Goal: Transaction & Acquisition: Purchase product/service

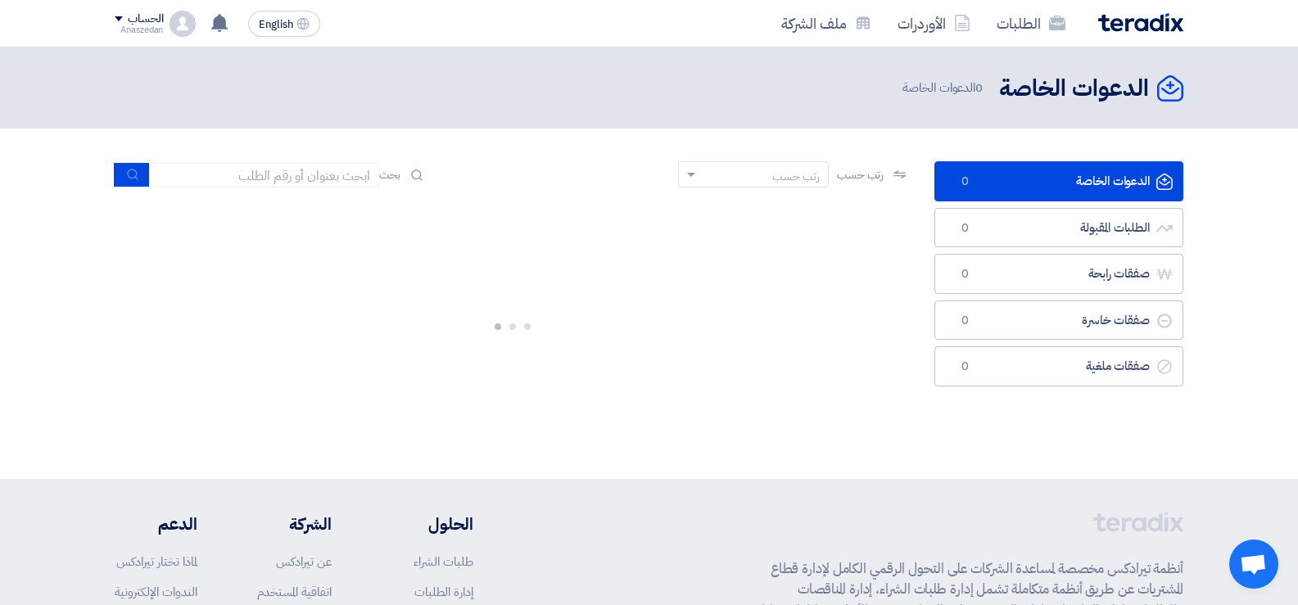
click at [1015, 182] on link "الدعوات الخاصة الدعوات الخاصة 0" at bounding box center [1059, 181] width 249 height 40
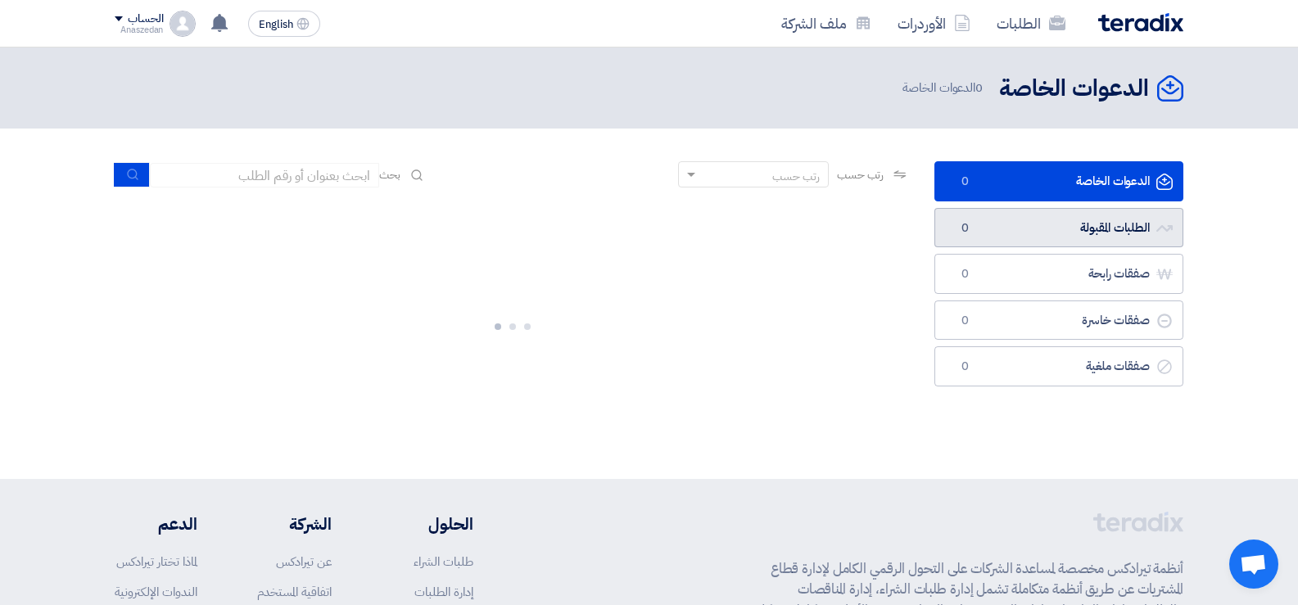
click at [1083, 227] on link "الطلبات المقبولة الطلبات المقبولة 0" at bounding box center [1059, 228] width 249 height 40
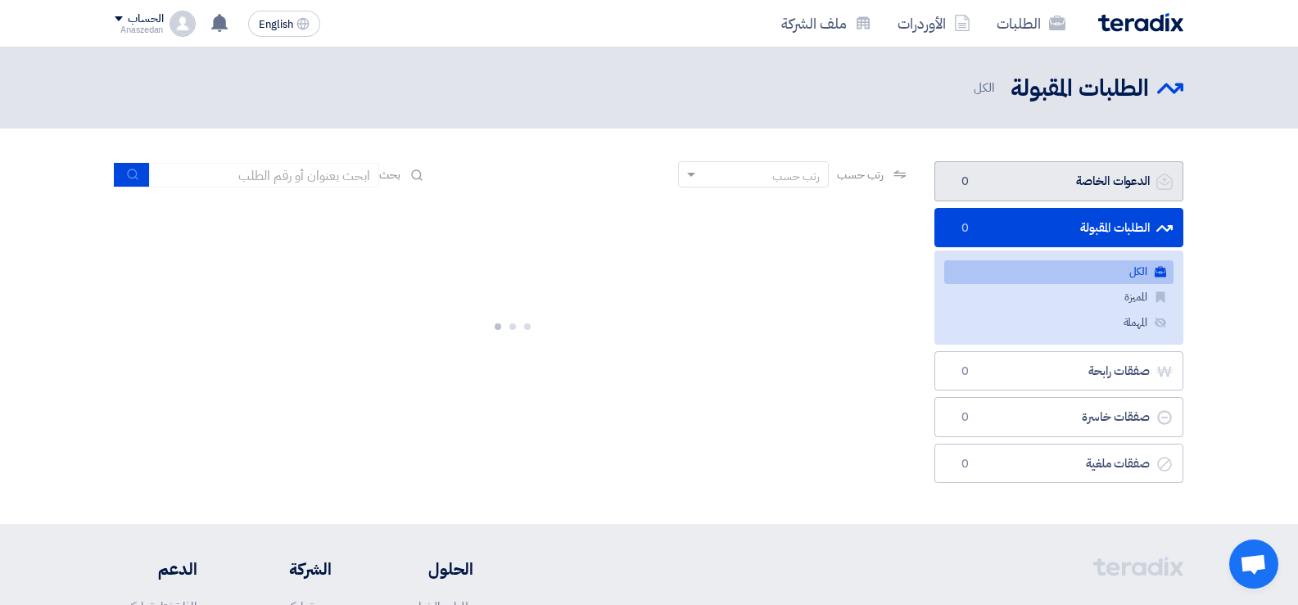
click at [1089, 184] on link "الدعوات الخاصة الدعوات الخاصة 0" at bounding box center [1059, 181] width 249 height 40
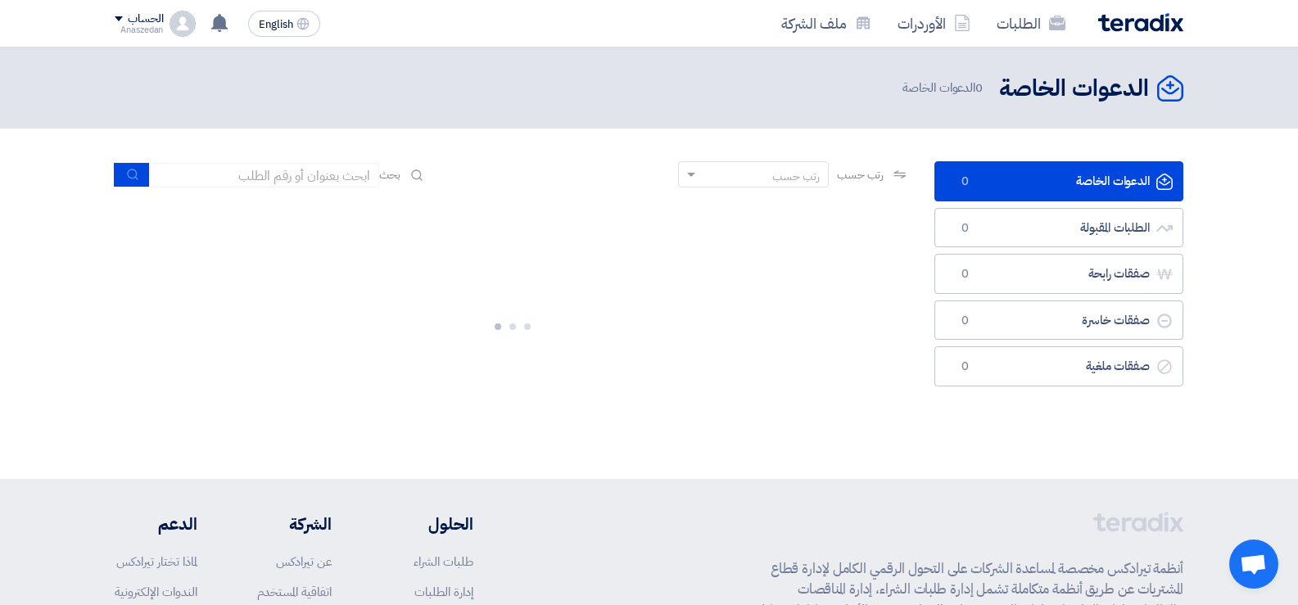
click at [1085, 88] on h2 "الدعوات الخاصة" at bounding box center [1074, 89] width 150 height 32
click at [1179, 96] on icon "الدعوات الخاصة" at bounding box center [1170, 88] width 26 height 26
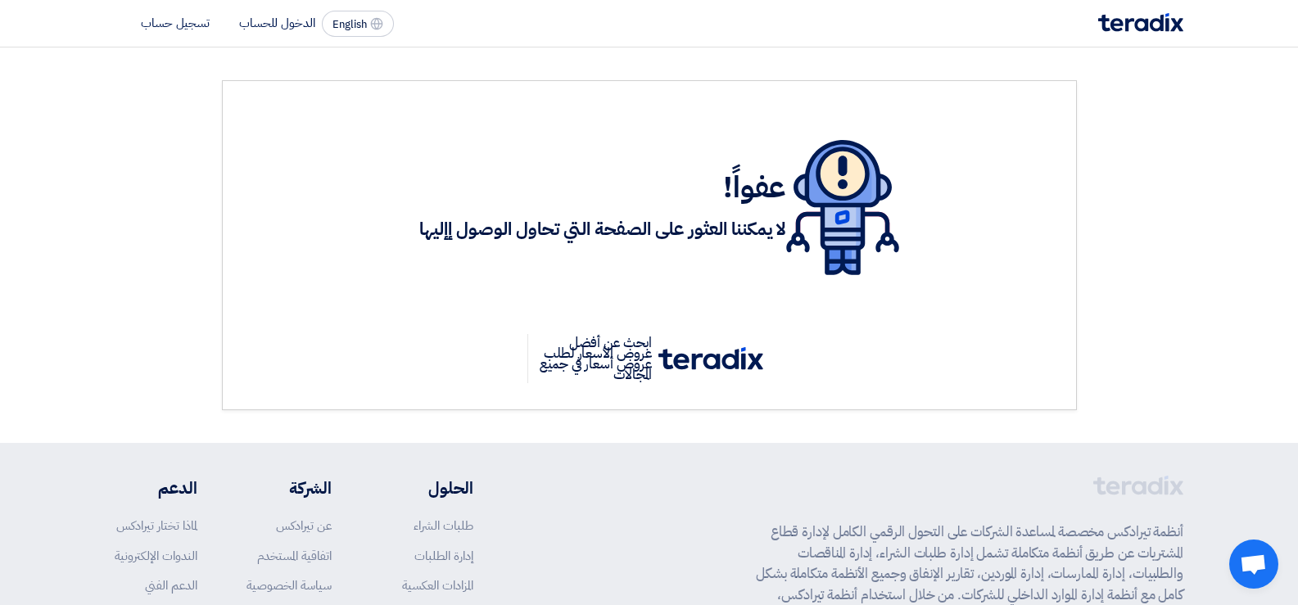
click at [270, 32] on ul "الدخول للحساب تسجيل حساب" at bounding box center [215, 23] width 201 height 19
click at [270, 8] on div "English EN الدخول للحساب تسجيل حساب" at bounding box center [648, 23] width 1093 height 47
click at [276, 16] on li "الدخول للحساب" at bounding box center [277, 23] width 76 height 18
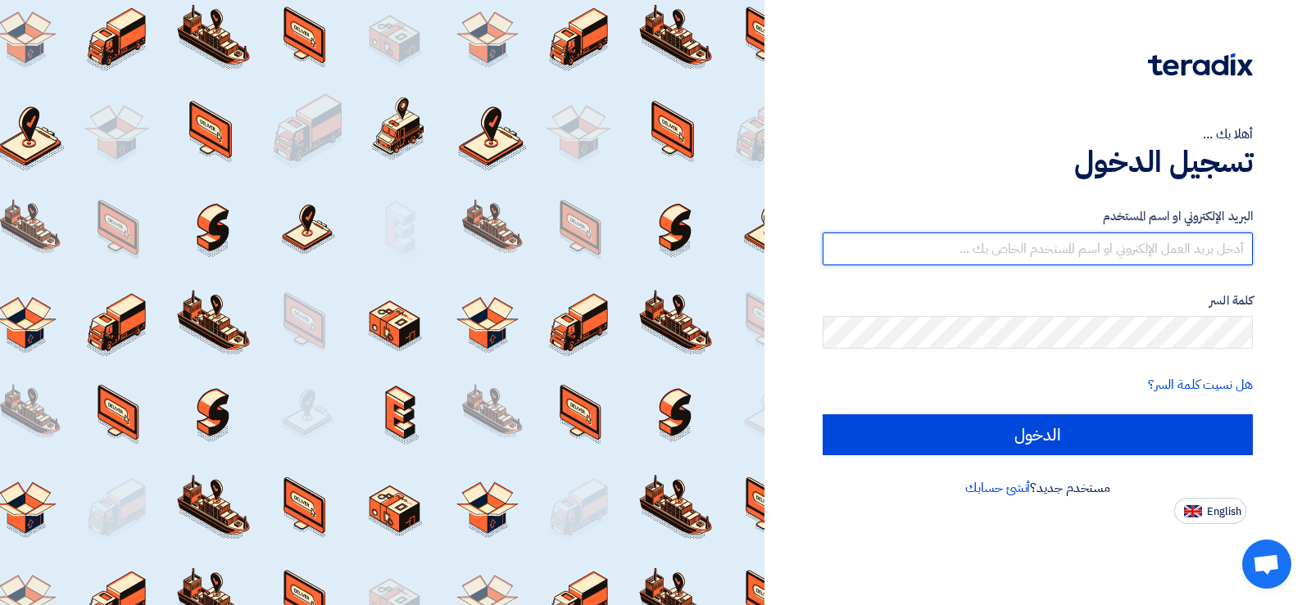
type input "[EMAIL_ADDRESS][DOMAIN_NAME]"
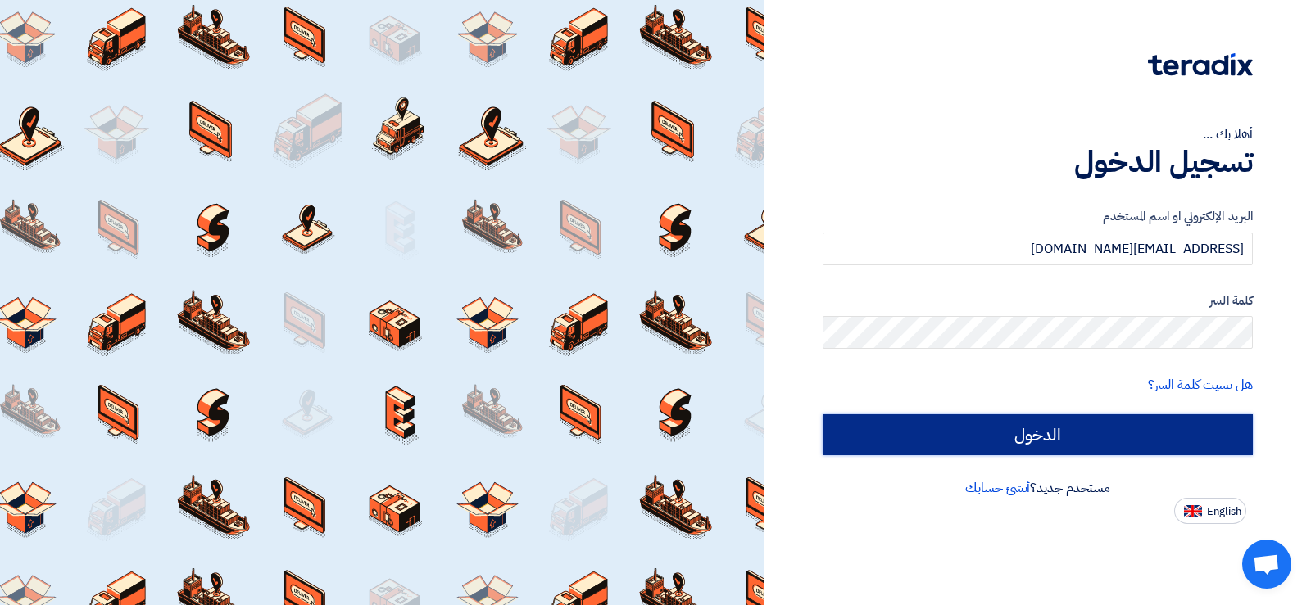
click at [973, 441] on input "الدخول" at bounding box center [1037, 434] width 430 height 41
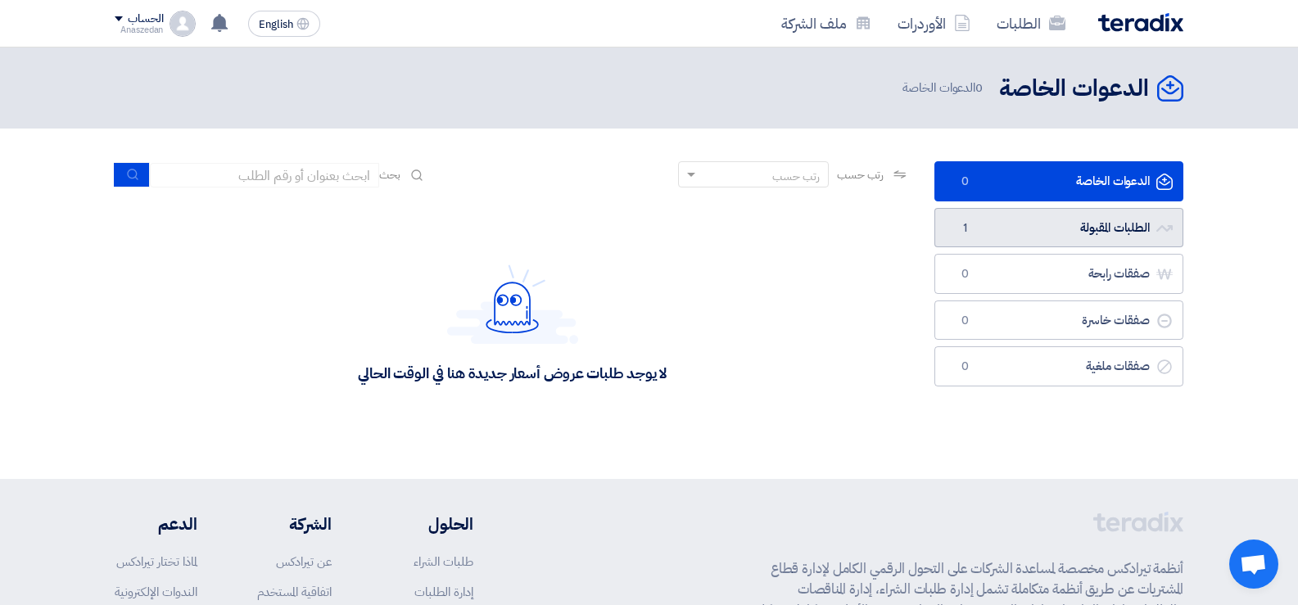
click at [1073, 235] on link "الطلبات المقبولة الطلبات المقبولة 1" at bounding box center [1059, 228] width 249 height 40
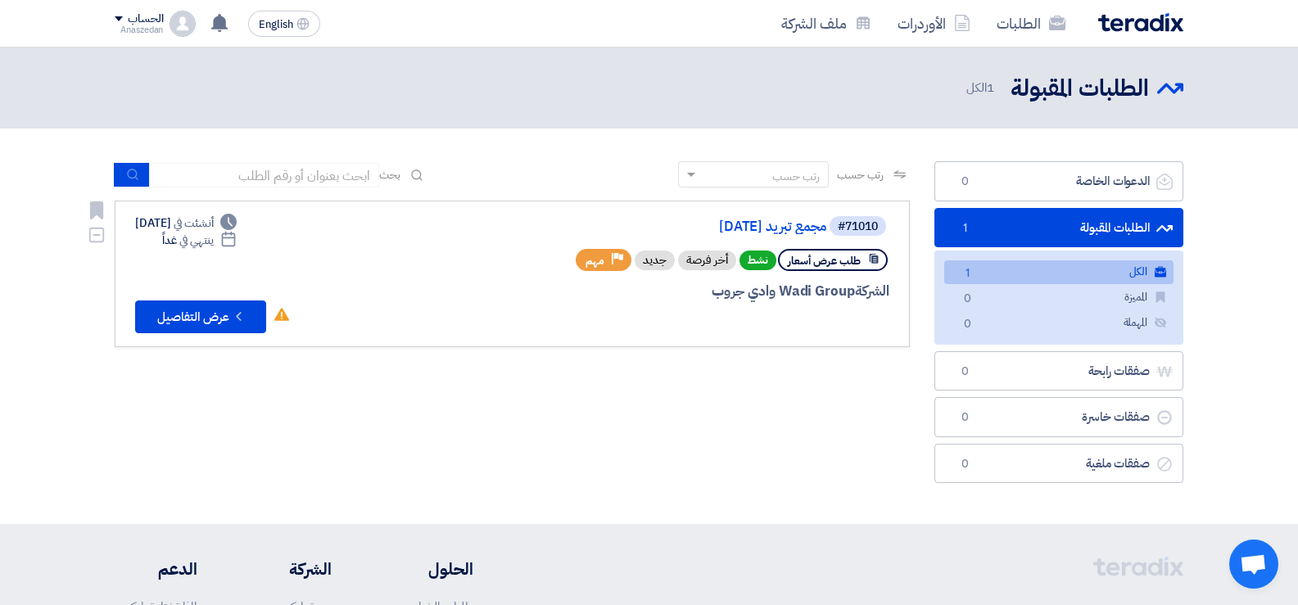
click at [814, 262] on span "طلب عرض أسعار" at bounding box center [824, 261] width 73 height 16
click at [141, 314] on button "Check details عرض التفاصيل" at bounding box center [200, 317] width 131 height 33
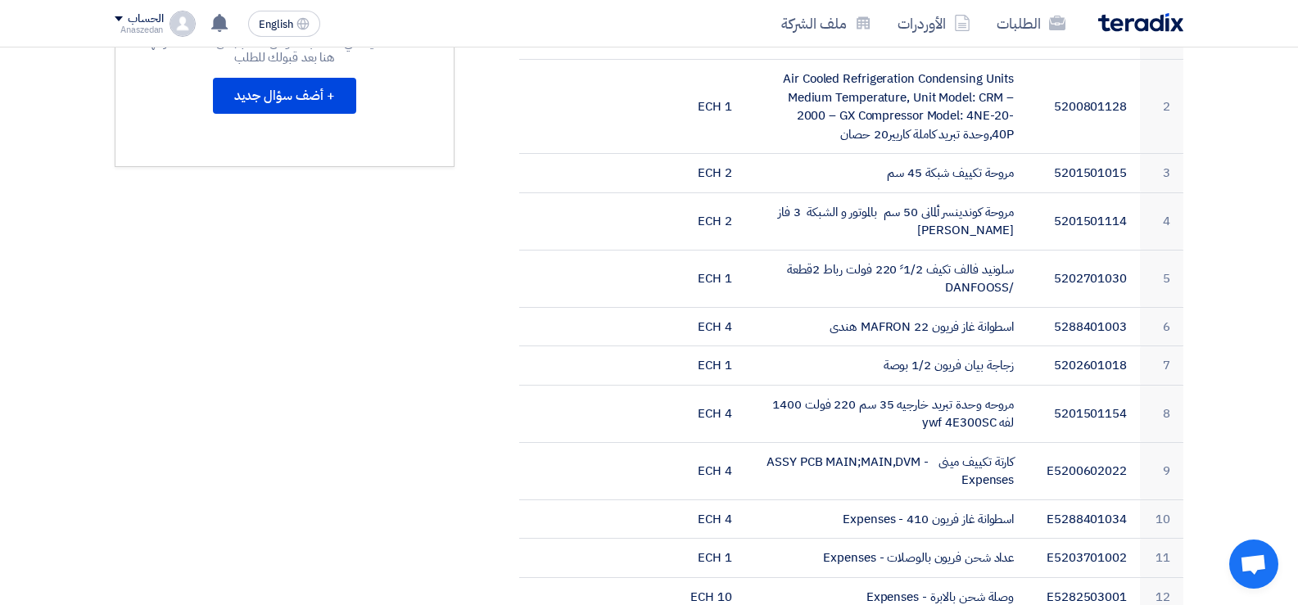
scroll to position [182, 0]
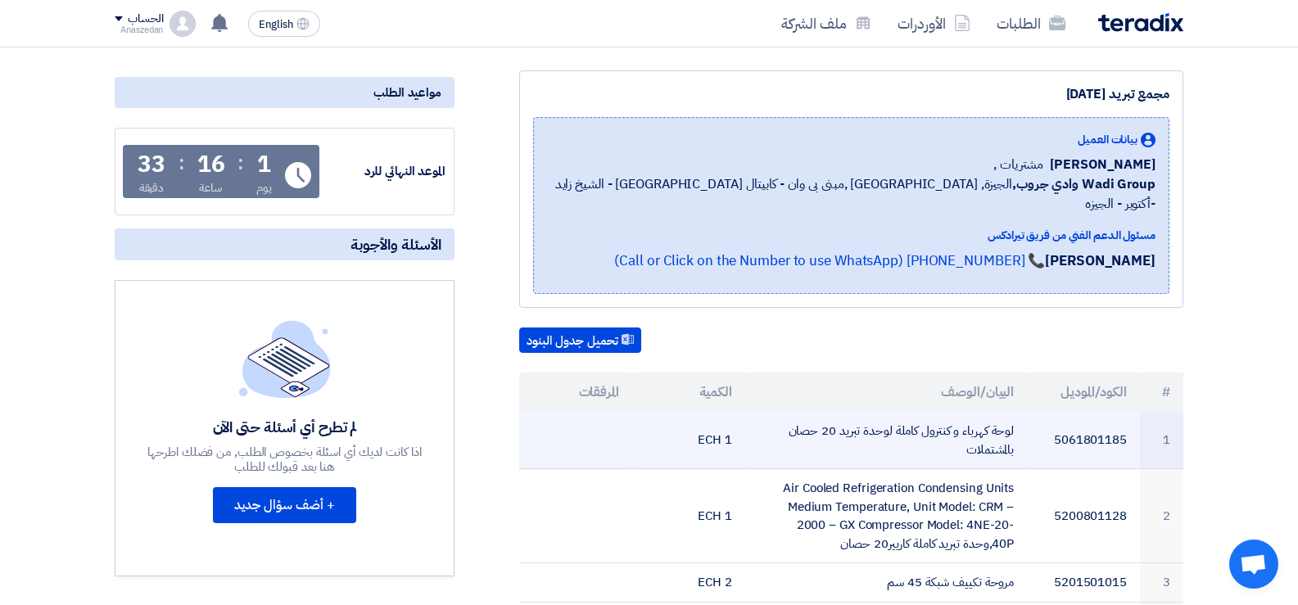
click at [636, 412] on td "1 ECH" at bounding box center [688, 440] width 113 height 57
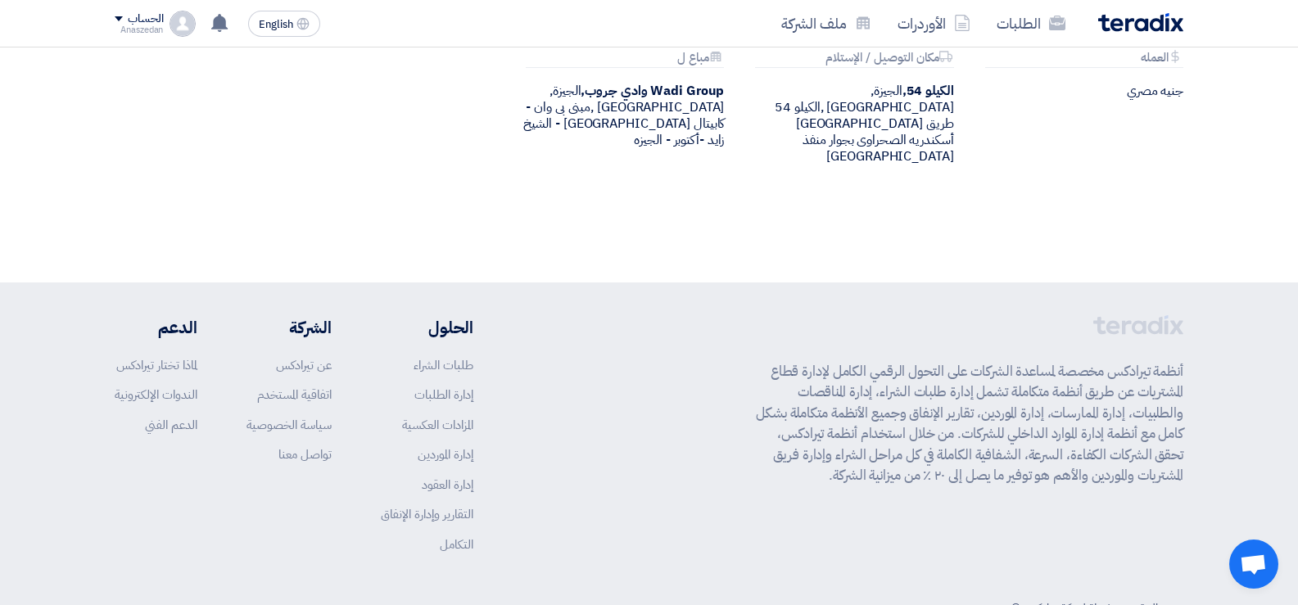
scroll to position [3049, 0]
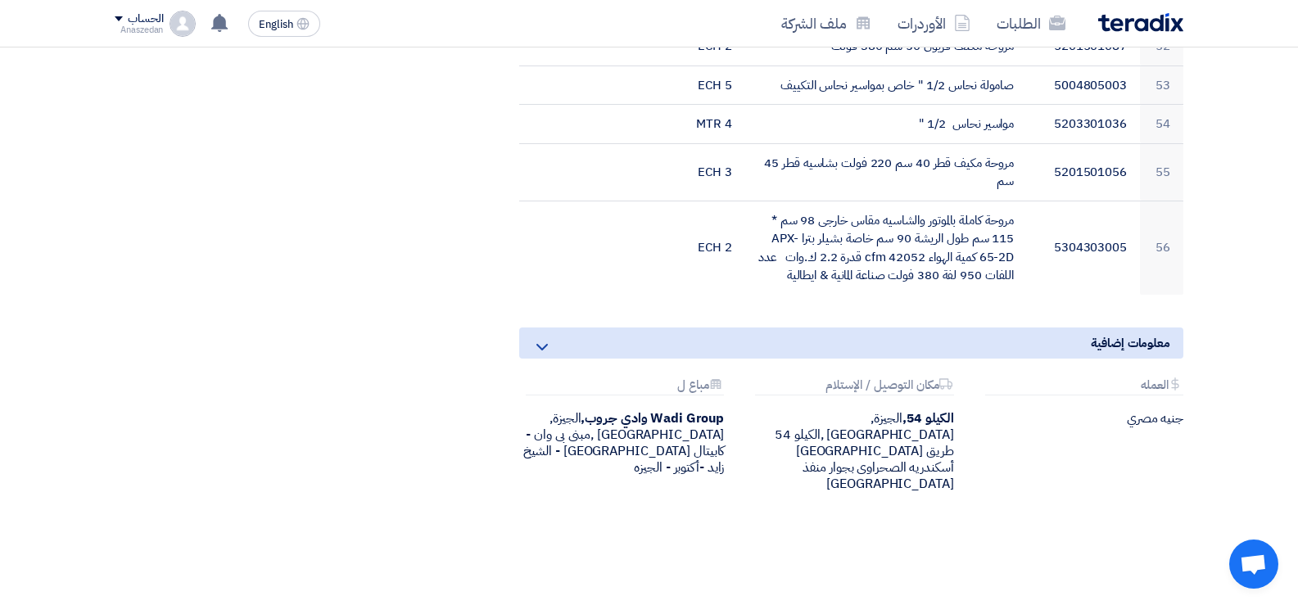
click at [546, 337] on icon at bounding box center [542, 347] width 20 height 20
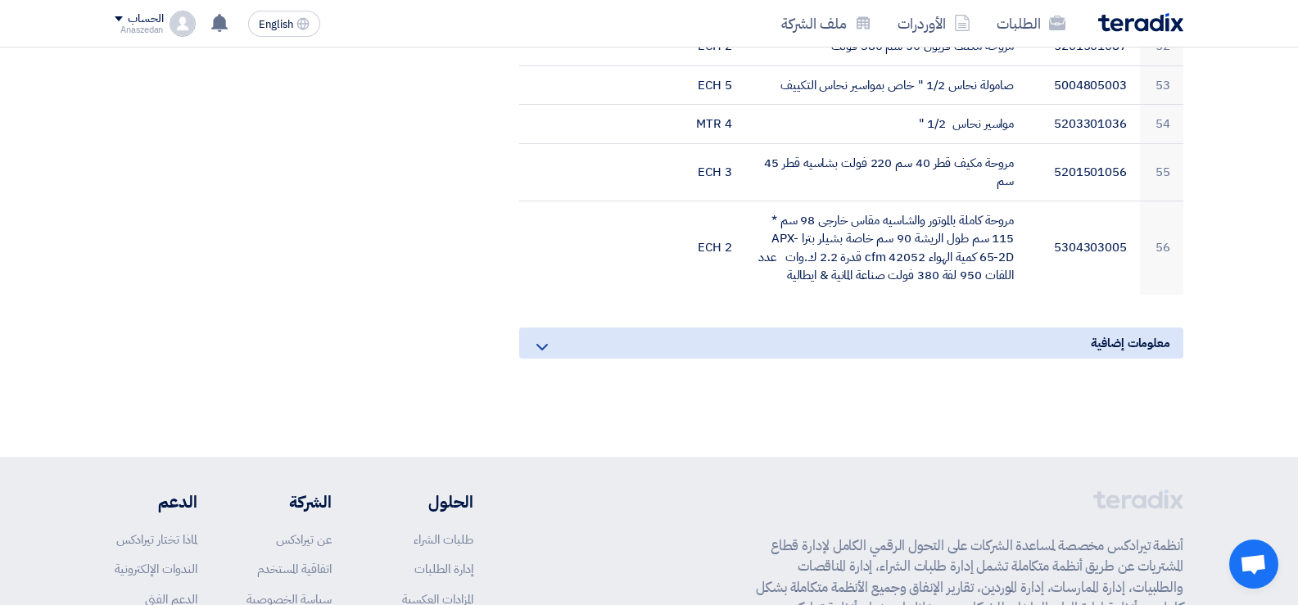
click at [546, 337] on icon at bounding box center [542, 347] width 20 height 20
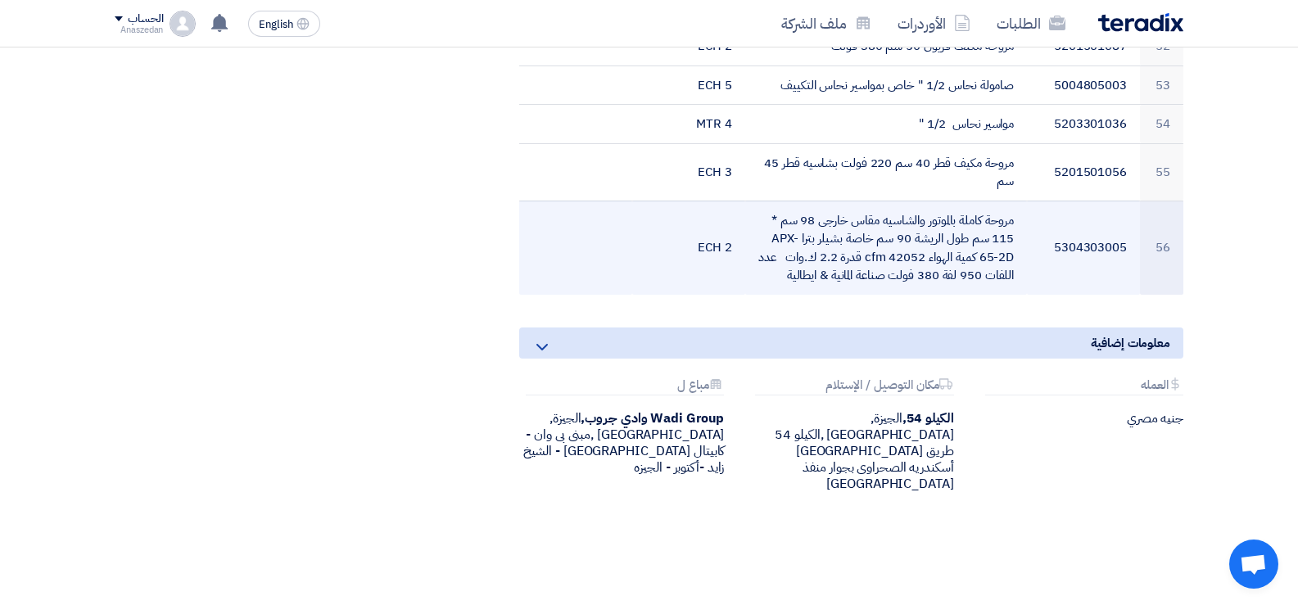
click at [841, 248] on td "مروحة كاملة بالموتور والشاسيه مقاس خارجى 98 سم * 115 سم طول الريشة 90 سم خاصة ب…" at bounding box center [886, 248] width 283 height 94
click at [663, 208] on td "2 ECH" at bounding box center [688, 248] width 113 height 94
click at [663, 207] on td "2 ECH" at bounding box center [688, 248] width 113 height 94
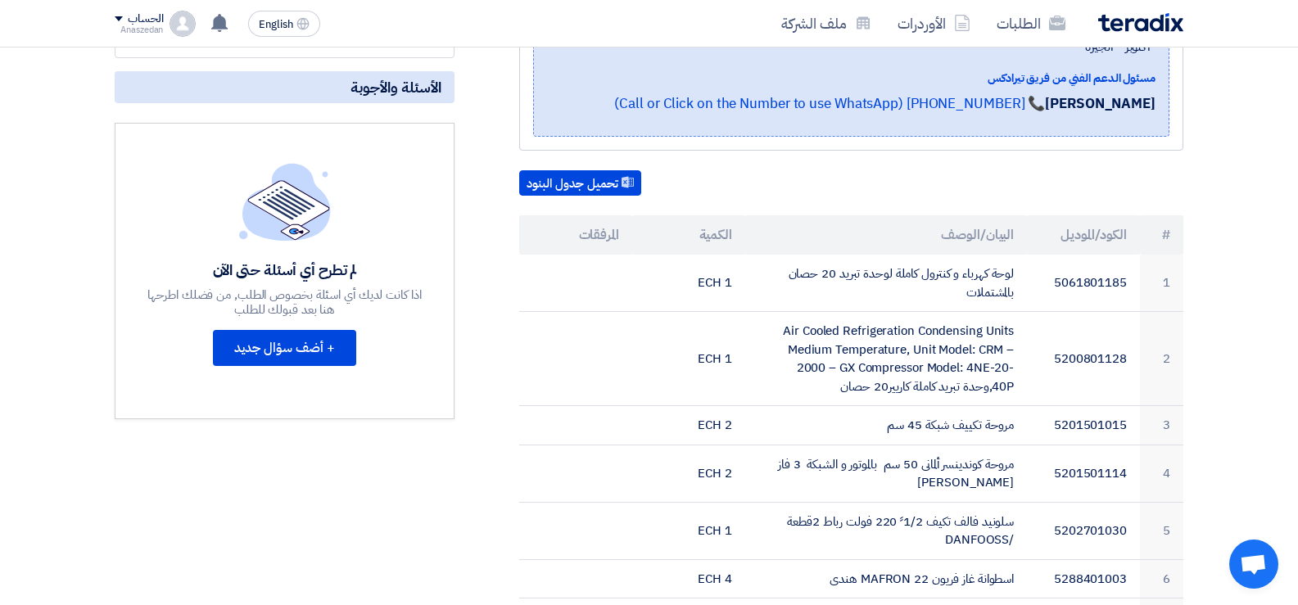
scroll to position [182, 0]
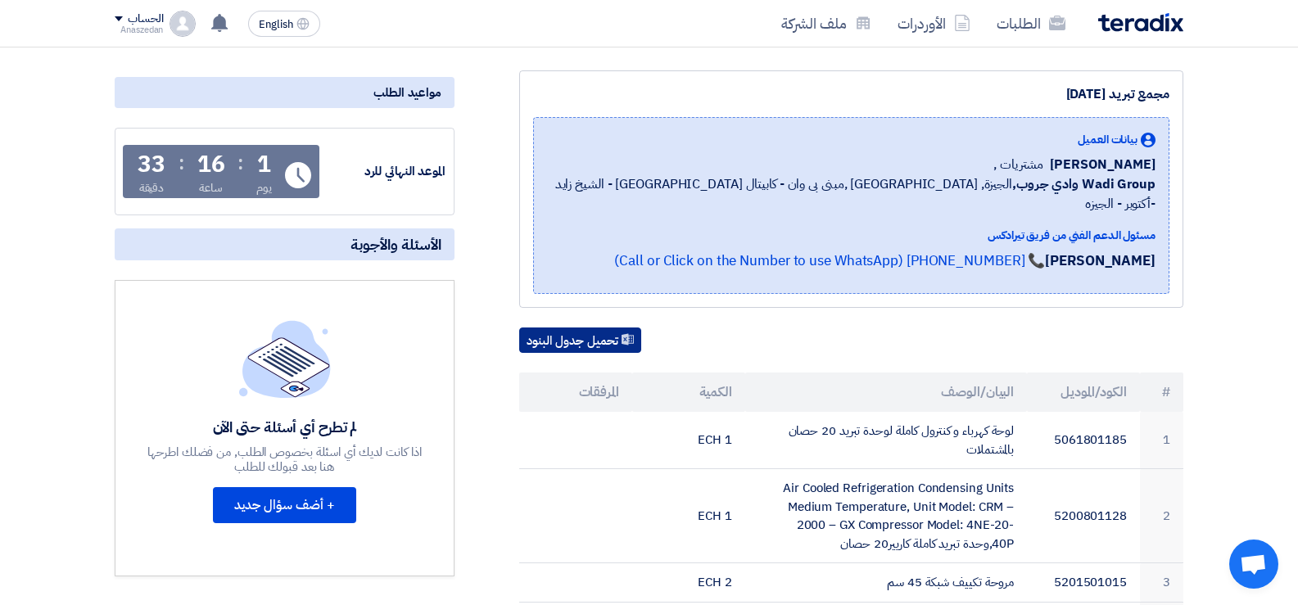
click at [609, 328] on button "تحميل جدول البنود" at bounding box center [580, 341] width 122 height 26
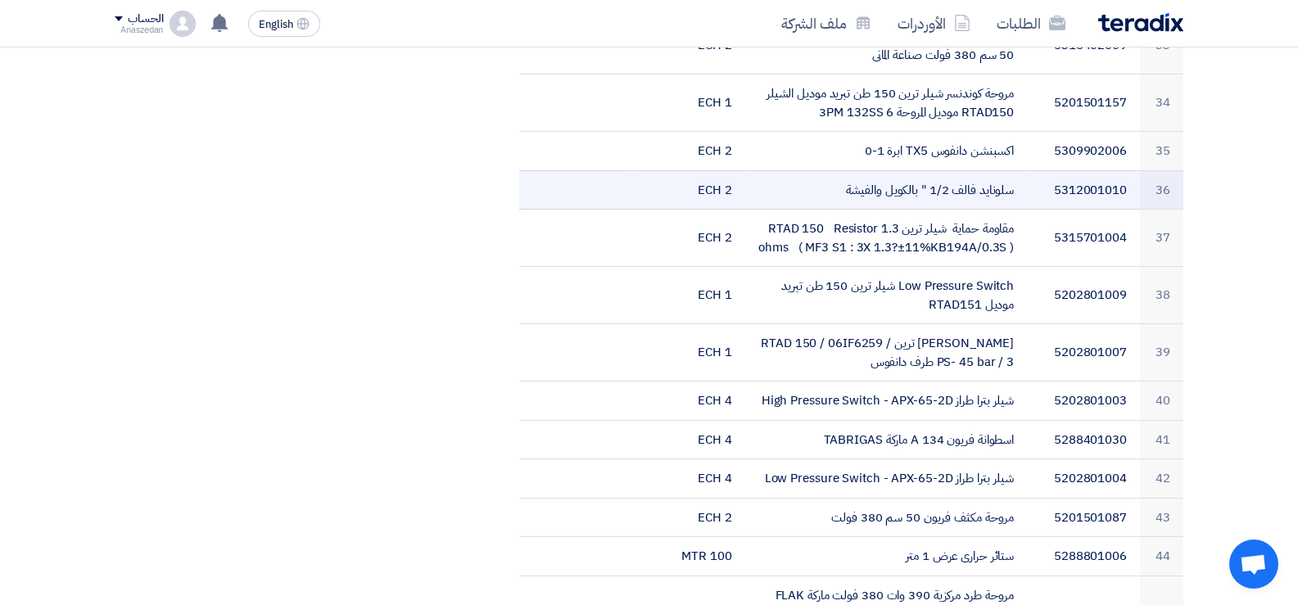
scroll to position [2148, 0]
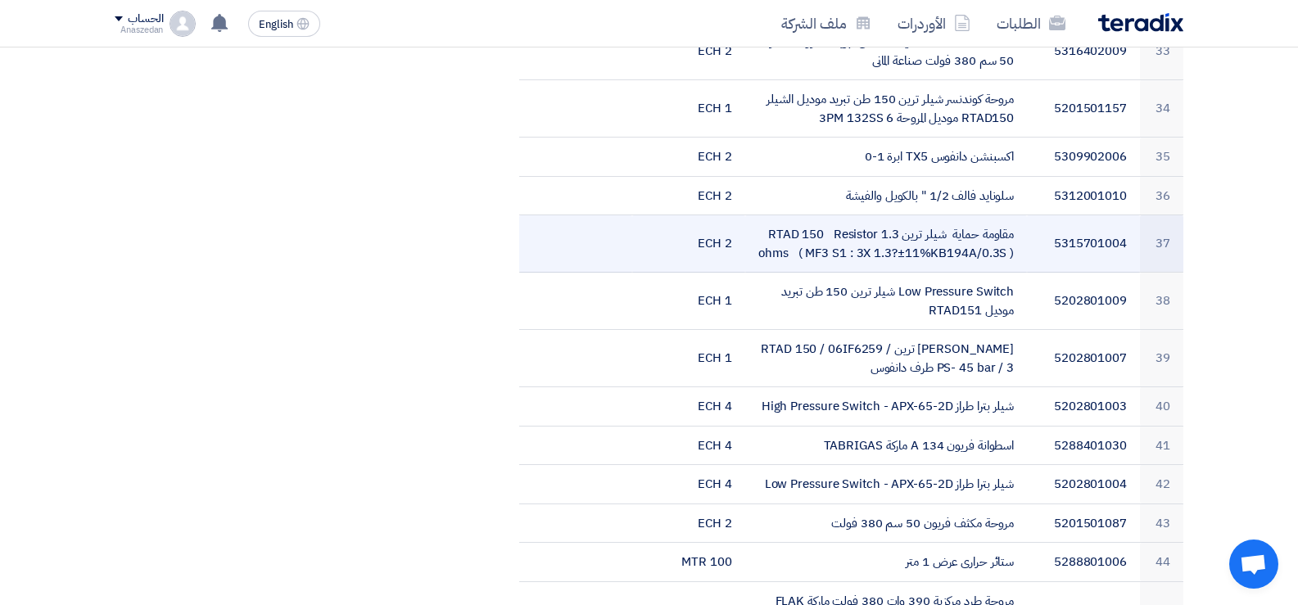
click at [1041, 221] on td "5315701004" at bounding box center [1083, 243] width 113 height 57
click at [1056, 215] on td "5315701004" at bounding box center [1083, 243] width 113 height 57
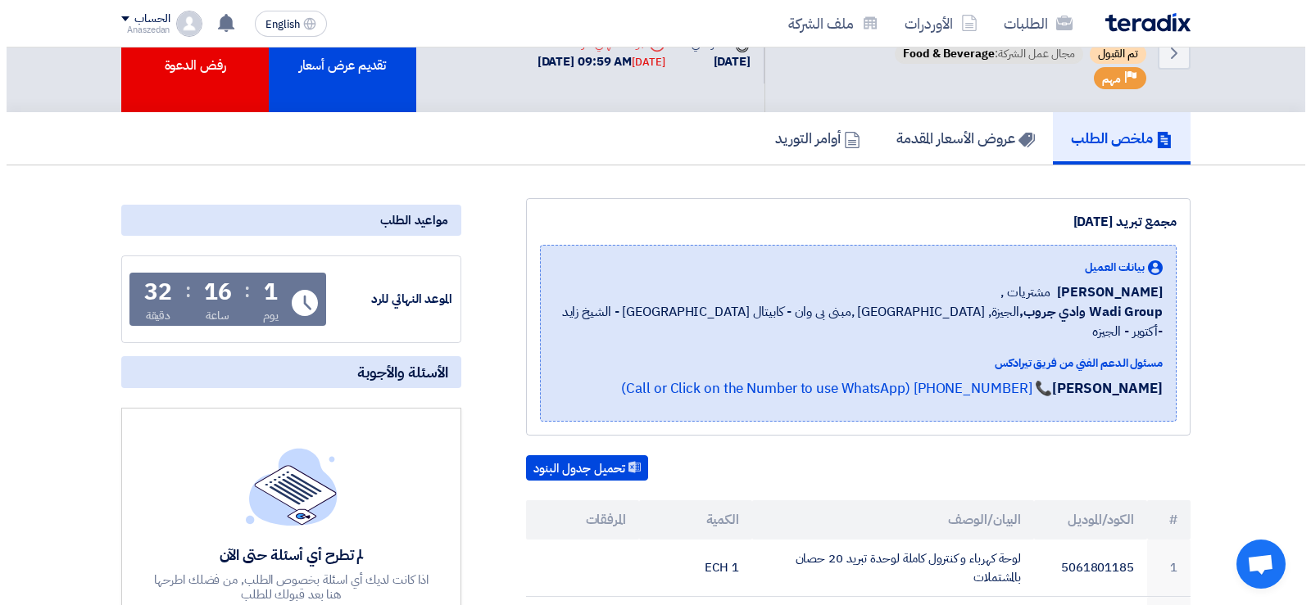
scroll to position [82, 0]
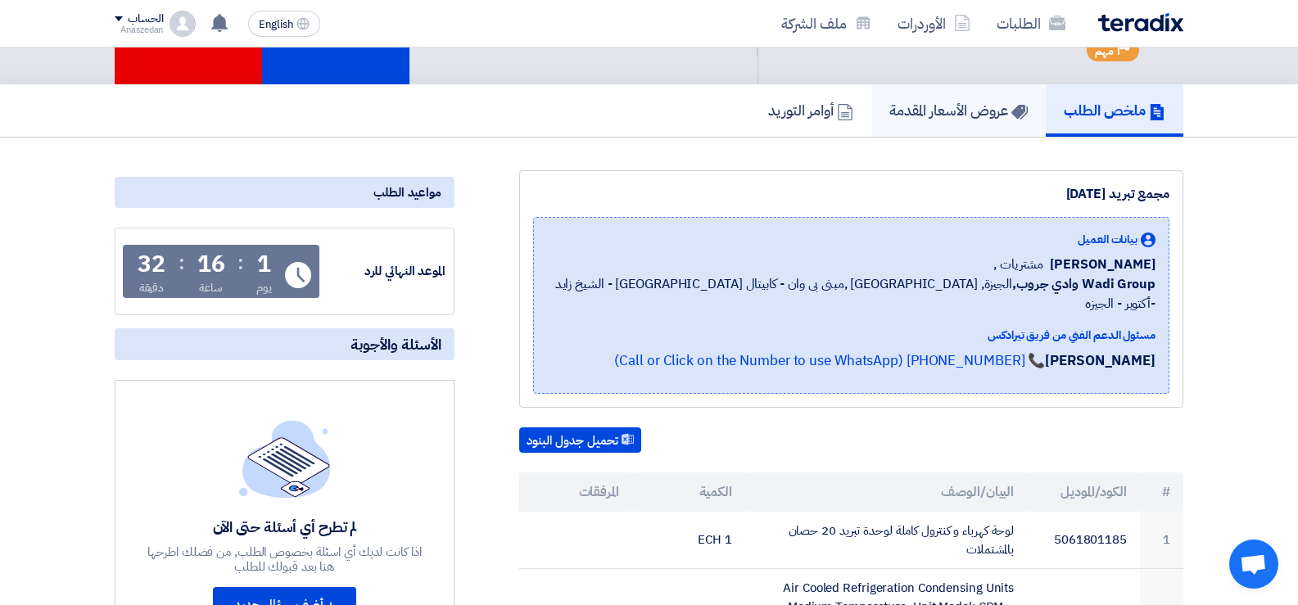
click at [947, 115] on h5 "عروض الأسعار المقدمة" at bounding box center [959, 110] width 138 height 19
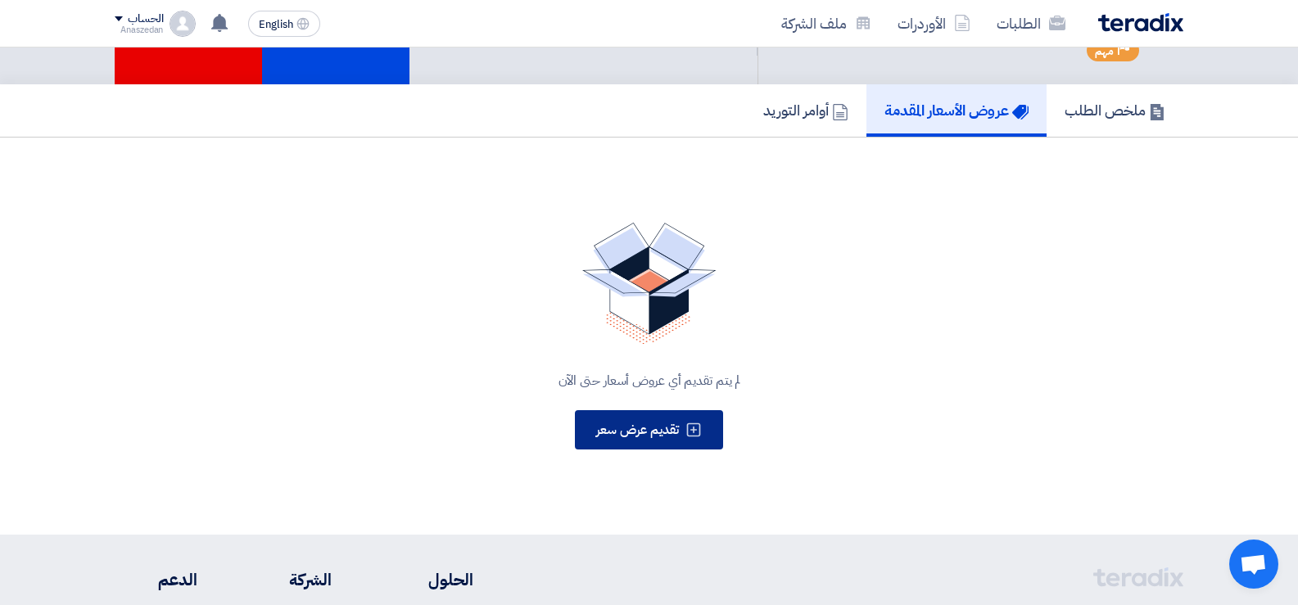
click at [654, 428] on span "تقديم عرض سعر" at bounding box center [637, 430] width 83 height 20
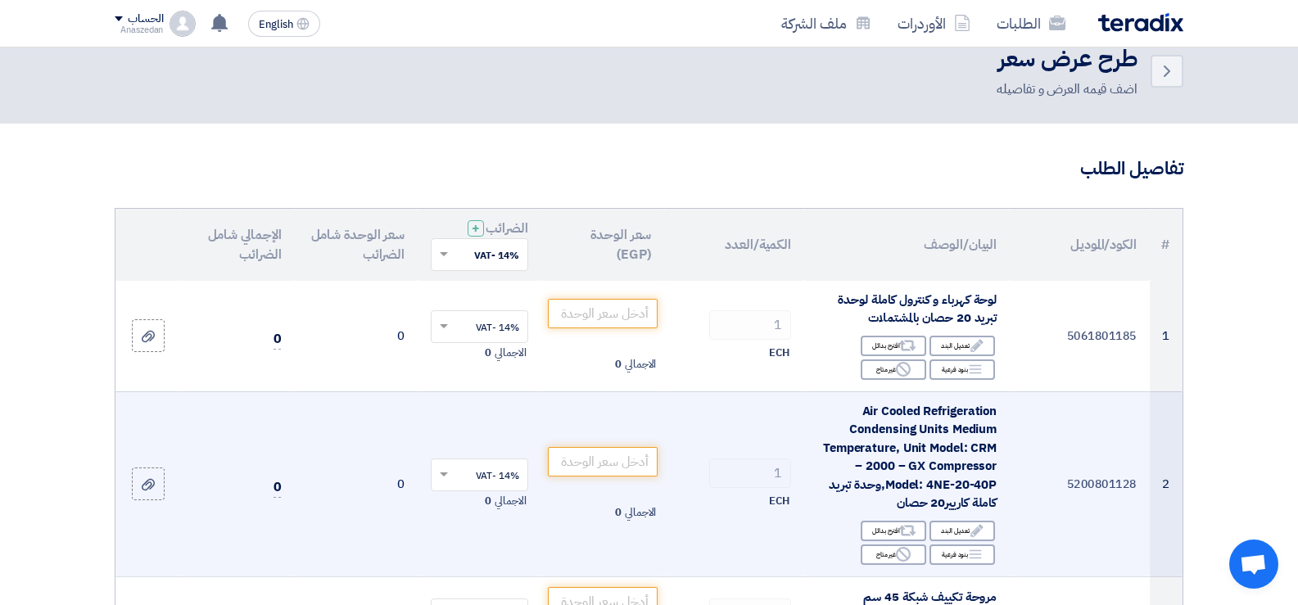
scroll to position [0, 0]
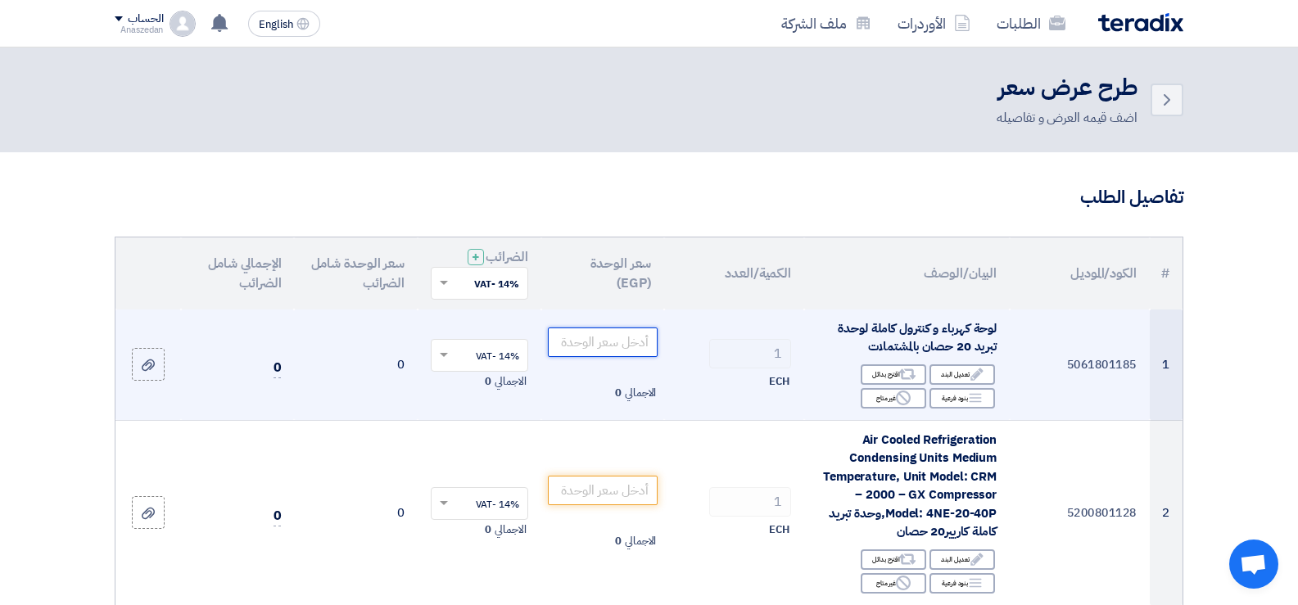
click at [606, 347] on input "number" at bounding box center [603, 342] width 111 height 29
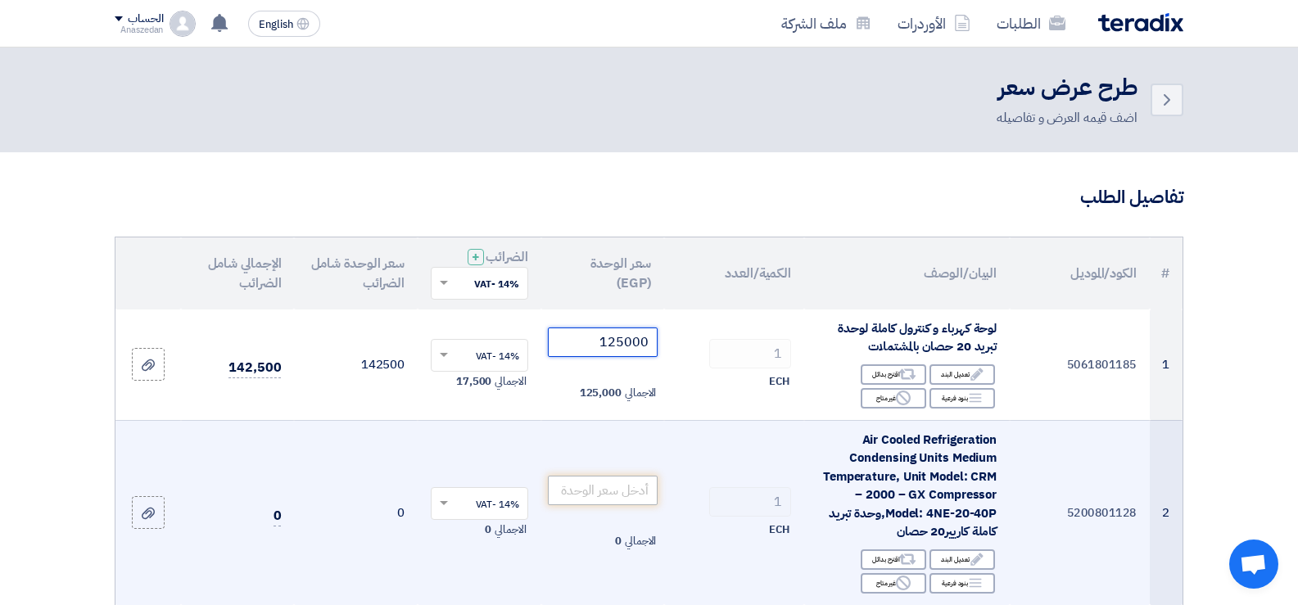
type input "125000"
click at [600, 491] on input "number" at bounding box center [603, 490] width 111 height 29
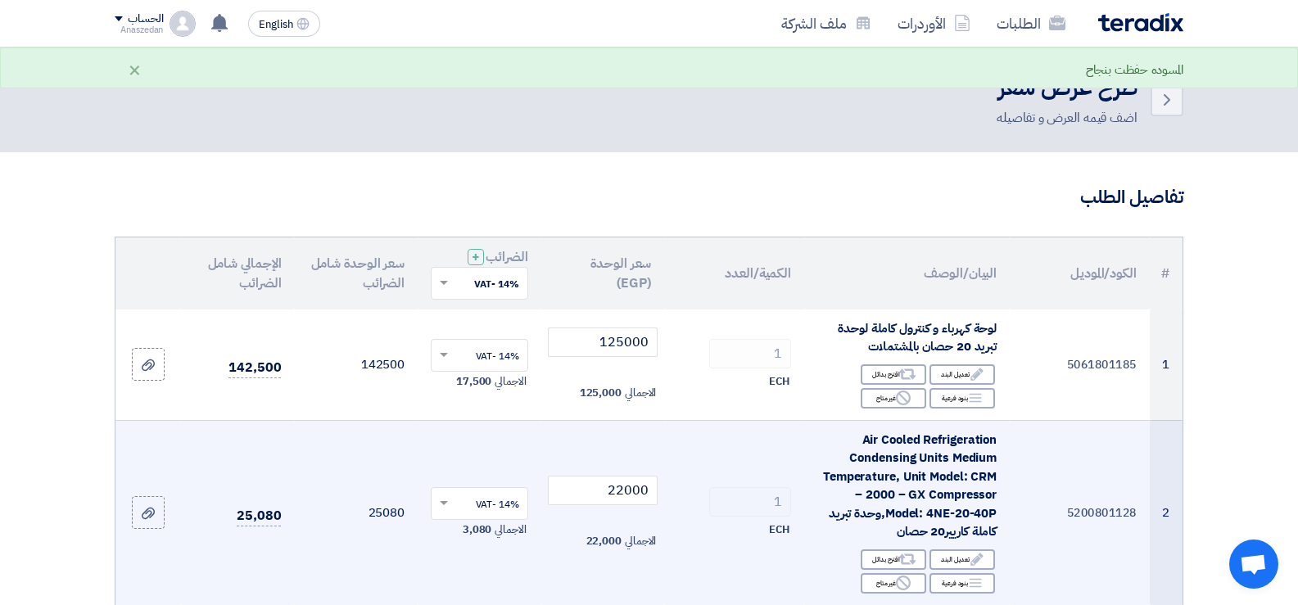
click at [522, 468] on td "14% -VAT × الاجمالي 3,080" at bounding box center [480, 512] width 124 height 185
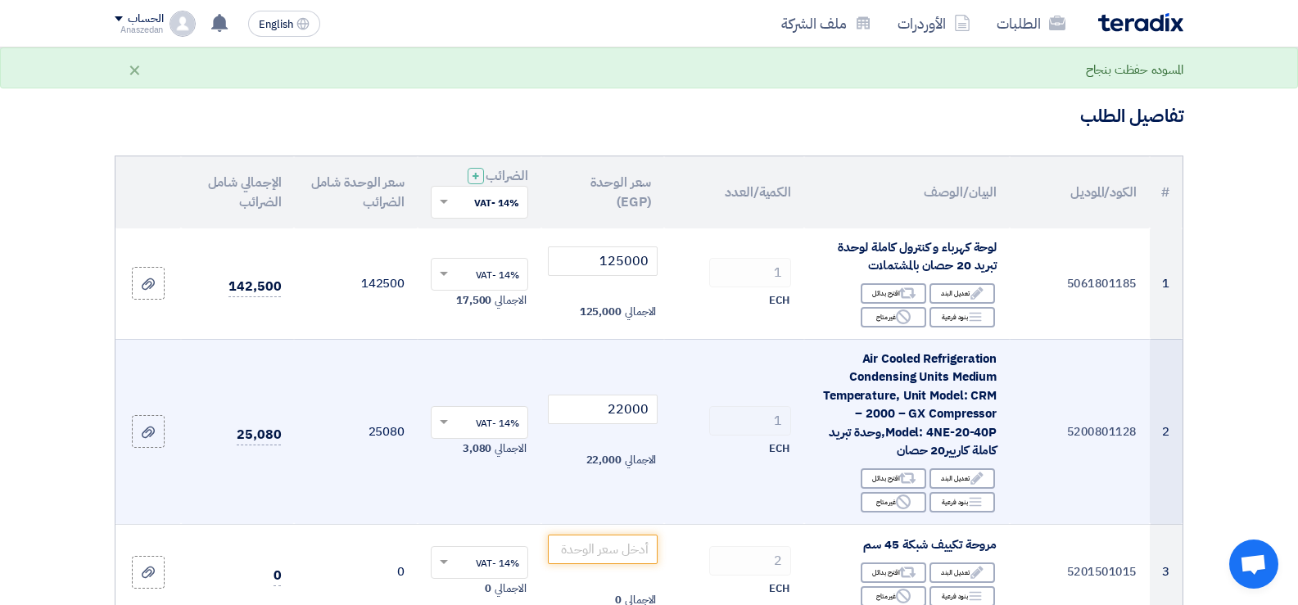
scroll to position [82, 0]
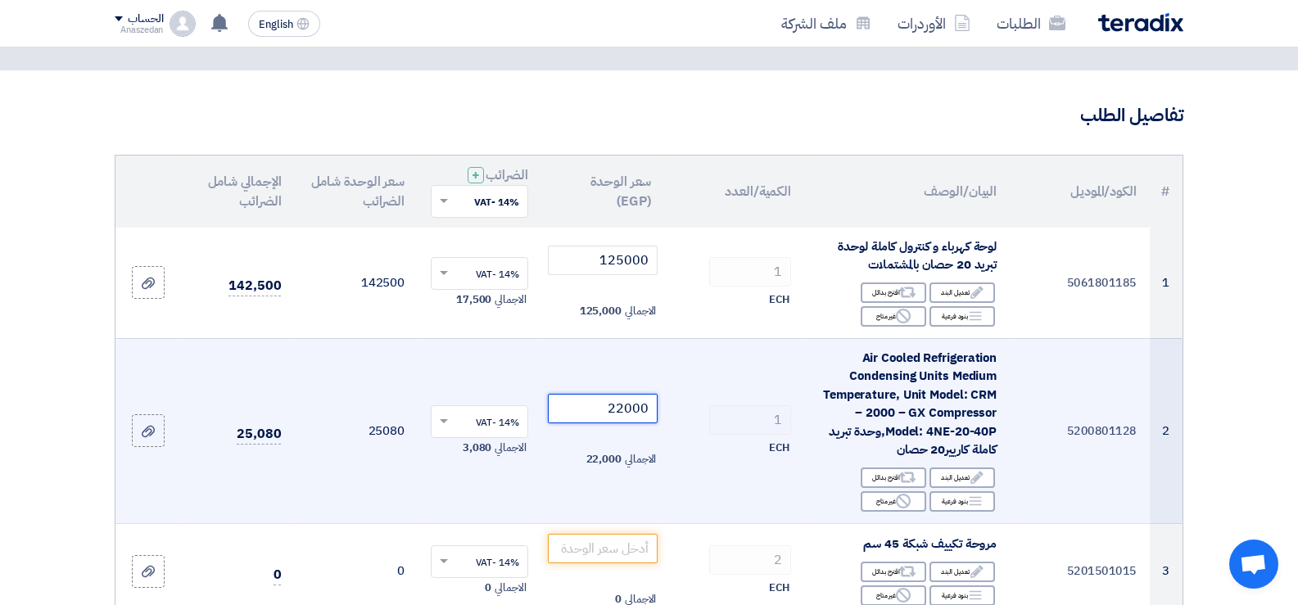
click at [642, 416] on input "22000" at bounding box center [603, 408] width 111 height 29
type input "2200"
click at [642, 415] on input "2200" at bounding box center [603, 408] width 111 height 29
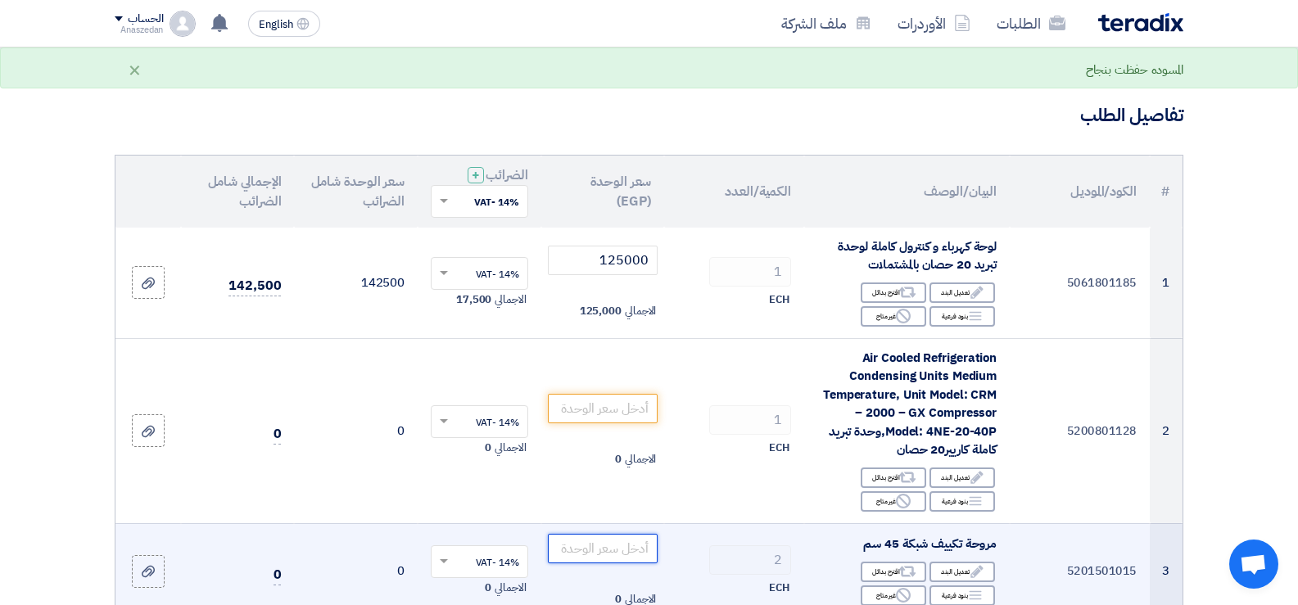
click at [632, 555] on input "number" at bounding box center [603, 548] width 111 height 29
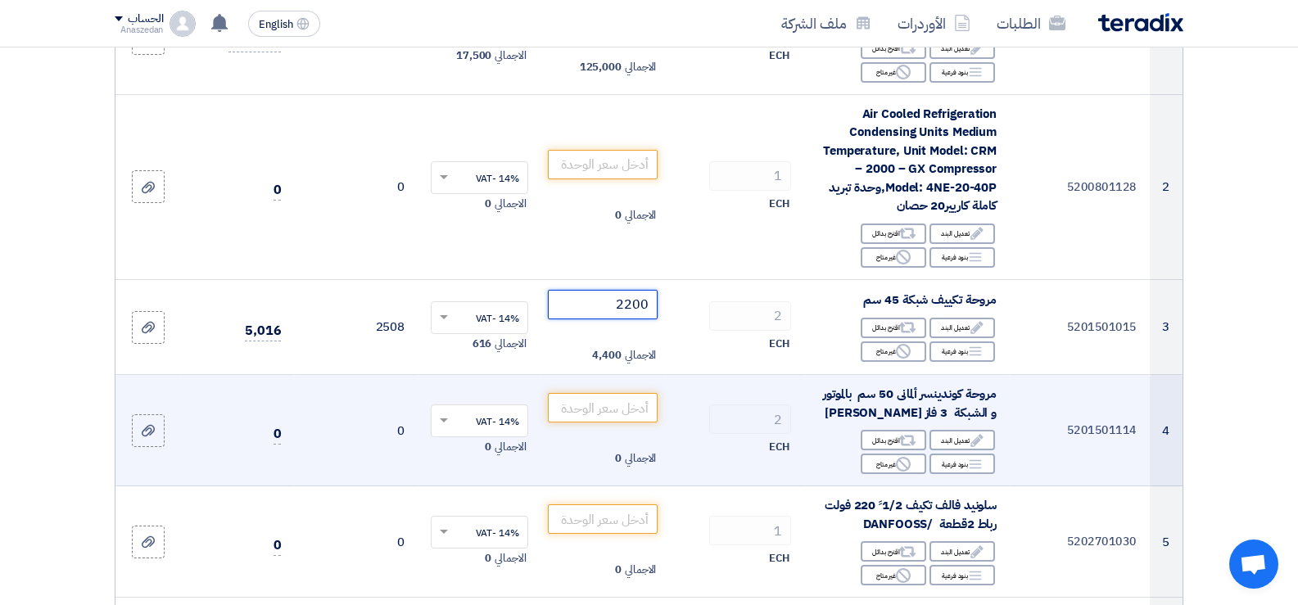
scroll to position [328, 0]
type input "2200"
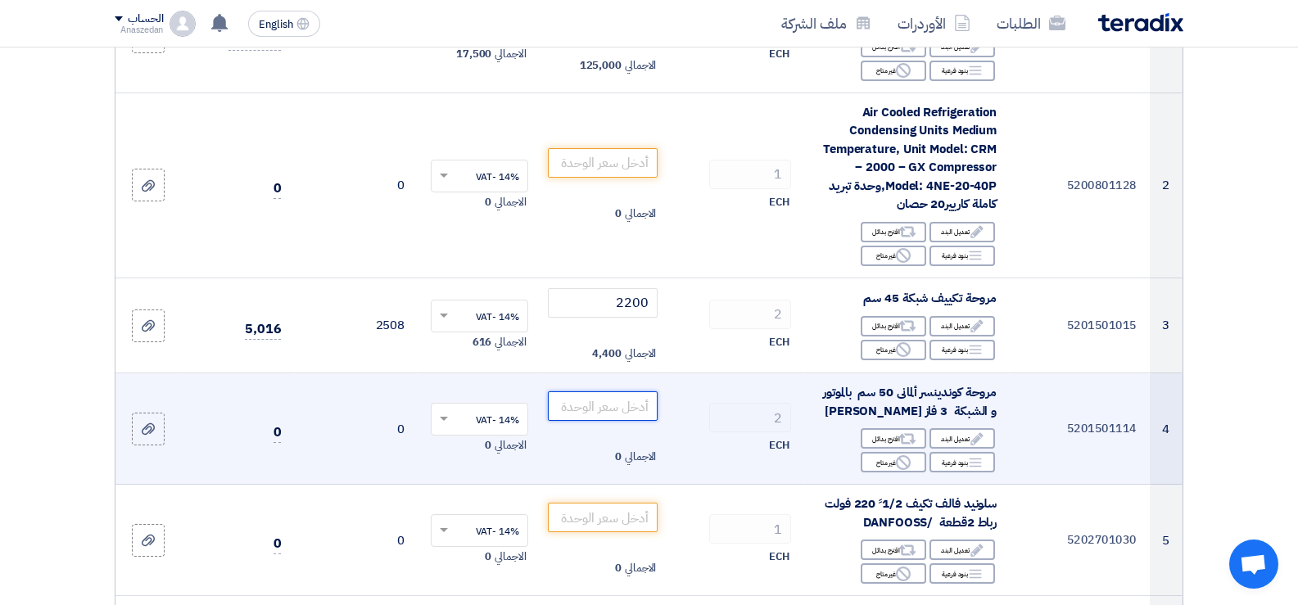
click at [641, 408] on input "number" at bounding box center [603, 406] width 111 height 29
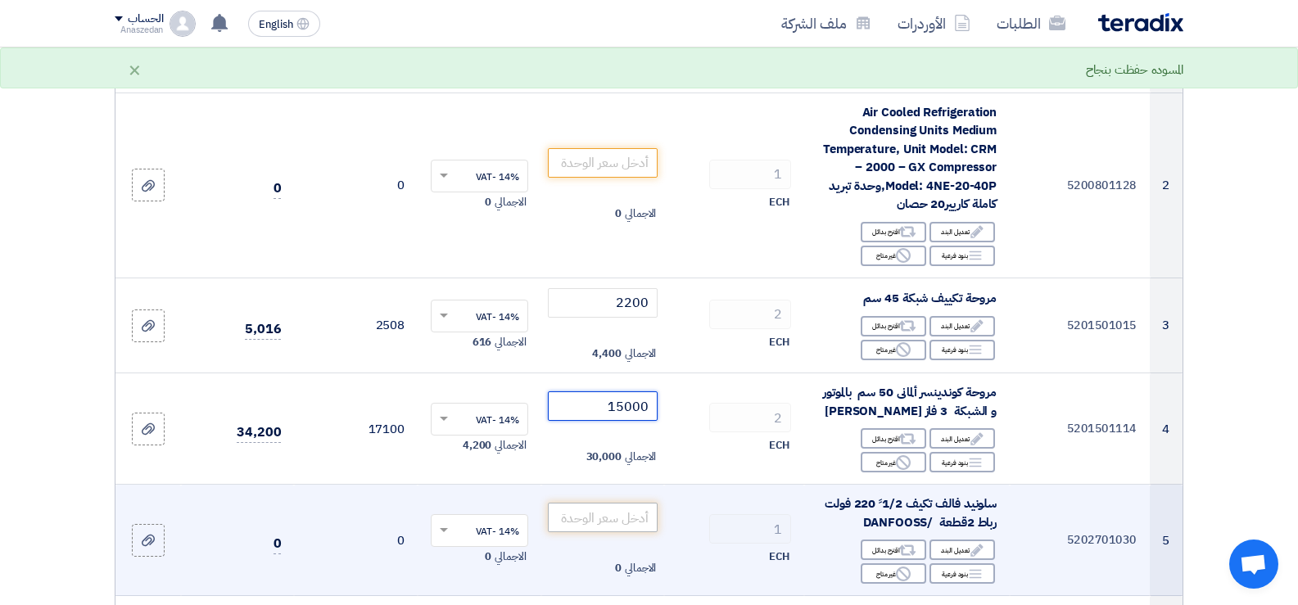
type input "15000"
click at [631, 523] on input "number" at bounding box center [603, 517] width 111 height 29
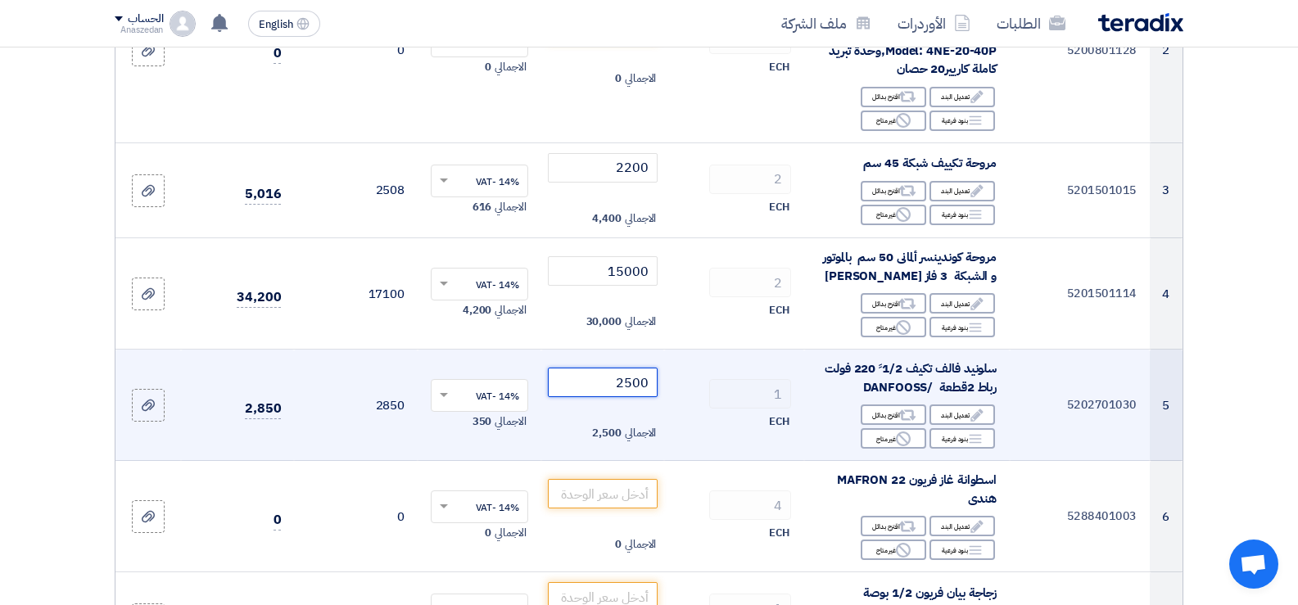
scroll to position [491, 0]
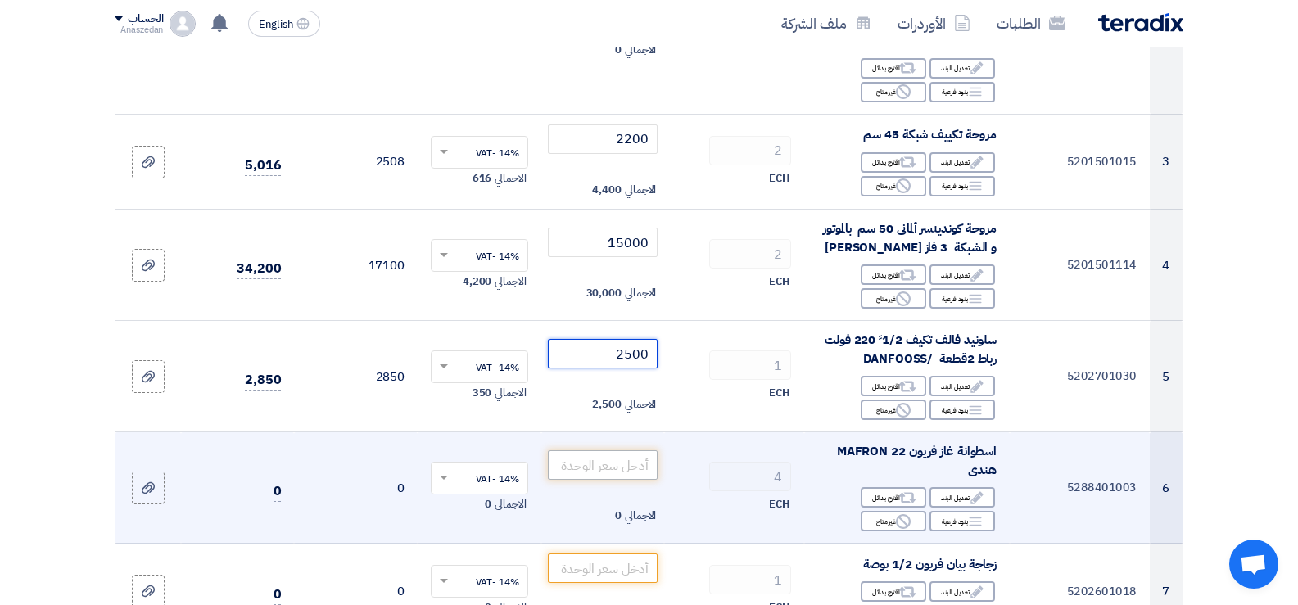
type input "2500"
click at [621, 468] on input "number" at bounding box center [603, 464] width 111 height 29
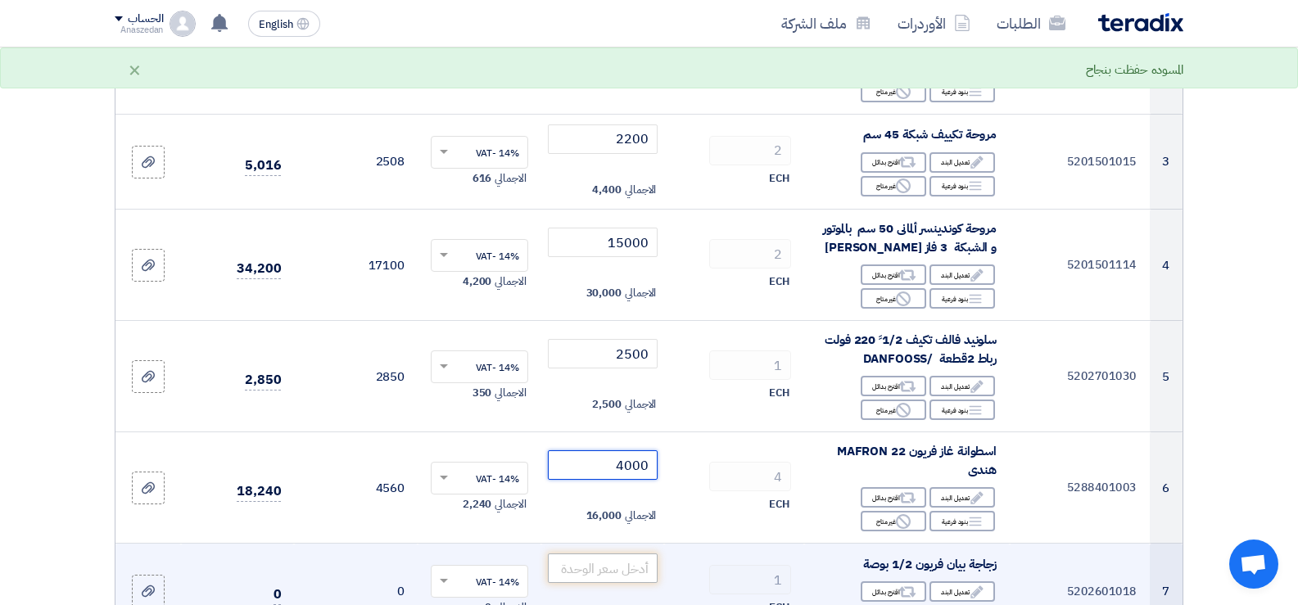
type input "4000"
click at [617, 570] on input "number" at bounding box center [603, 568] width 111 height 29
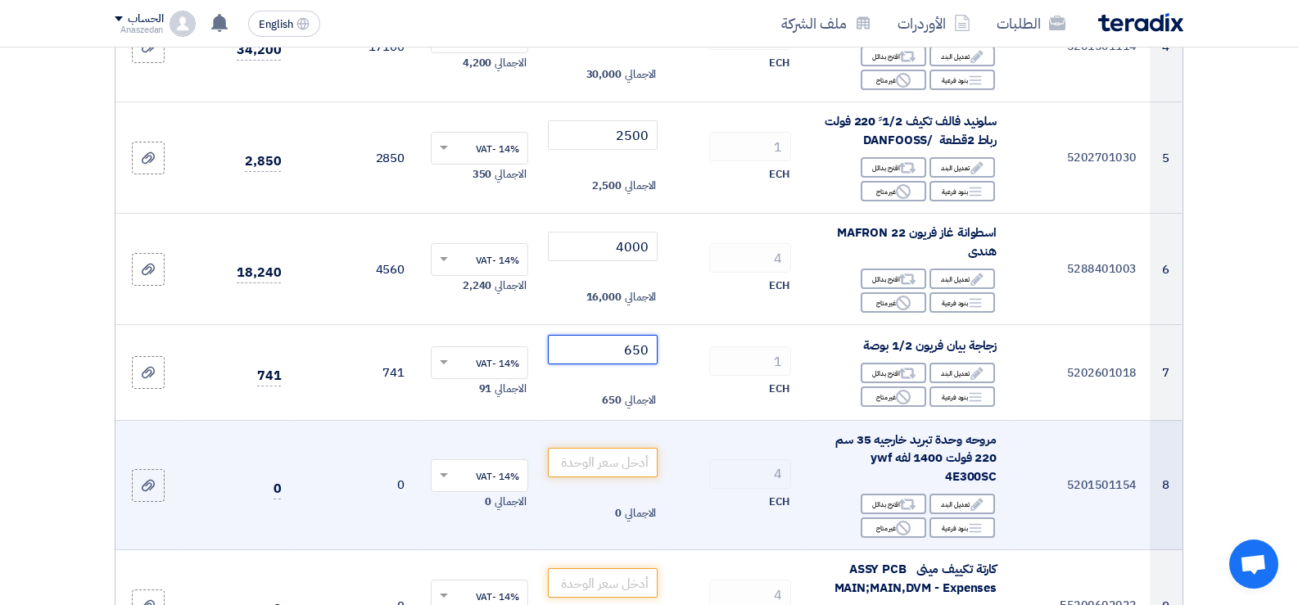
scroll to position [737, 0]
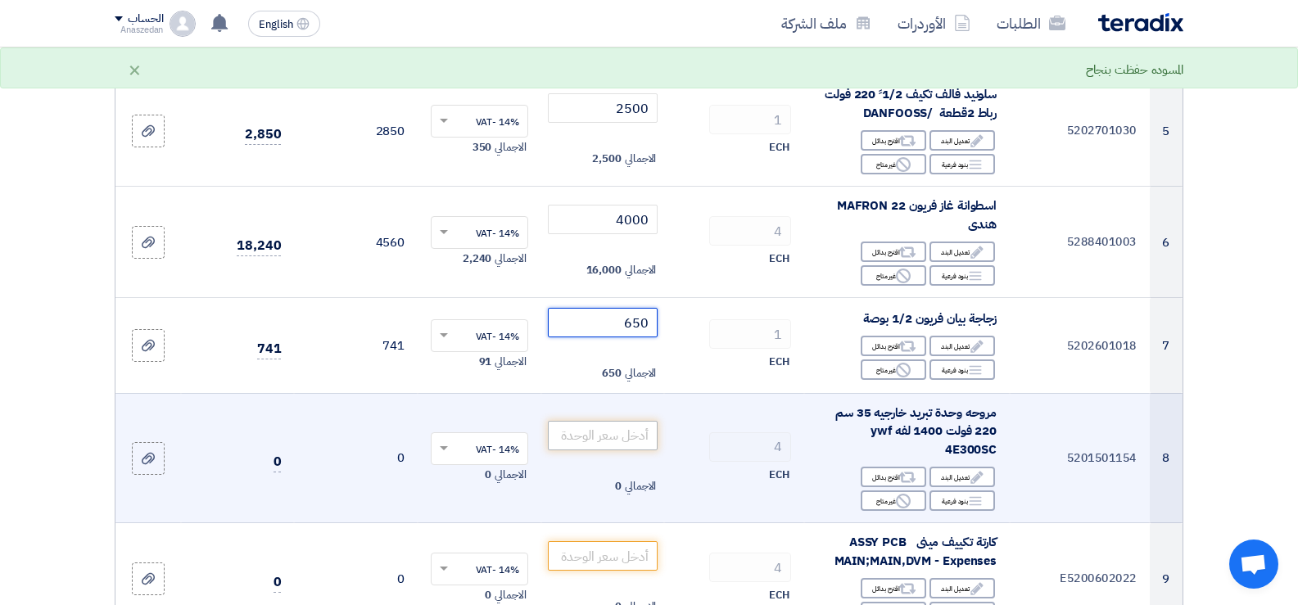
type input "650"
click at [628, 440] on input "number" at bounding box center [603, 435] width 111 height 29
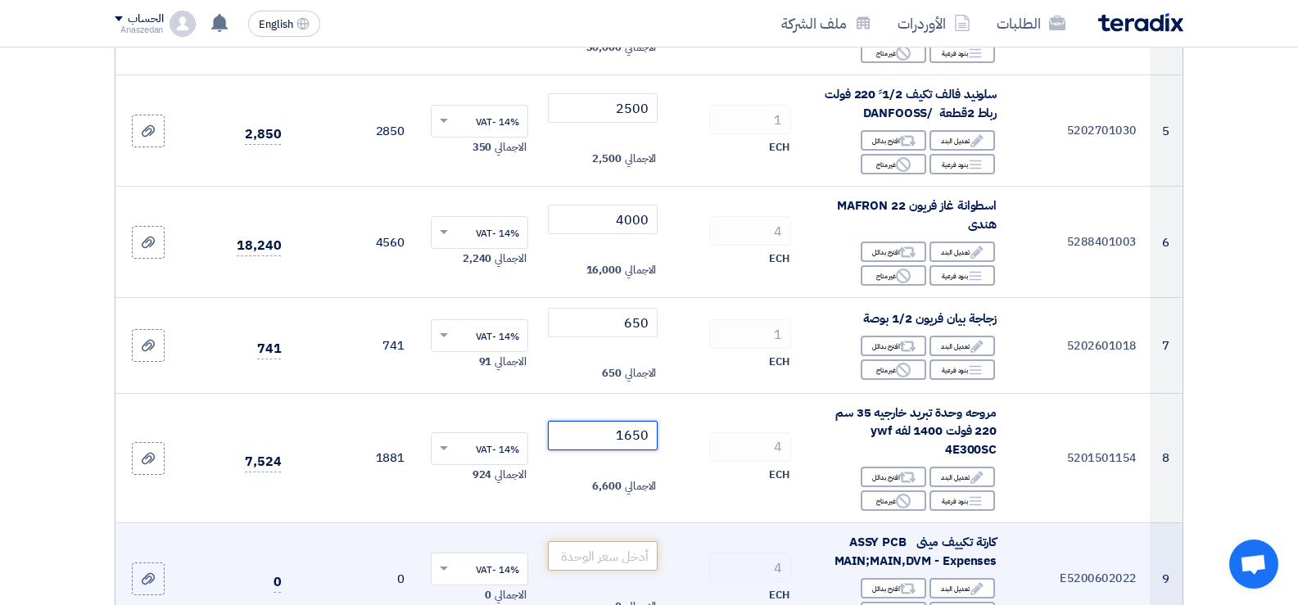
type input "1650"
click at [608, 559] on input "number" at bounding box center [603, 555] width 111 height 29
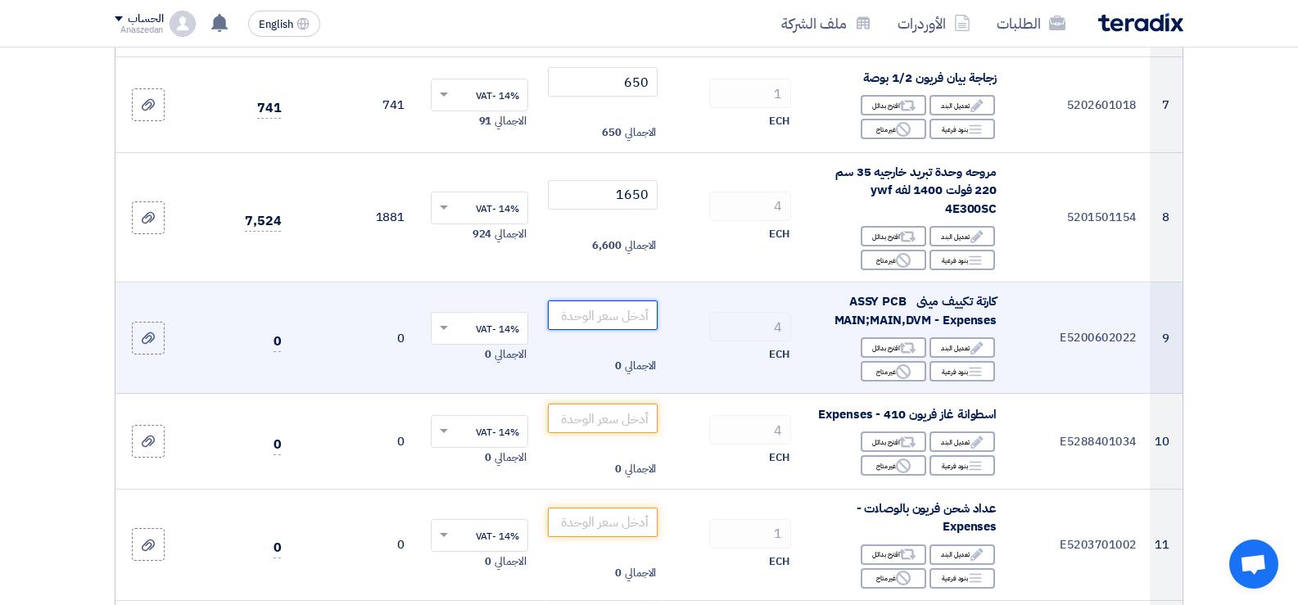
scroll to position [983, 0]
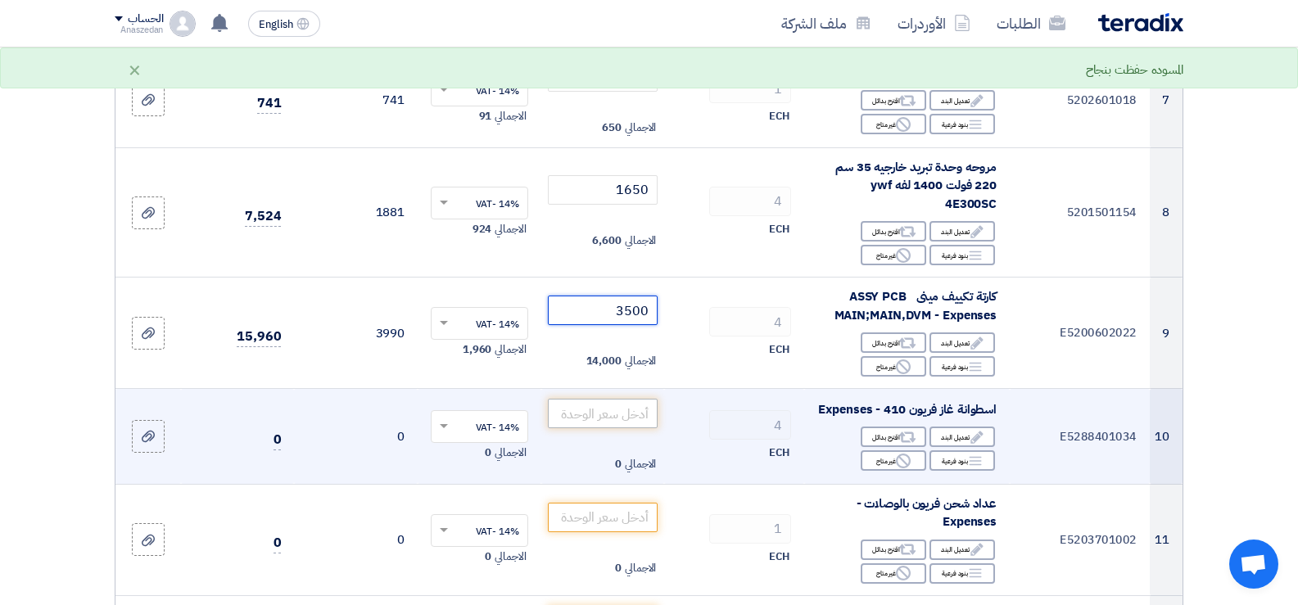
type input "3500"
click at [619, 428] on input "number" at bounding box center [603, 413] width 111 height 29
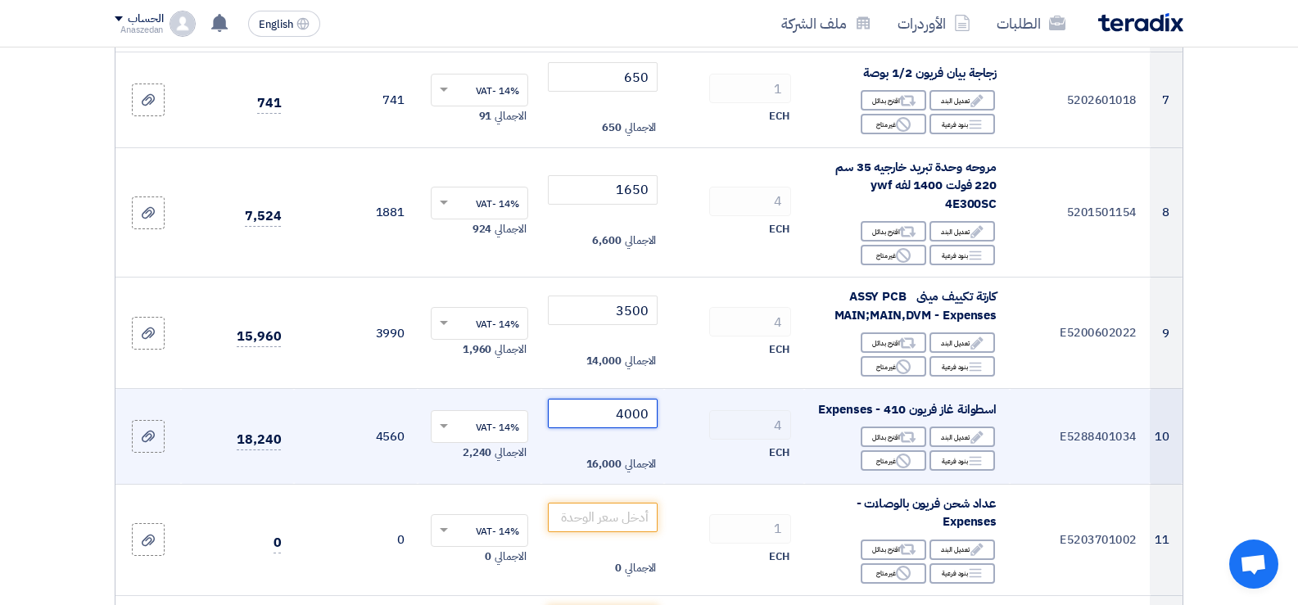
type input "4000"
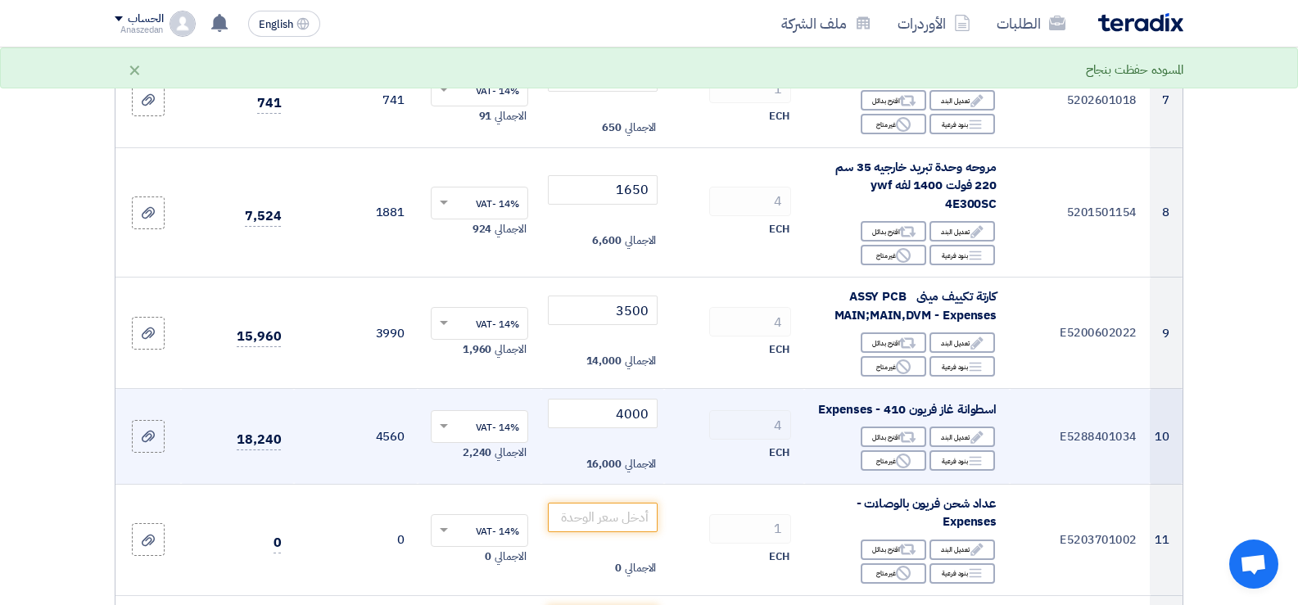
click at [658, 483] on td "4000 الاجمالي 16,000" at bounding box center [603, 437] width 124 height 96
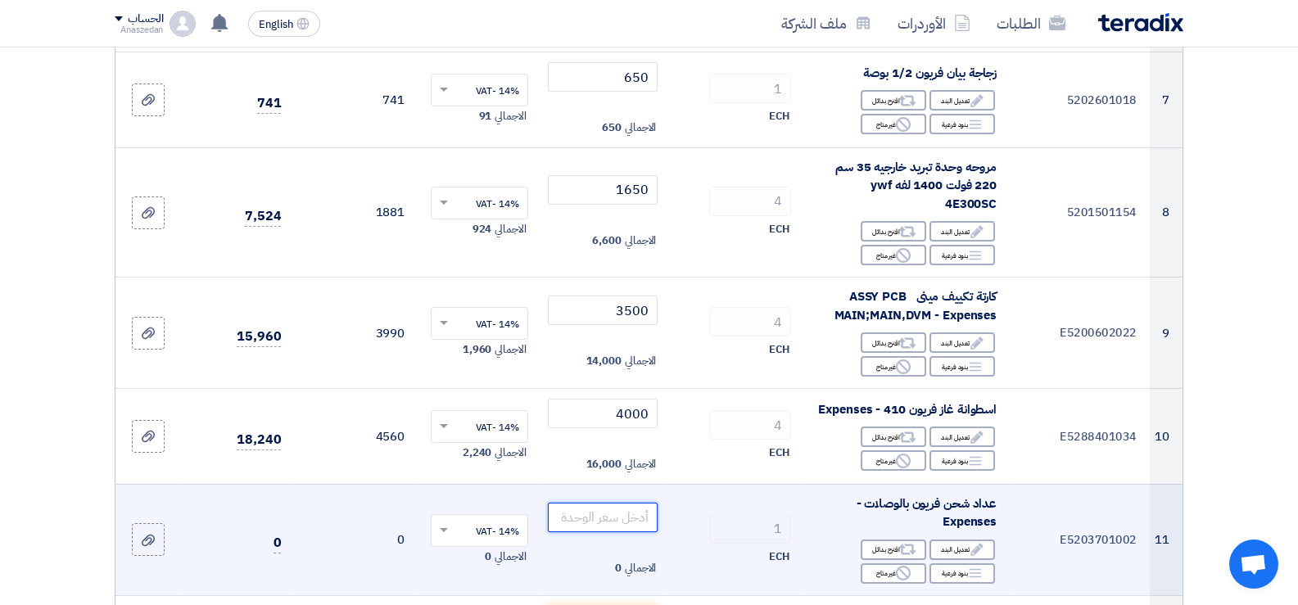
click at [639, 527] on input "number" at bounding box center [603, 517] width 111 height 29
type input "1500"
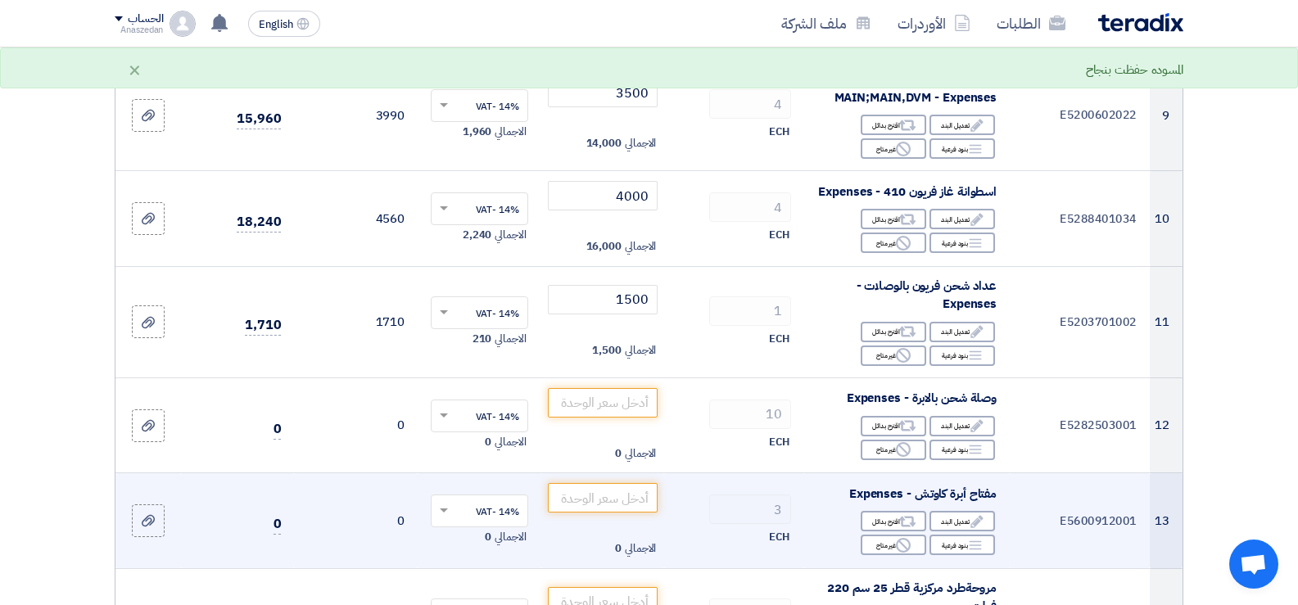
scroll to position [1229, 0]
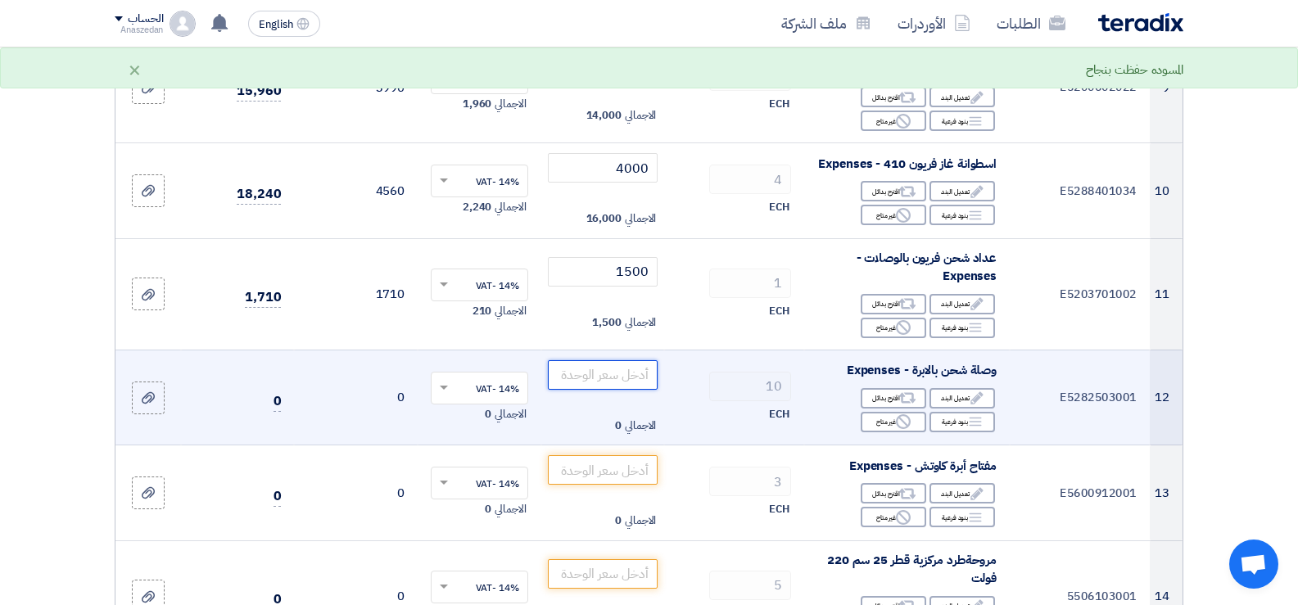
click at [645, 390] on input "number" at bounding box center [603, 374] width 111 height 29
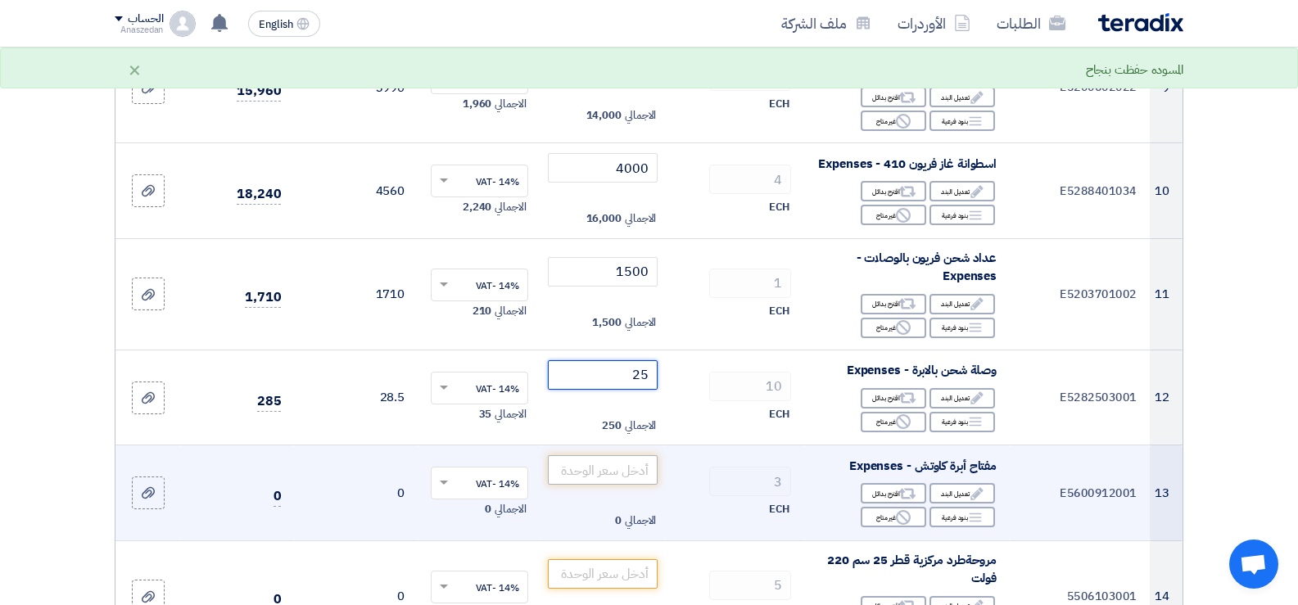
type input "25"
click at [628, 485] on input "number" at bounding box center [603, 469] width 111 height 29
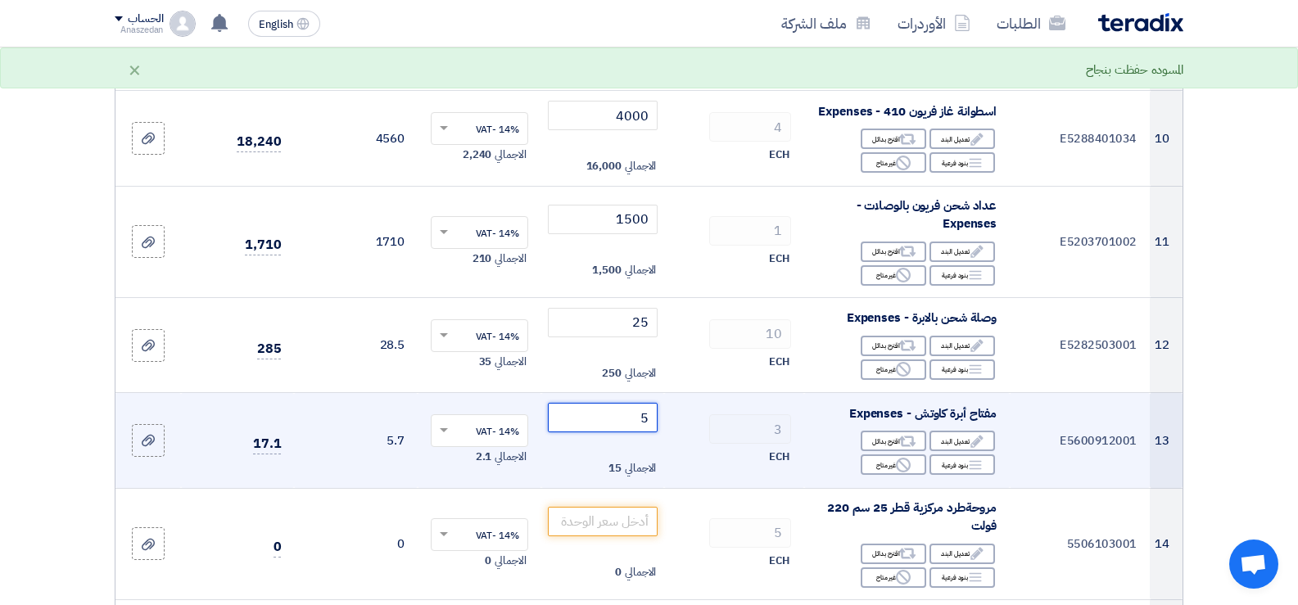
scroll to position [1311, 0]
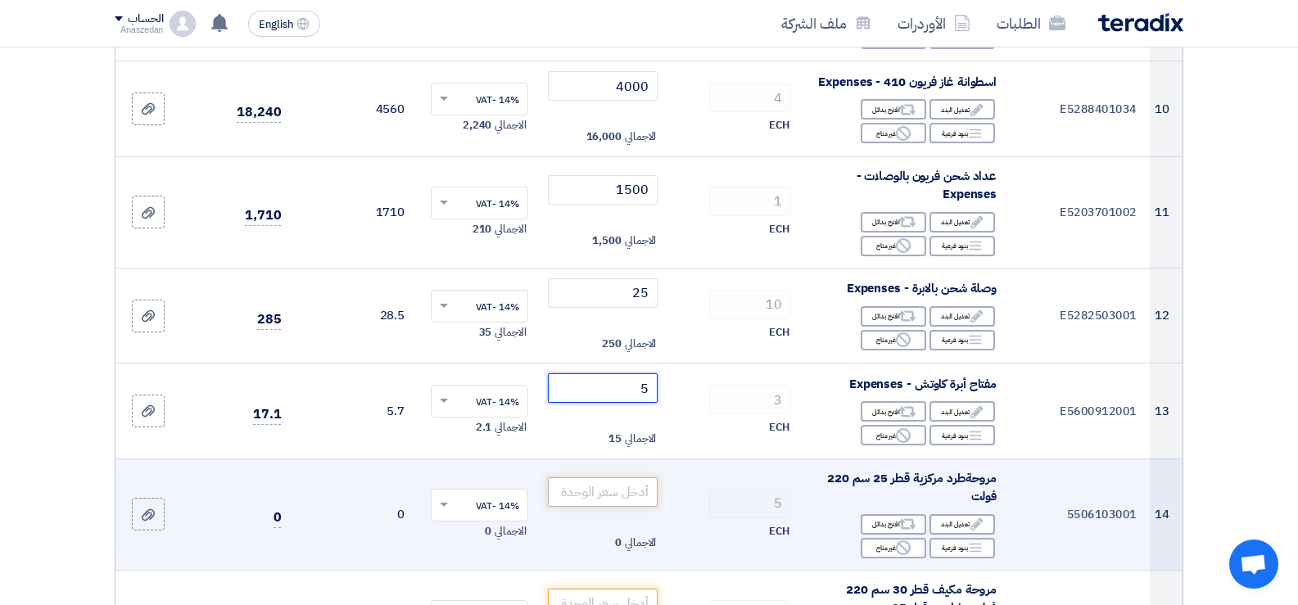
type input "5"
click at [613, 507] on input "number" at bounding box center [603, 492] width 111 height 29
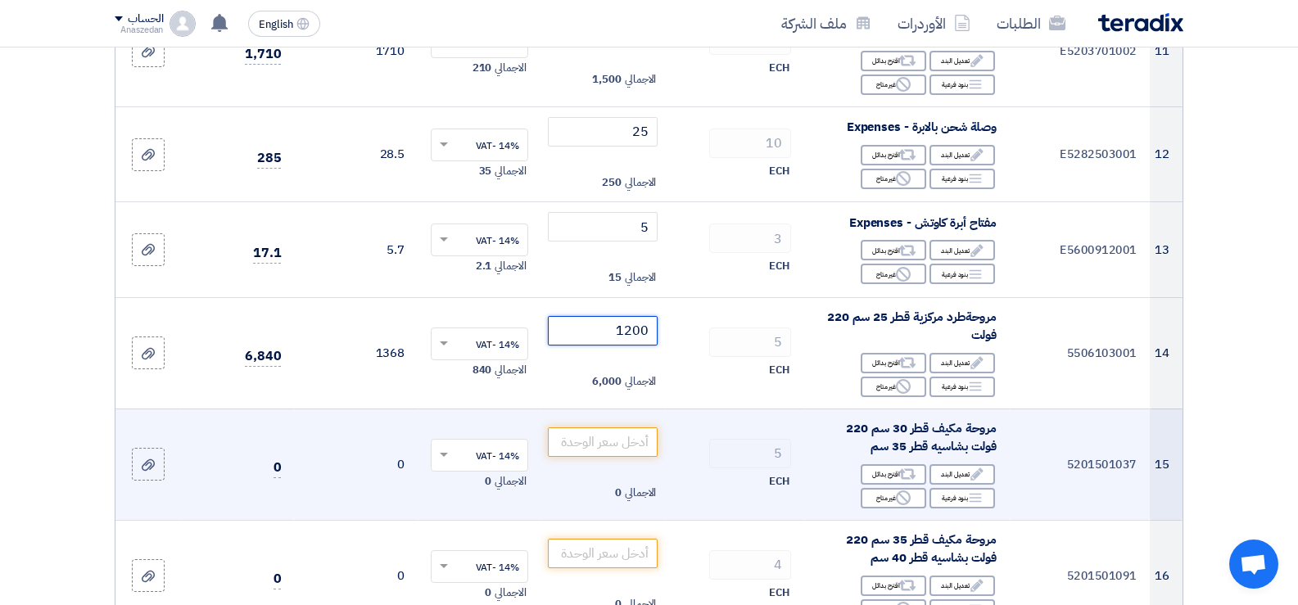
scroll to position [1474, 0]
type input "1200"
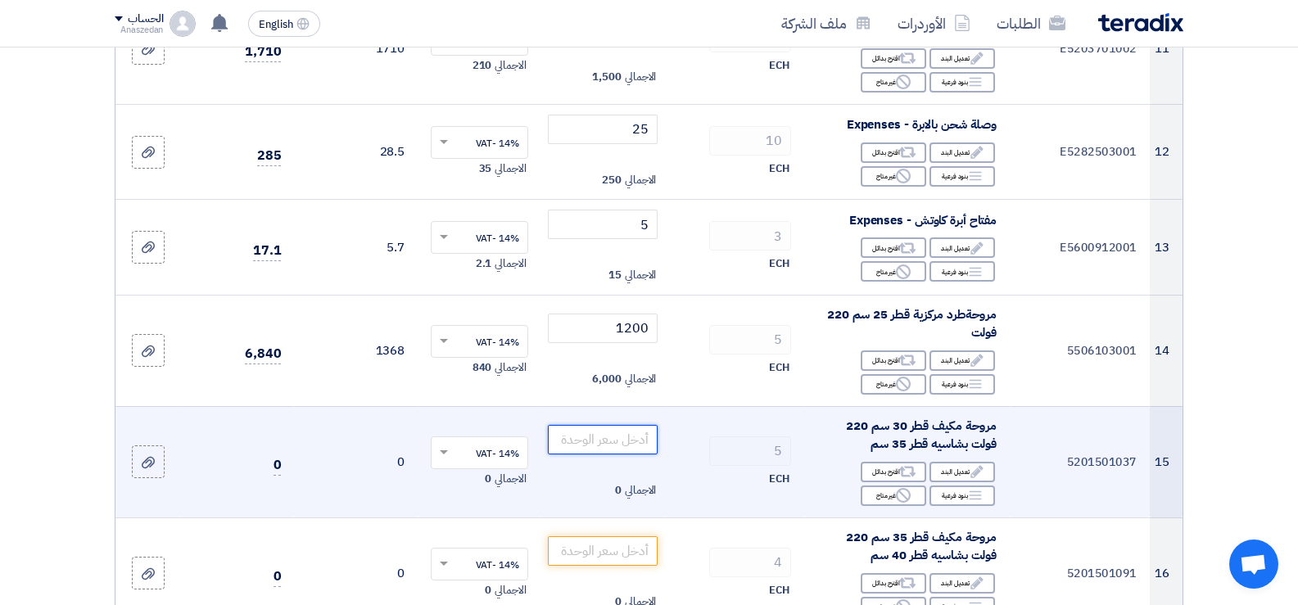
click at [622, 455] on input "number" at bounding box center [603, 439] width 111 height 29
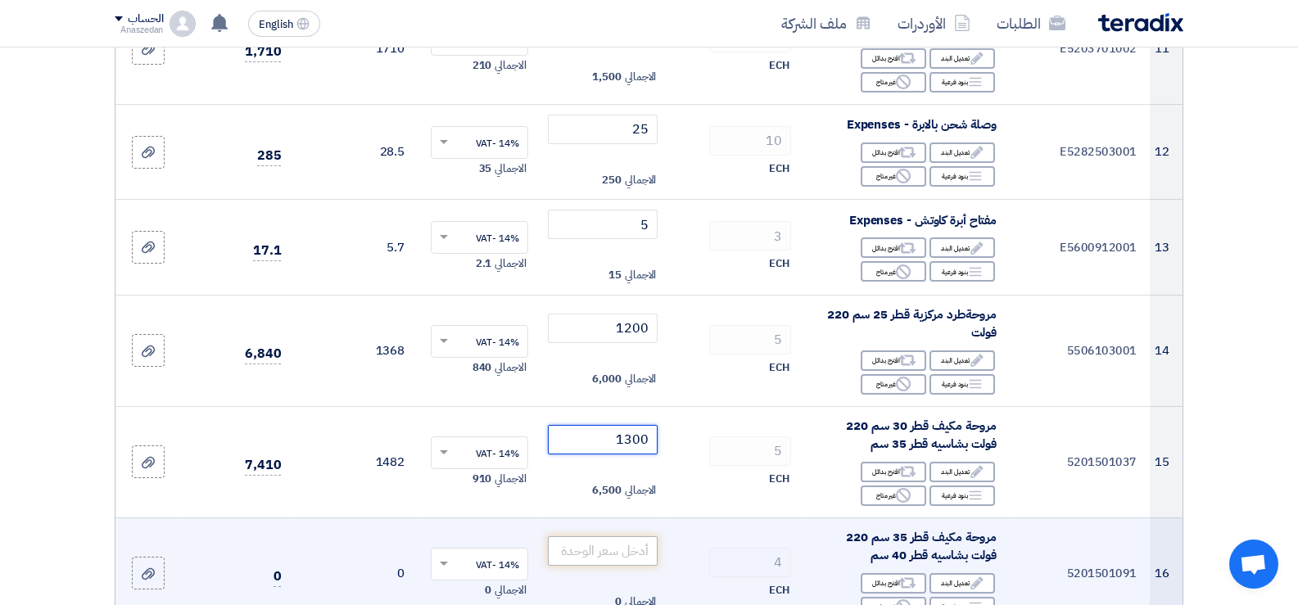
type input "1300"
click at [621, 566] on input "number" at bounding box center [603, 550] width 111 height 29
click at [656, 566] on input "1650" at bounding box center [603, 550] width 111 height 29
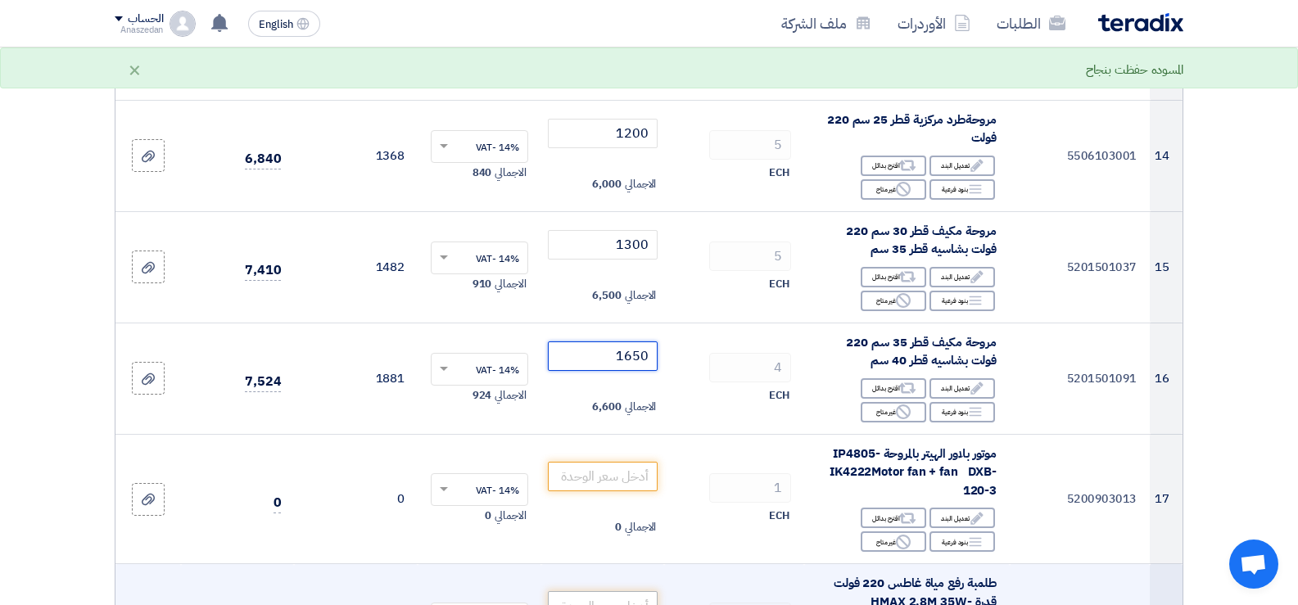
scroll to position [1720, 0]
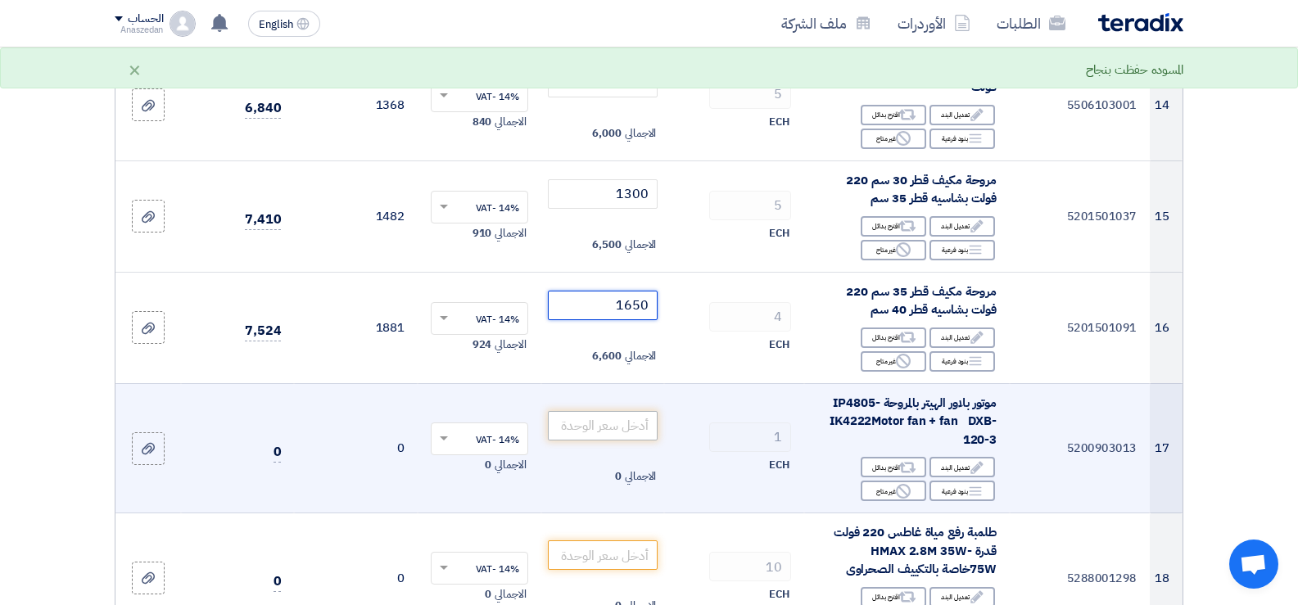
type input "1650"
click at [609, 441] on input "number" at bounding box center [603, 425] width 111 height 29
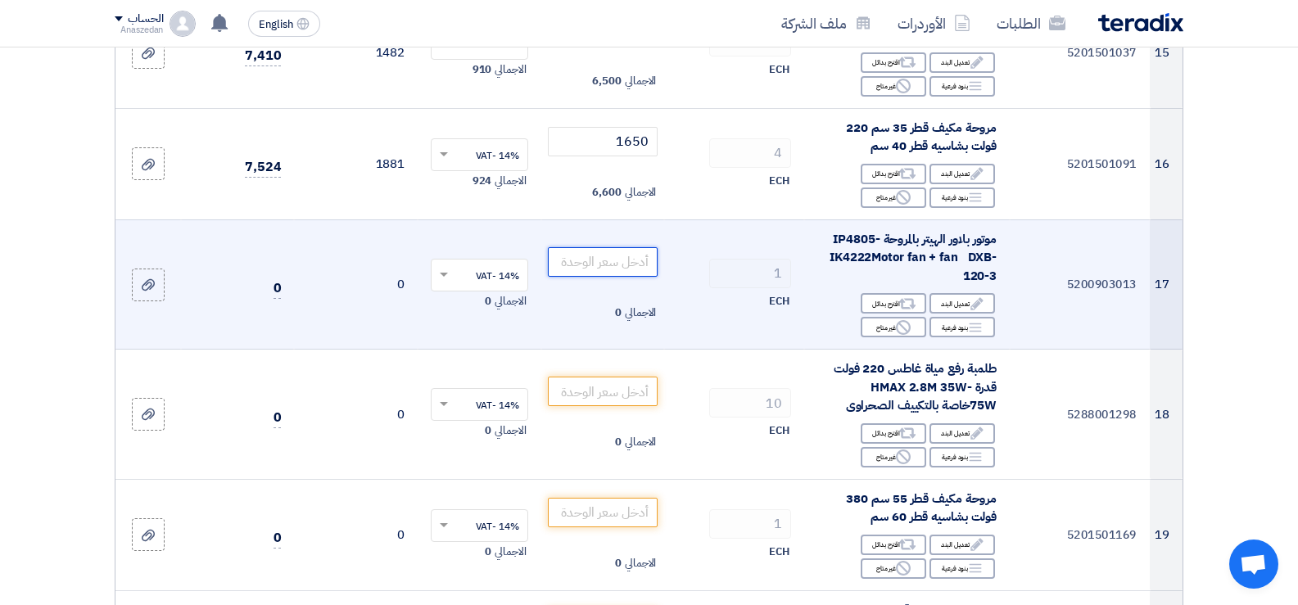
scroll to position [1966, 0]
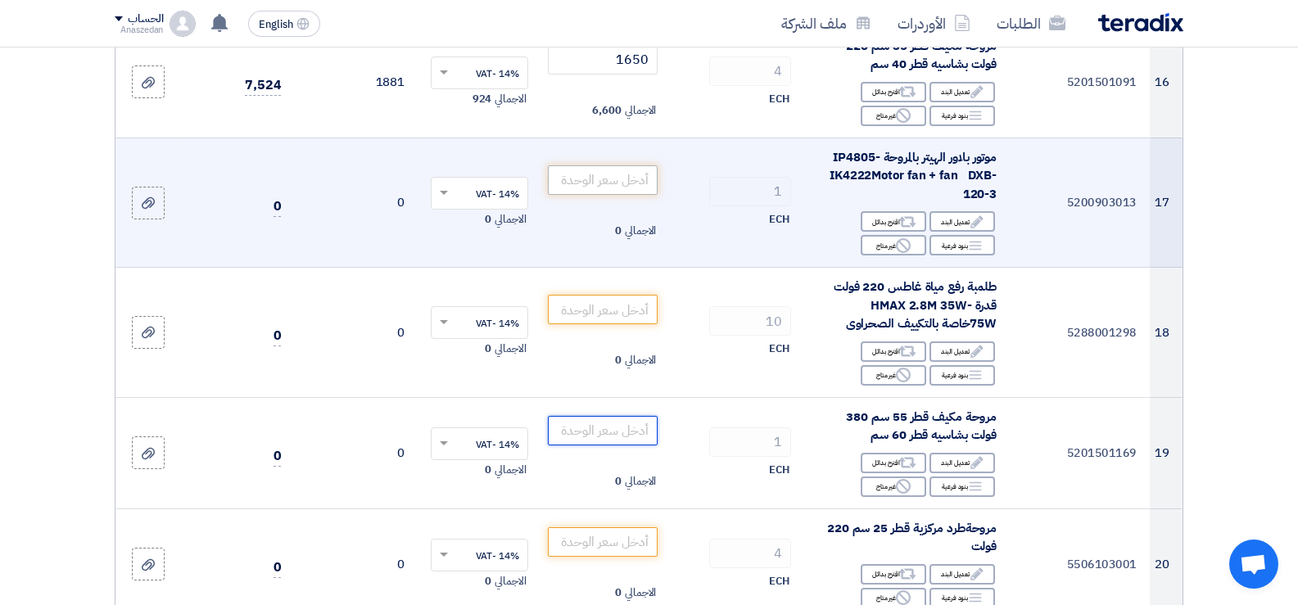
click at [609, 446] on input "number" at bounding box center [603, 430] width 111 height 29
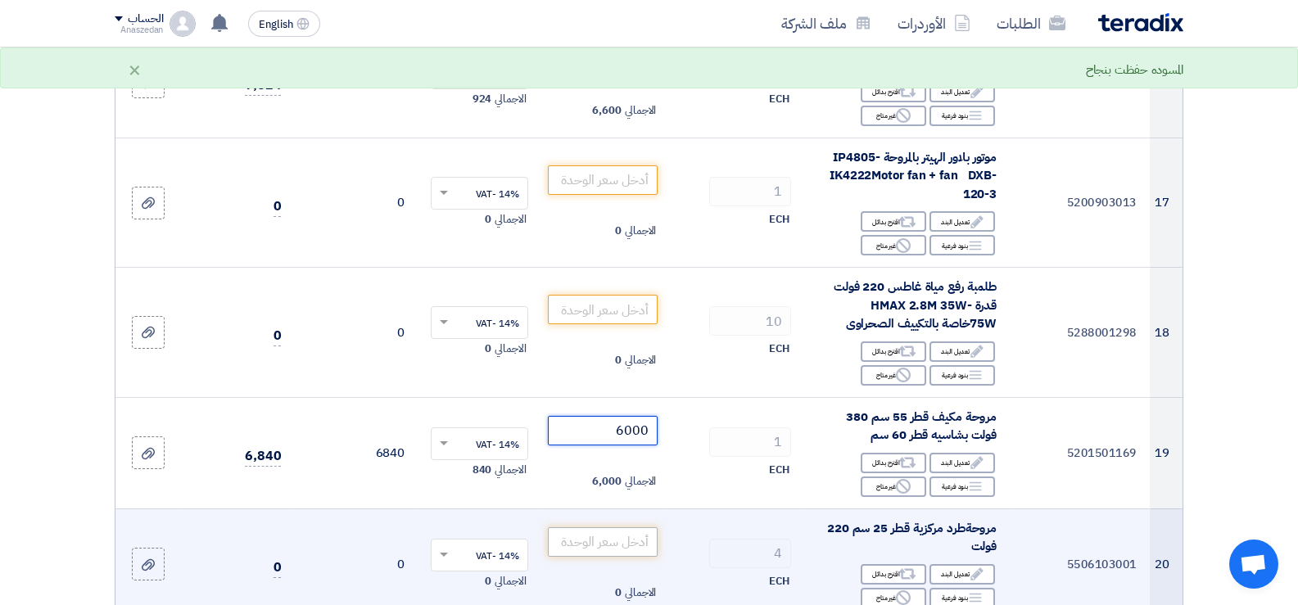
type input "6000"
click at [602, 557] on input "number" at bounding box center [603, 541] width 111 height 29
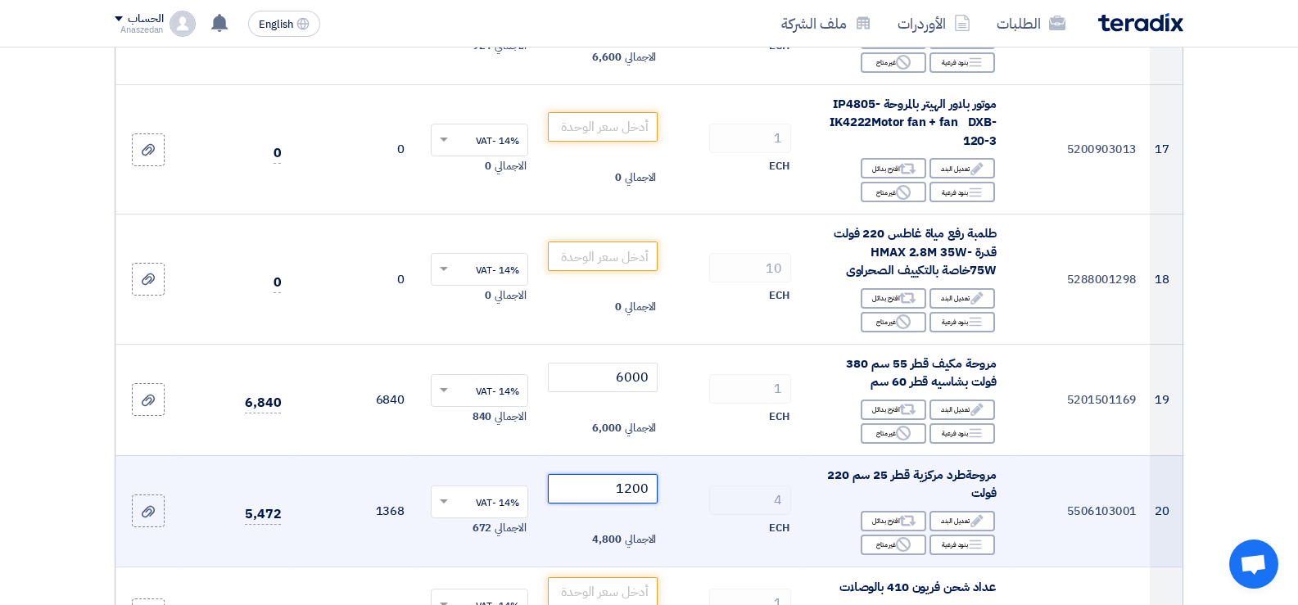
scroll to position [2130, 0]
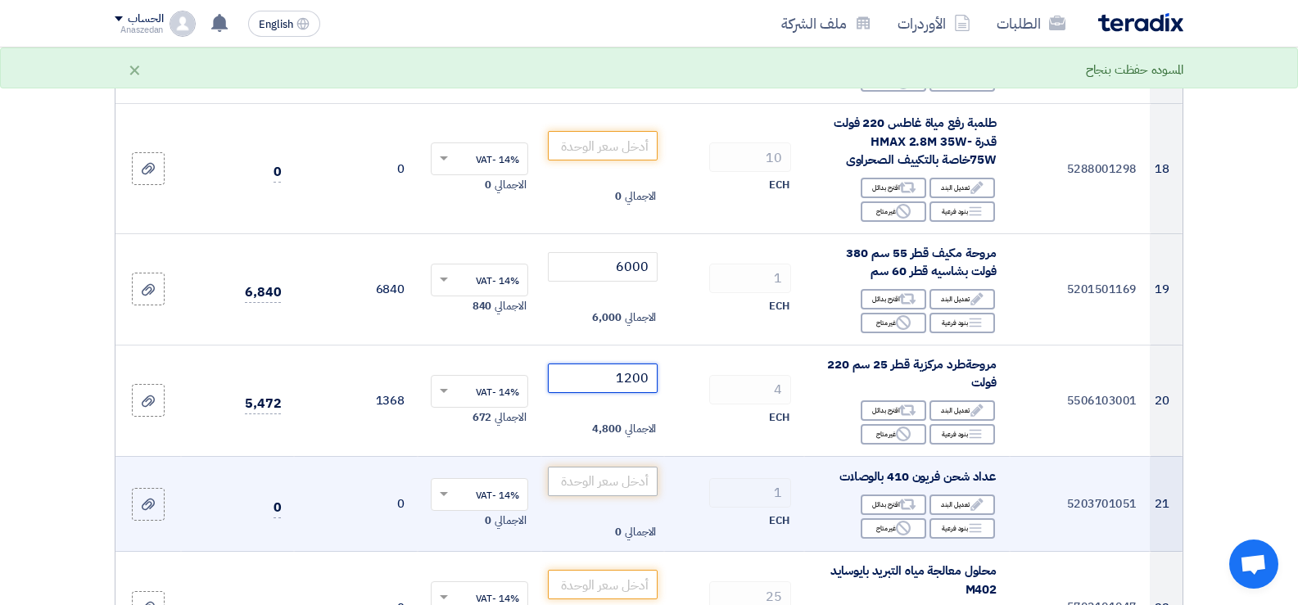
type input "1200"
click at [608, 496] on input "number" at bounding box center [603, 481] width 111 height 29
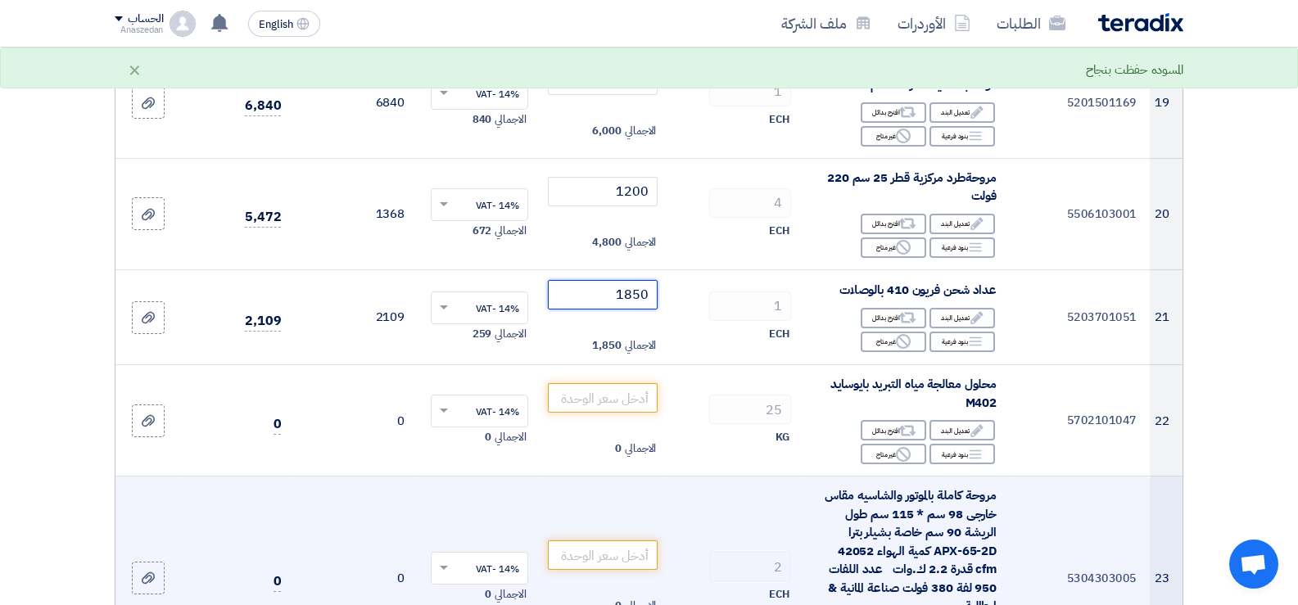
scroll to position [2375, 0]
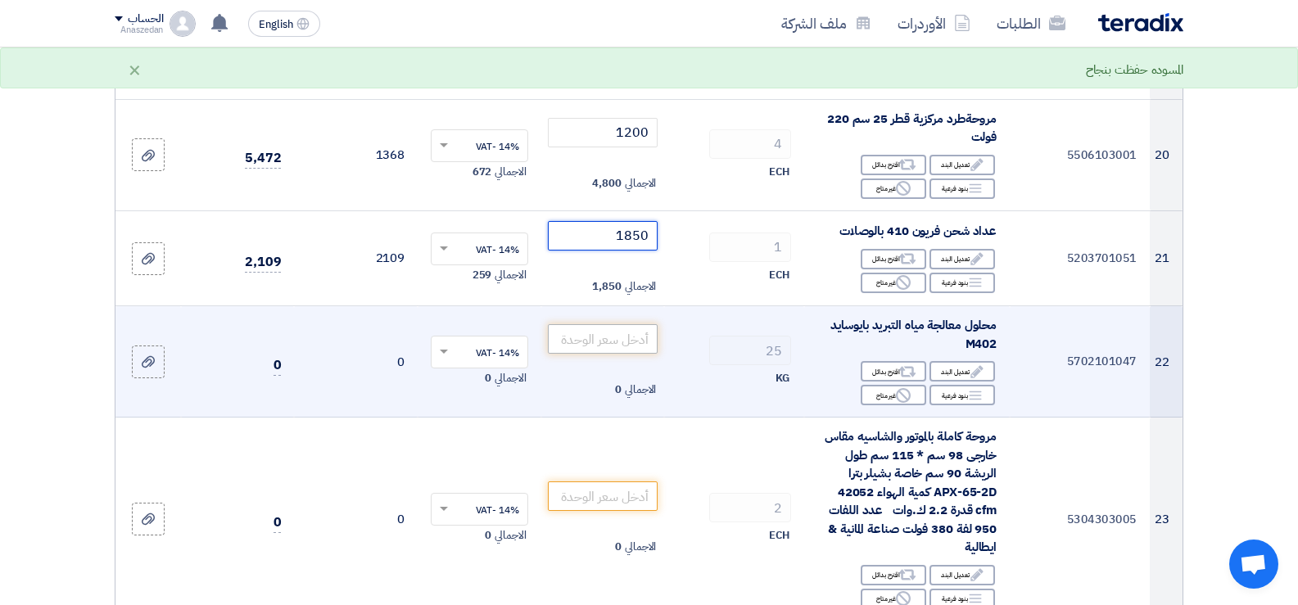
type input "1850"
click at [618, 351] on input "number" at bounding box center [603, 338] width 111 height 29
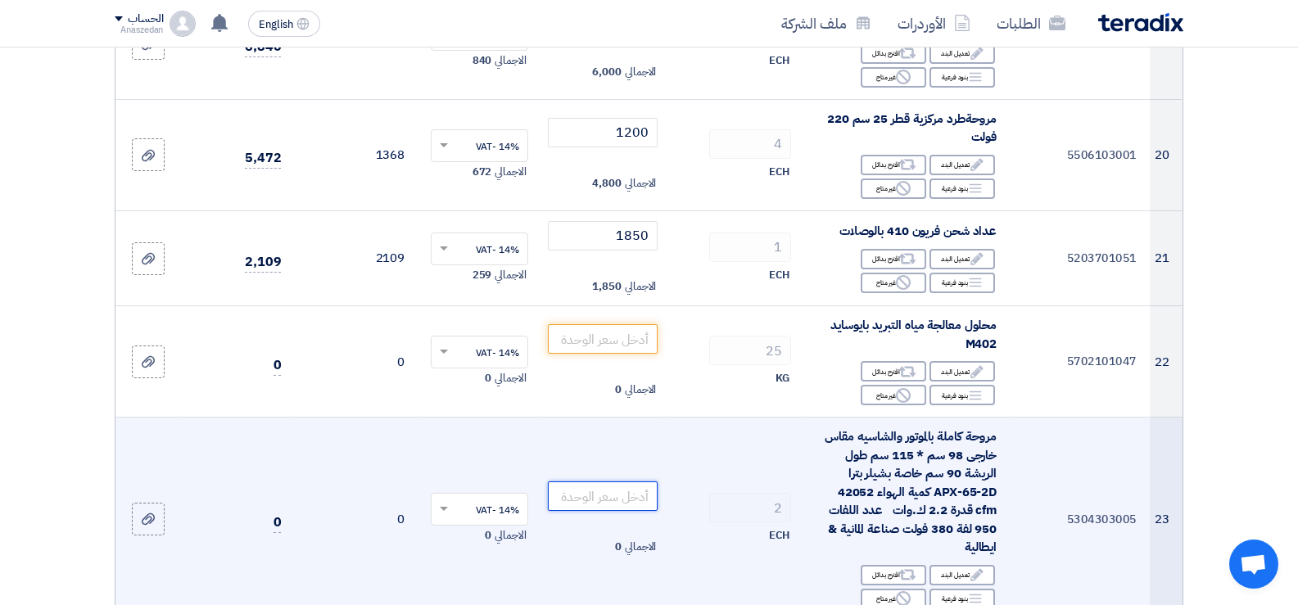
click at [646, 511] on input "number" at bounding box center [603, 496] width 111 height 29
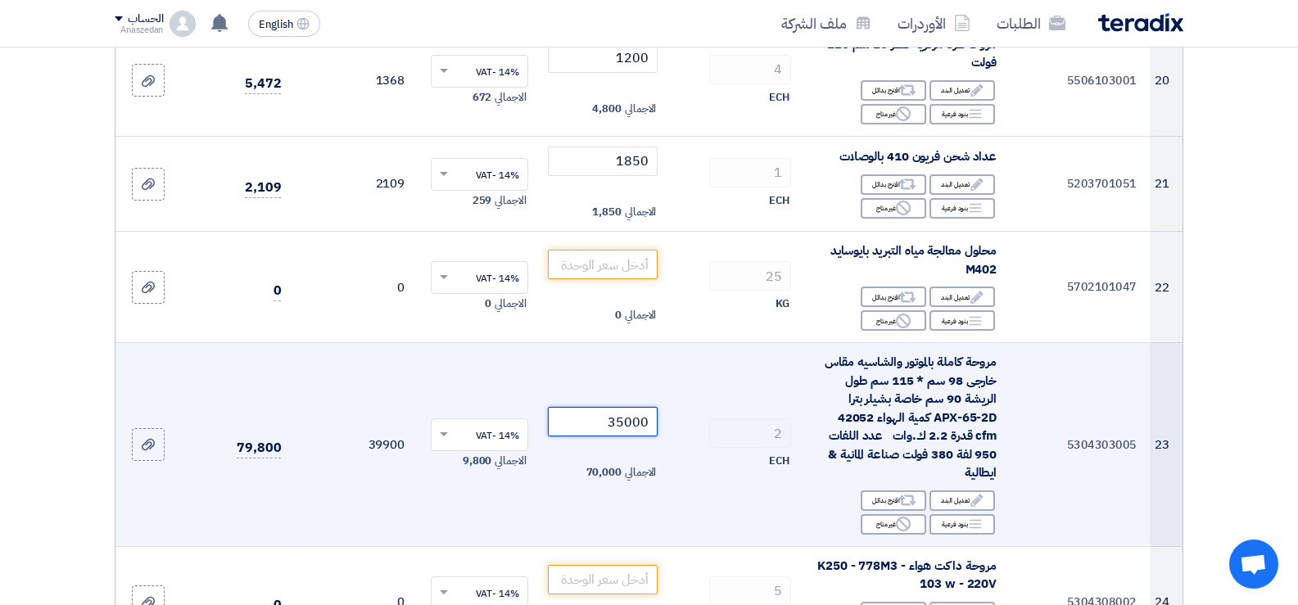
scroll to position [2621, 0]
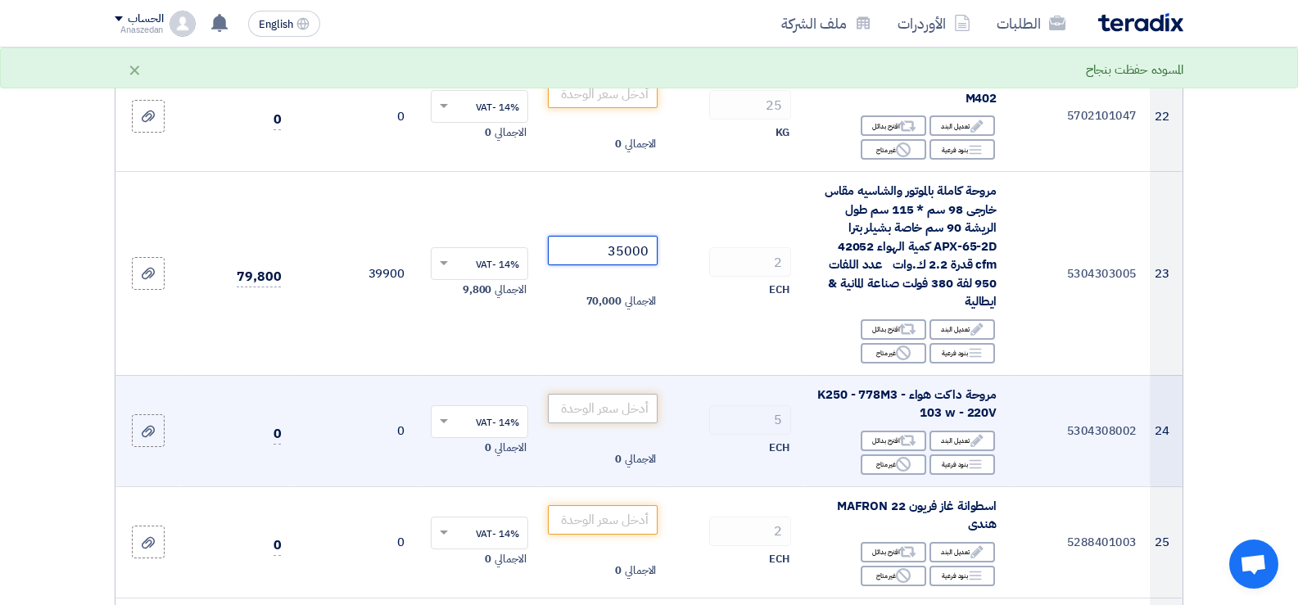
type input "35000"
click at [619, 423] on input "number" at bounding box center [603, 408] width 111 height 29
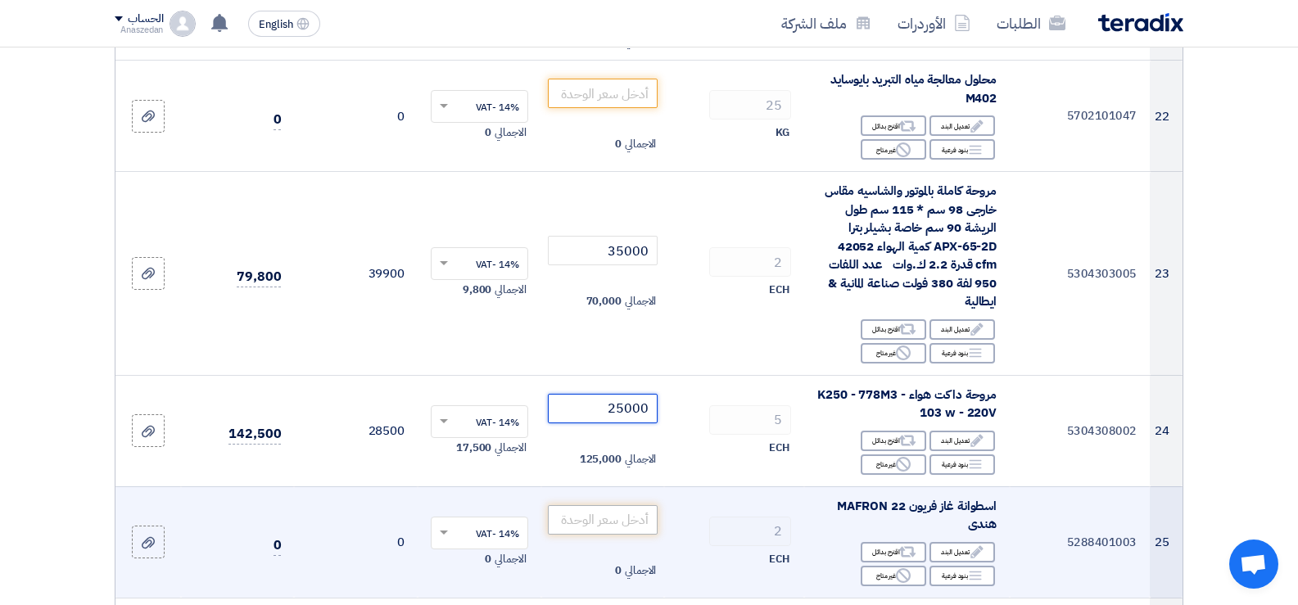
type input "25000"
click at [645, 535] on input "number" at bounding box center [603, 519] width 111 height 29
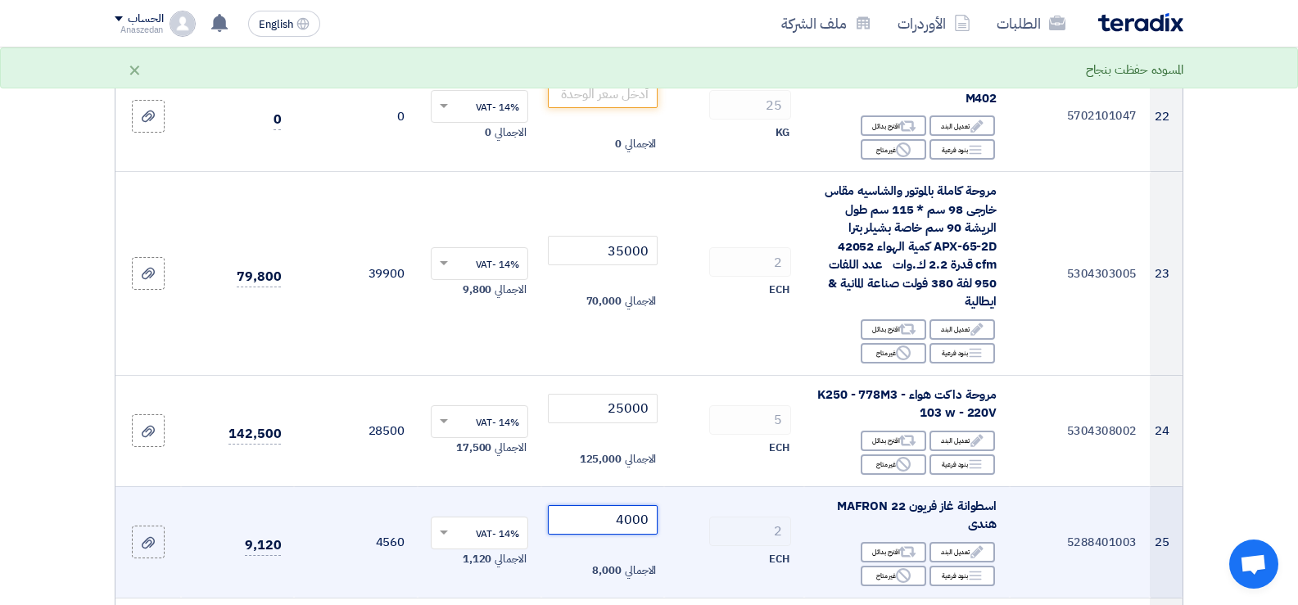
type input "4000"
click at [663, 551] on td "4000 الاجمالي 8,000" at bounding box center [603, 542] width 124 height 111
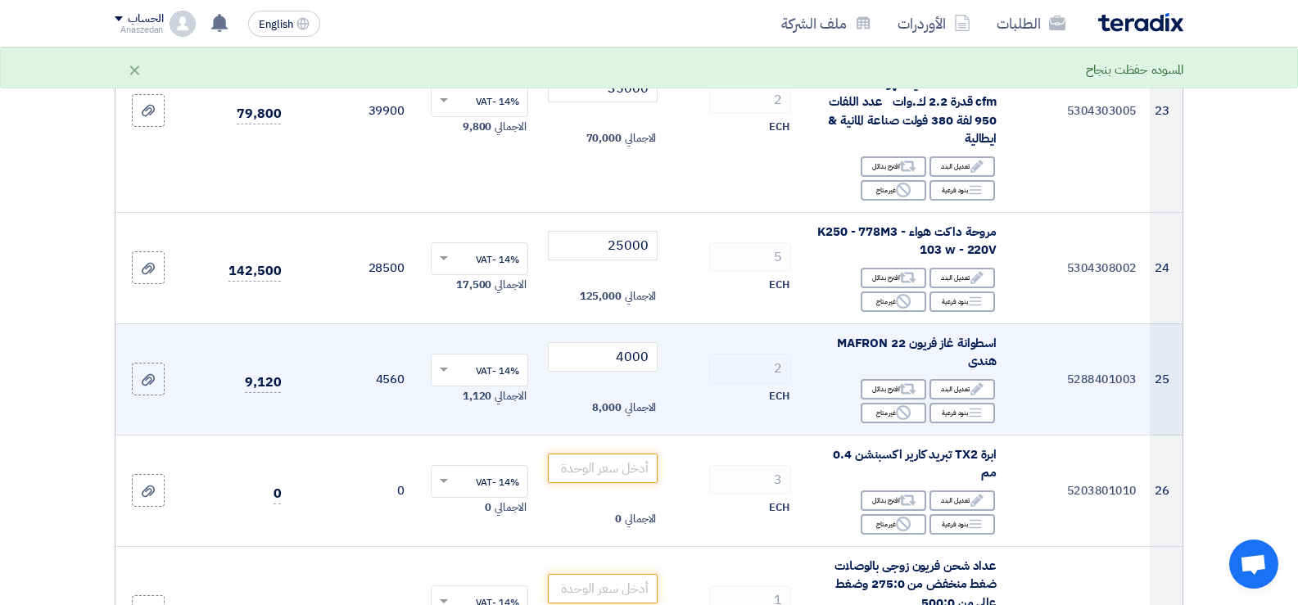
scroll to position [2785, 0]
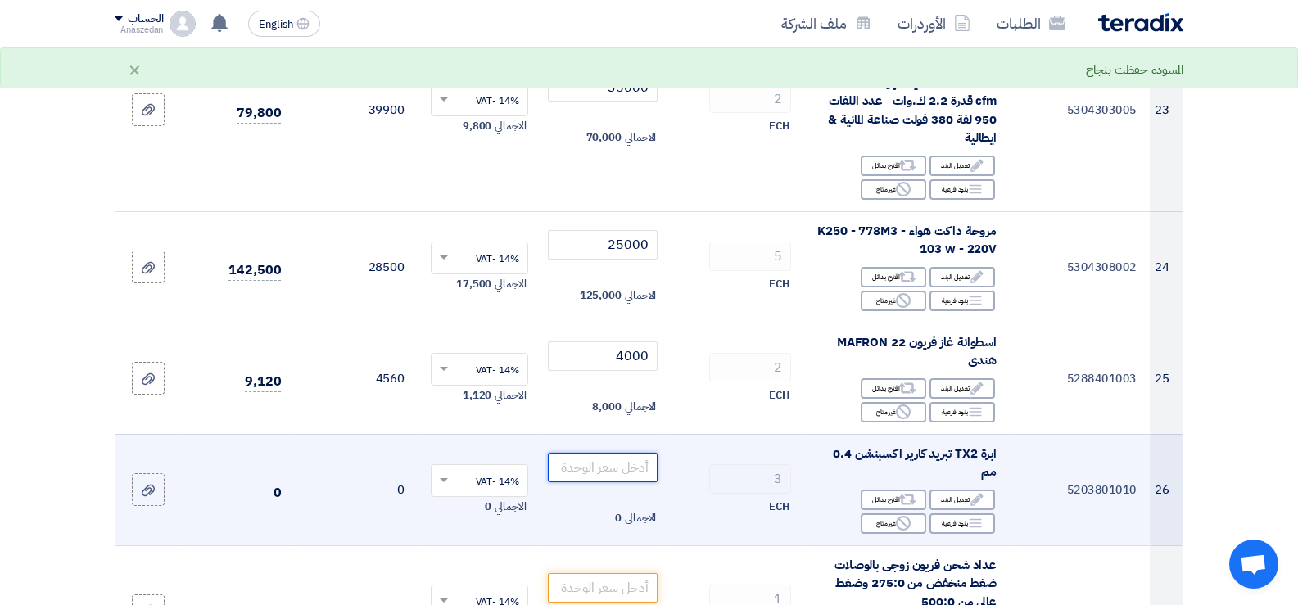
click at [633, 482] on input "number" at bounding box center [603, 467] width 111 height 29
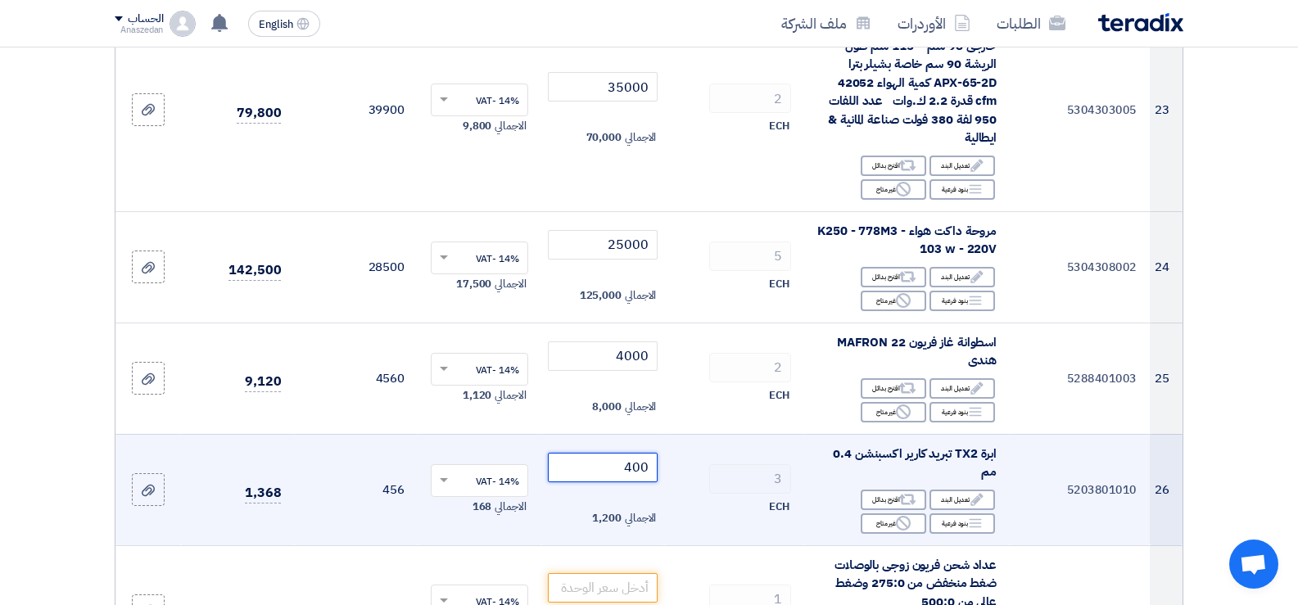
type input "400"
click at [653, 515] on td "400 الاجمالي 1,200" at bounding box center [603, 489] width 124 height 111
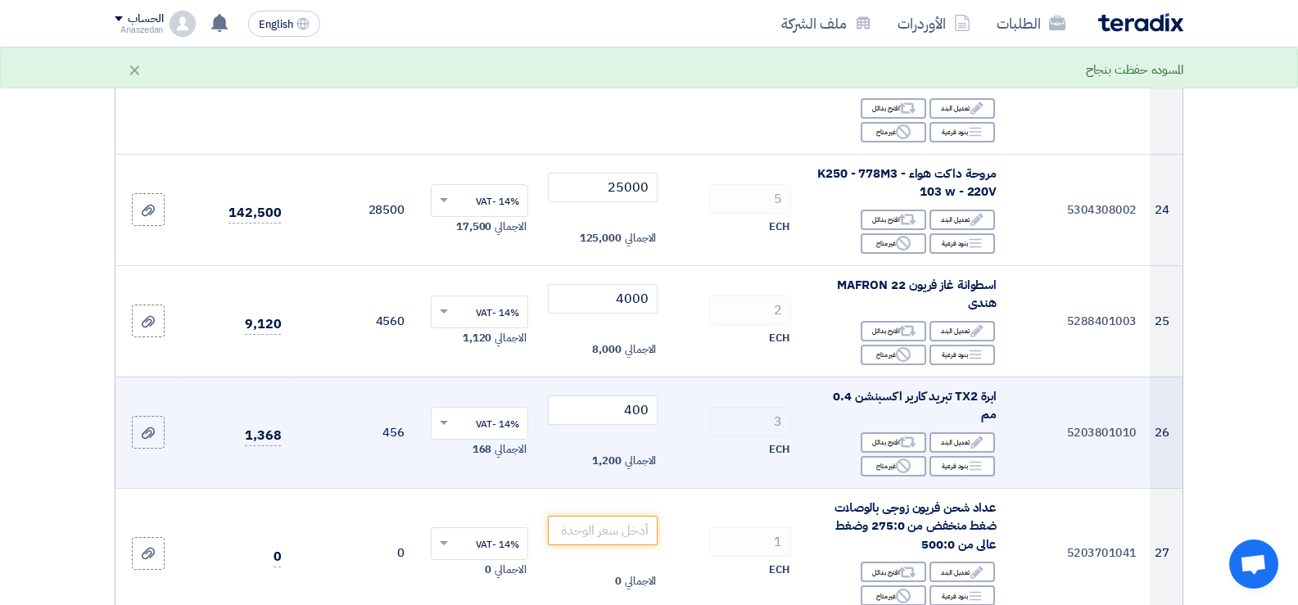
scroll to position [2867, 0]
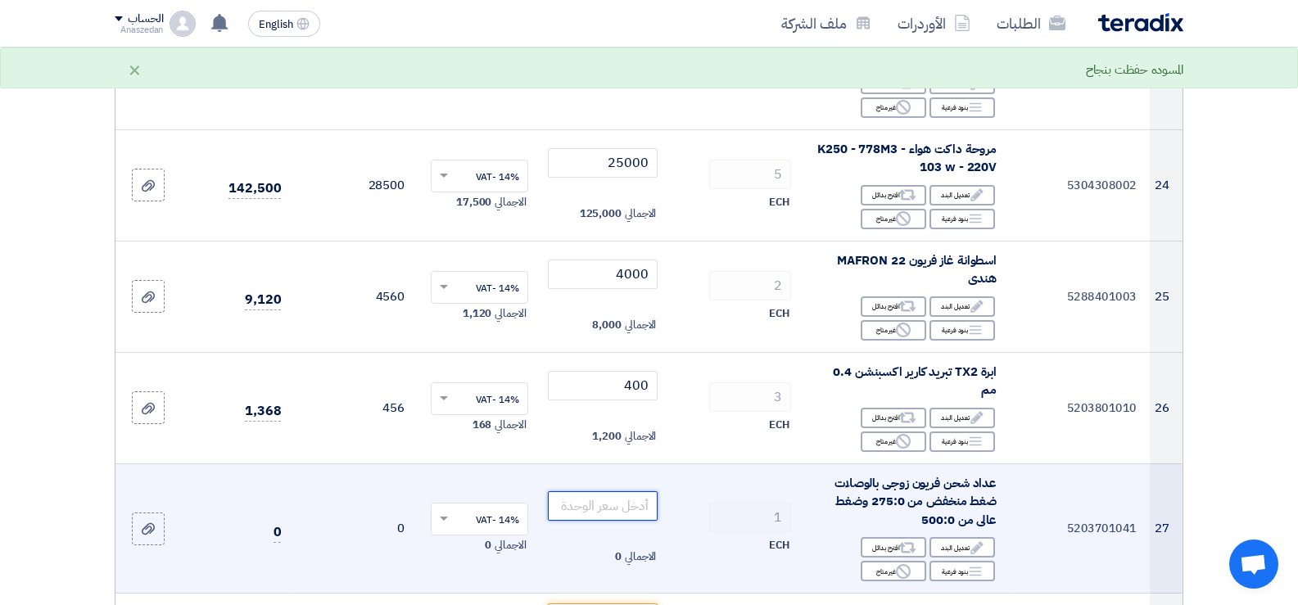
click at [645, 518] on input "number" at bounding box center [603, 505] width 111 height 29
type input "1750"
click at [721, 512] on td "1 ECH" at bounding box center [734, 529] width 140 height 130
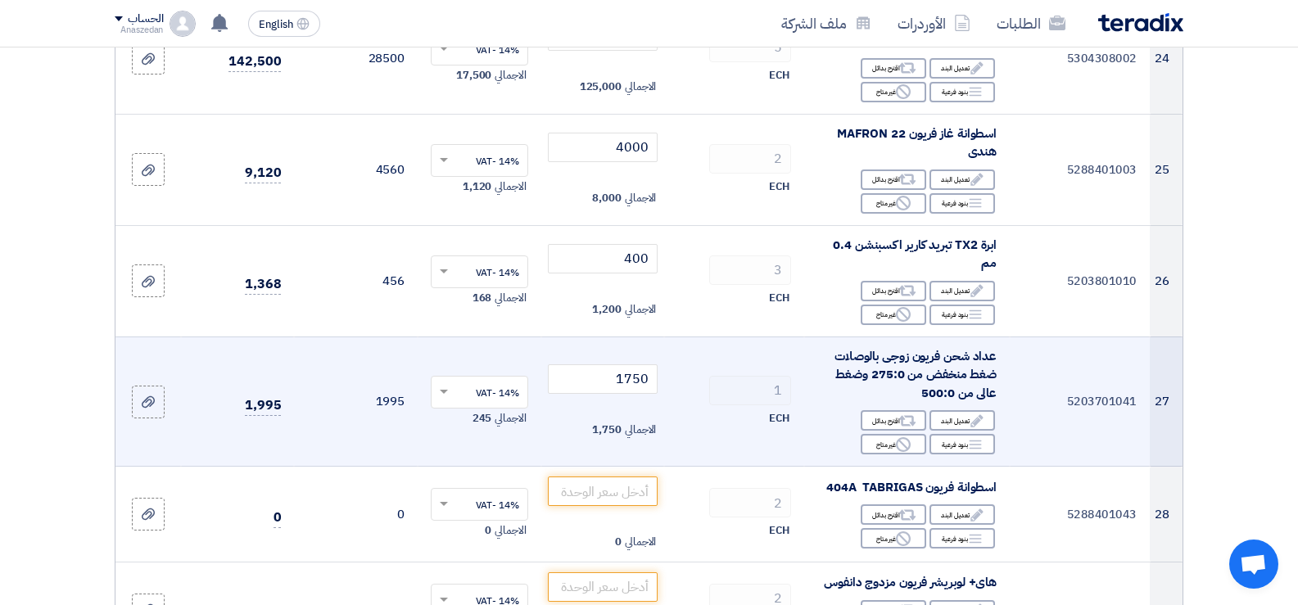
scroll to position [3031, 0]
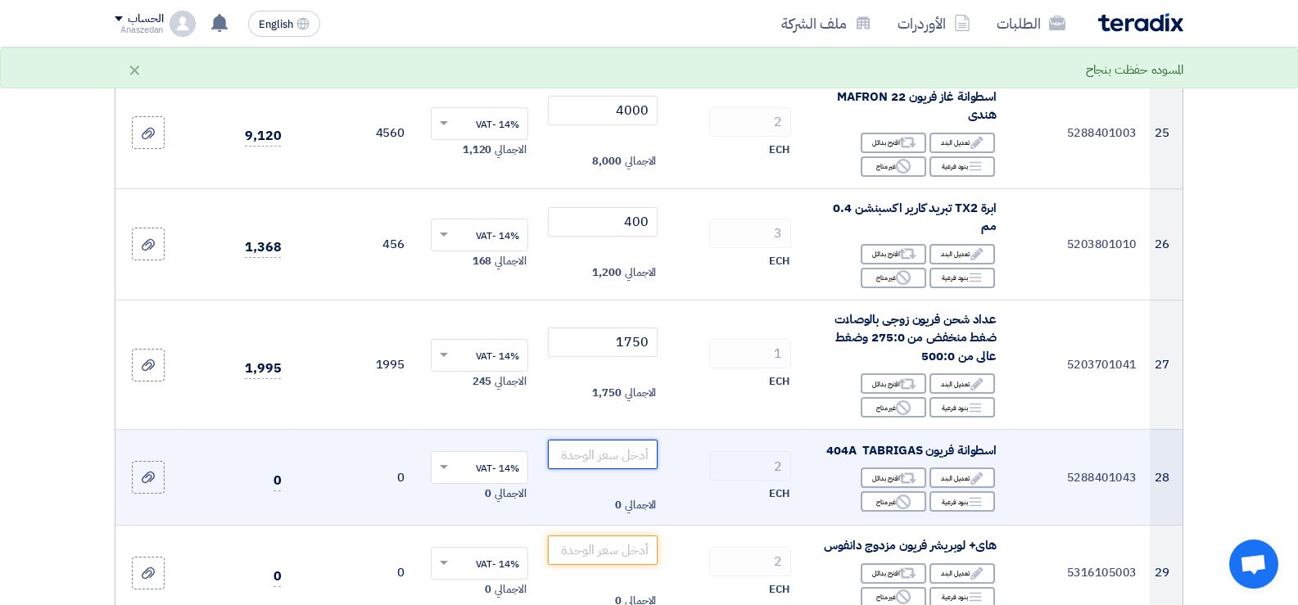
click at [631, 469] on input "number" at bounding box center [603, 454] width 111 height 29
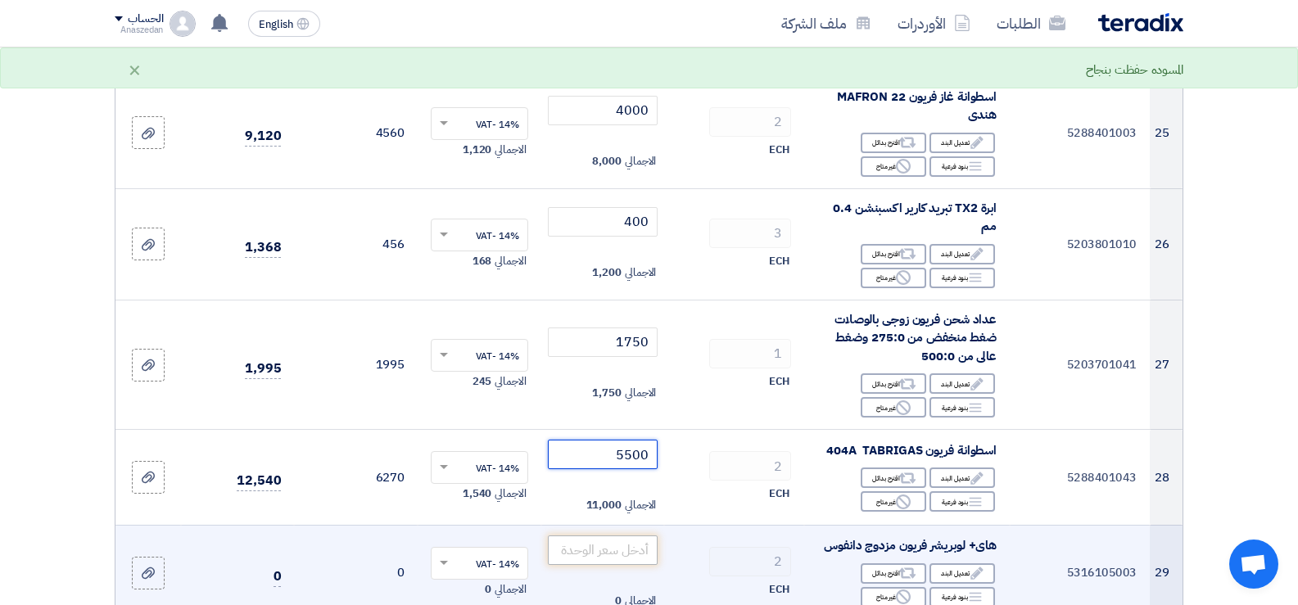
type input "5500"
click at [647, 563] on input "number" at bounding box center [603, 550] width 111 height 29
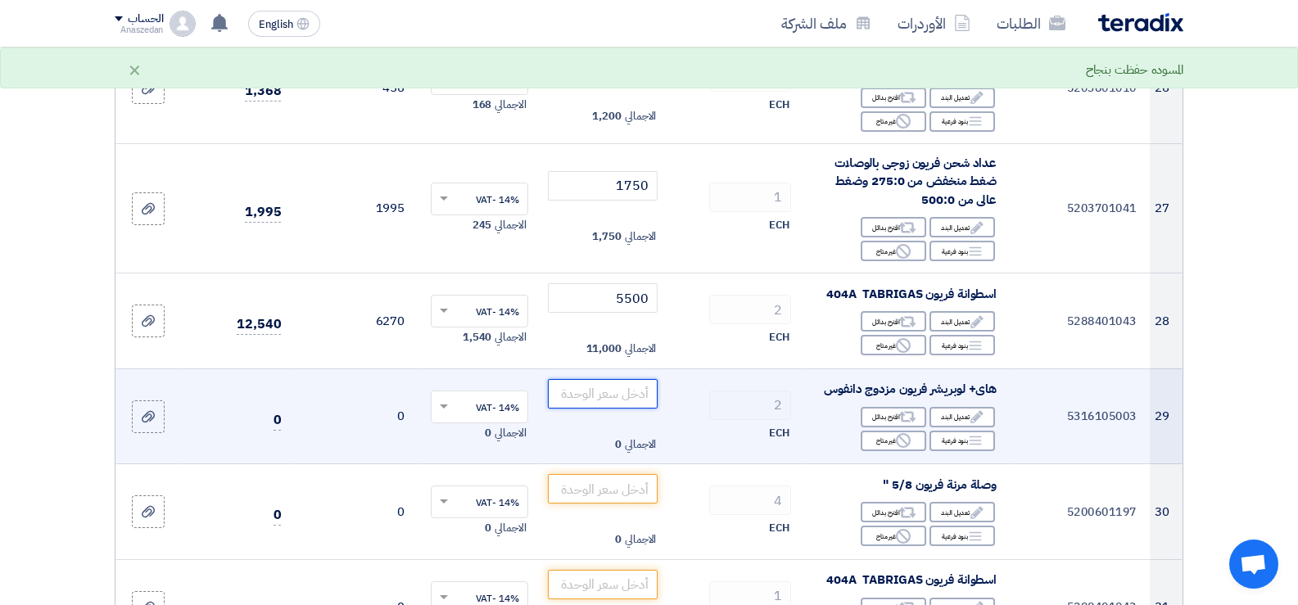
scroll to position [3194, 0]
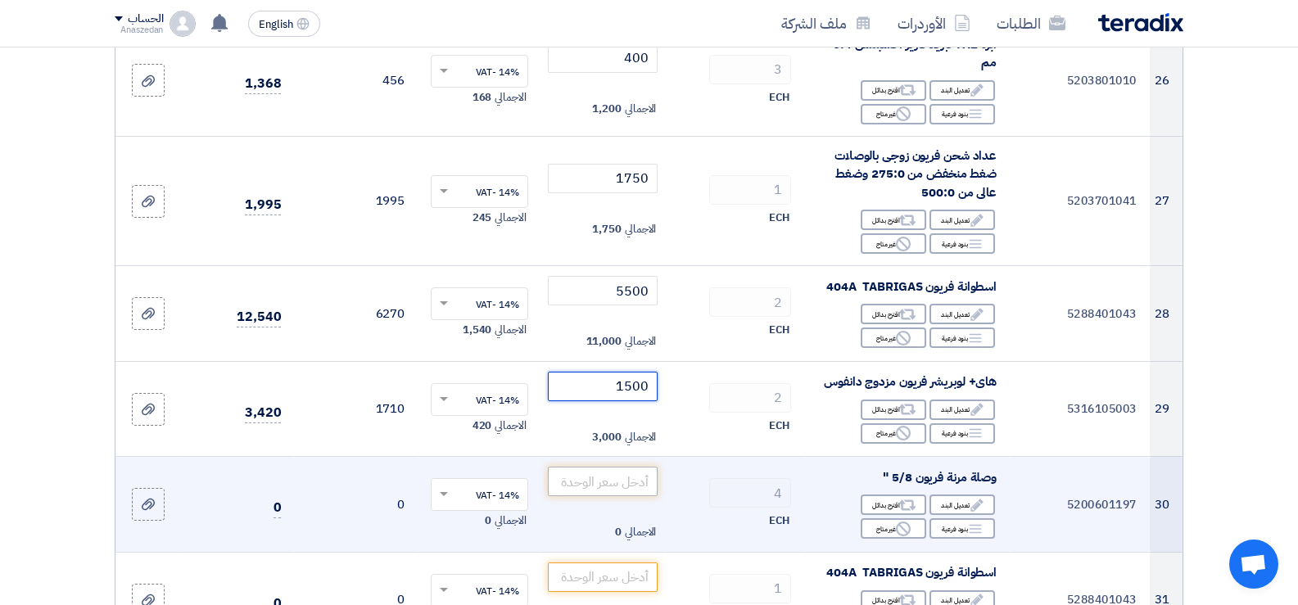
type input "1500"
click at [639, 496] on input "number" at bounding box center [603, 481] width 111 height 29
type input "400"
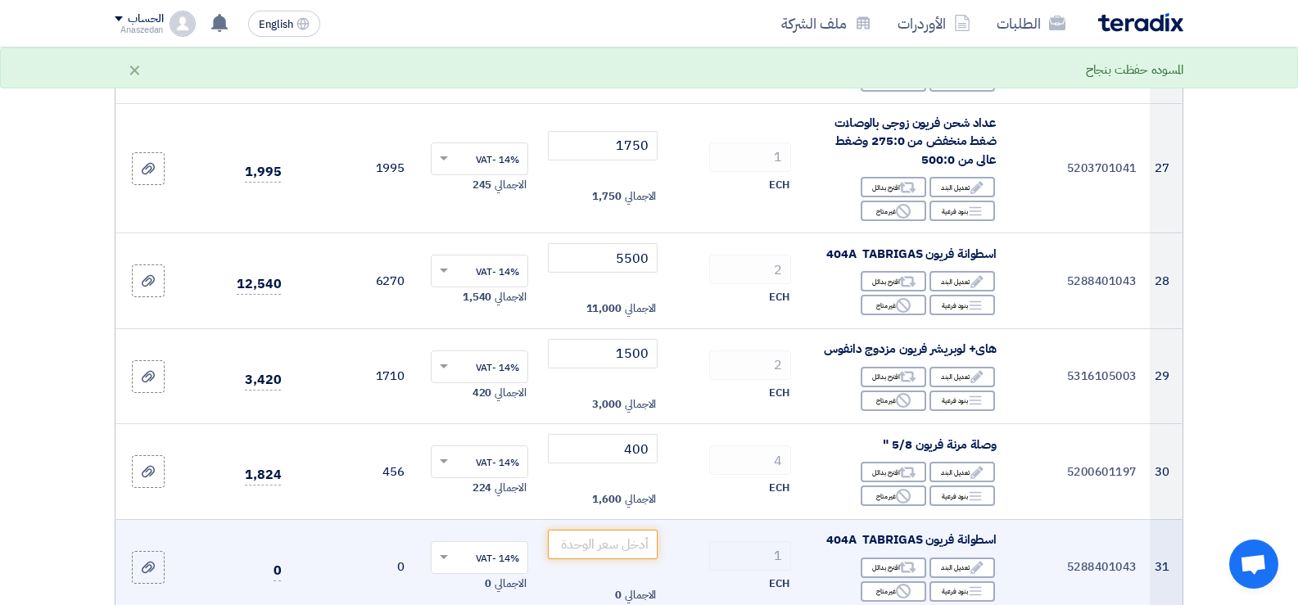
scroll to position [3358, 0]
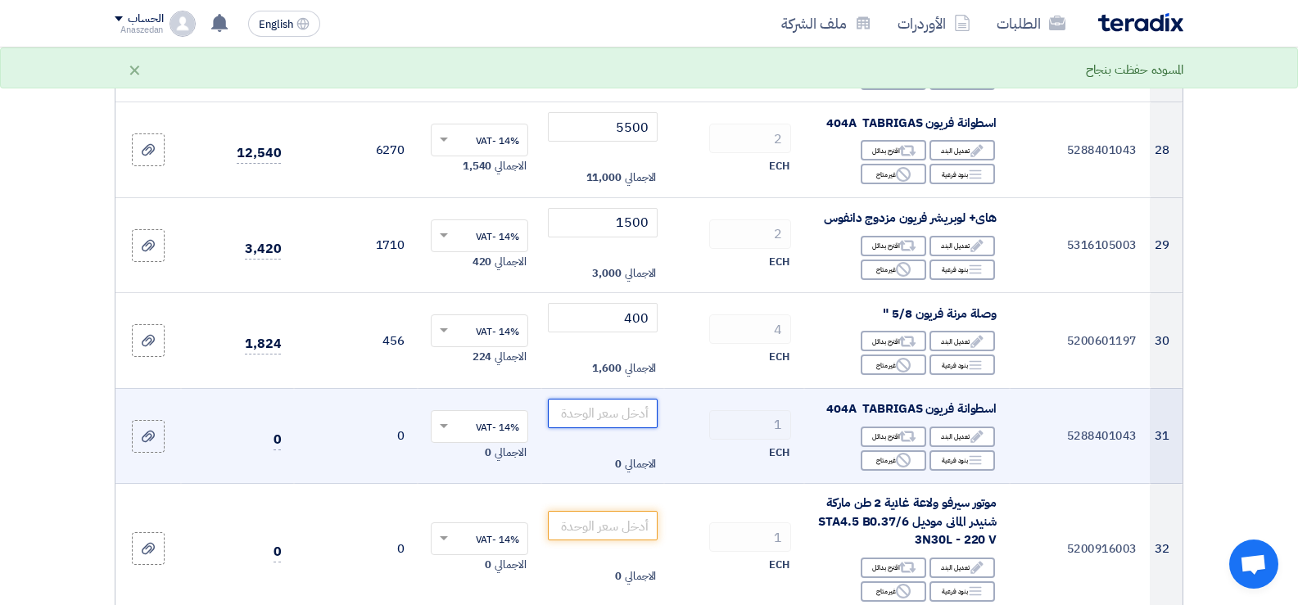
click at [646, 428] on input "number" at bounding box center [603, 413] width 111 height 29
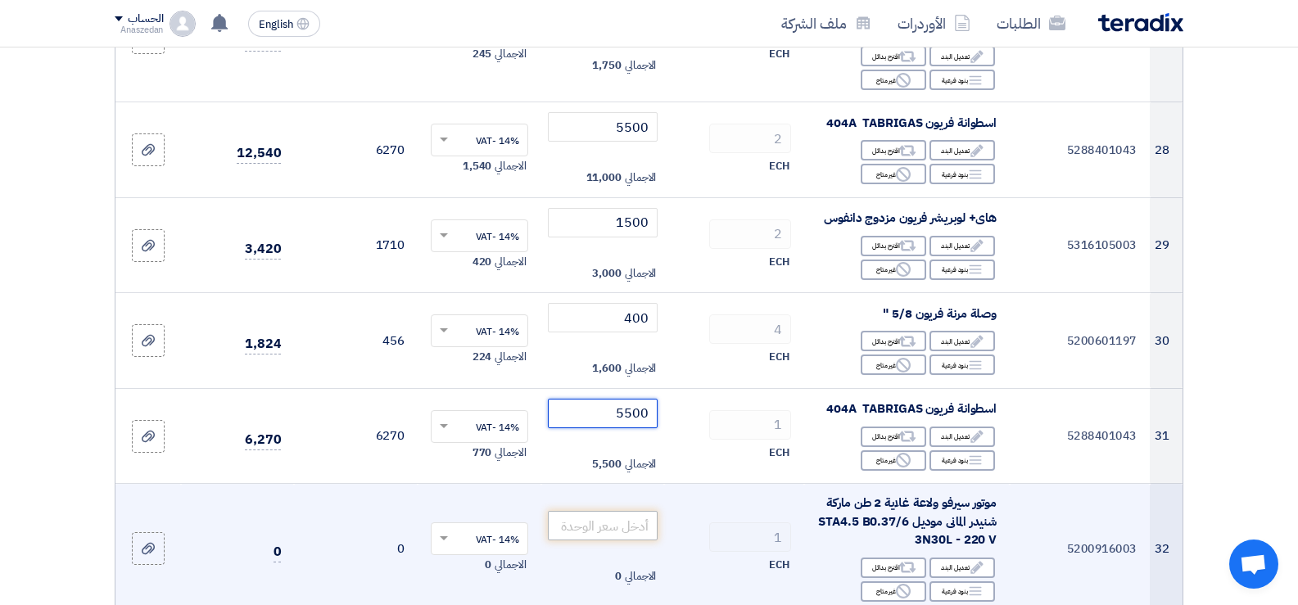
type input "5500"
click at [621, 536] on input "number" at bounding box center [603, 525] width 111 height 29
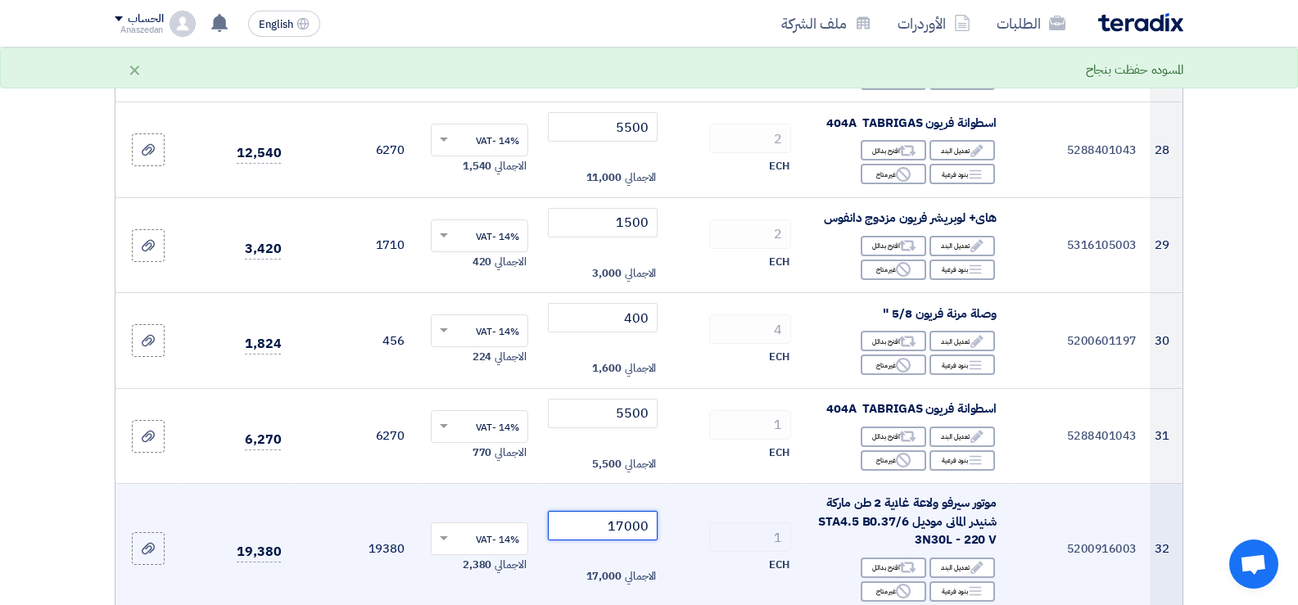
type input "17000"
click at [743, 533] on td "1 ECH" at bounding box center [734, 549] width 140 height 130
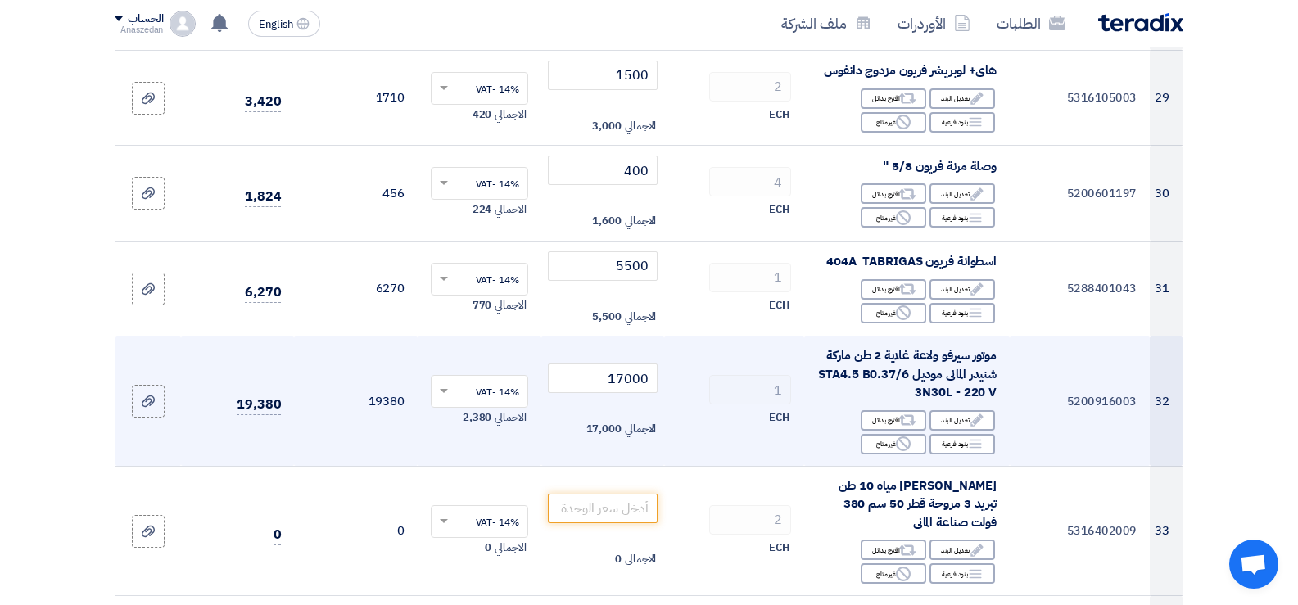
scroll to position [3522, 0]
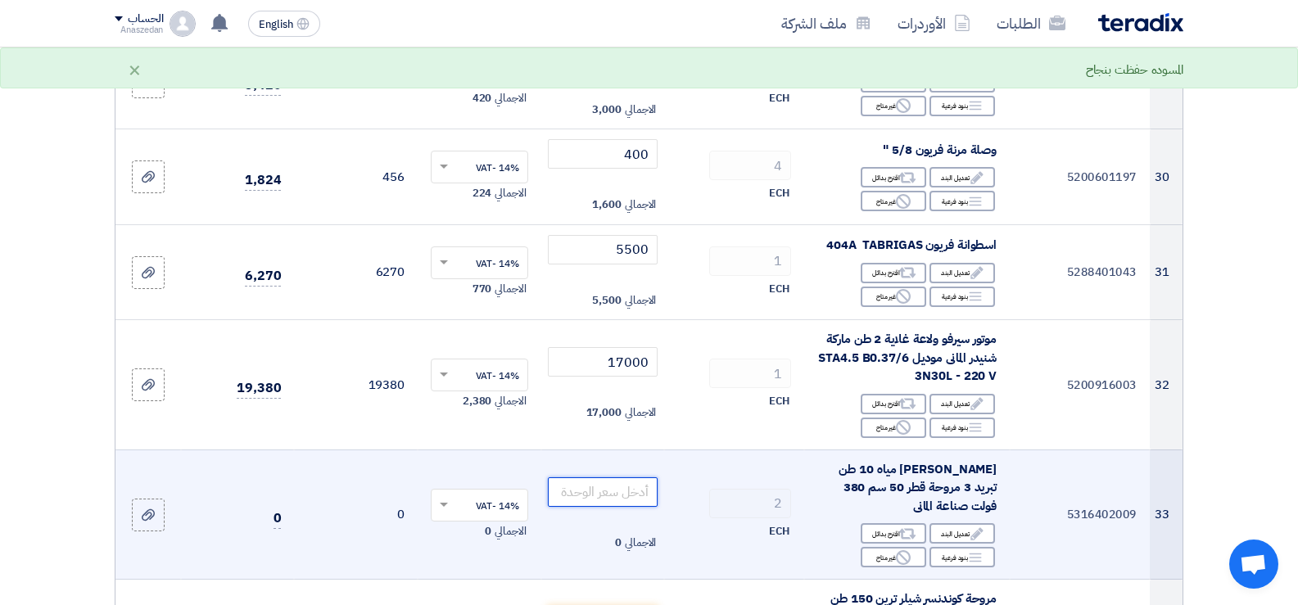
click at [636, 495] on input "number" at bounding box center [603, 492] width 111 height 29
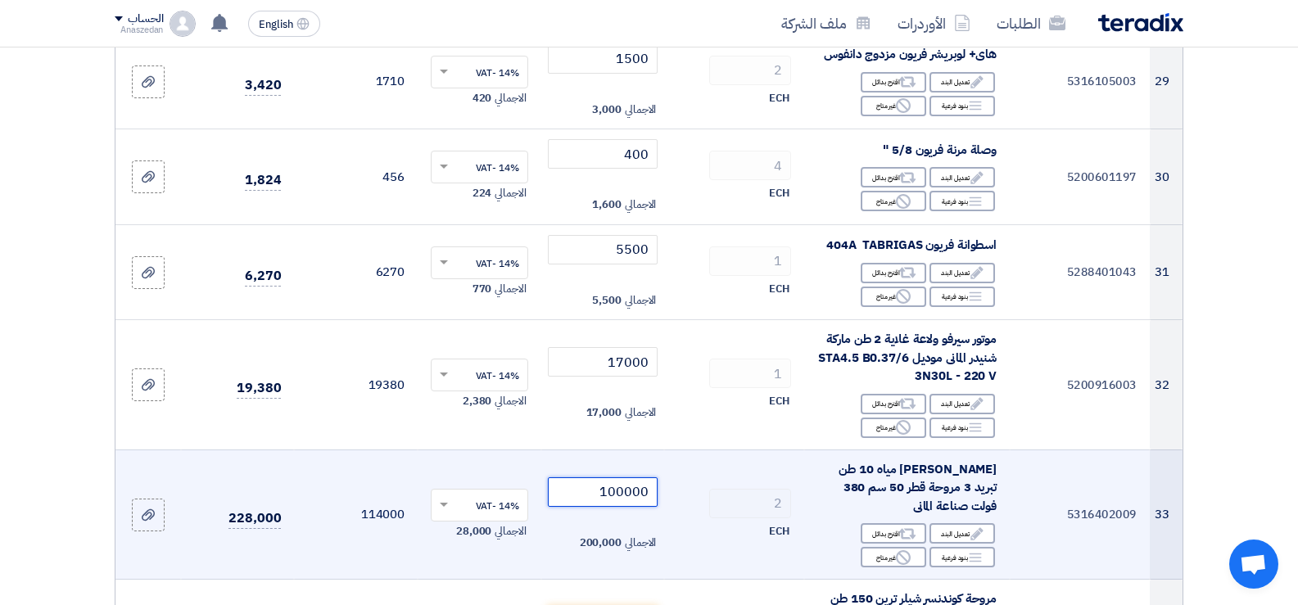
click at [642, 499] on input "100000" at bounding box center [603, 492] width 111 height 29
drag, startPoint x: 649, startPoint y: 503, endPoint x: 628, endPoint y: 505, distance: 20.6
click at [628, 505] on input "100000" at bounding box center [603, 492] width 111 height 29
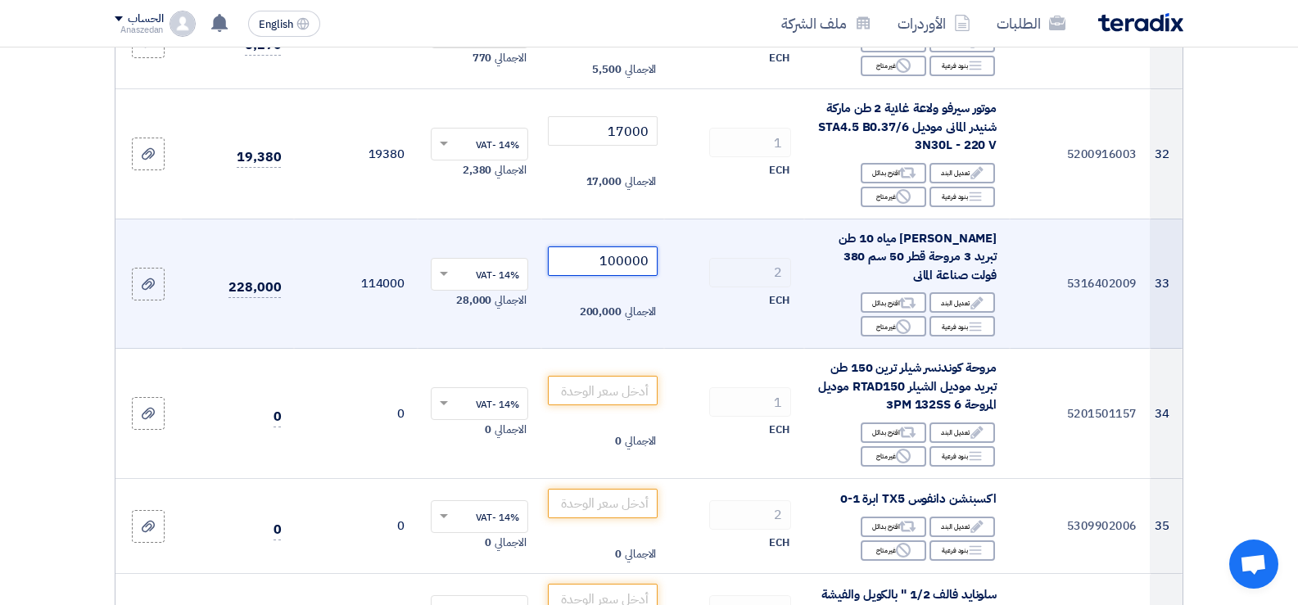
scroll to position [3768, 0]
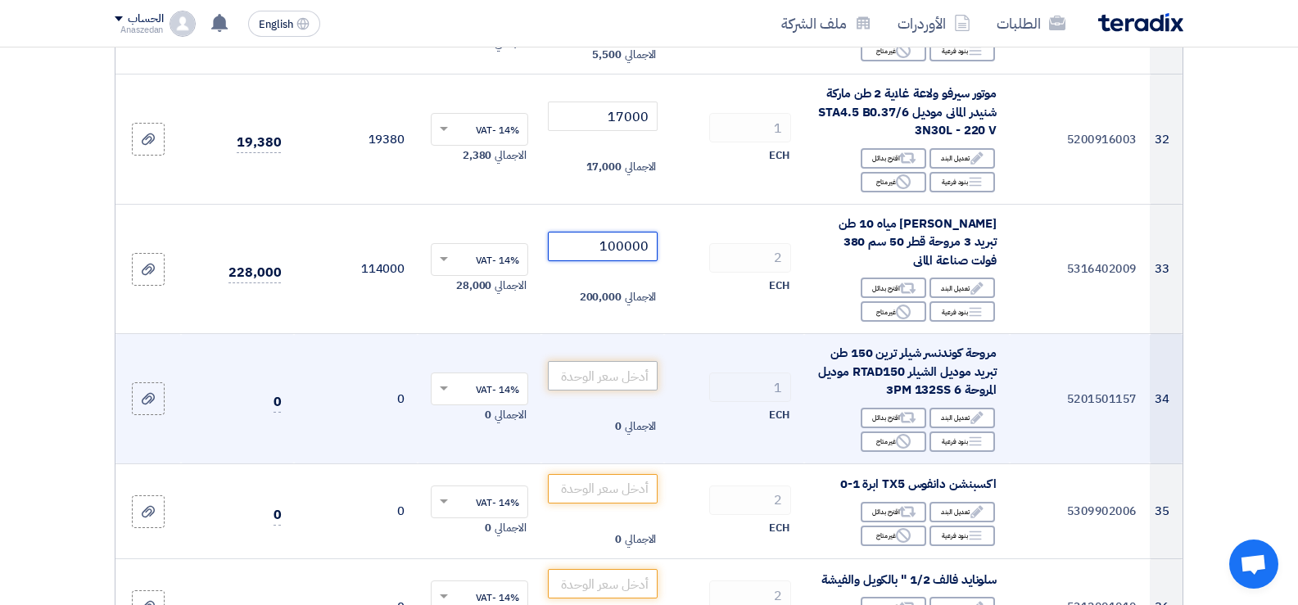
type input "100000"
click at [632, 378] on input "number" at bounding box center [603, 375] width 111 height 29
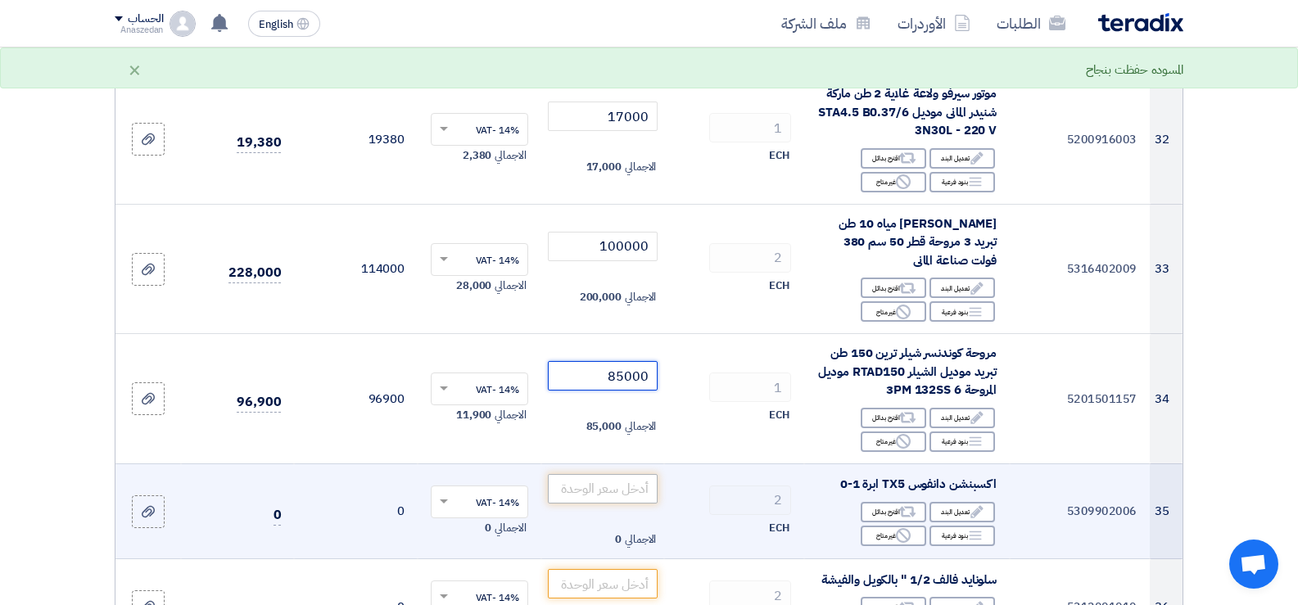
type input "85000"
click at [633, 478] on input "number" at bounding box center [603, 488] width 111 height 29
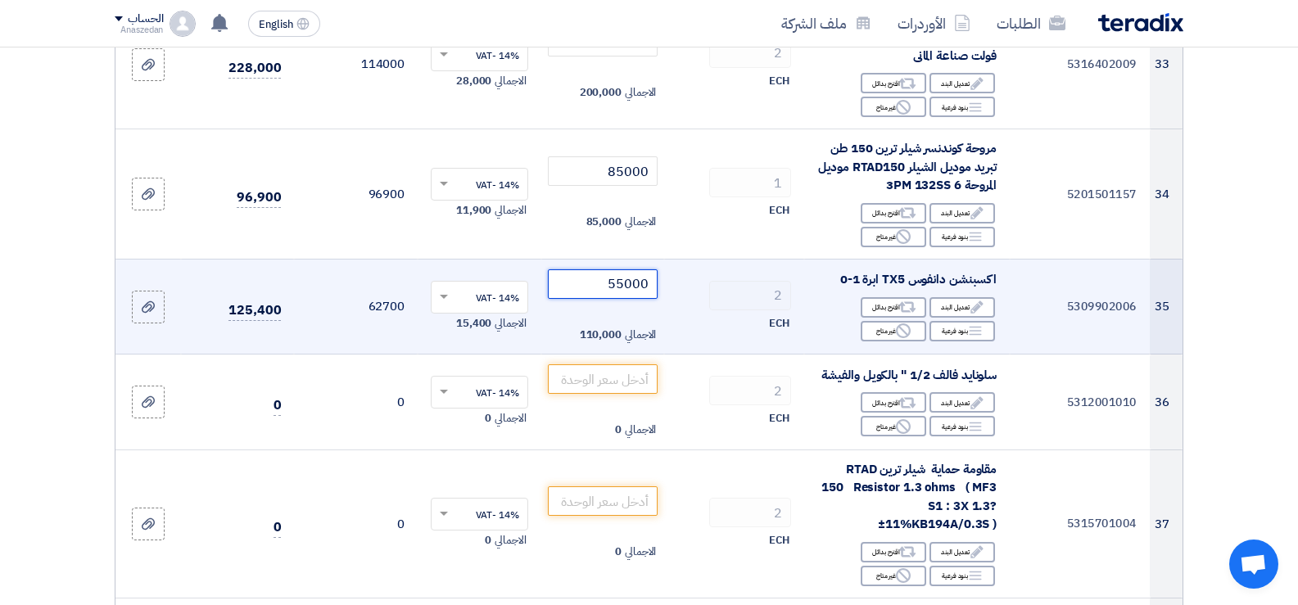
scroll to position [4013, 0]
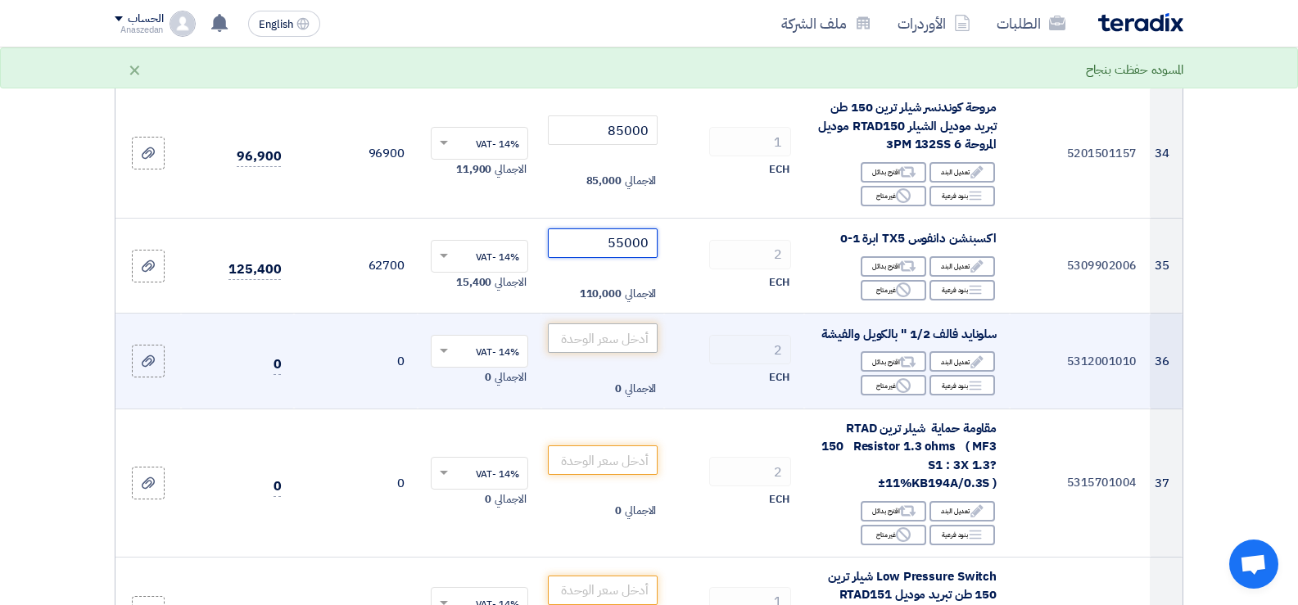
type input "55000"
click at [622, 346] on input "number" at bounding box center [603, 338] width 111 height 29
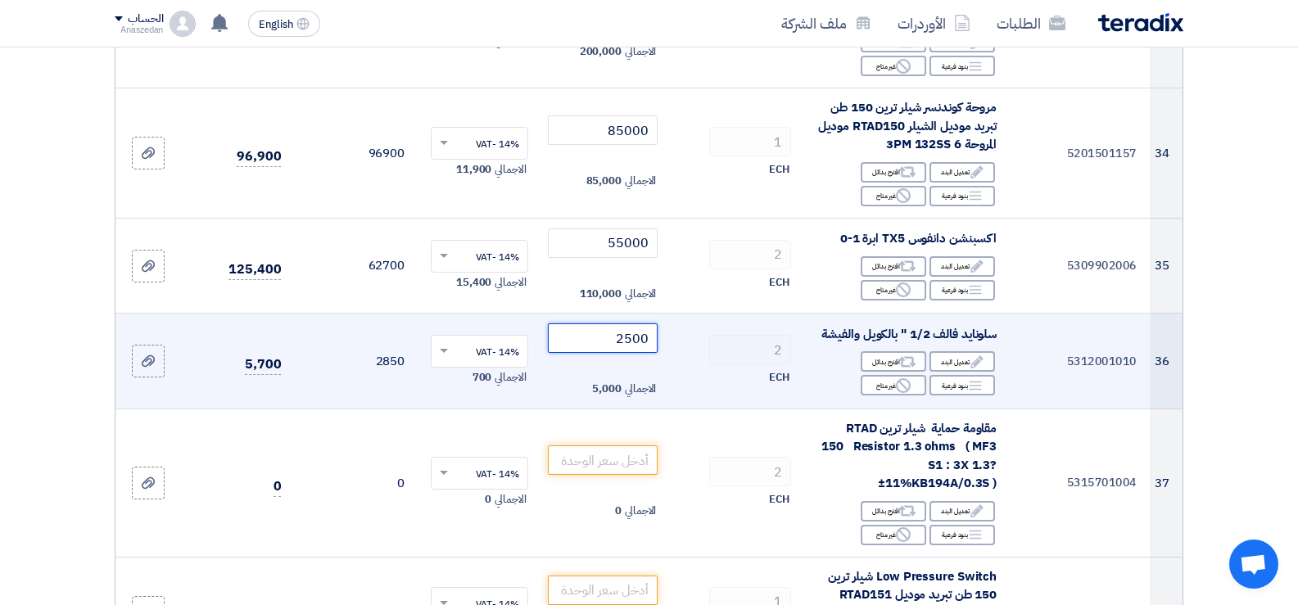
type input "2500"
click at [662, 391] on td "2500 الاجمالي 5,000" at bounding box center [603, 362] width 124 height 96
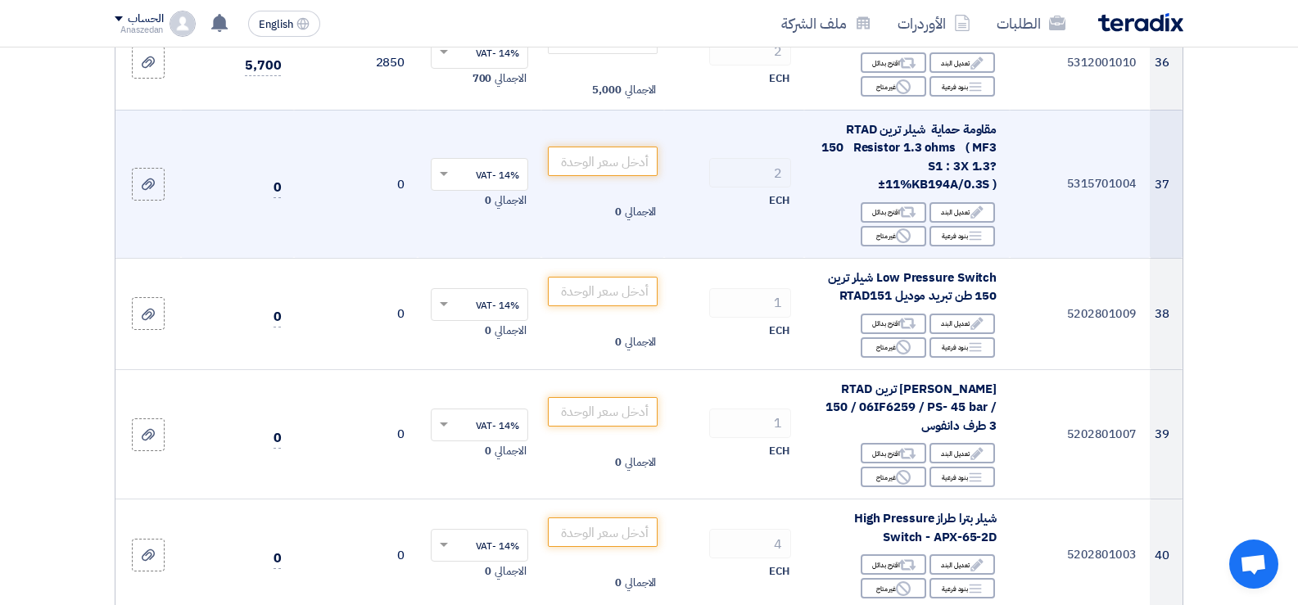
scroll to position [4341, 0]
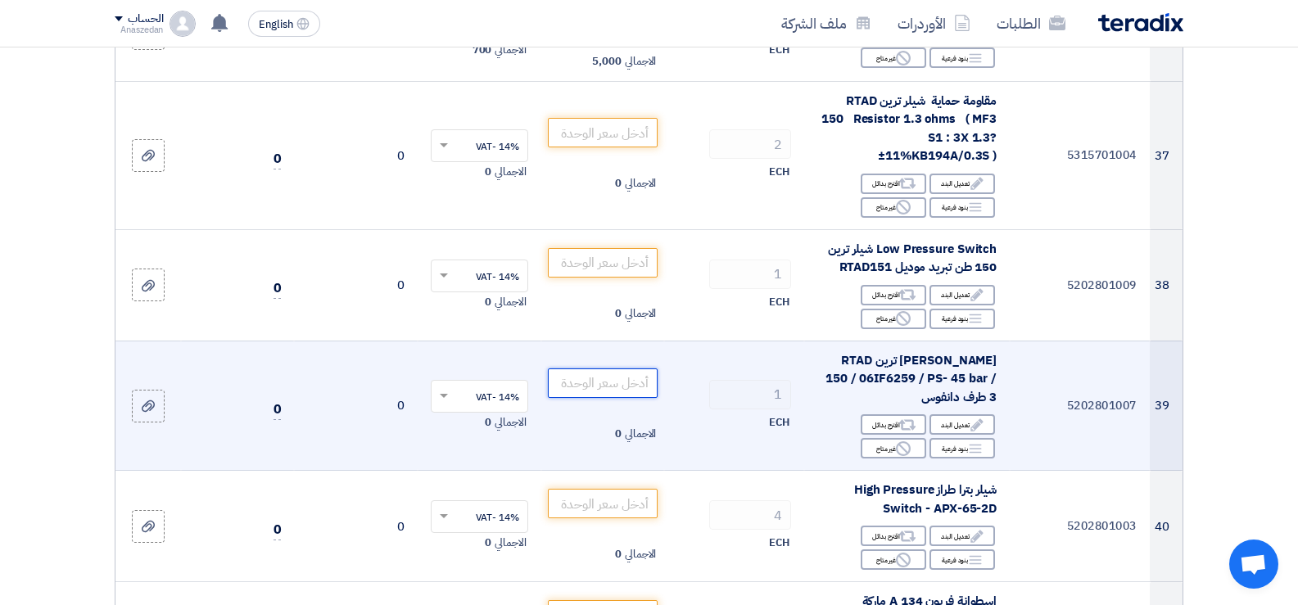
click at [625, 398] on input "number" at bounding box center [603, 383] width 111 height 29
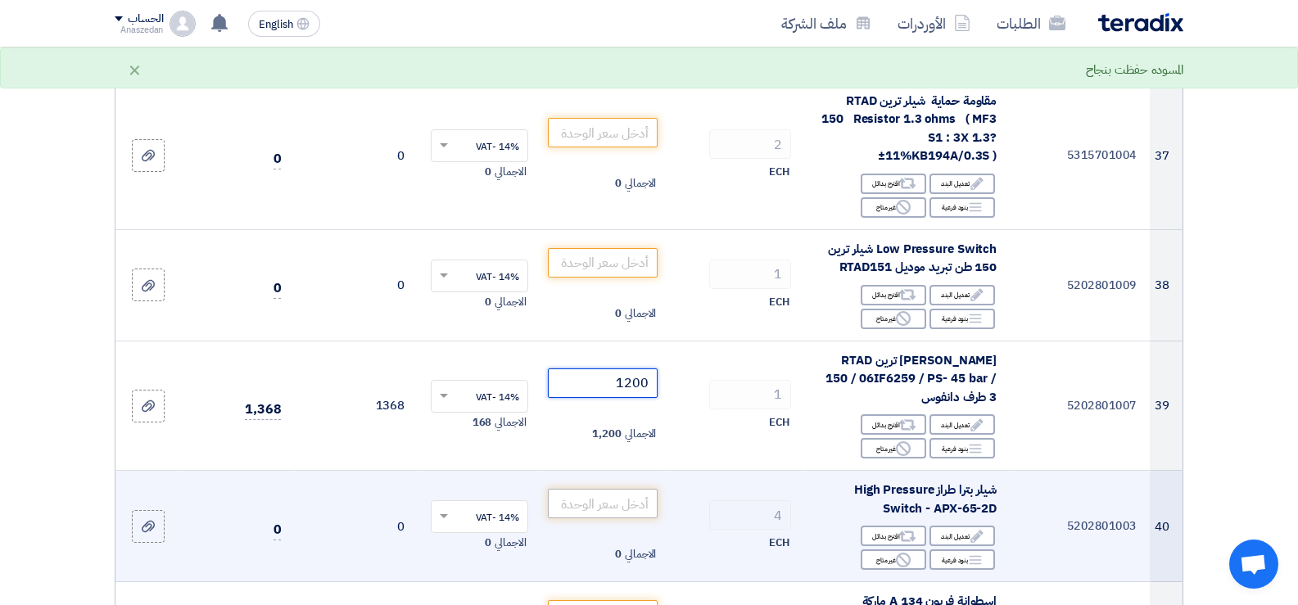
type input "1200"
click at [630, 518] on input "number" at bounding box center [603, 503] width 111 height 29
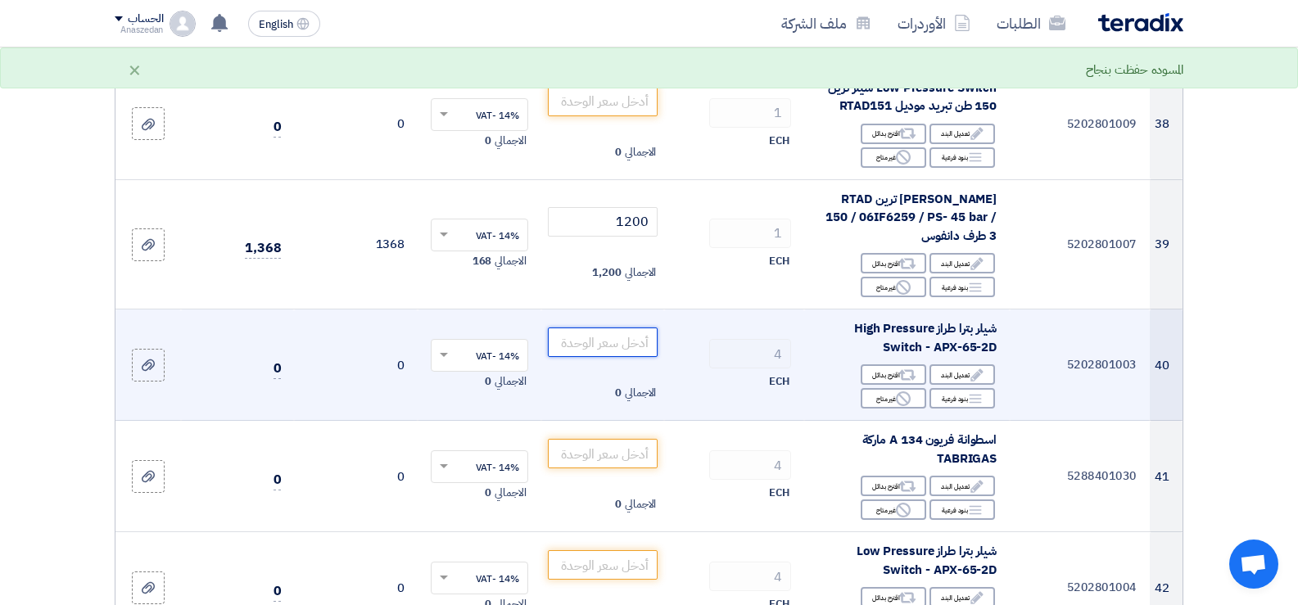
scroll to position [4505, 0]
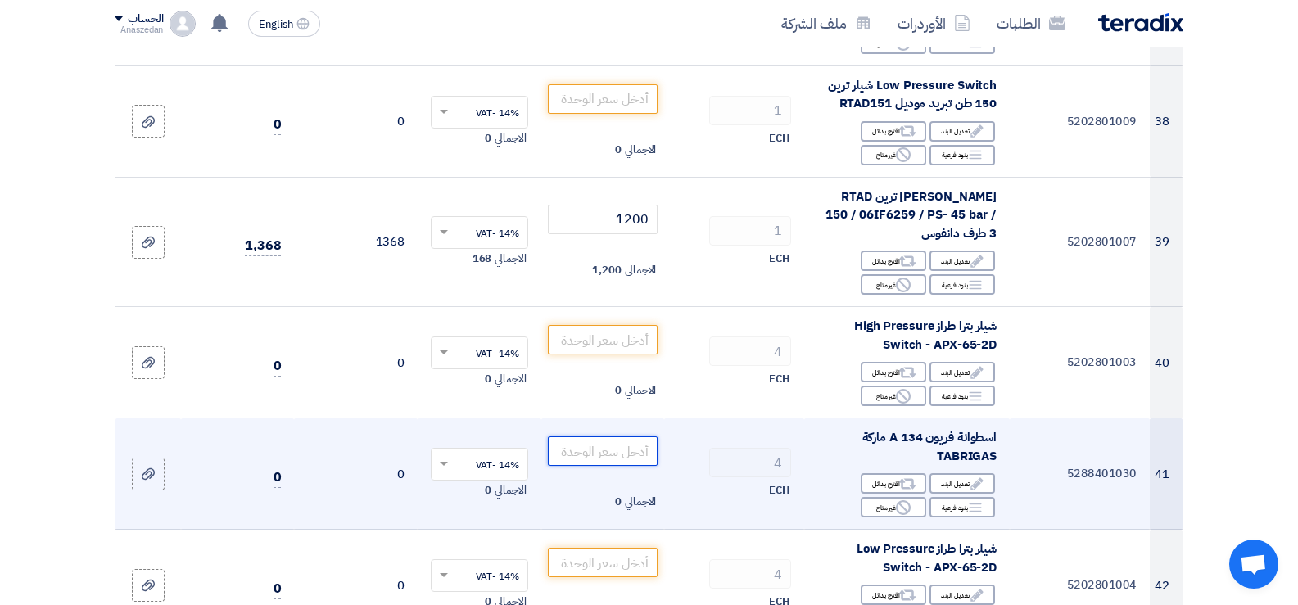
click at [625, 464] on input "number" at bounding box center [603, 451] width 111 height 29
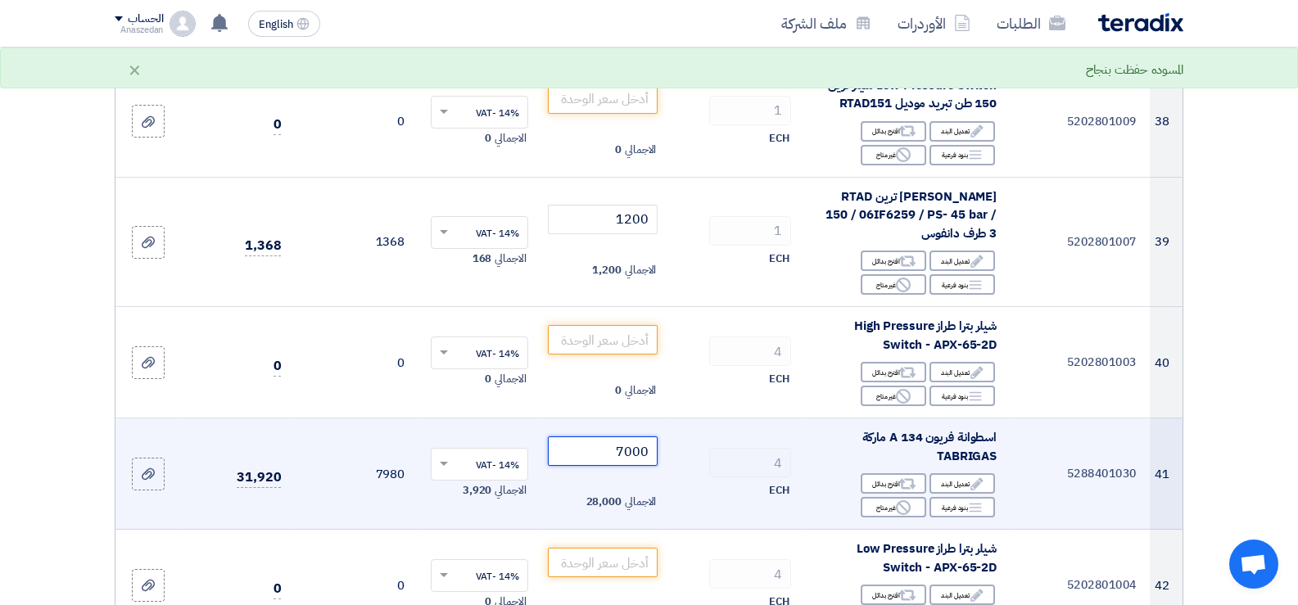
type input "7000"
click at [697, 478] on div "4" at bounding box center [734, 462] width 114 height 29
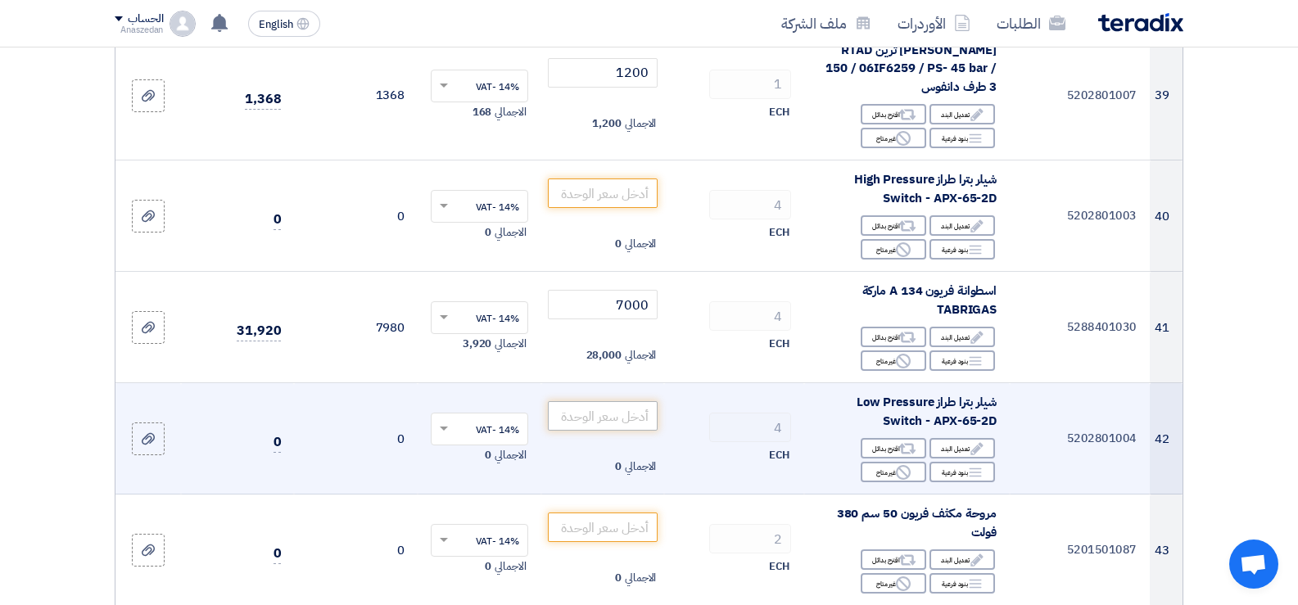
scroll to position [4669, 0]
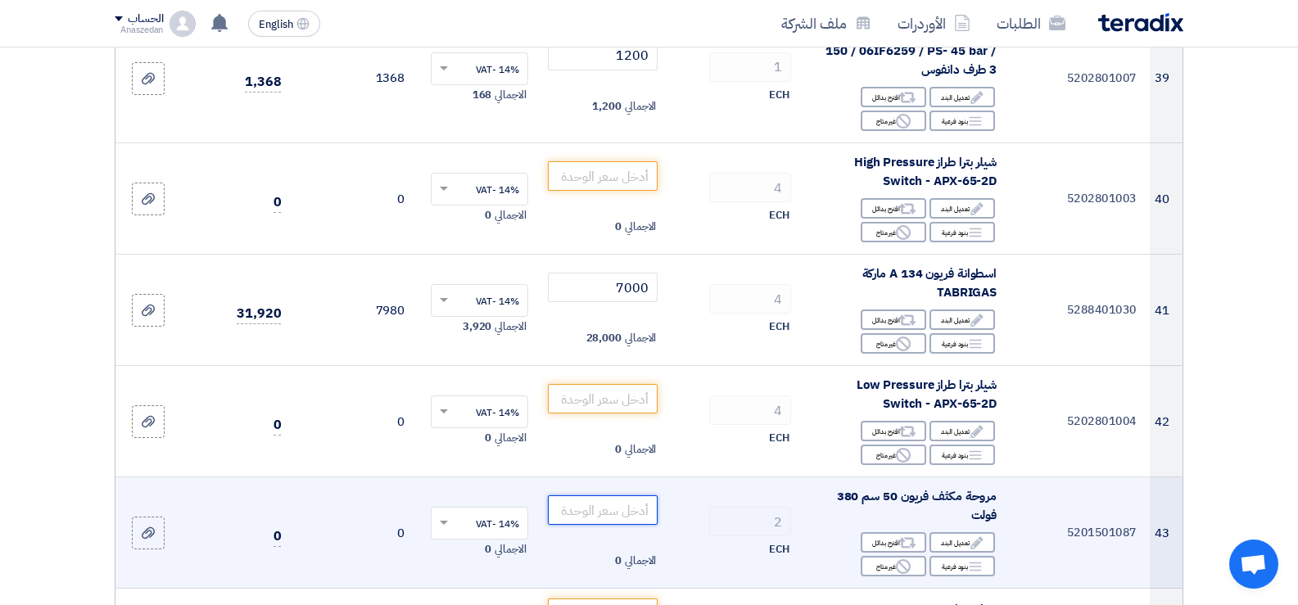
click at [642, 525] on input "number" at bounding box center [603, 510] width 111 height 29
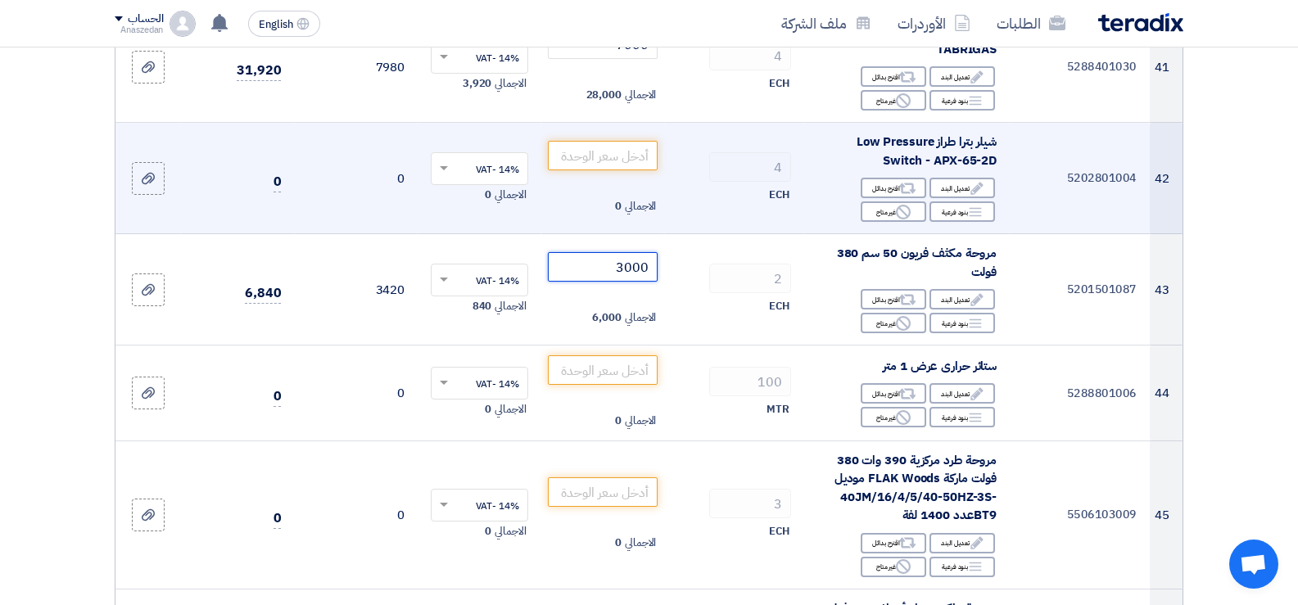
scroll to position [4914, 0]
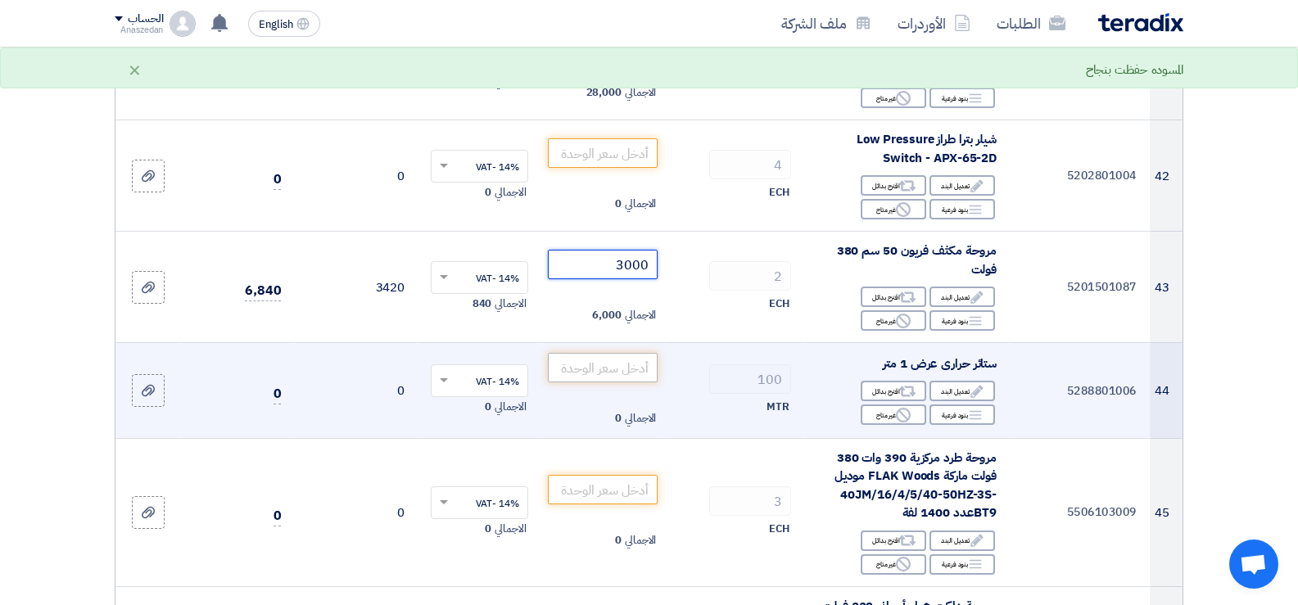
type input "3000"
click at [615, 383] on input "number" at bounding box center [603, 367] width 111 height 29
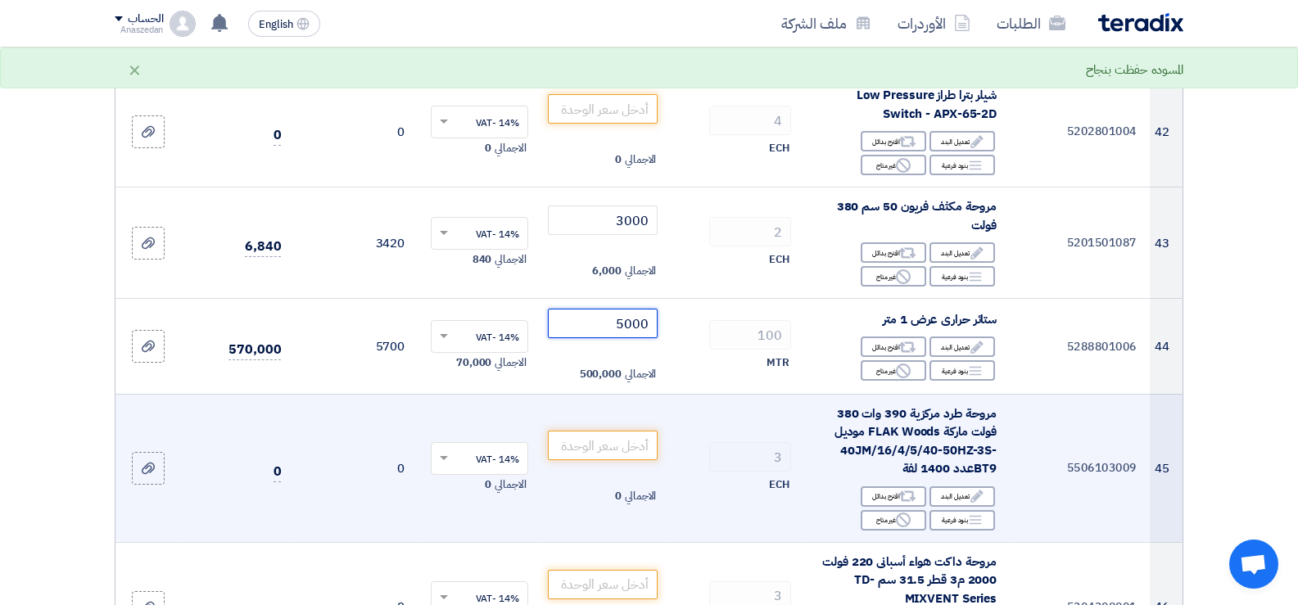
scroll to position [4996, 0]
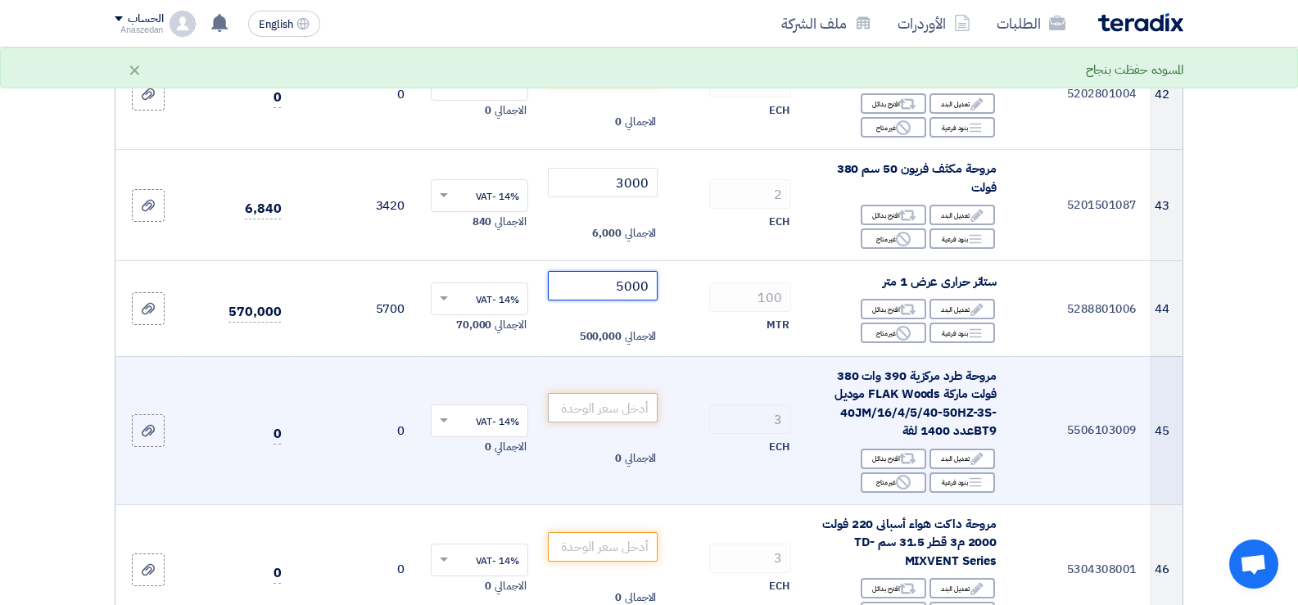
type input "5000"
click at [628, 414] on input "number" at bounding box center [603, 407] width 111 height 29
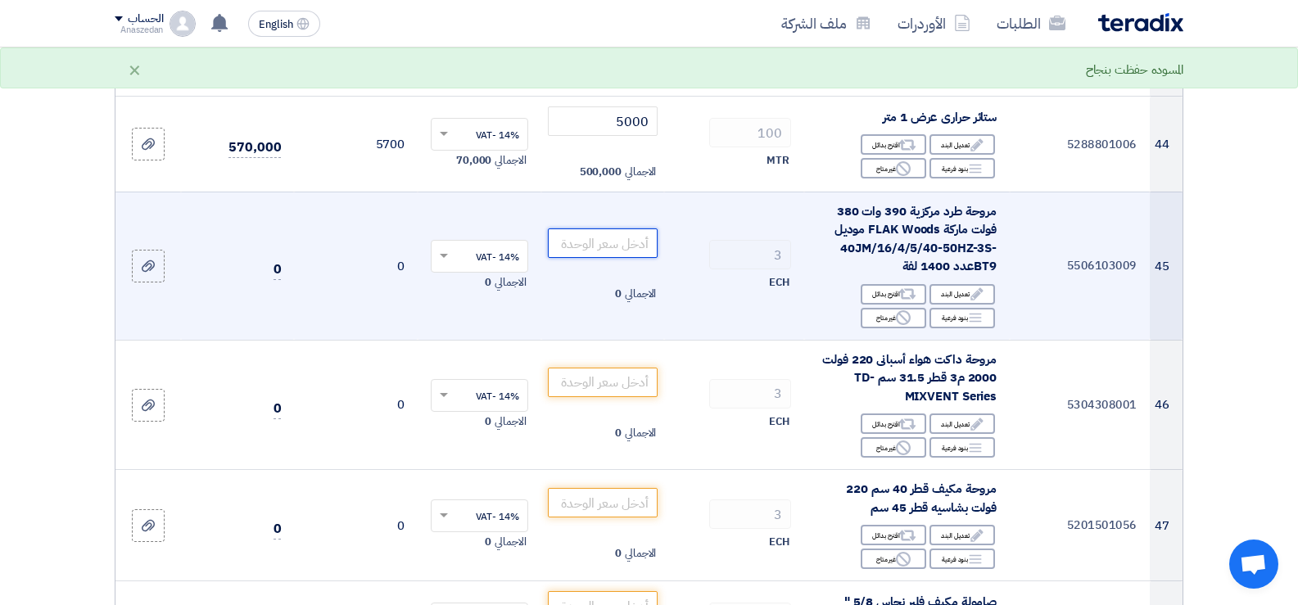
scroll to position [5324, 0]
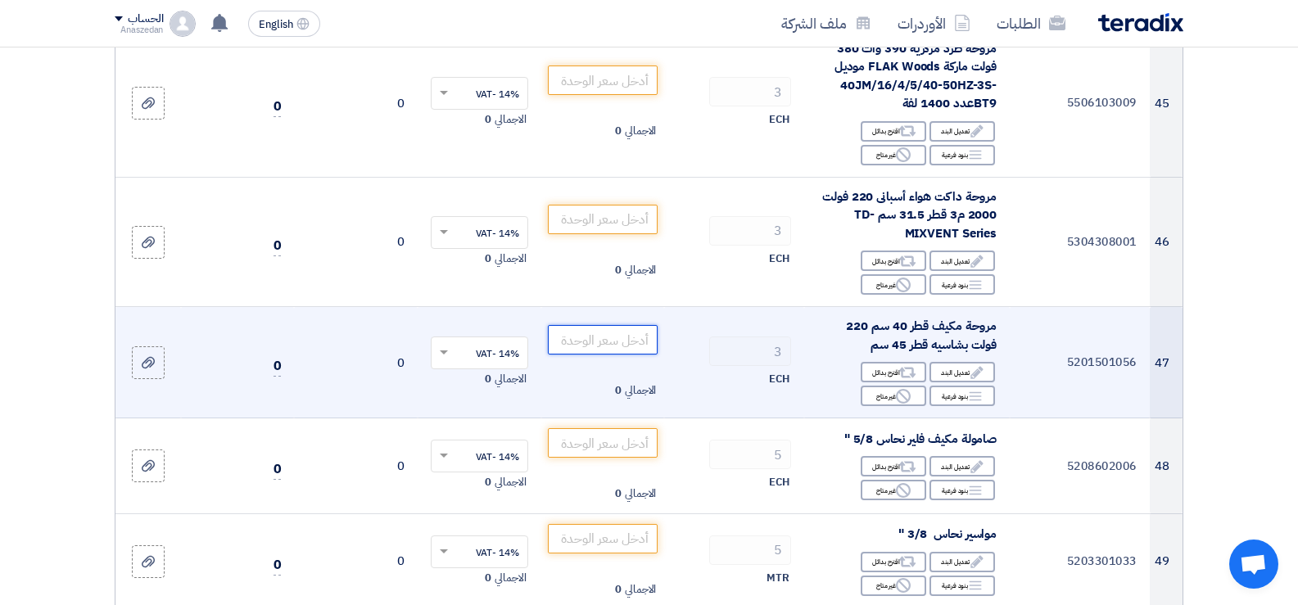
click at [642, 355] on input "number" at bounding box center [603, 339] width 111 height 29
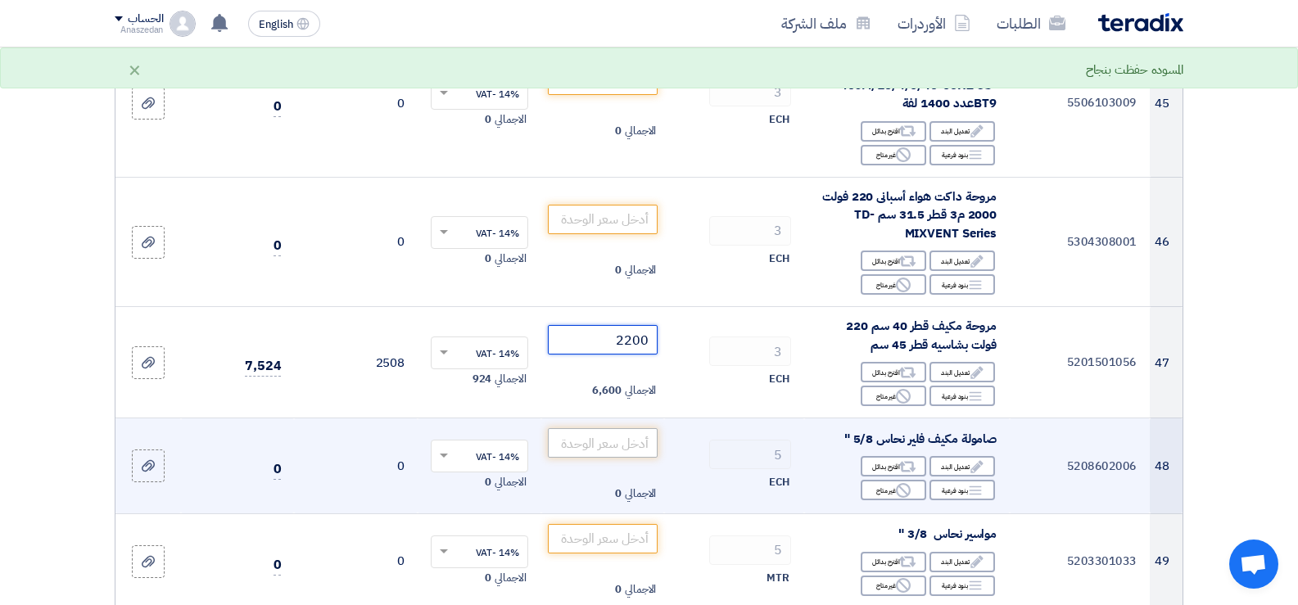
type input "2200"
click at [620, 455] on input "number" at bounding box center [603, 442] width 111 height 29
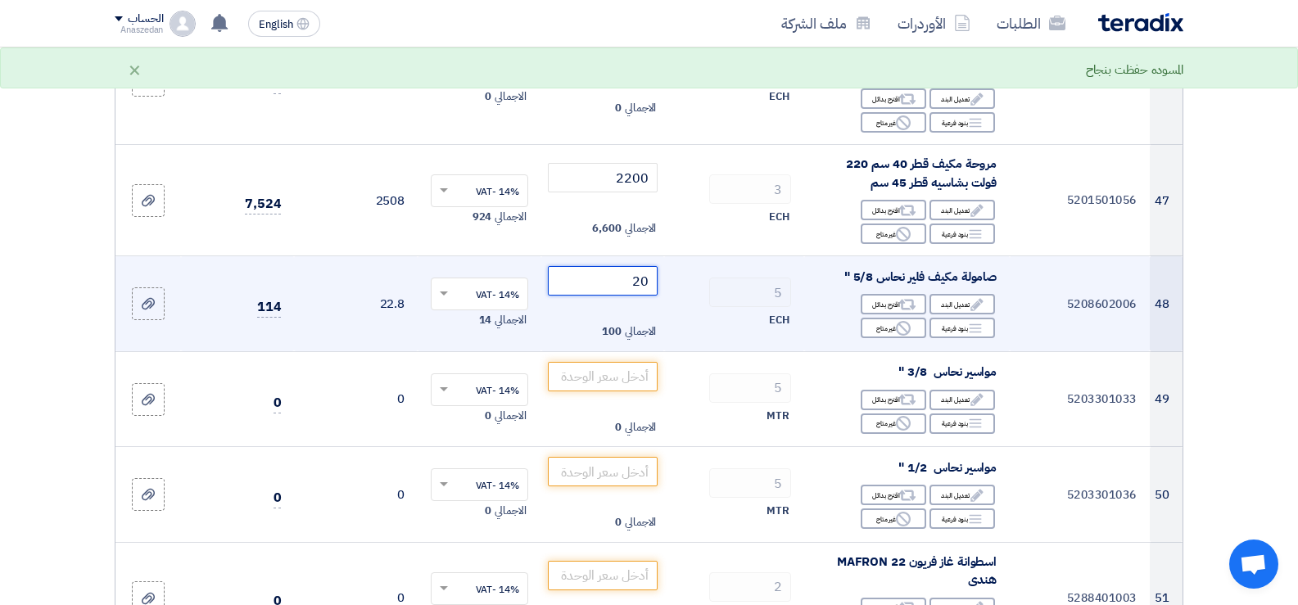
scroll to position [5488, 0]
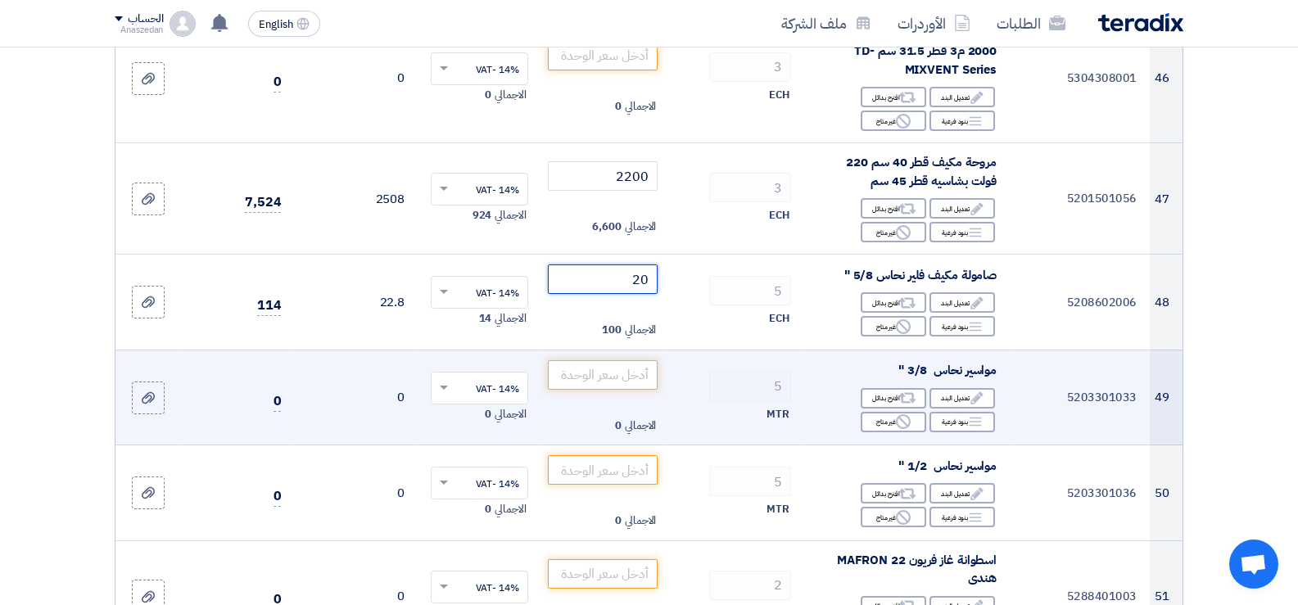
type input "20"
click at [618, 390] on input "number" at bounding box center [603, 374] width 111 height 29
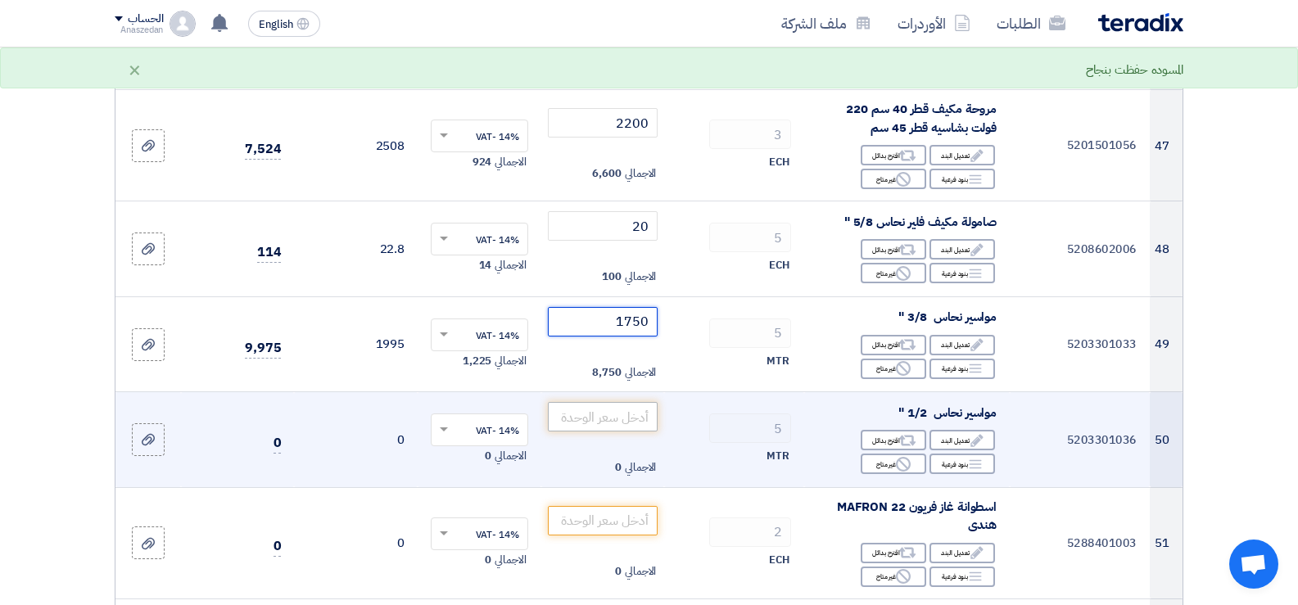
scroll to position [5570, 0]
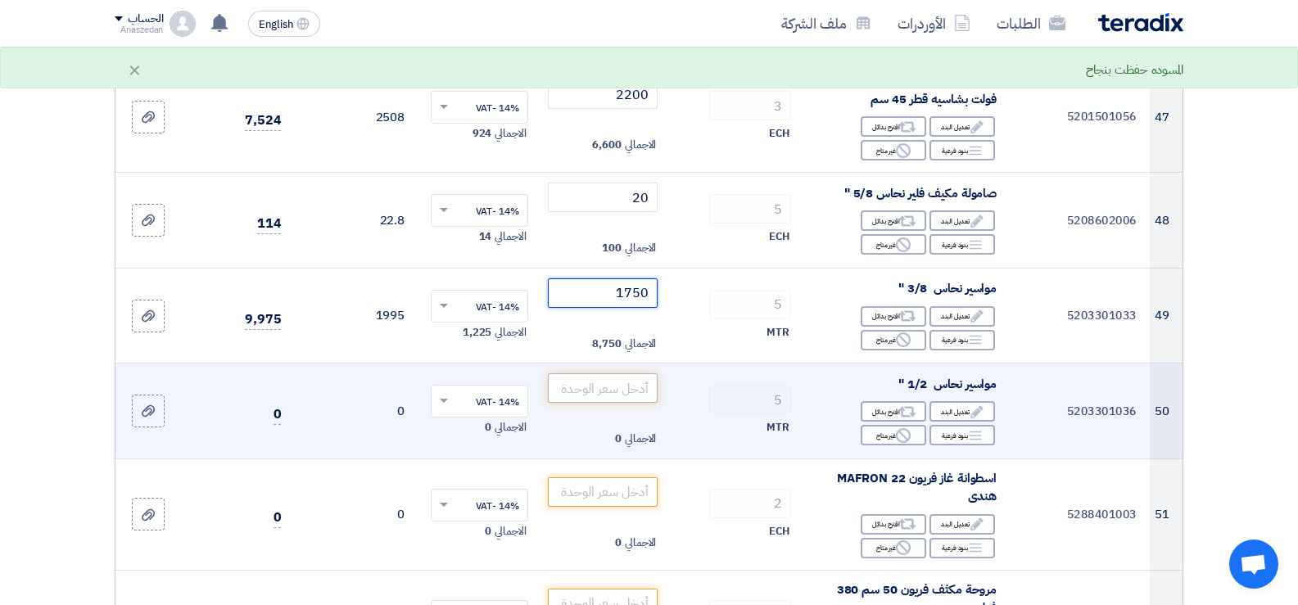
type input "1750"
click at [628, 399] on input "number" at bounding box center [603, 387] width 111 height 29
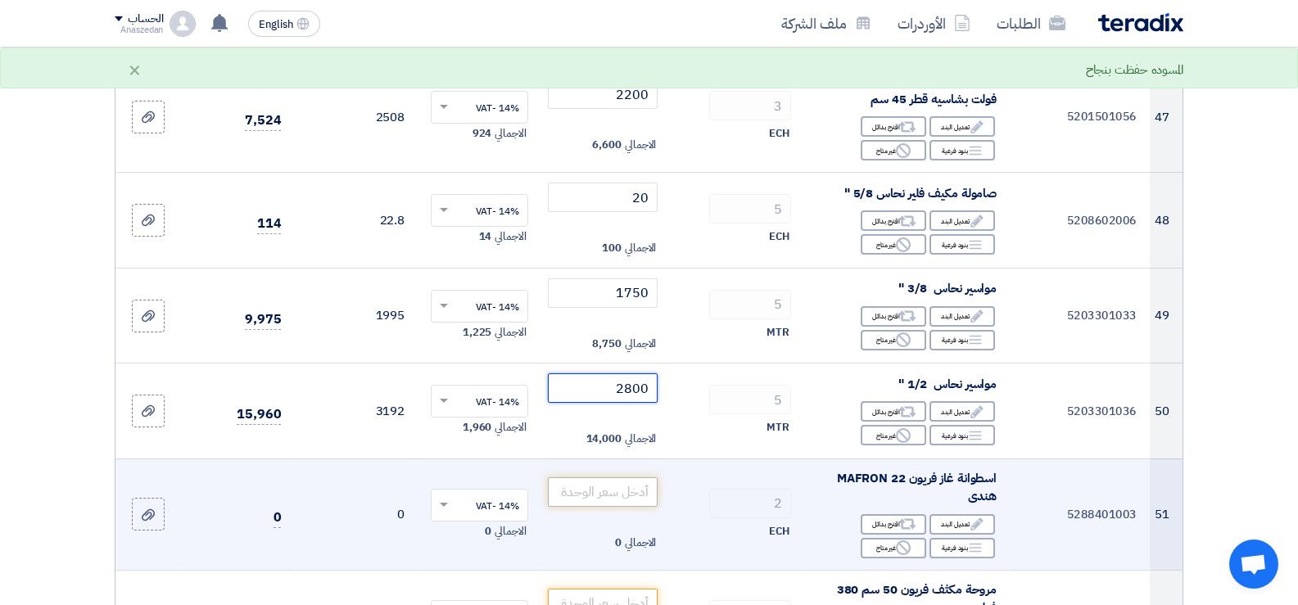
type input "2800"
click at [622, 507] on input "number" at bounding box center [603, 492] width 111 height 29
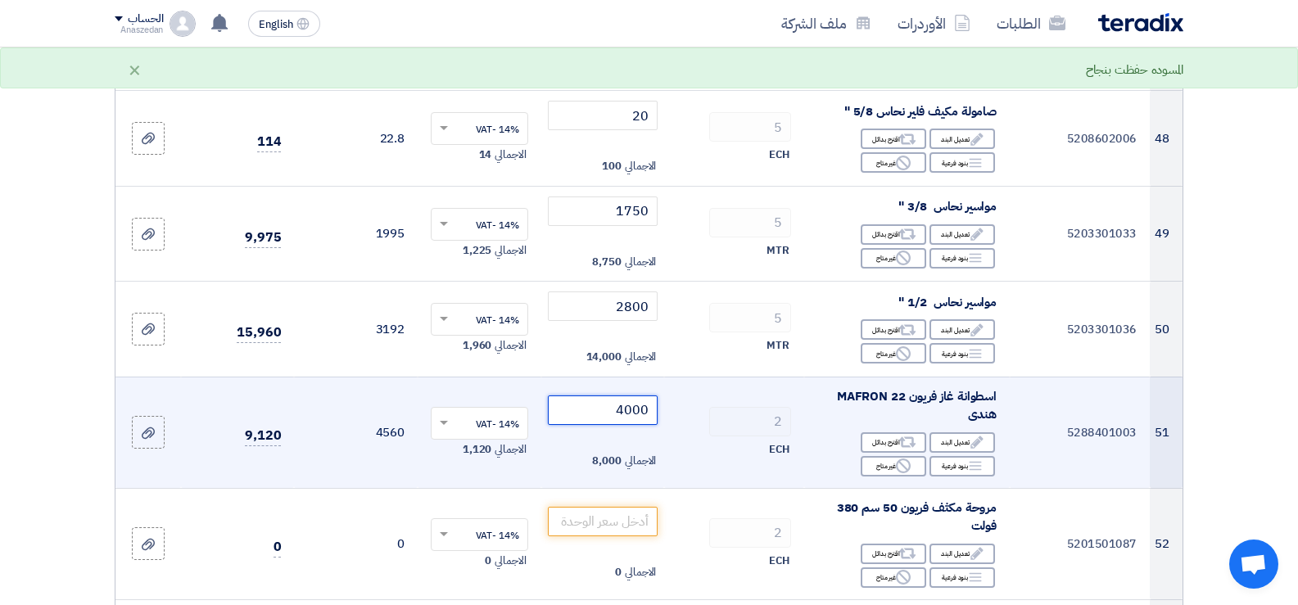
scroll to position [5733, 0]
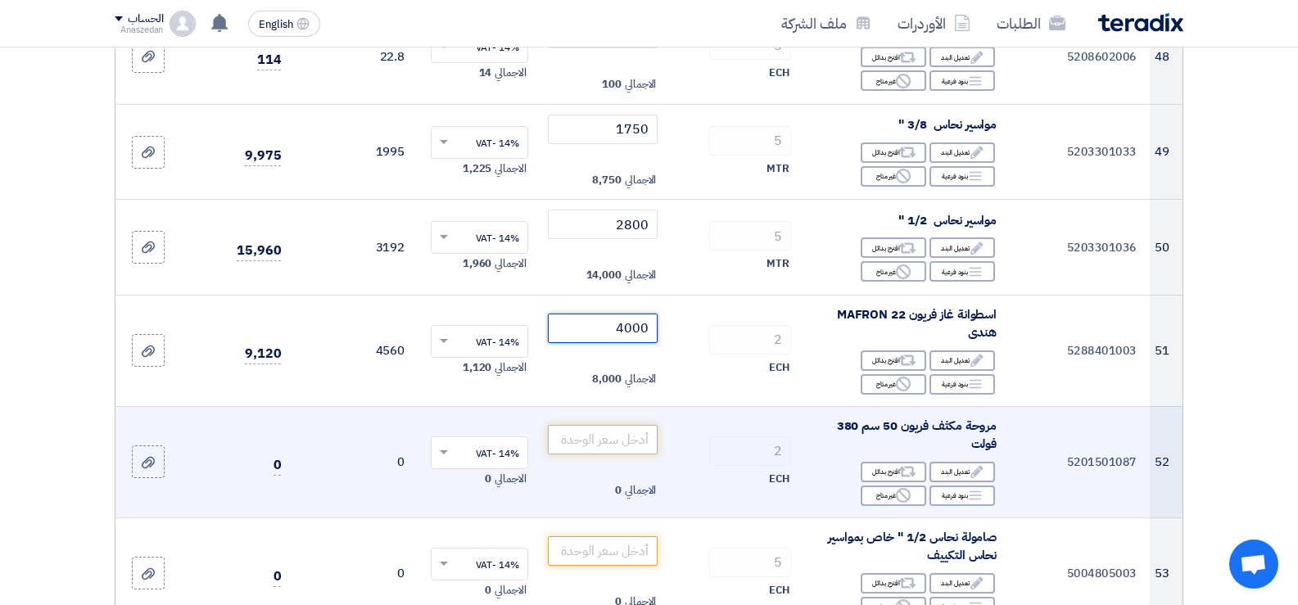
type input "4000"
click at [620, 455] on input "number" at bounding box center [603, 439] width 111 height 29
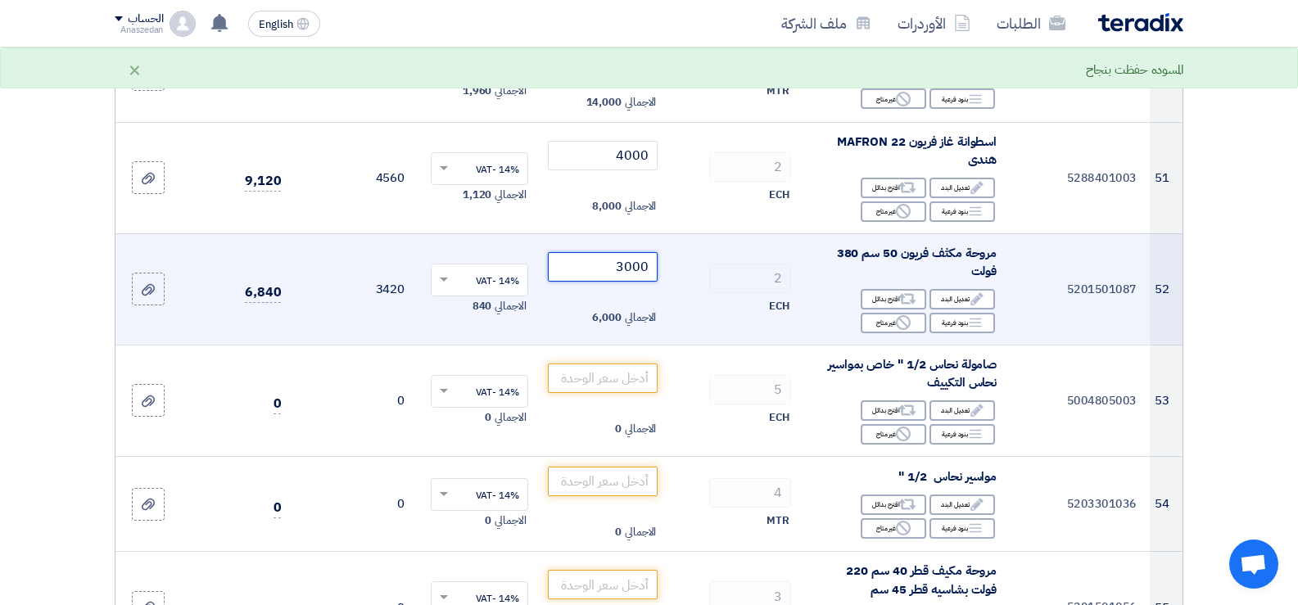
scroll to position [5979, 0]
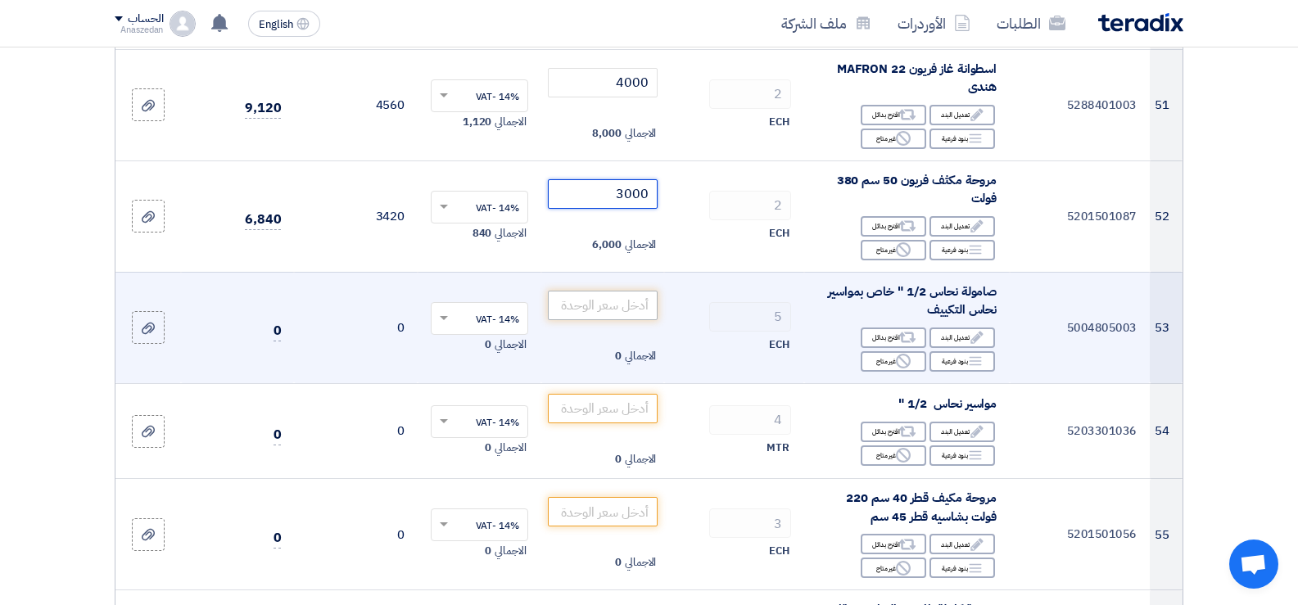
type input "3000"
click at [617, 320] on input "number" at bounding box center [603, 305] width 111 height 29
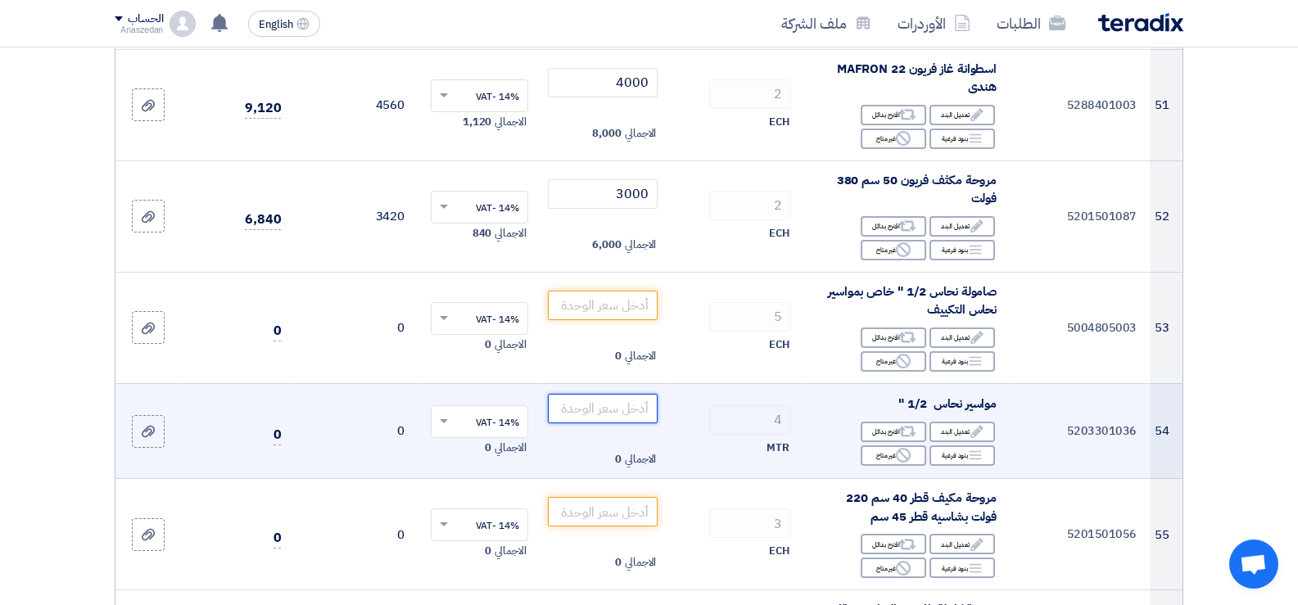
click at [646, 423] on input "number" at bounding box center [603, 408] width 111 height 29
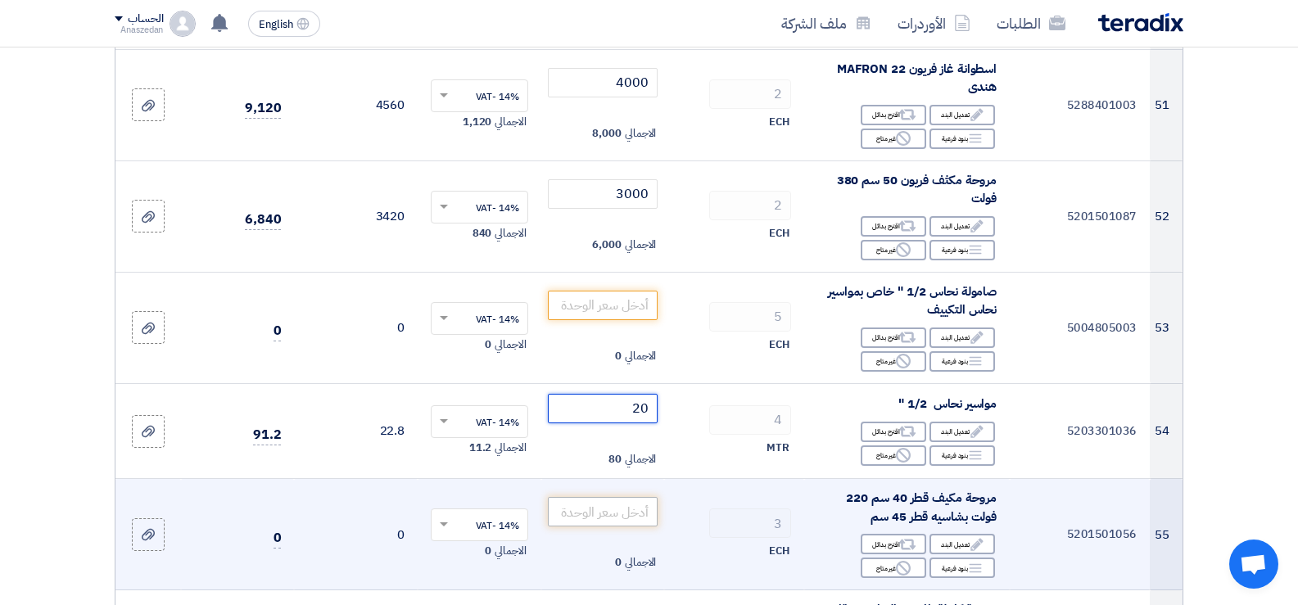
type input "20"
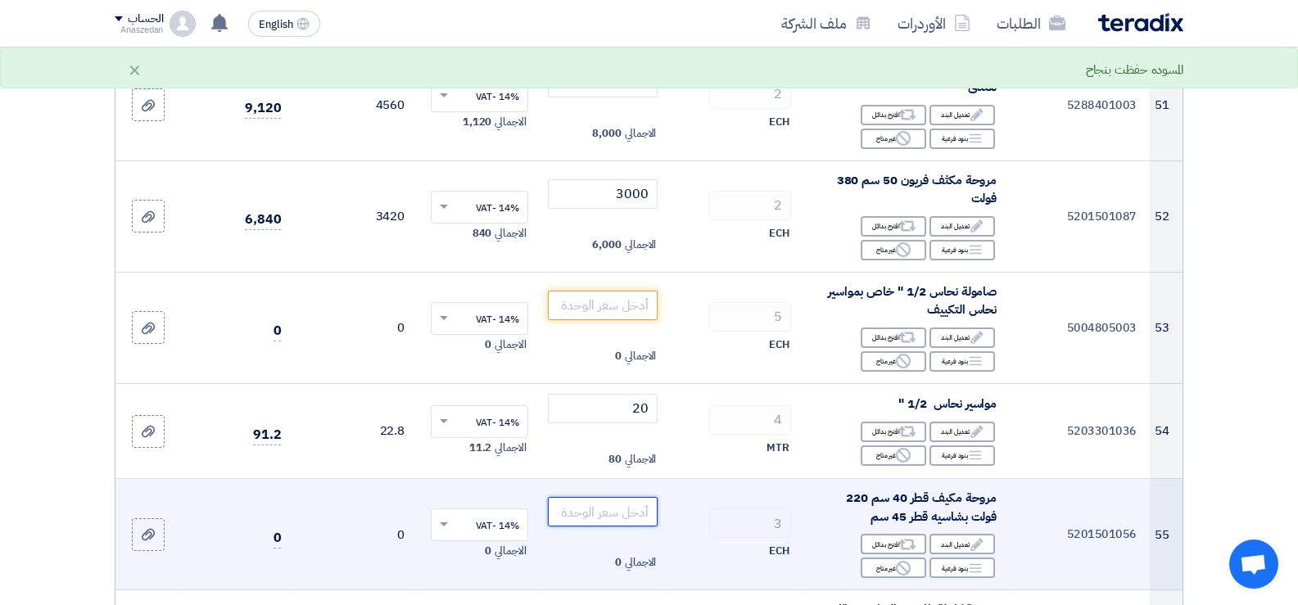
click at [632, 518] on input "number" at bounding box center [603, 511] width 111 height 29
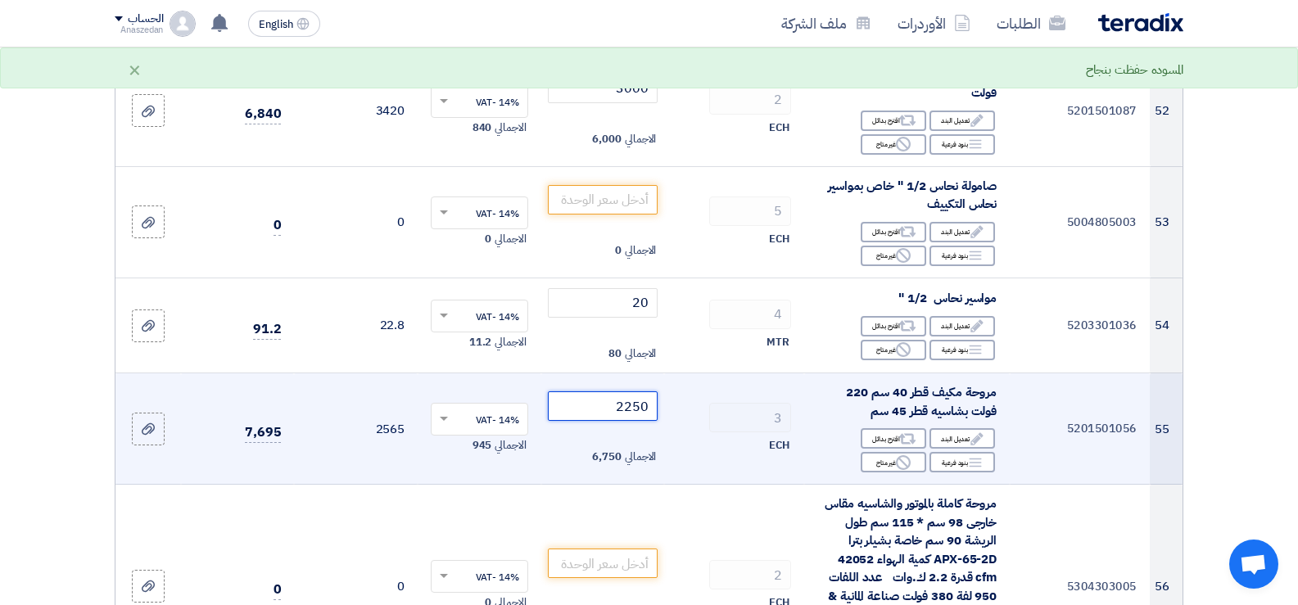
scroll to position [6143, 0]
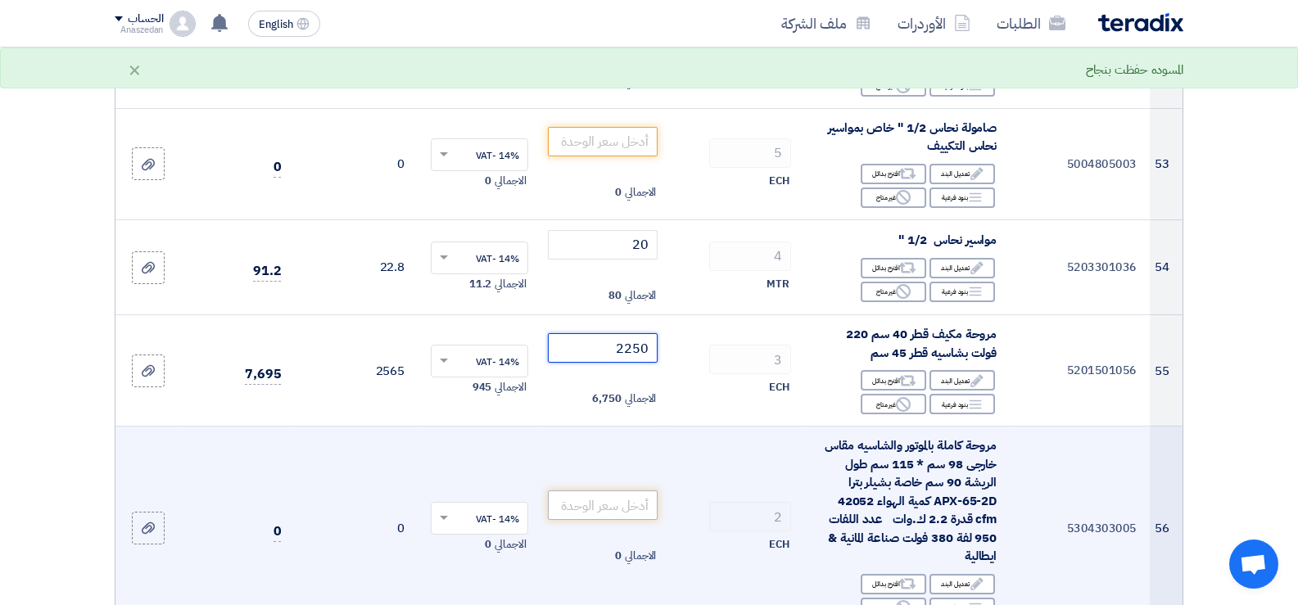
type input "2250"
click at [640, 520] on input "number" at bounding box center [603, 505] width 111 height 29
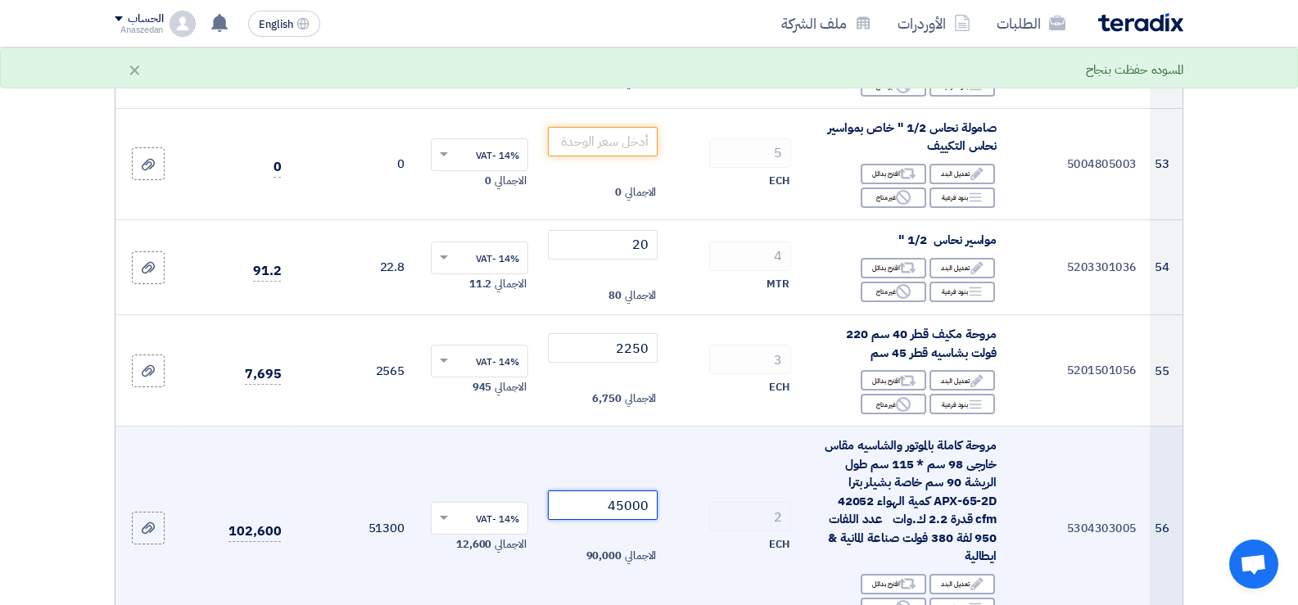
type input "45000"
click at [808, 503] on td "مروحة كاملة بالموتور والشاسيه مقاس خارجى 98 سم * 115 سم طول الريشة 90 سم خاصة ب…" at bounding box center [907, 528] width 206 height 203
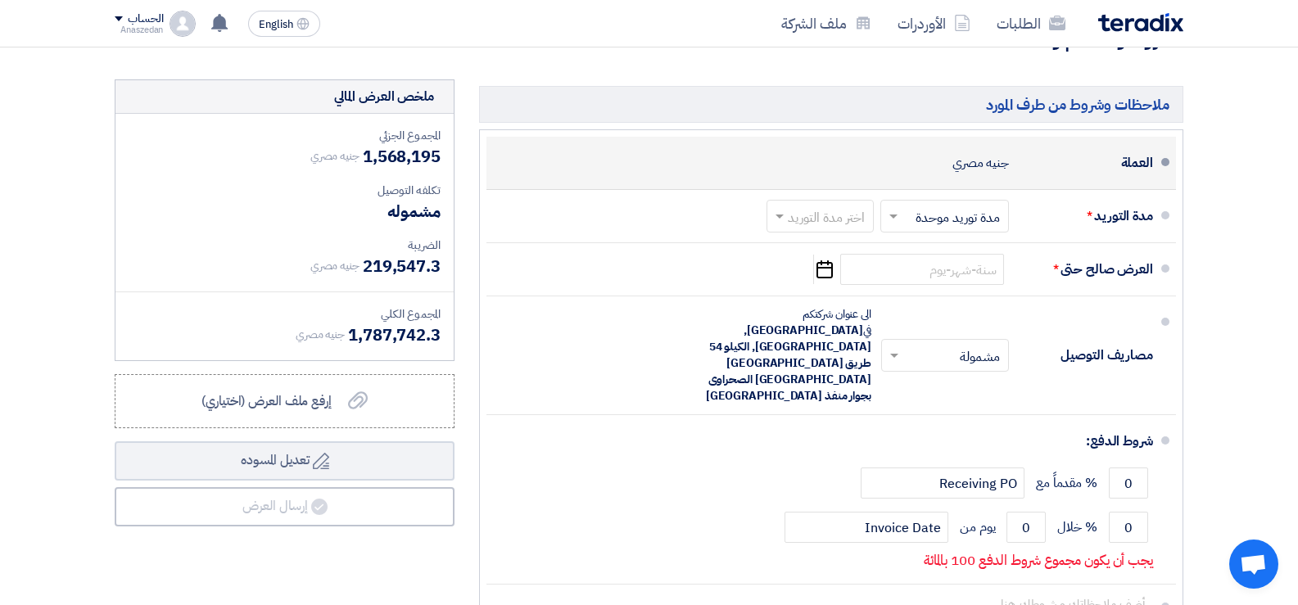
scroll to position [6798, 0]
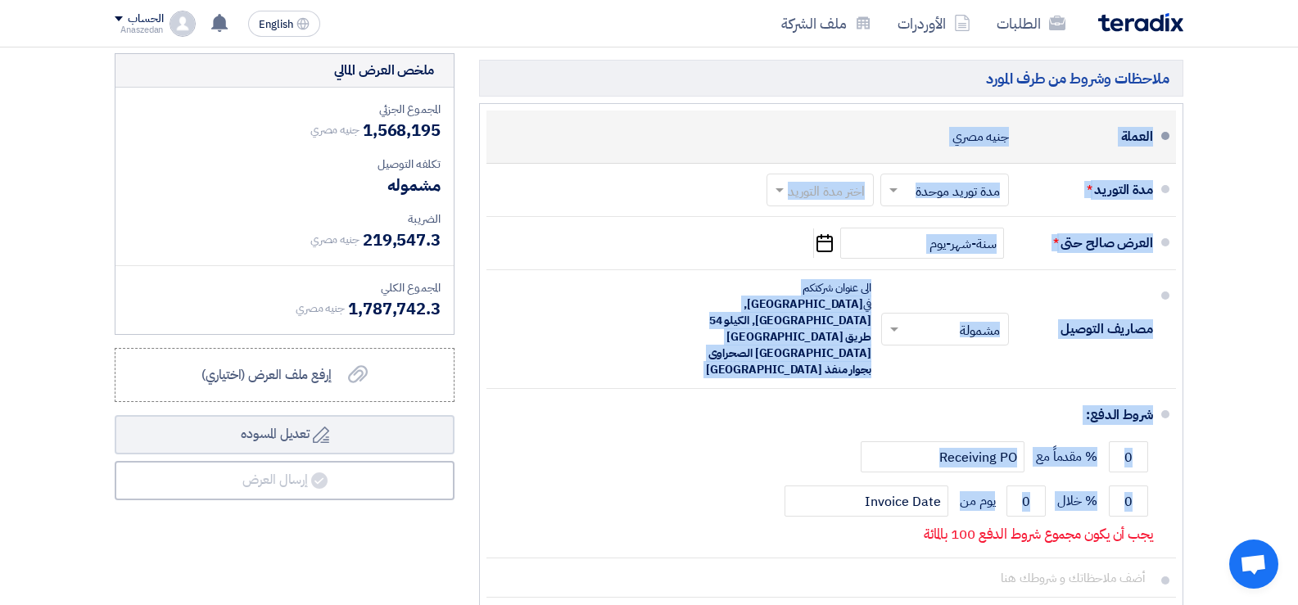
drag, startPoint x: 881, startPoint y: 490, endPoint x: 1171, endPoint y: 153, distance: 444.8
click at [1171, 153] on ul "العملة جنيه مصري مدة التوريد * اختر مدة التوريد × مدة توريد موحدة ×" at bounding box center [831, 373] width 704 height 541
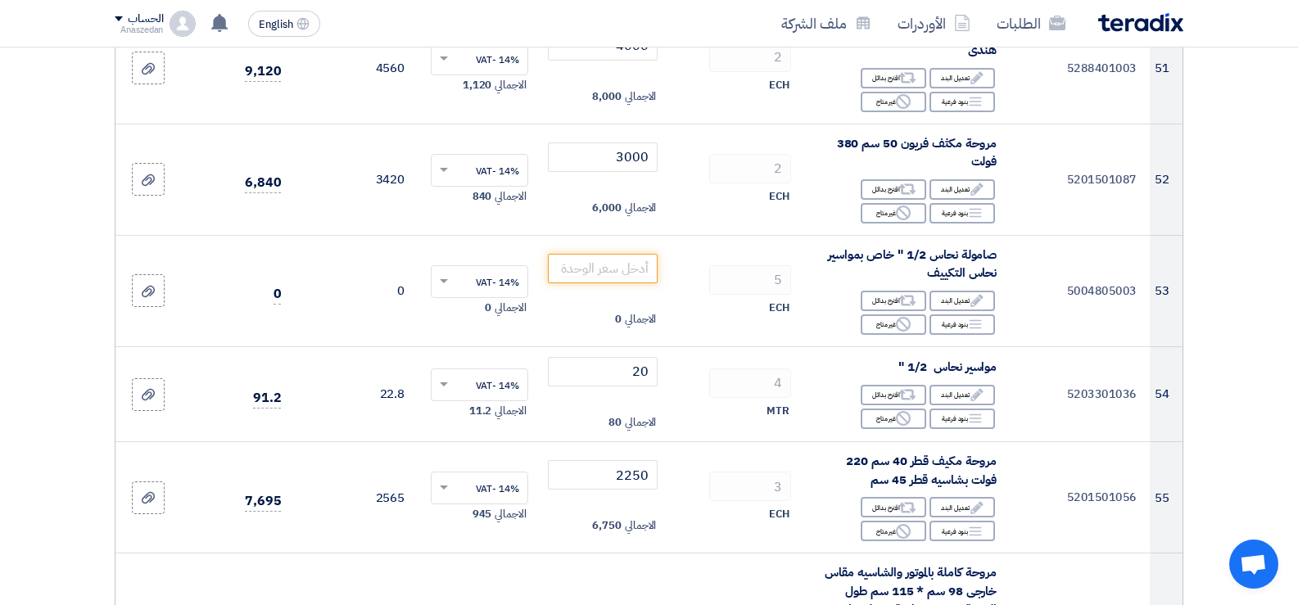
scroll to position [5979, 0]
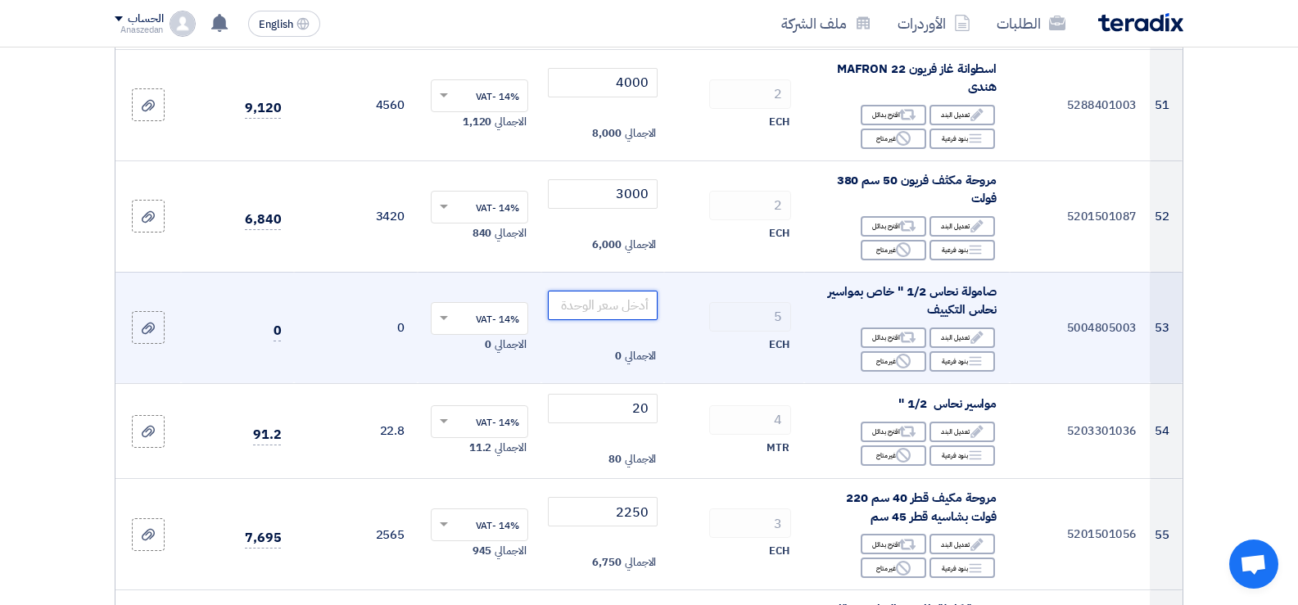
click at [618, 316] on input "number" at bounding box center [603, 305] width 111 height 29
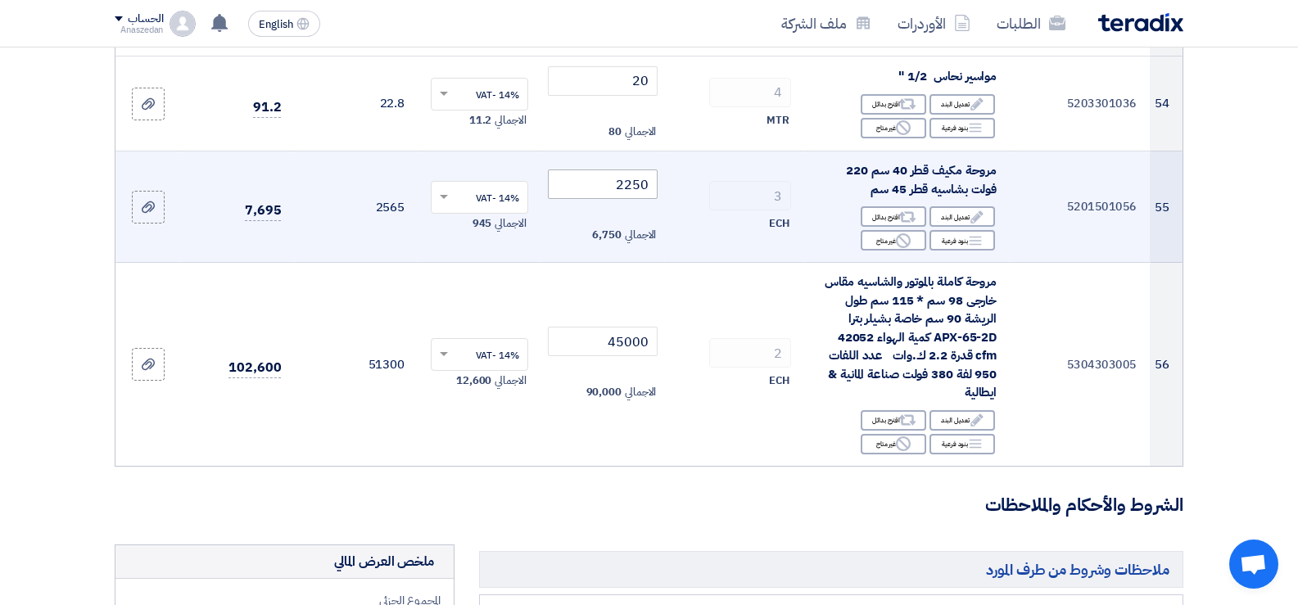
scroll to position [6225, 0]
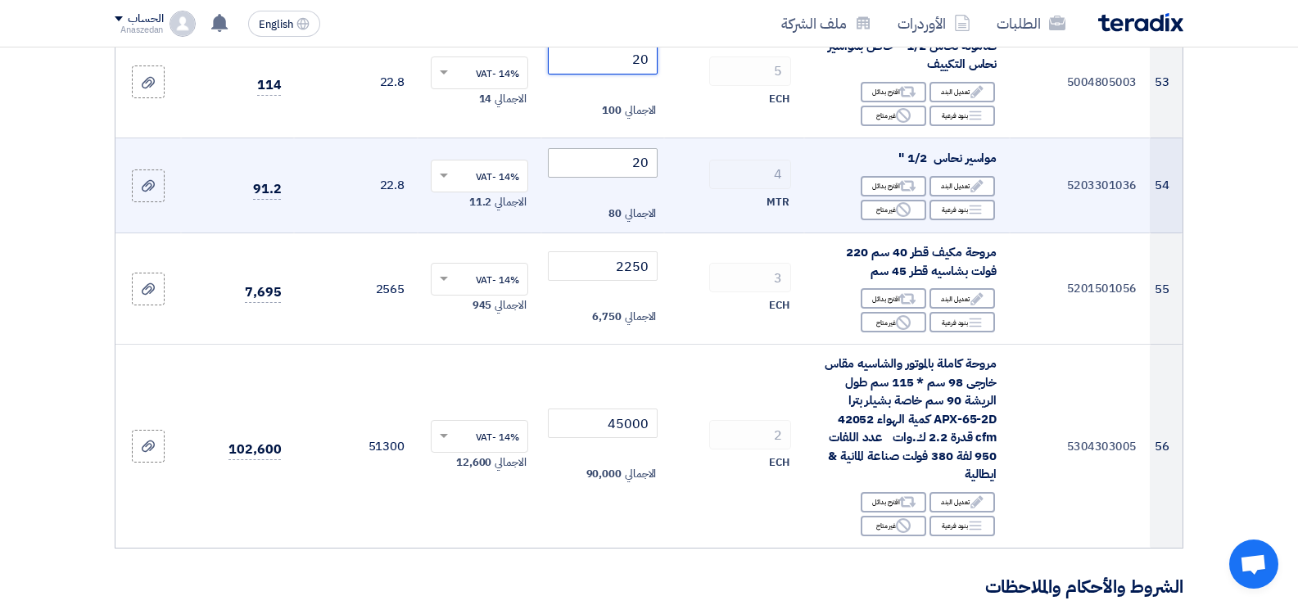
type input "20"
click at [641, 178] on input "20" at bounding box center [603, 162] width 111 height 29
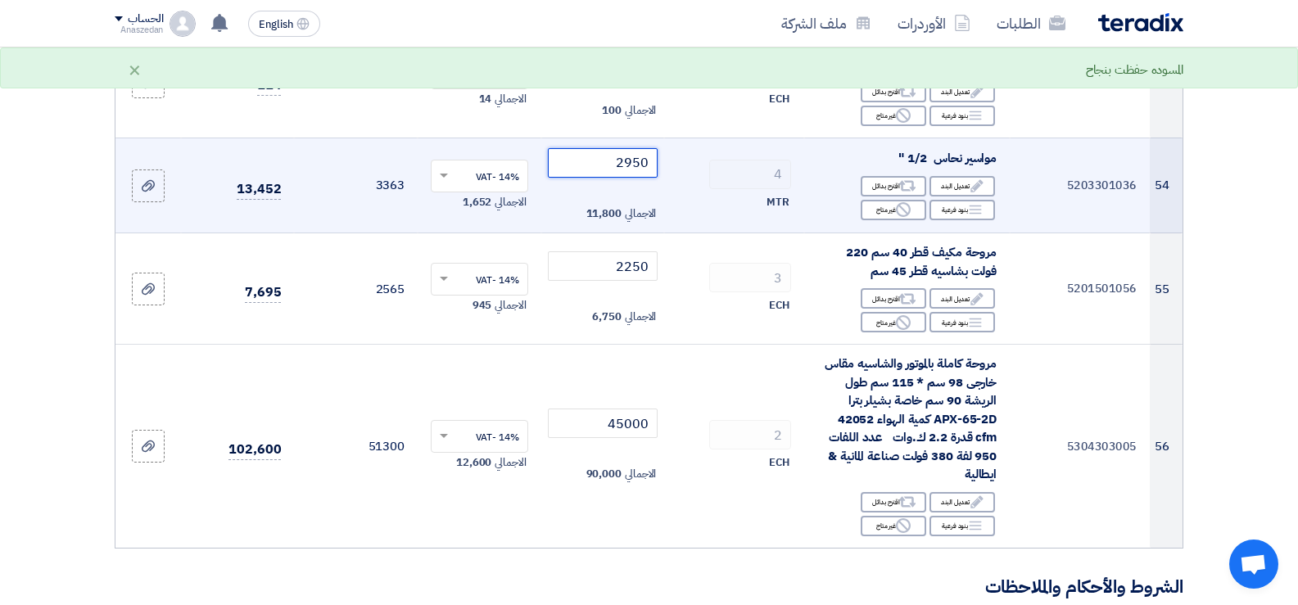
type input "2950"
click at [672, 194] on td "4 MTR" at bounding box center [734, 186] width 140 height 96
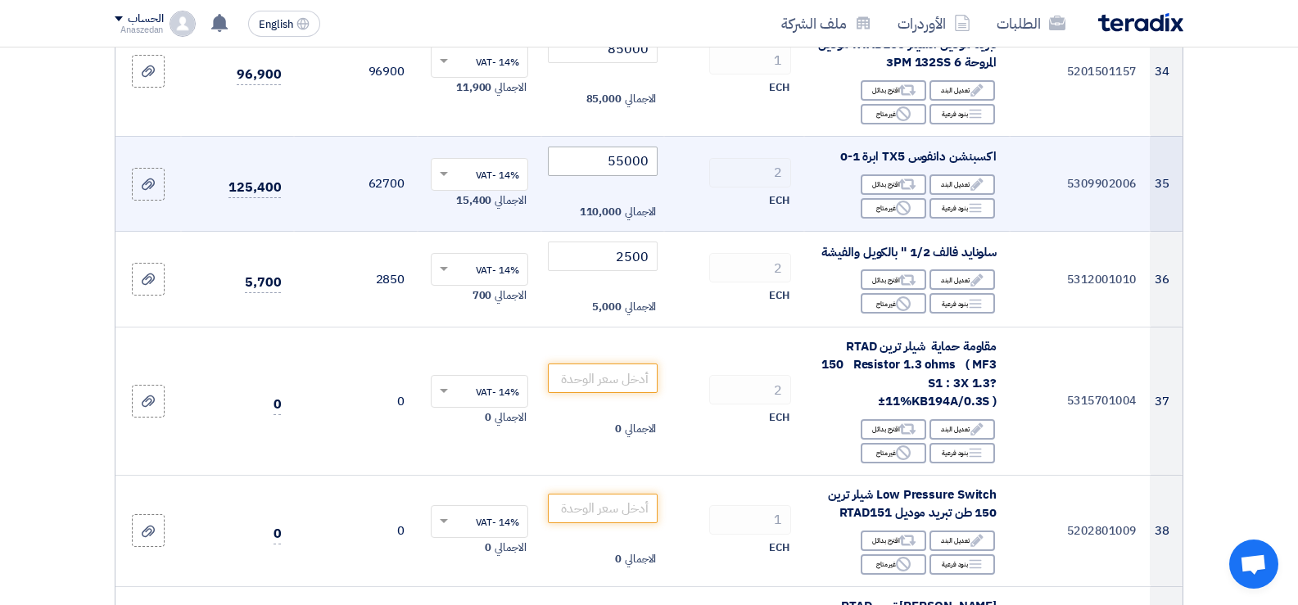
scroll to position [4013, 0]
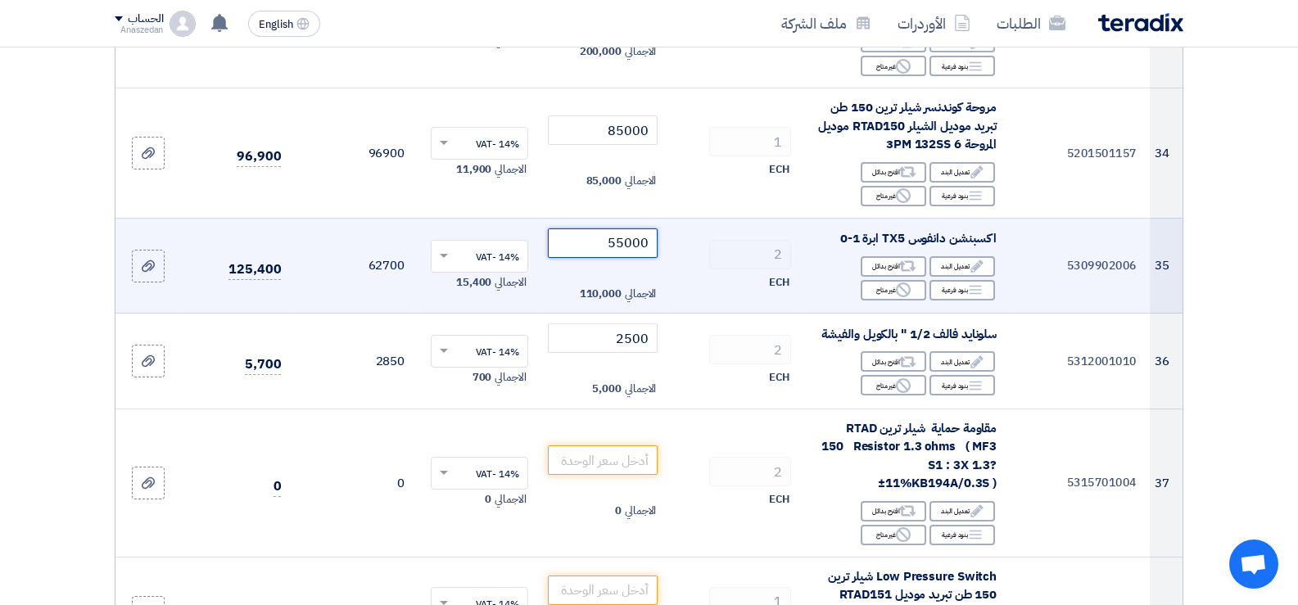
click at [616, 241] on input "55000" at bounding box center [603, 243] width 111 height 29
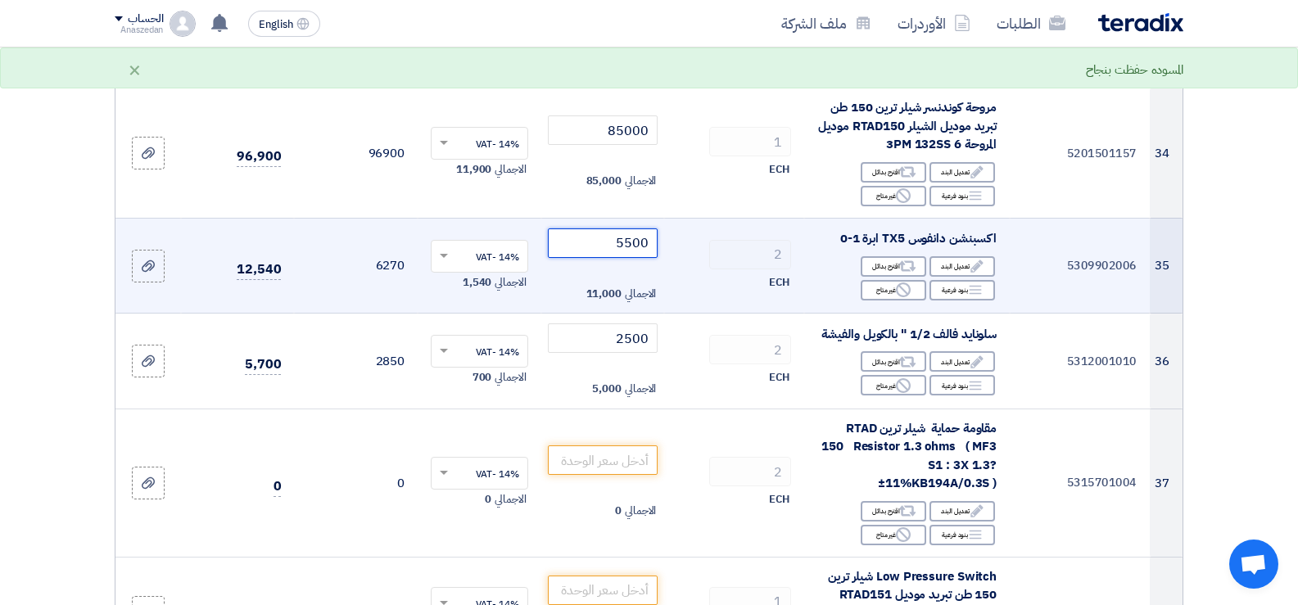
type input "5500"
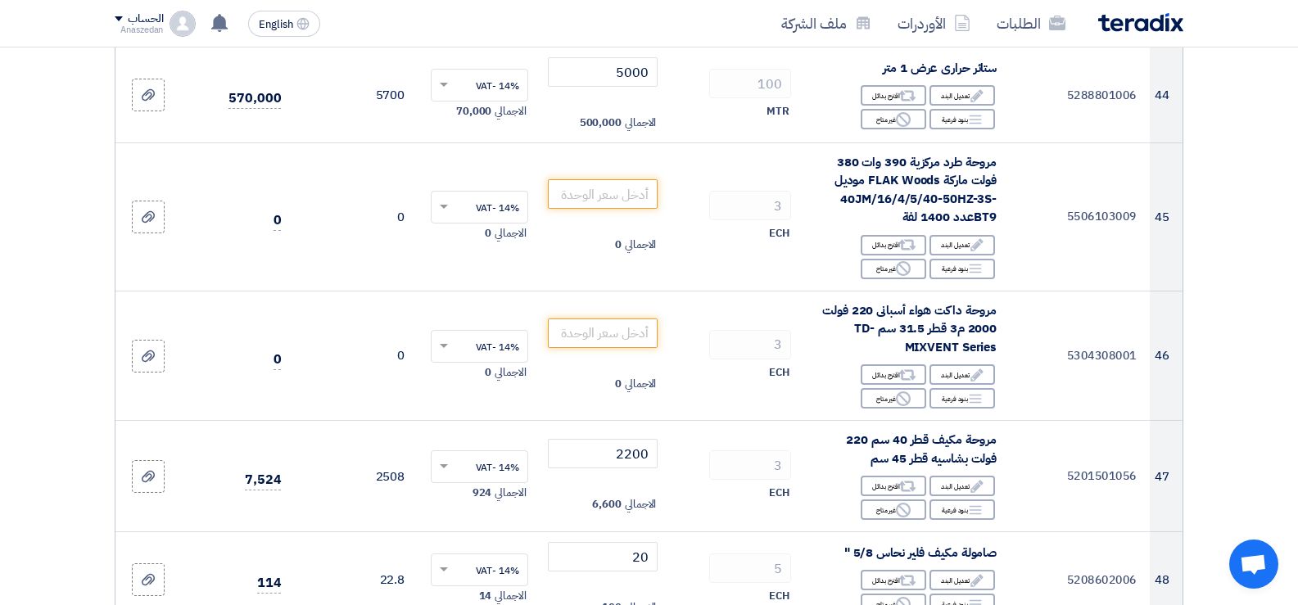
scroll to position [5160, 0]
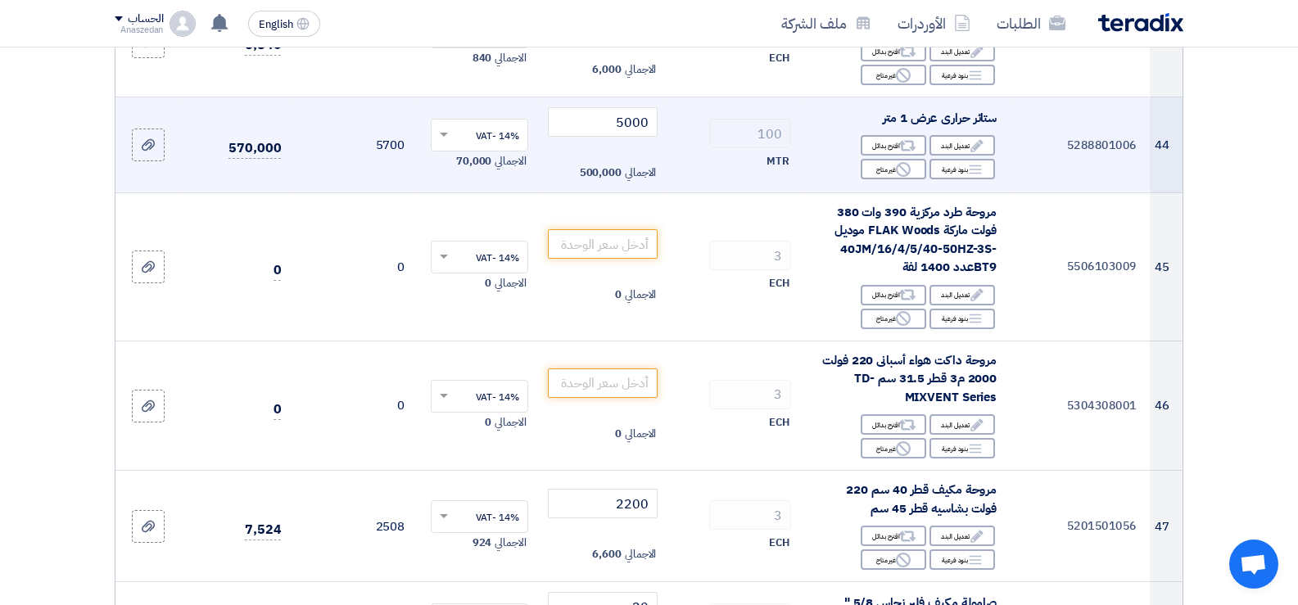
click at [500, 151] on input "text" at bounding box center [488, 137] width 65 height 27
click at [560, 170] on td "5000 الاجمالي 500,000" at bounding box center [603, 145] width 124 height 96
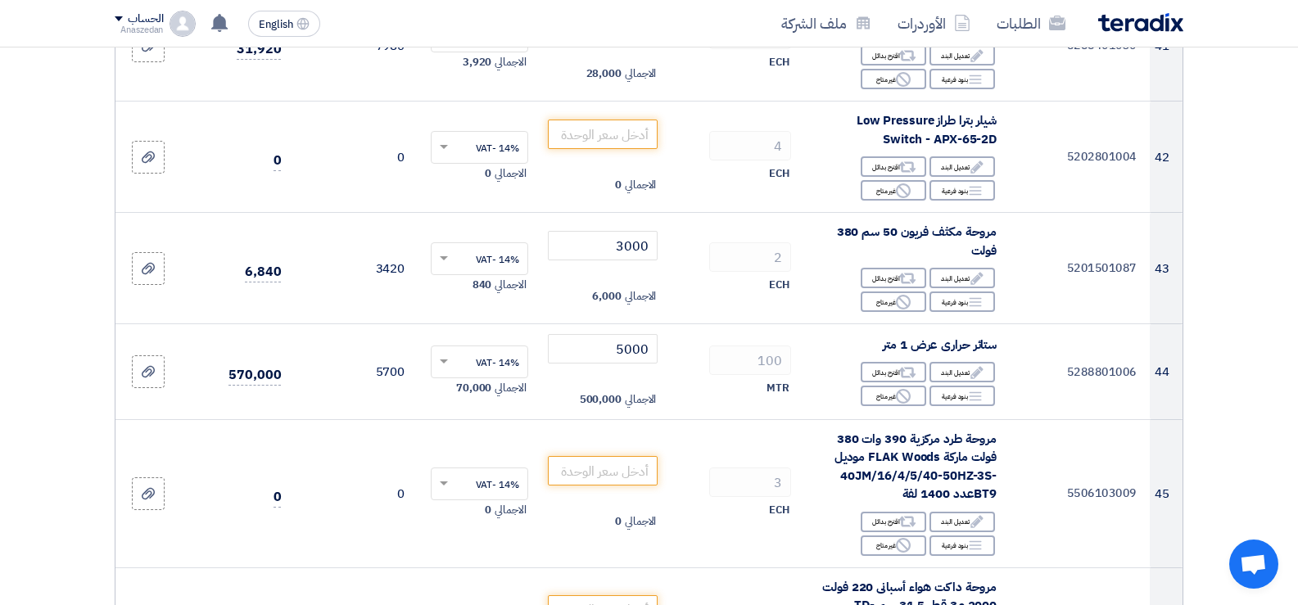
scroll to position [4914, 0]
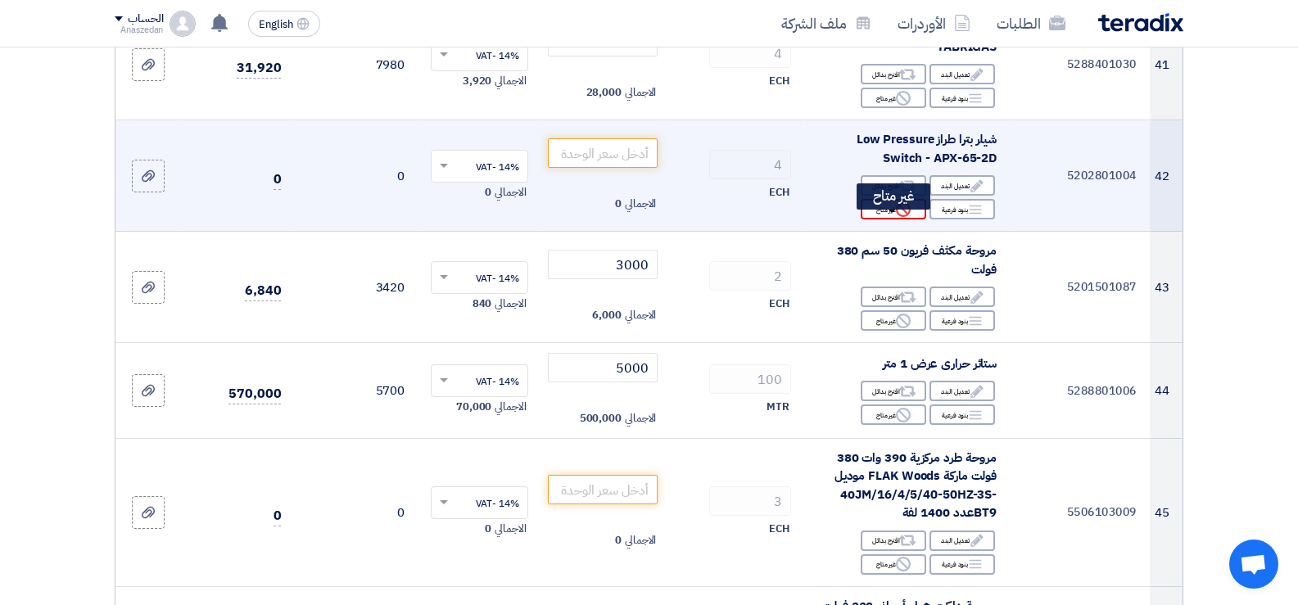
click at [902, 217] on icon "Reject" at bounding box center [903, 209] width 15 height 15
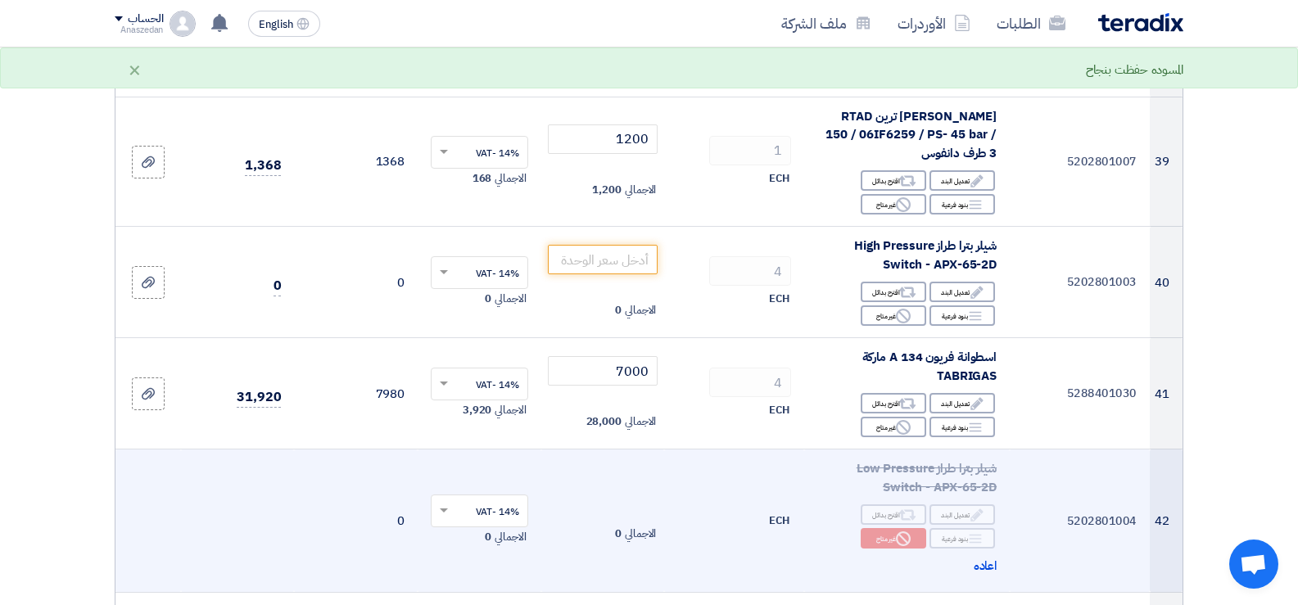
scroll to position [4505, 0]
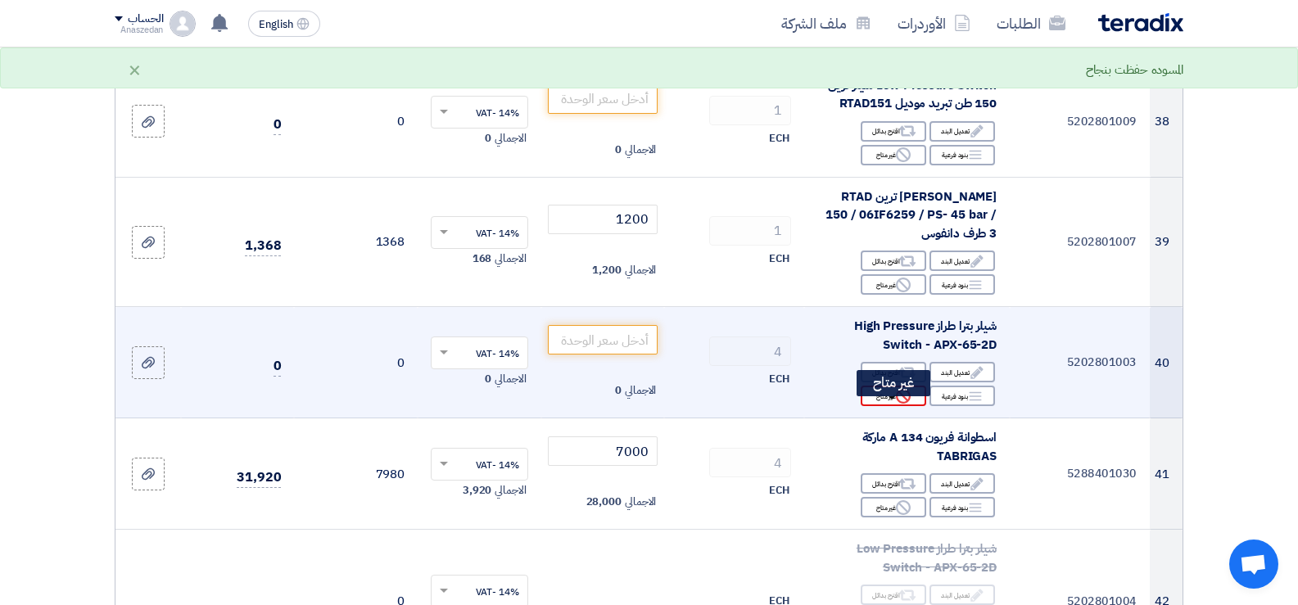
click at [885, 406] on div "Reject غير متاح" at bounding box center [894, 396] width 66 height 20
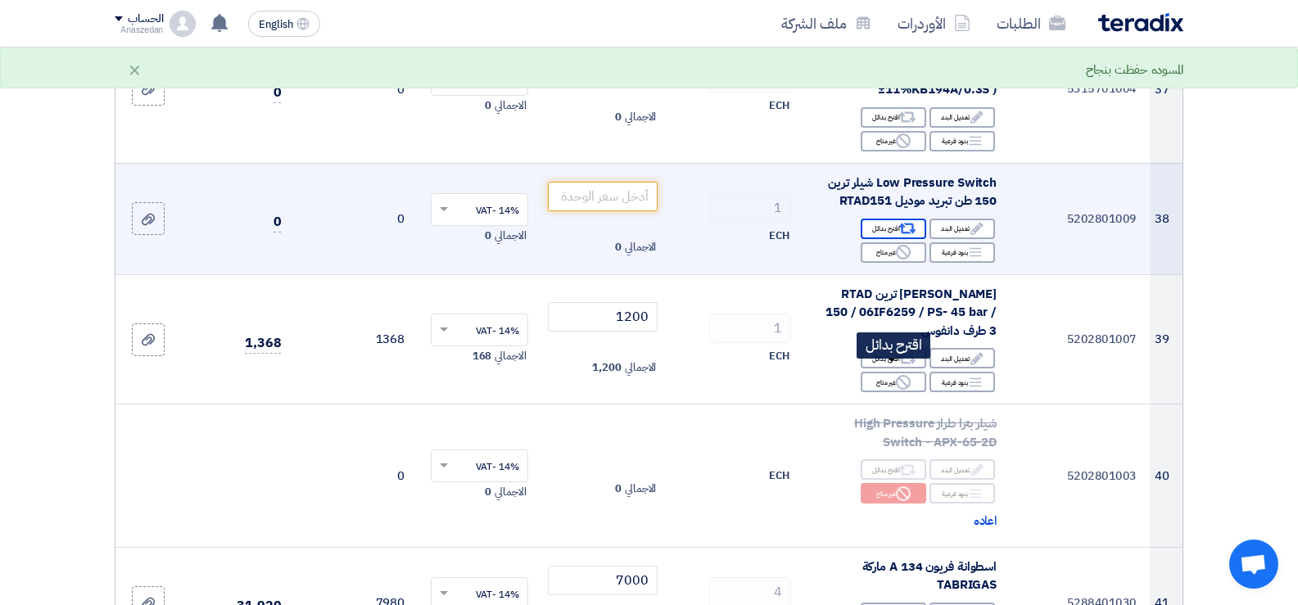
scroll to position [4341, 0]
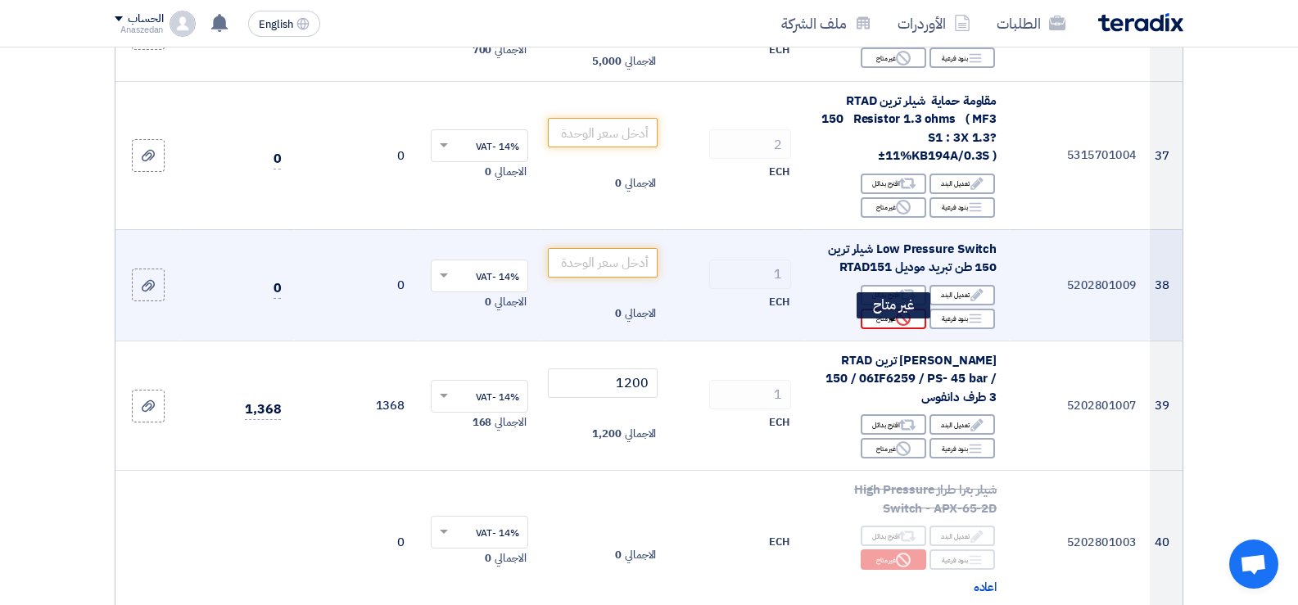
click at [887, 329] on div "Reject غير متاح" at bounding box center [894, 319] width 66 height 20
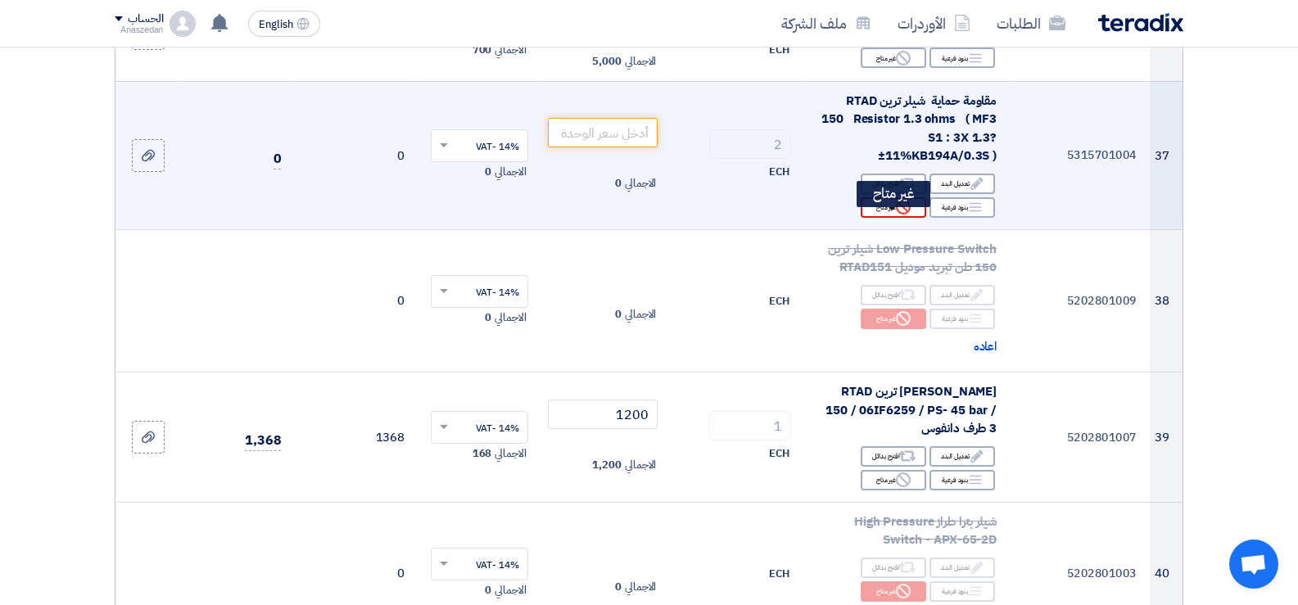
click at [897, 215] on icon "Reject" at bounding box center [903, 207] width 15 height 15
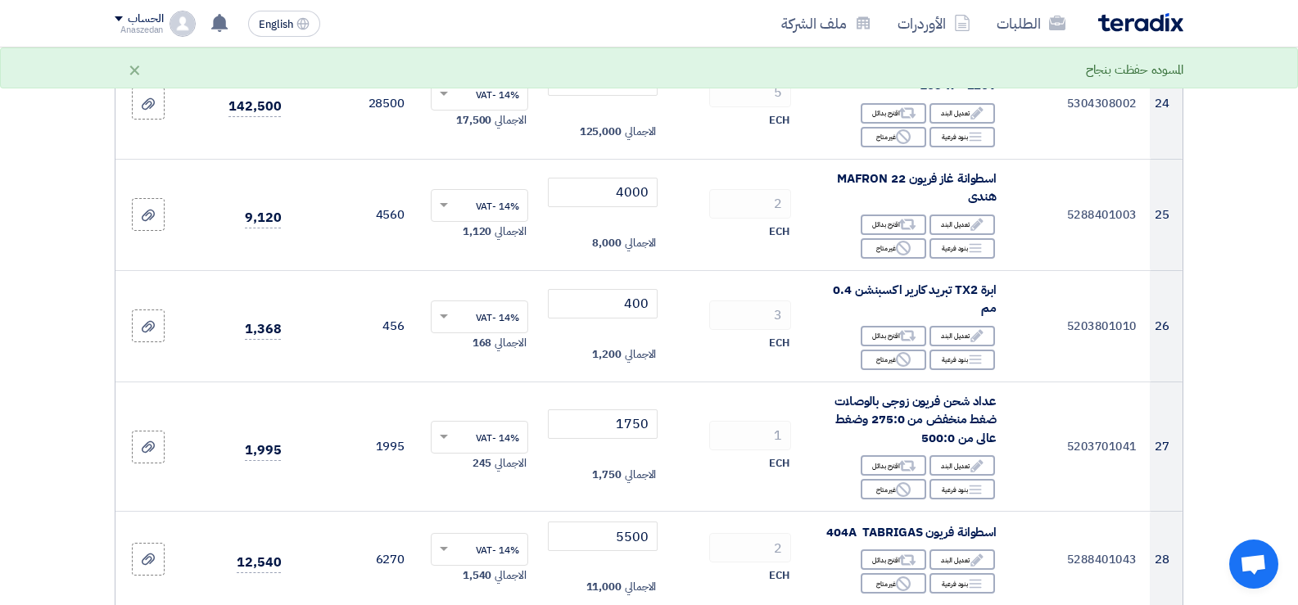
scroll to position [2539, 0]
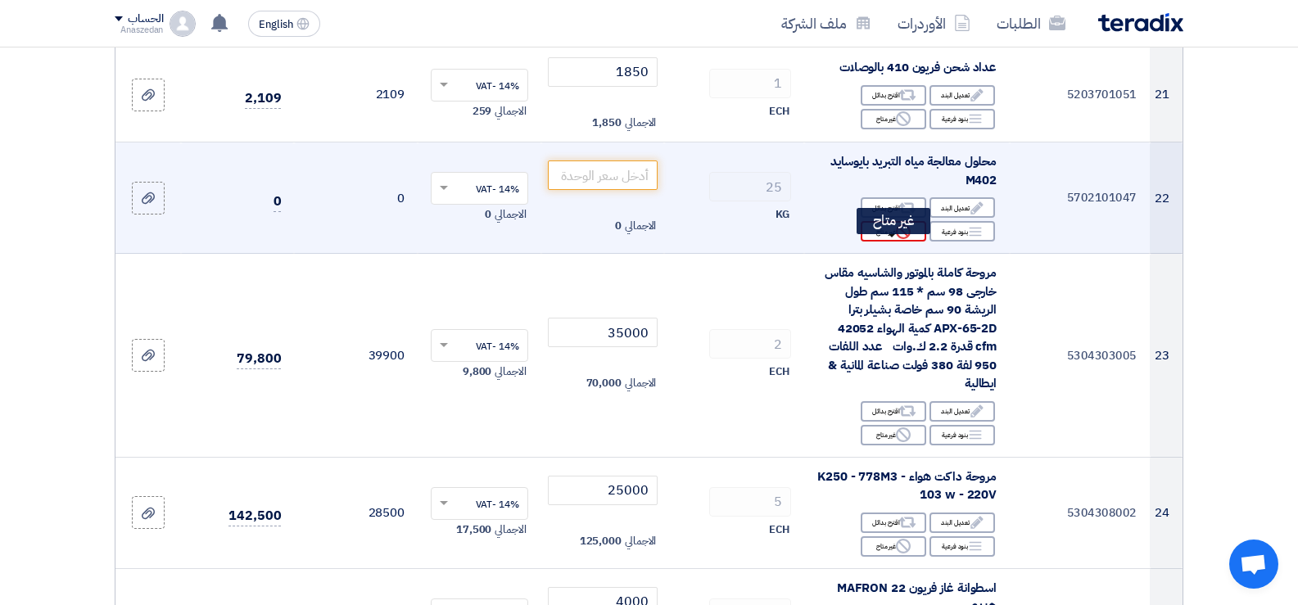
click at [881, 242] on div "Reject غير متاح" at bounding box center [894, 231] width 66 height 20
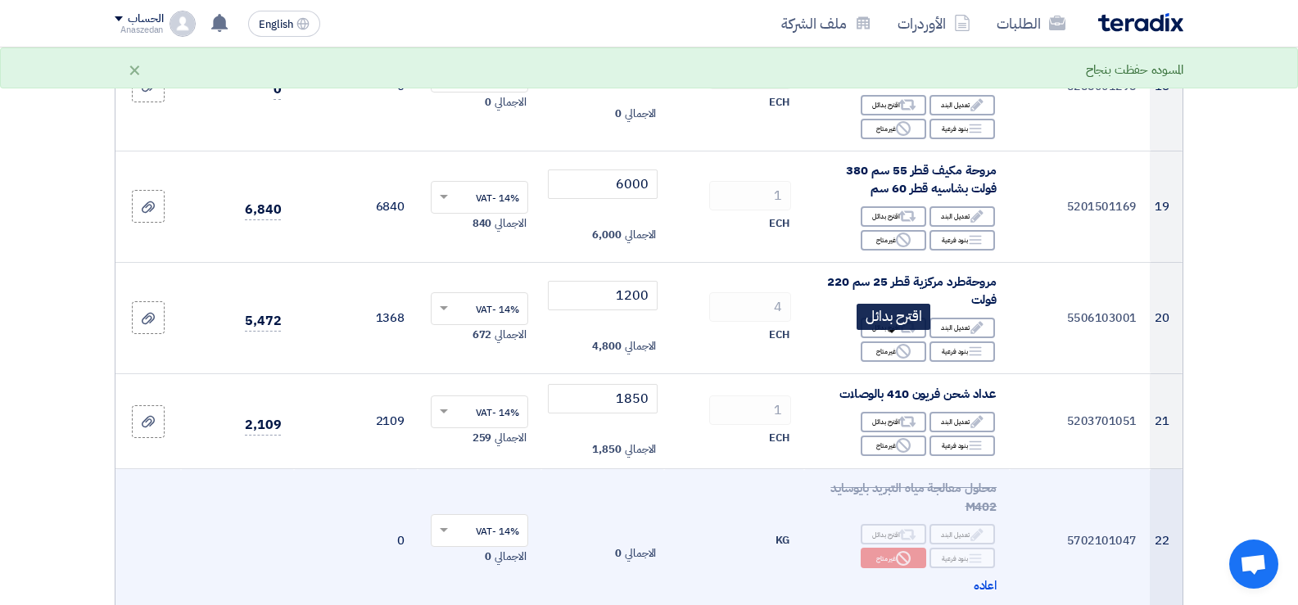
scroll to position [2130, 0]
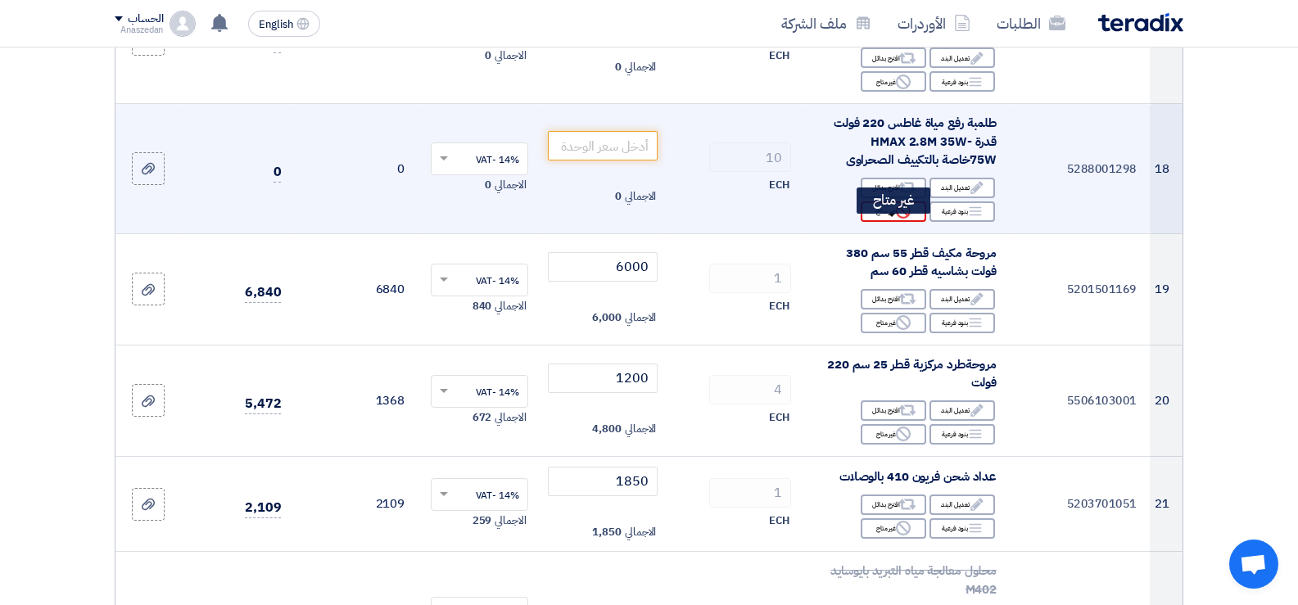
click at [897, 219] on use at bounding box center [903, 211] width 15 height 15
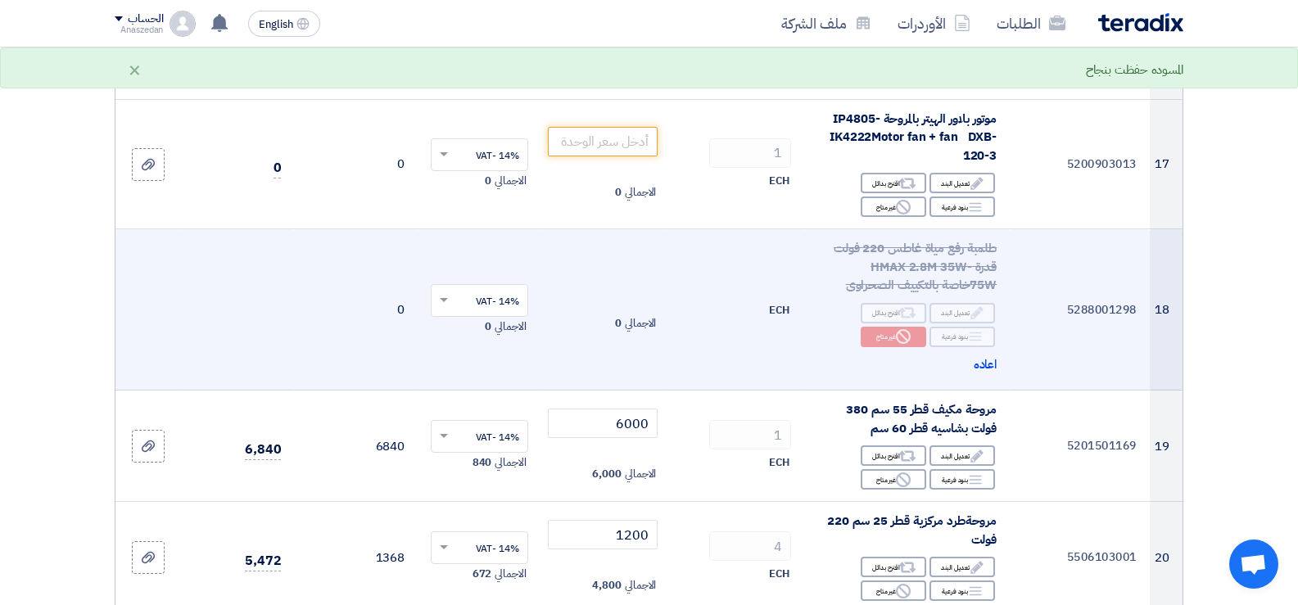
scroll to position [1966, 0]
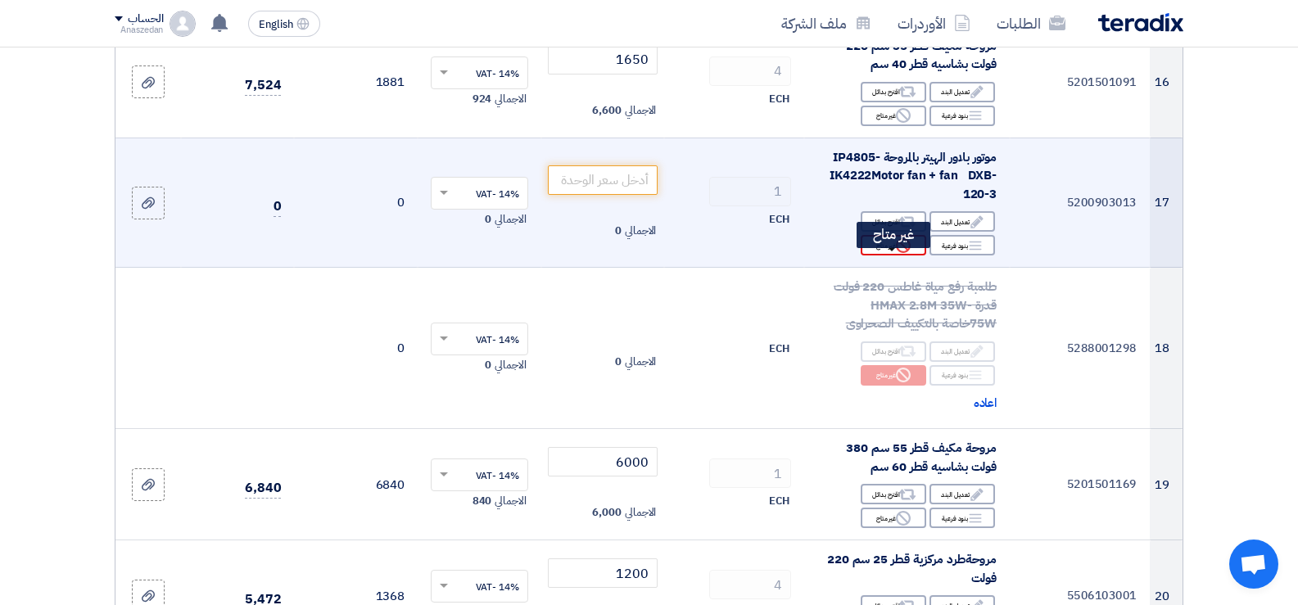
click at [881, 256] on div "Reject غير متاح" at bounding box center [894, 245] width 66 height 20
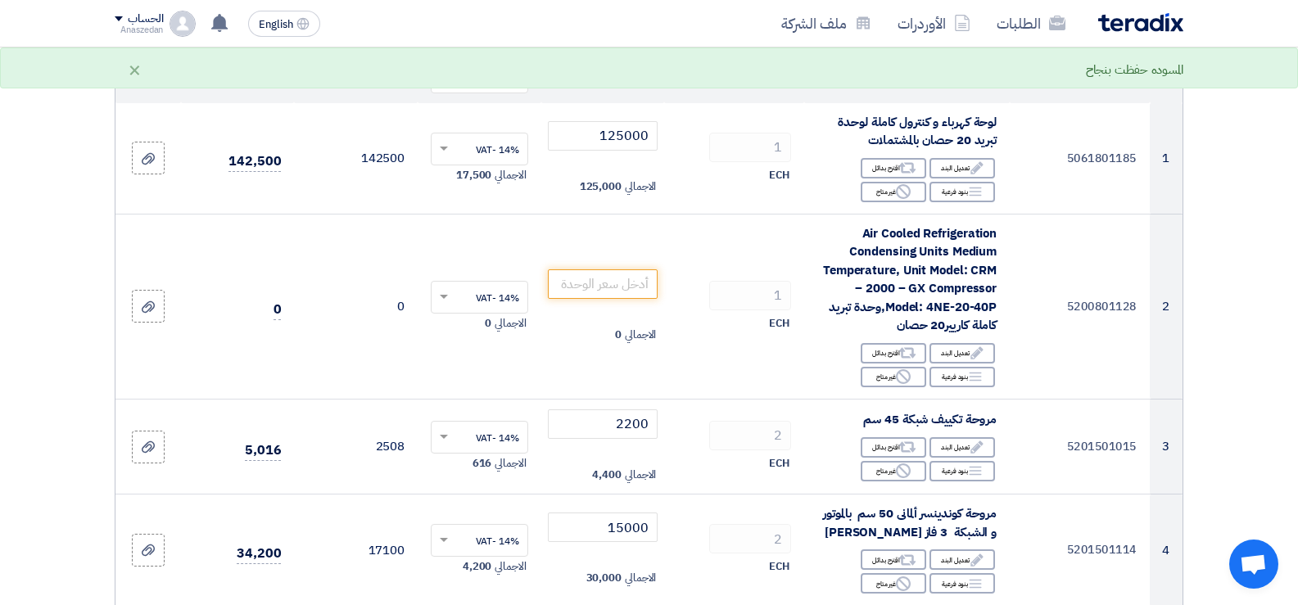
scroll to position [164, 0]
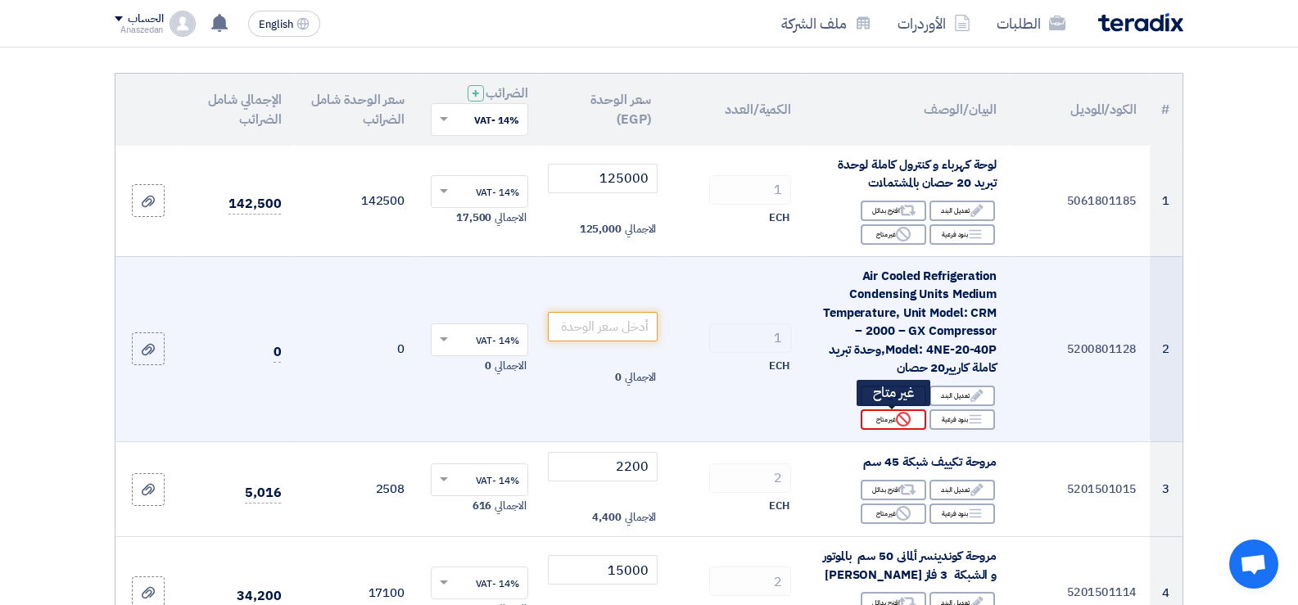
click at [894, 420] on div "Reject غير متاح" at bounding box center [894, 420] width 66 height 20
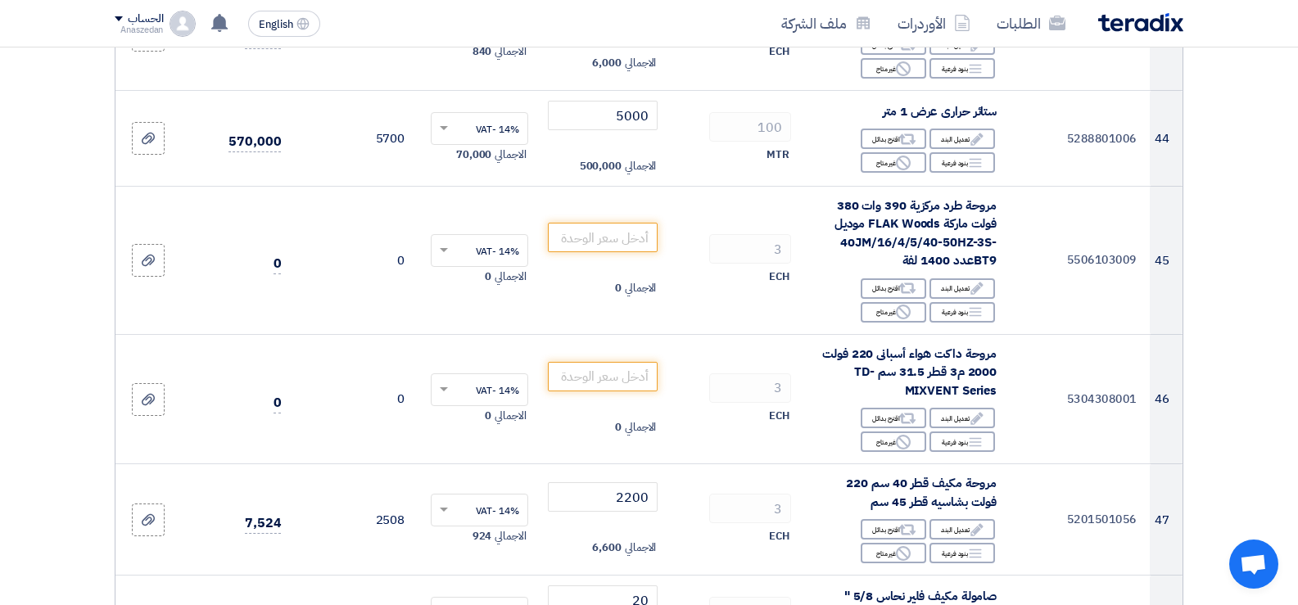
scroll to position [5488, 0]
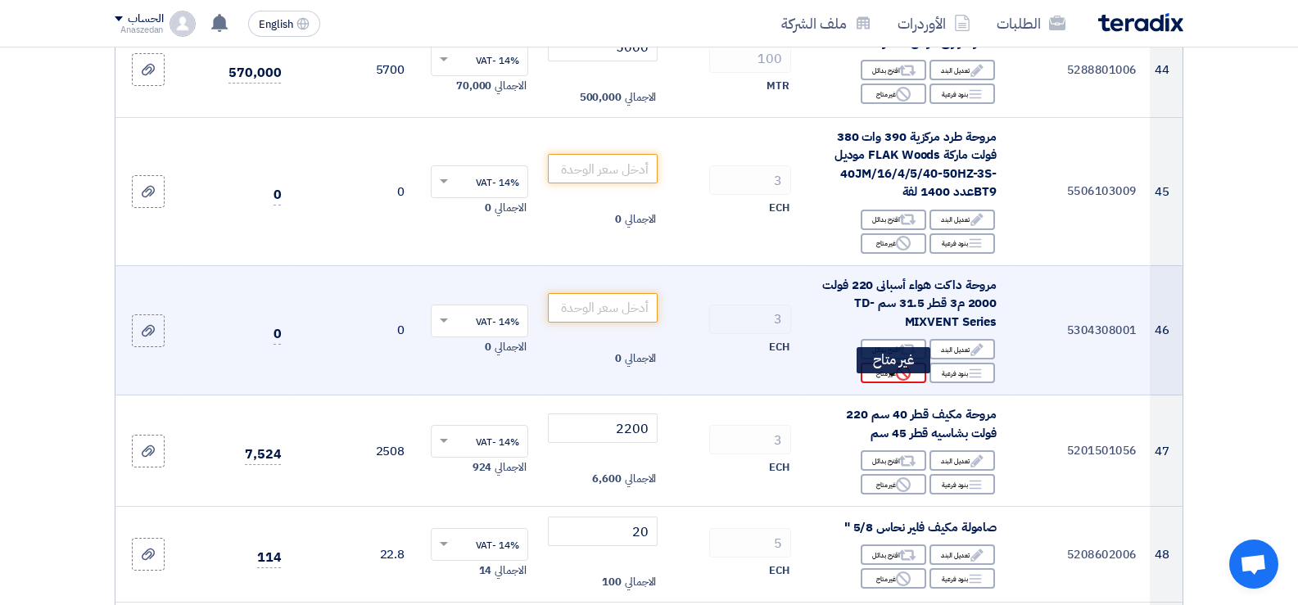
click at [877, 383] on div "Reject غير متاح" at bounding box center [894, 373] width 66 height 20
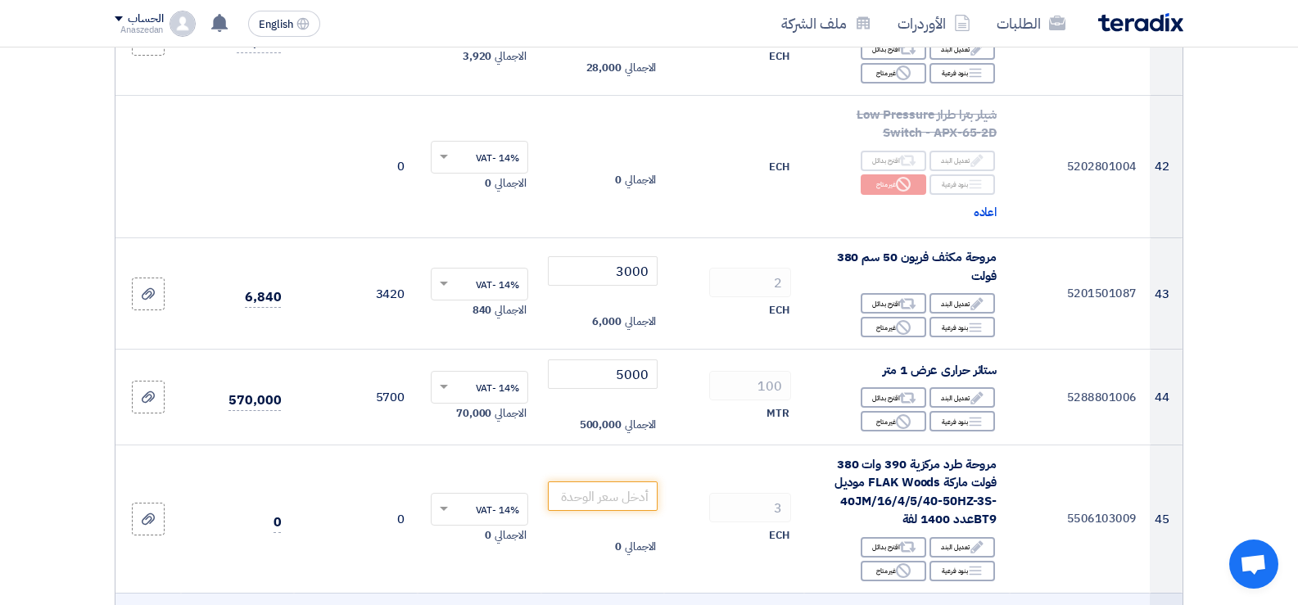
scroll to position [5242, 0]
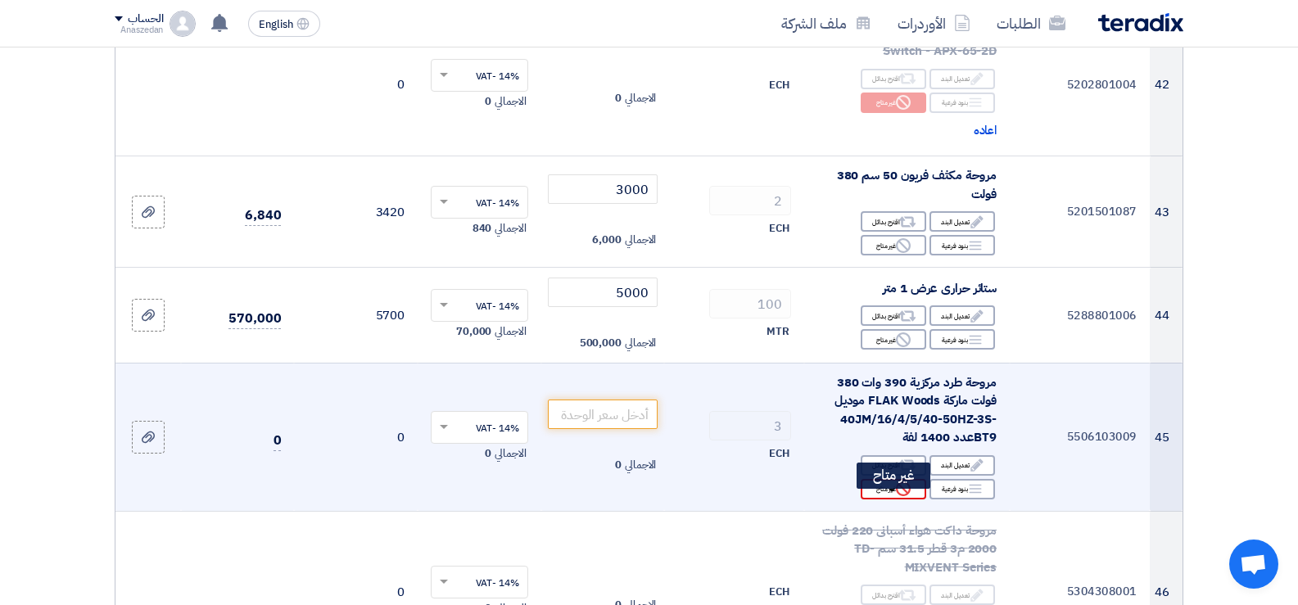
click at [875, 500] on div "Reject غير متاح" at bounding box center [894, 489] width 66 height 20
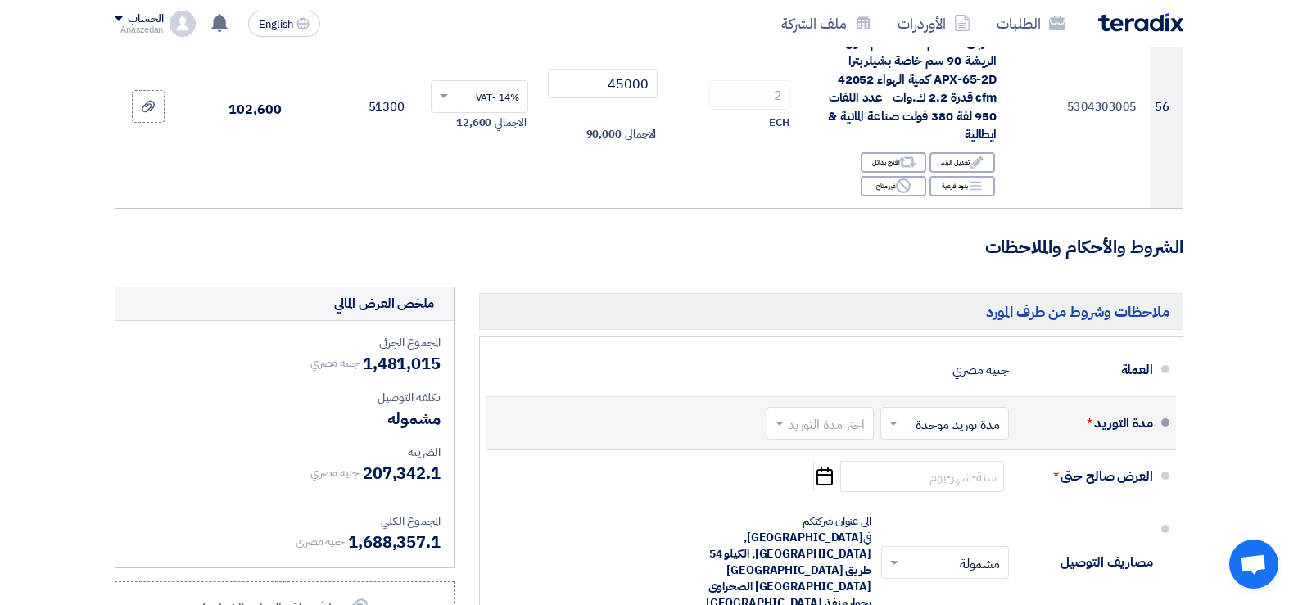
scroll to position [6962, 0]
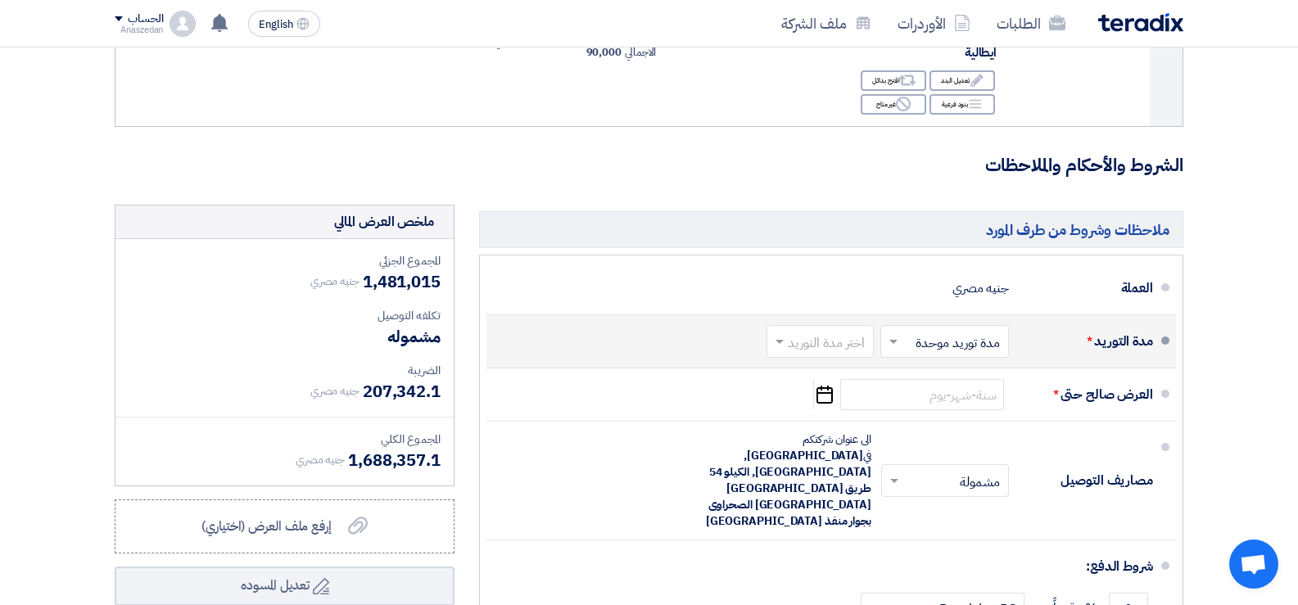
click at [894, 350] on span at bounding box center [891, 341] width 20 height 16
click at [926, 417] on span "مدة توريد موحدة" at bounding box center [960, 407] width 86 height 20
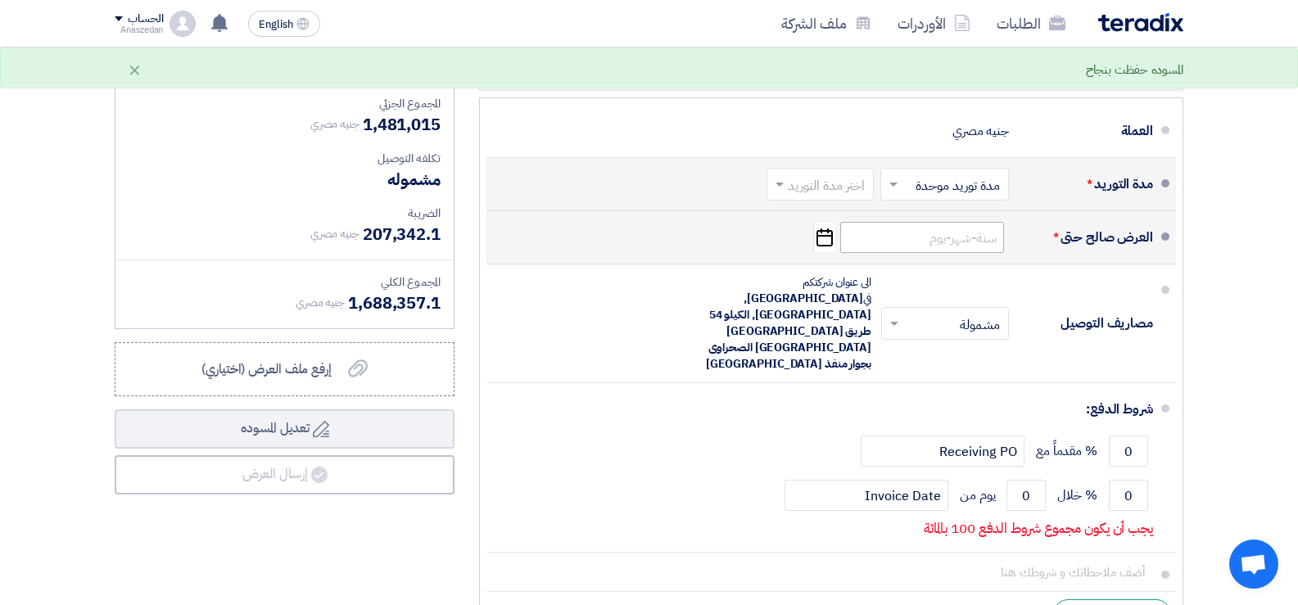
scroll to position [7126, 0]
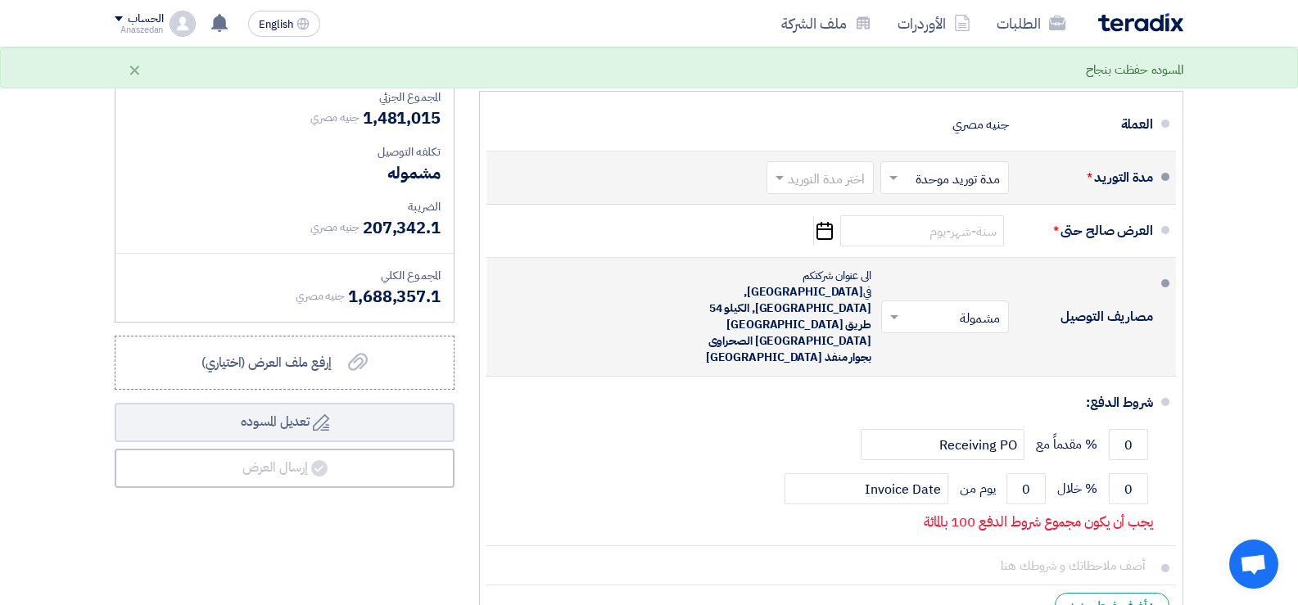
click at [899, 309] on span at bounding box center [892, 317] width 20 height 16
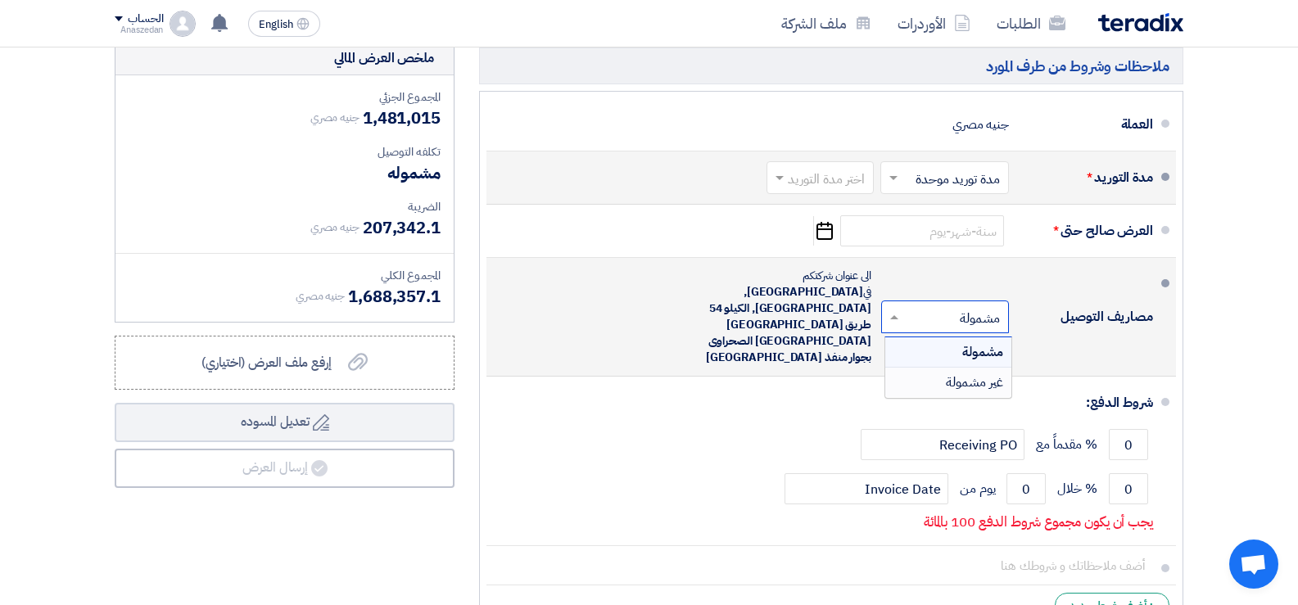
click at [974, 378] on span "غير مشمولة" at bounding box center [974, 383] width 57 height 20
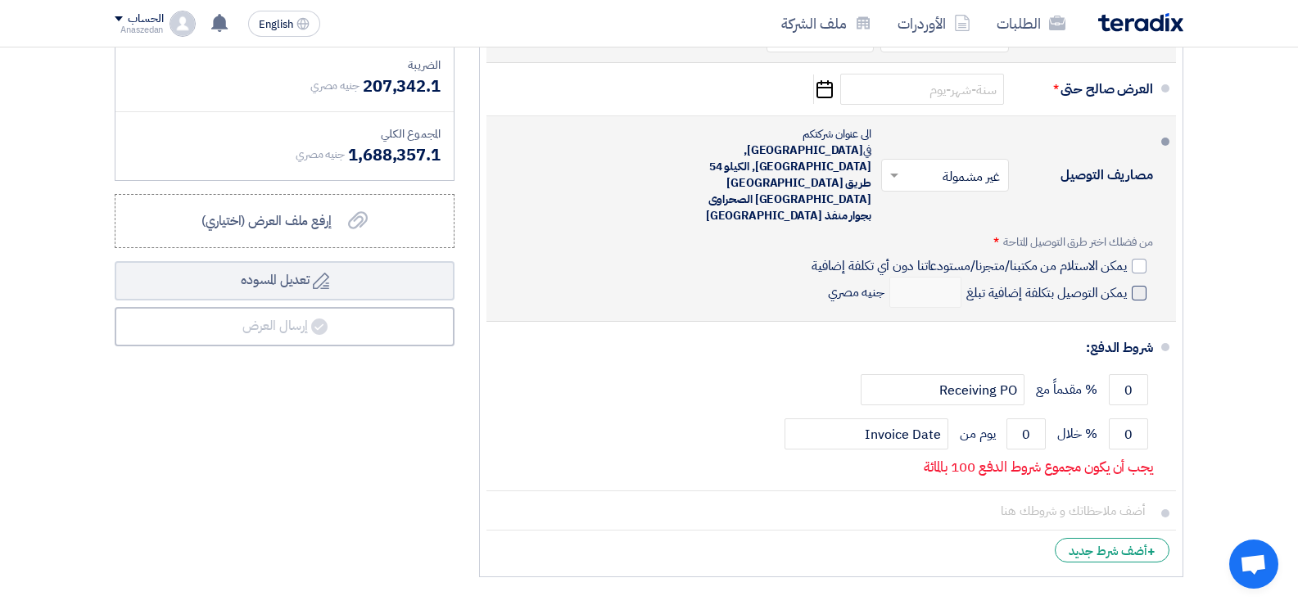
scroll to position [7290, 0]
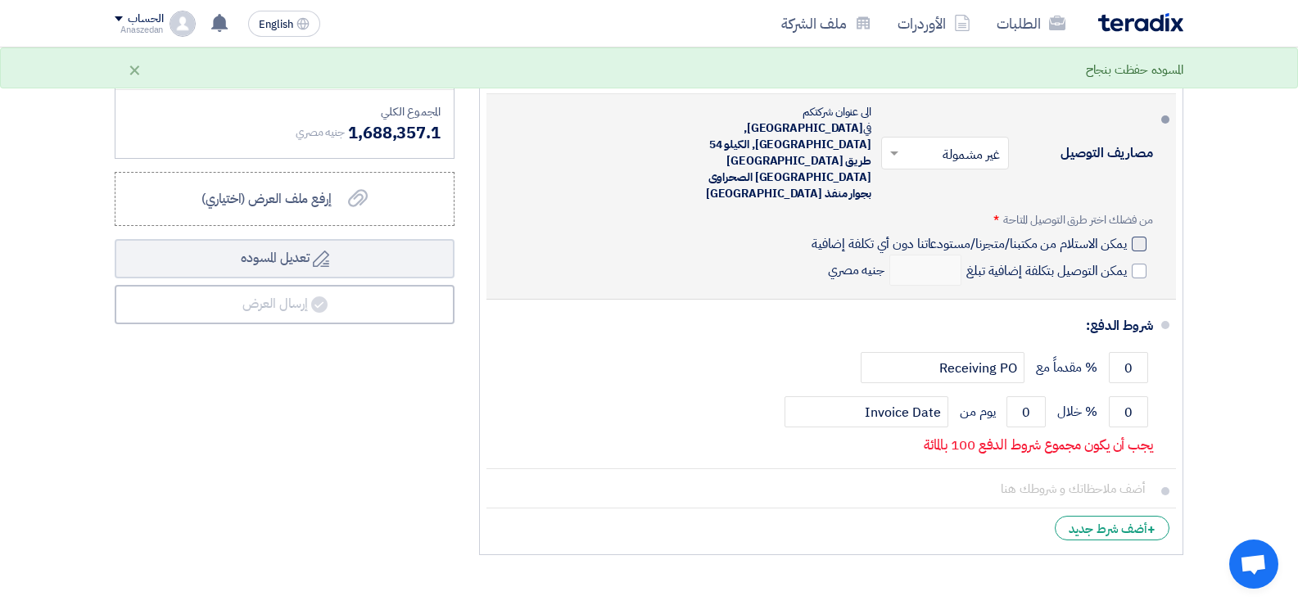
click at [1134, 237] on div at bounding box center [1139, 244] width 15 height 15
click at [1127, 235] on input "يمكن الاستلام من مكتبنا/متجرنا/مستودعاتنا دون أي تكلفة إضافية" at bounding box center [967, 250] width 319 height 31
checkbox input "true"
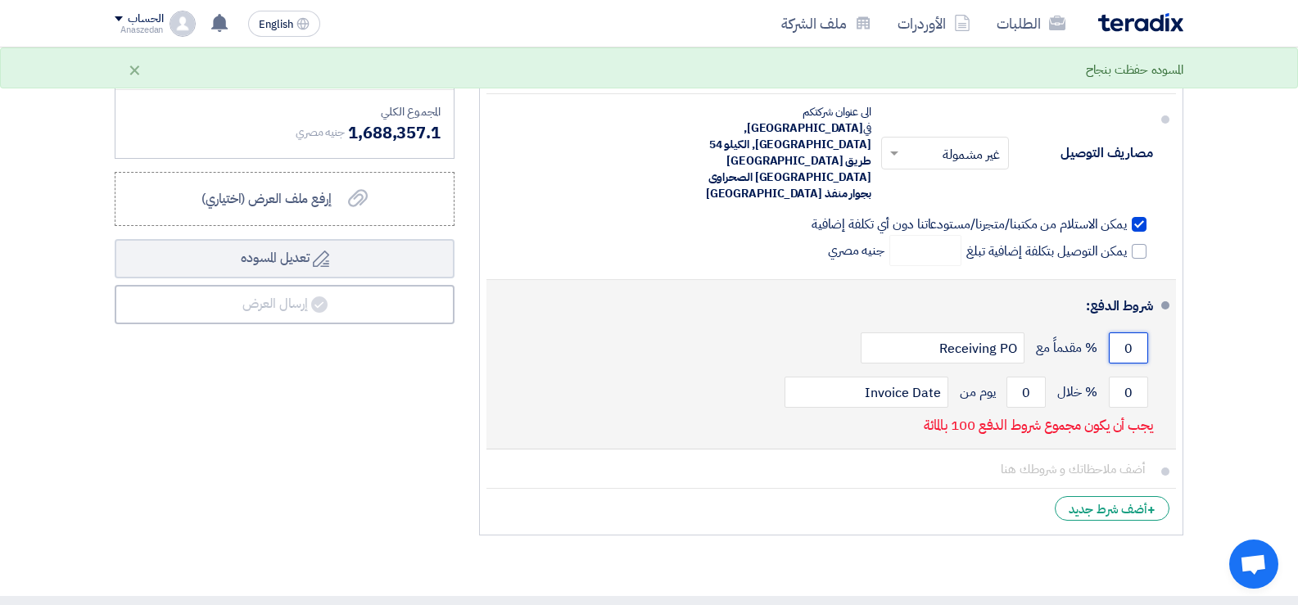
click at [1134, 333] on input "0" at bounding box center [1128, 348] width 39 height 31
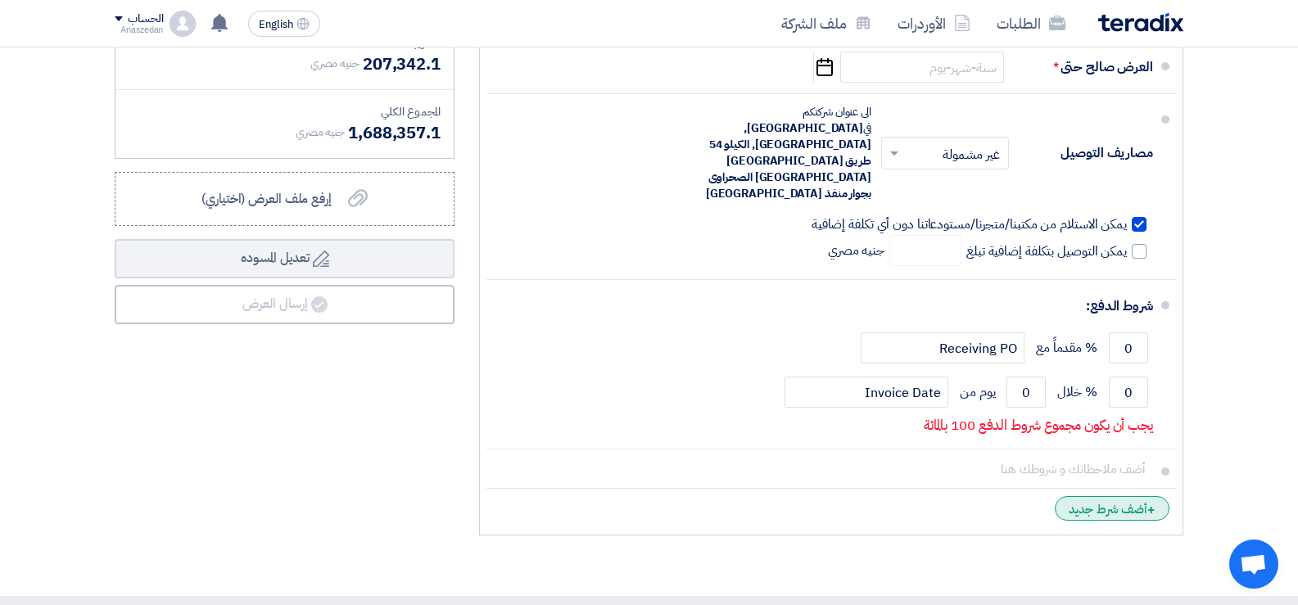
click at [1092, 496] on div "+ أضف شرط جديد" at bounding box center [1112, 508] width 115 height 25
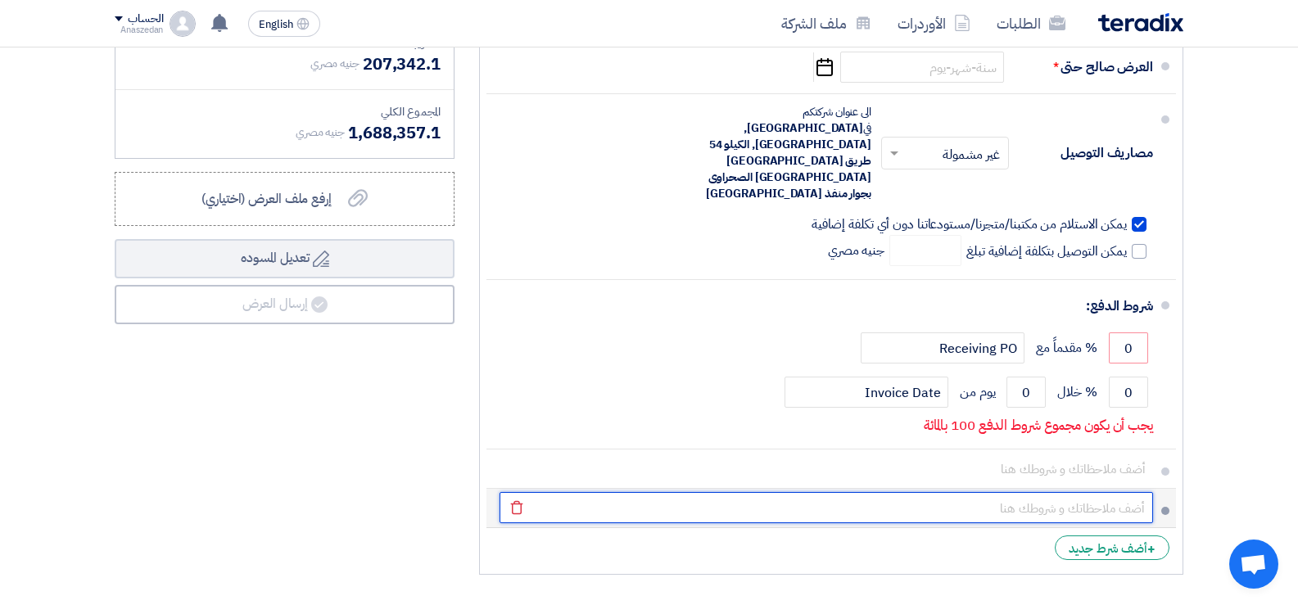
click at [1091, 492] on input "text" at bounding box center [827, 507] width 654 height 31
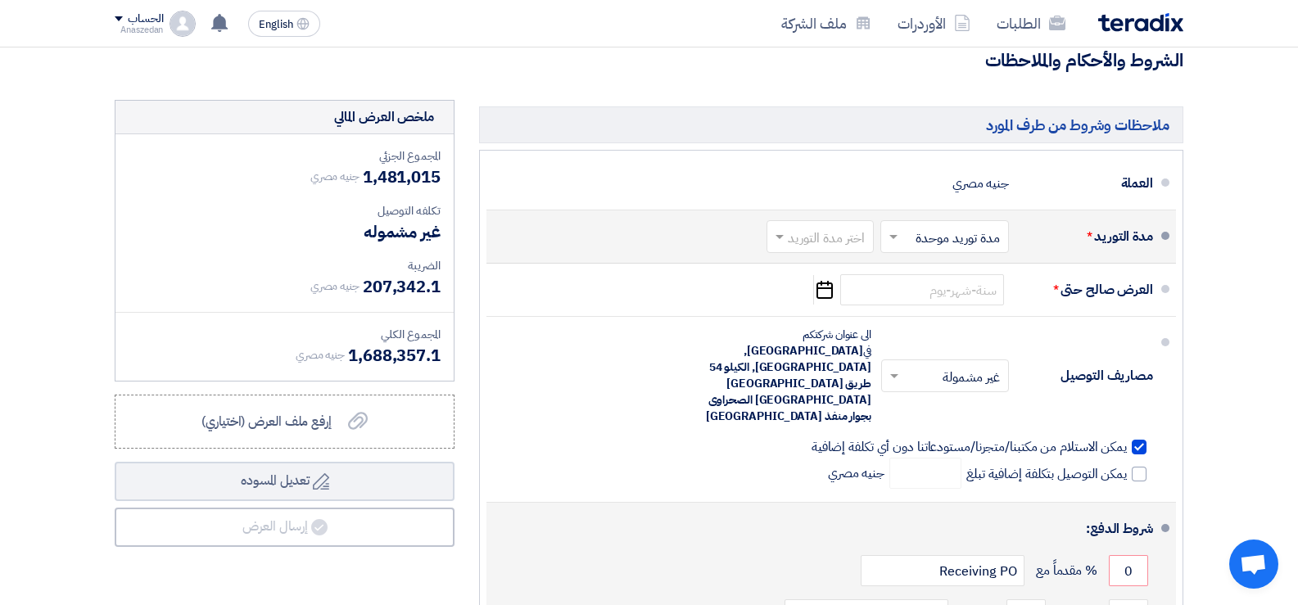
scroll to position [7044, 0]
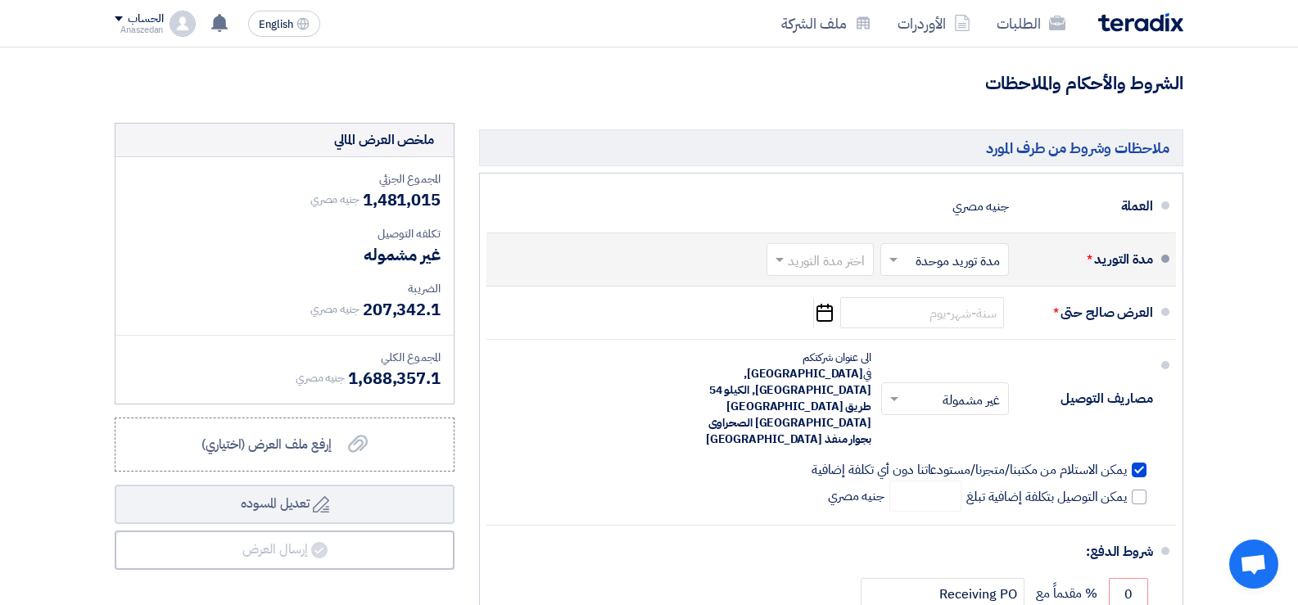
type input "الدفع كاش بشيك مقبول الدفع"
click at [785, 268] on span at bounding box center [777, 259] width 20 height 16
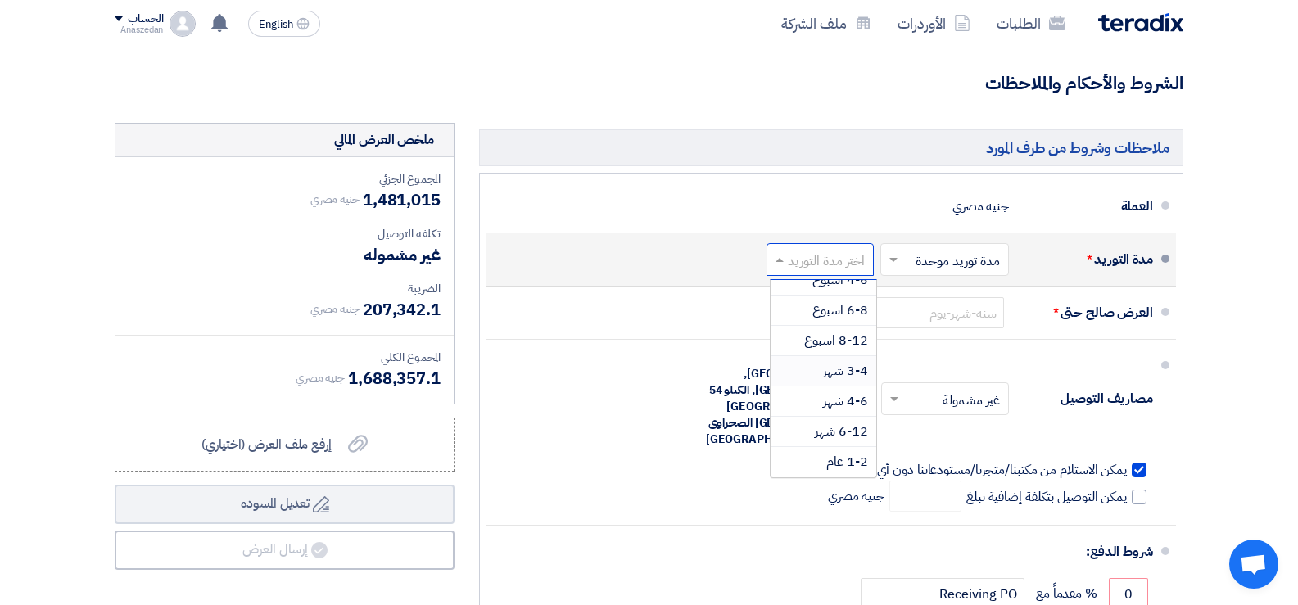
scroll to position [0, 0]
click at [843, 335] on span "(3-5) أيام" at bounding box center [843, 325] width 50 height 20
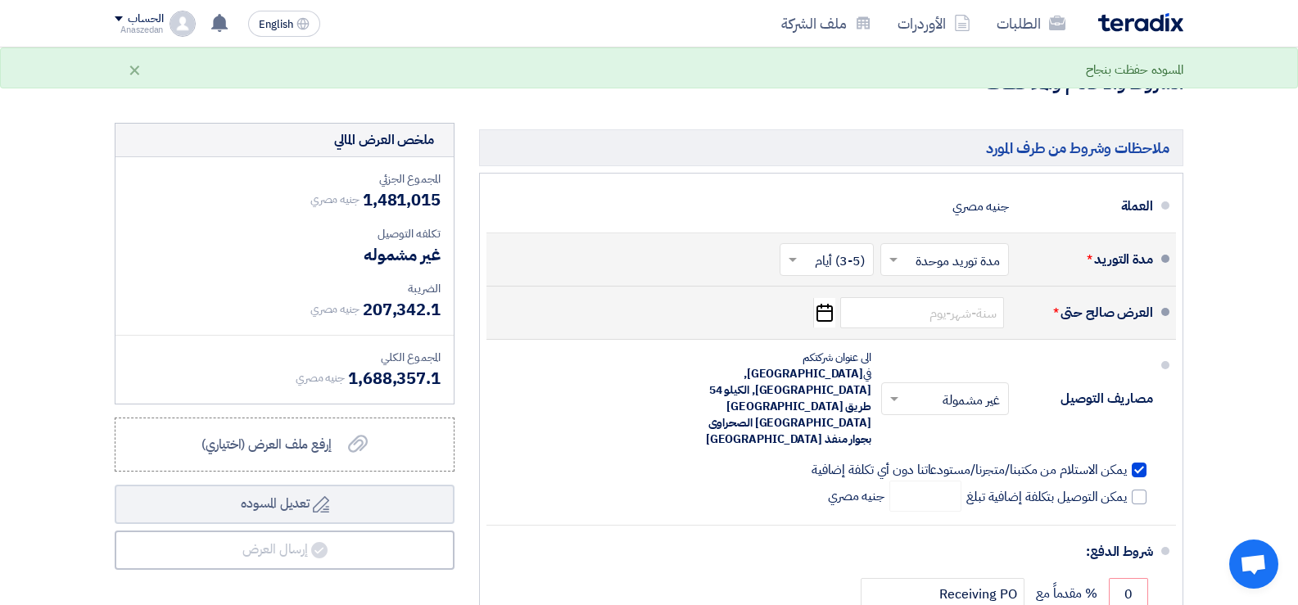
click at [825, 328] on icon "Pick a date" at bounding box center [824, 312] width 22 height 29
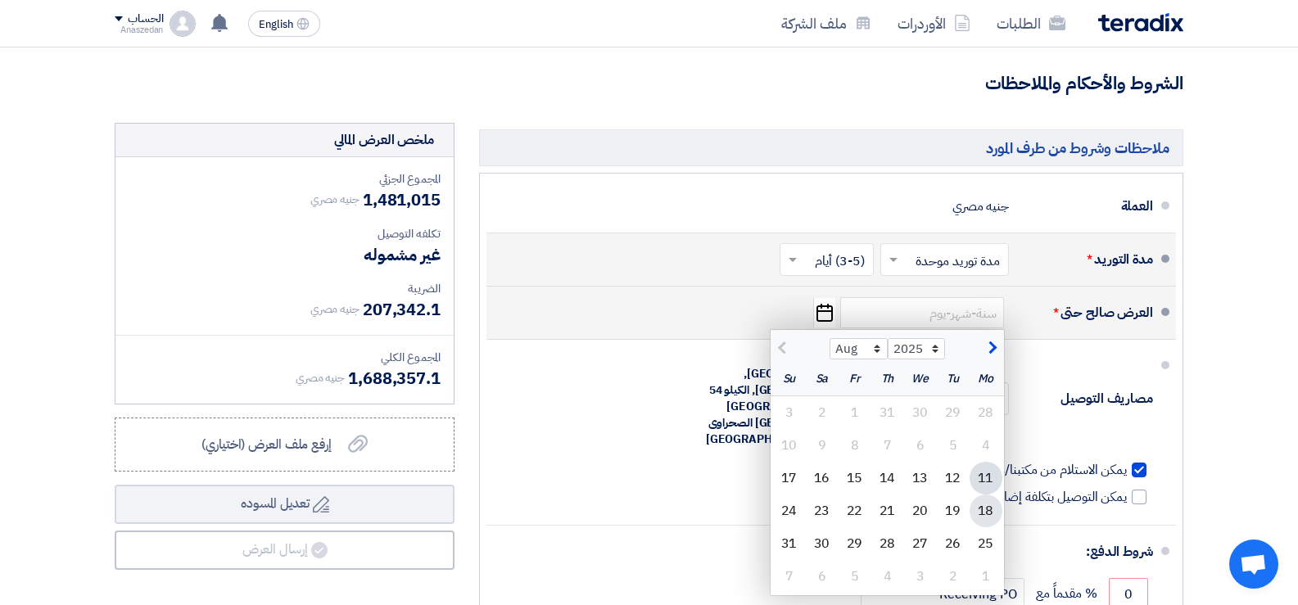
click at [986, 519] on div "18" at bounding box center [986, 511] width 33 height 33
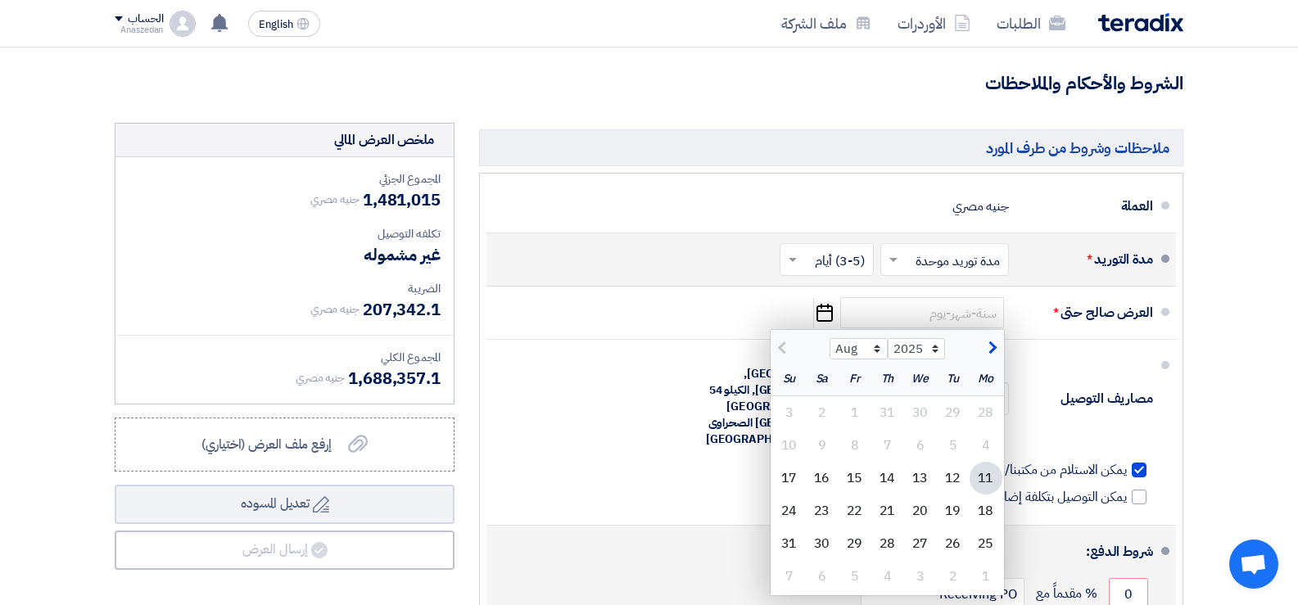
type input "[DATE]"
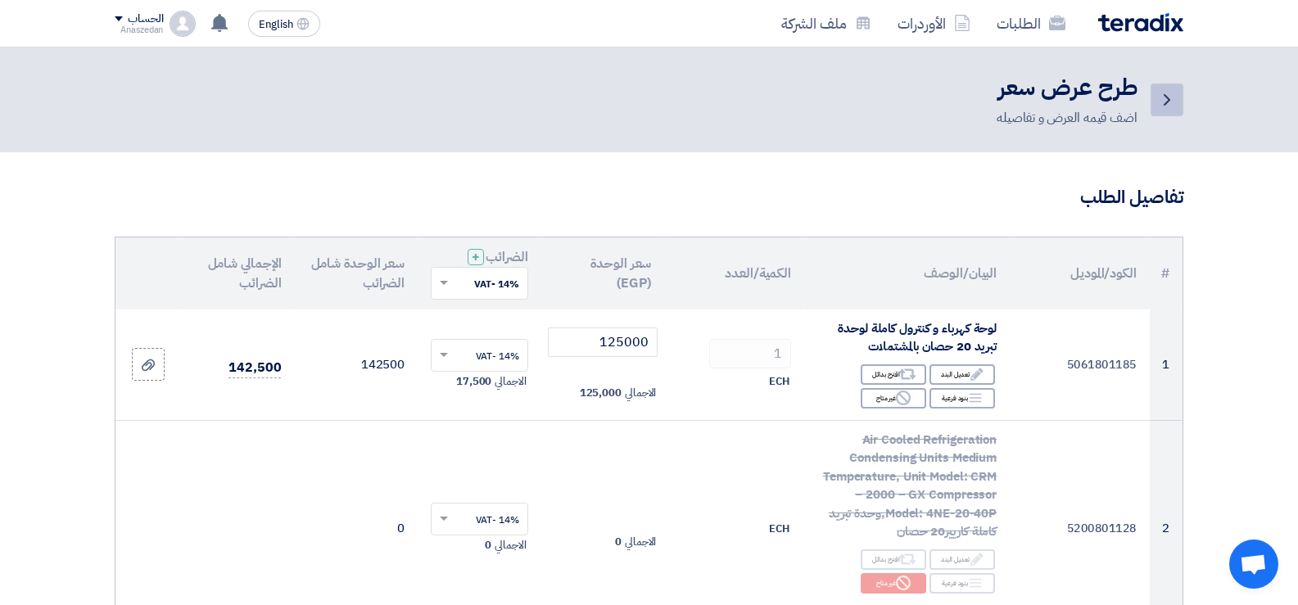
click at [1169, 103] on icon "Back" at bounding box center [1167, 100] width 20 height 20
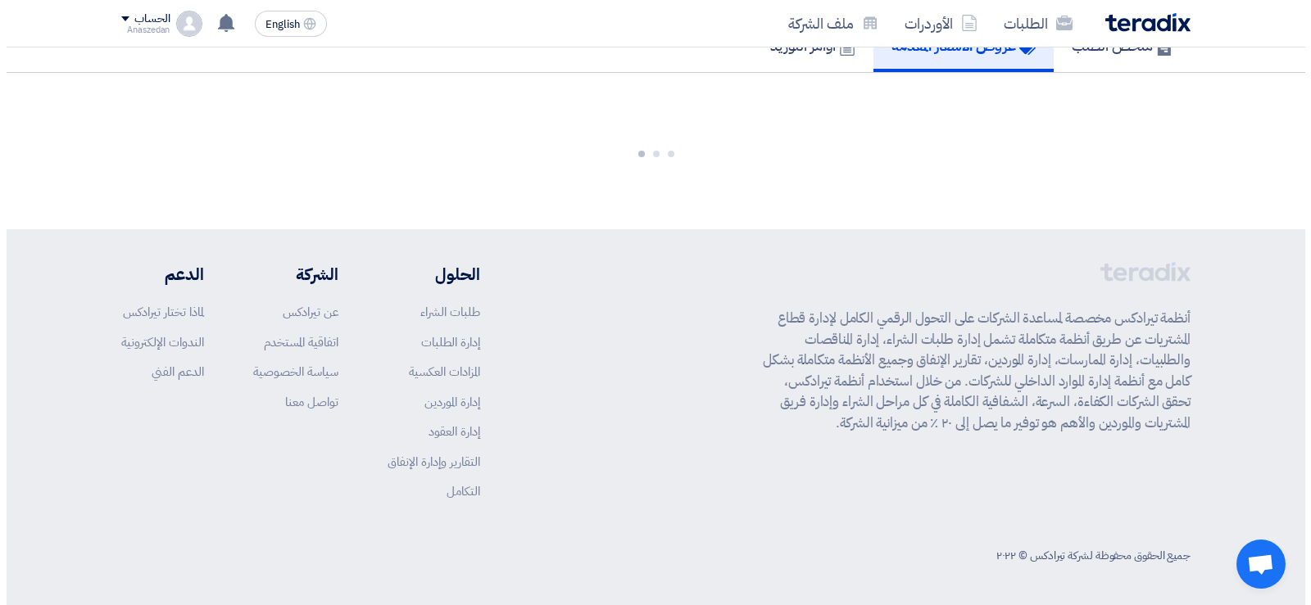
scroll to position [387, 0]
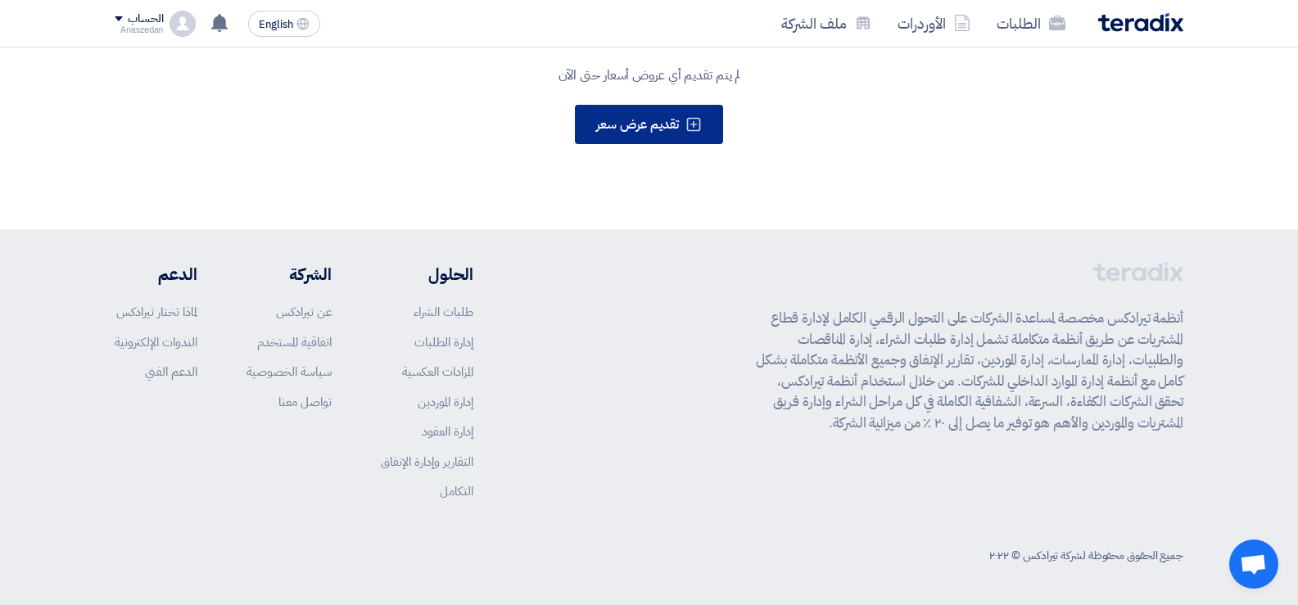
click at [669, 126] on span "تقديم عرض سعر" at bounding box center [637, 125] width 83 height 20
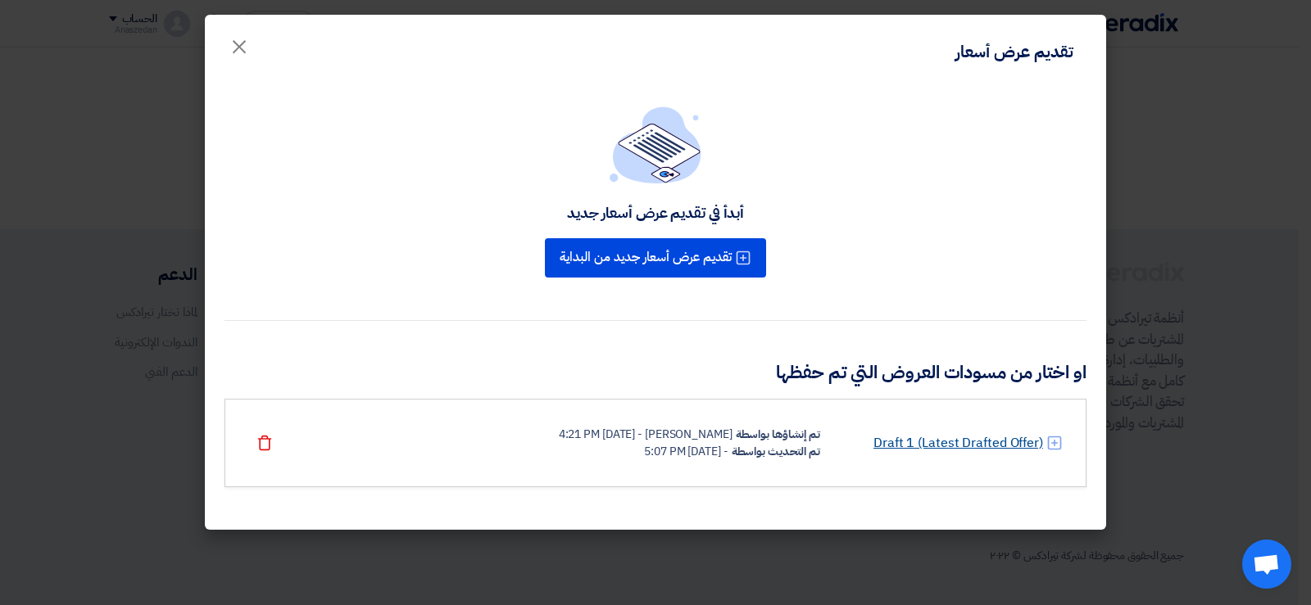
click at [967, 443] on link "Draft 1 (Latest Drafted Offer)" at bounding box center [958, 443] width 170 height 20
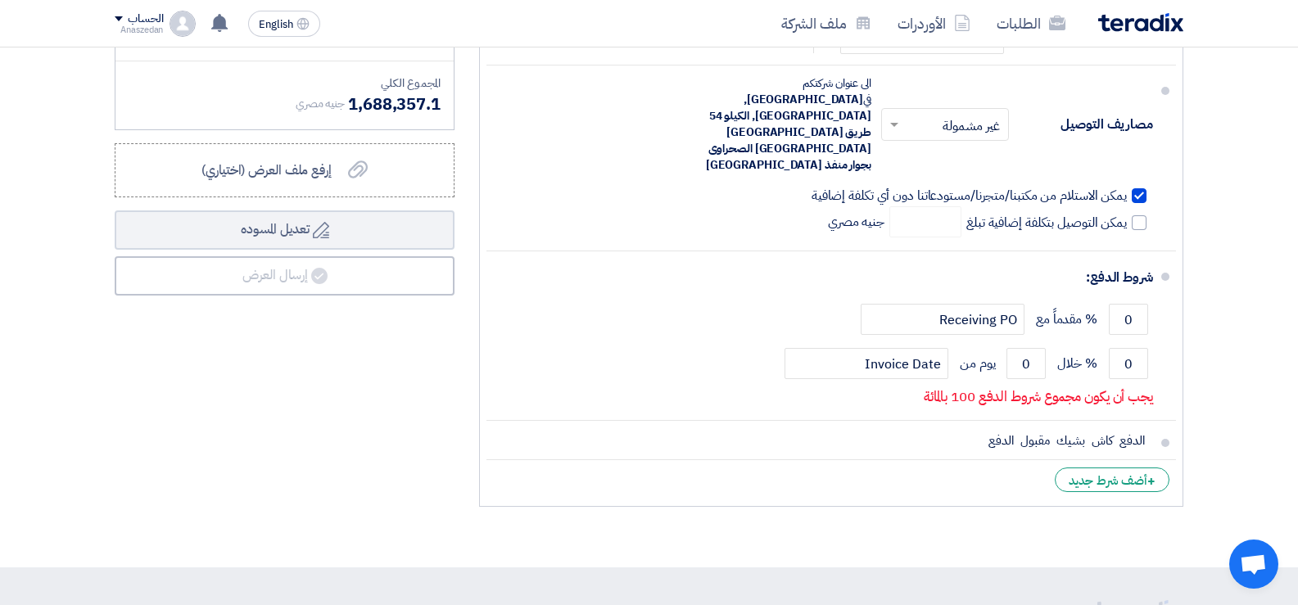
scroll to position [7208, 0]
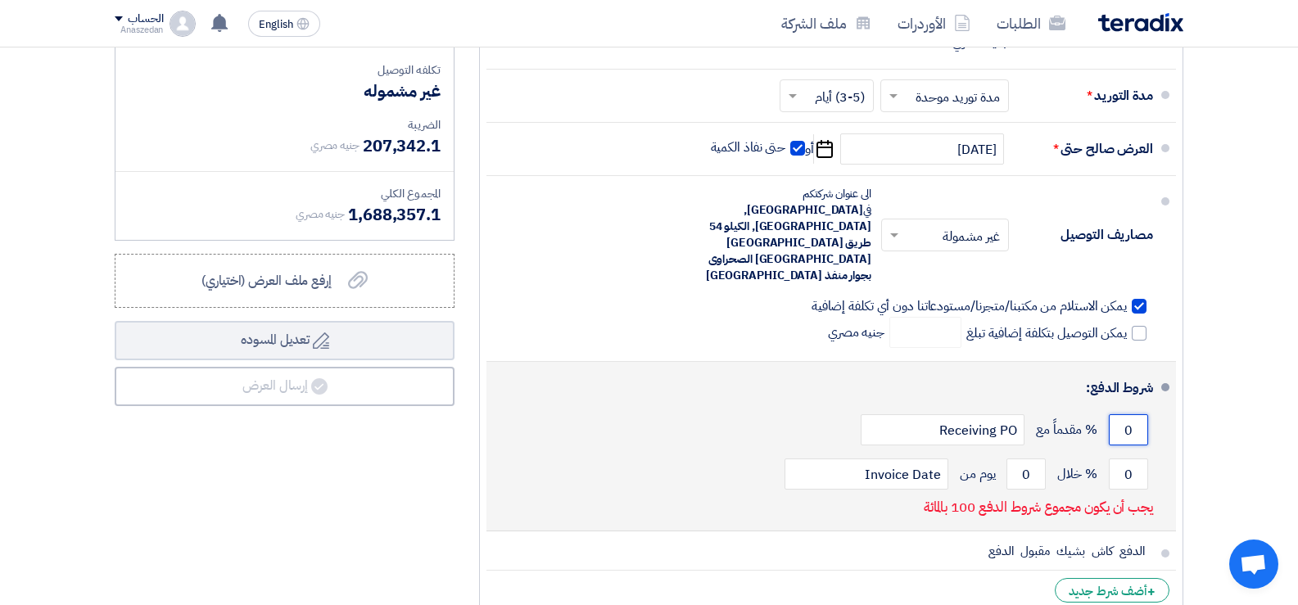
drag, startPoint x: 1133, startPoint y: 394, endPoint x: 1123, endPoint y: 393, distance: 9.9
click at [1123, 414] on input "0" at bounding box center [1128, 429] width 39 height 31
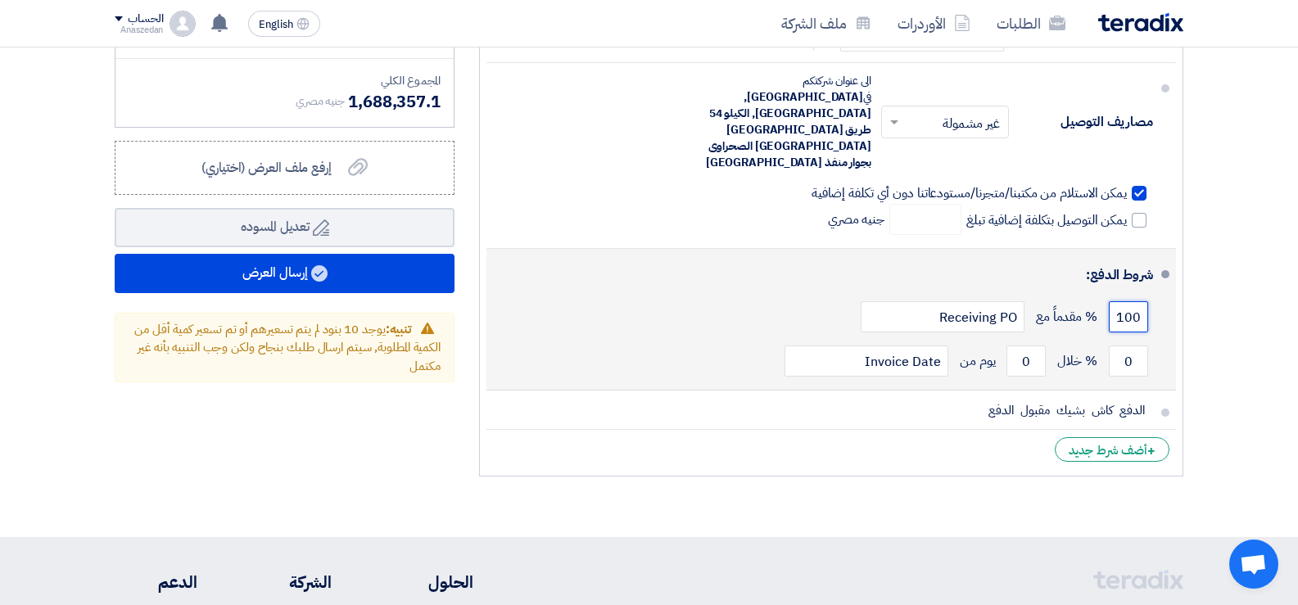
scroll to position [7535, 0]
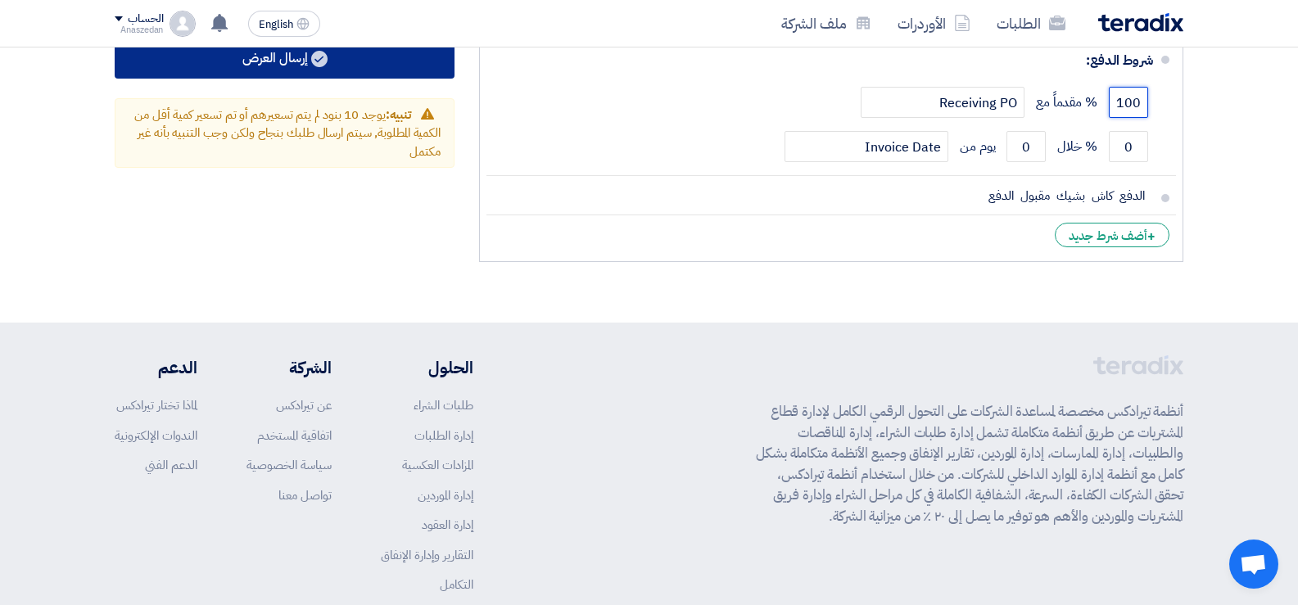
type input "100"
click at [289, 72] on button "إرسال العرض" at bounding box center [285, 58] width 340 height 39
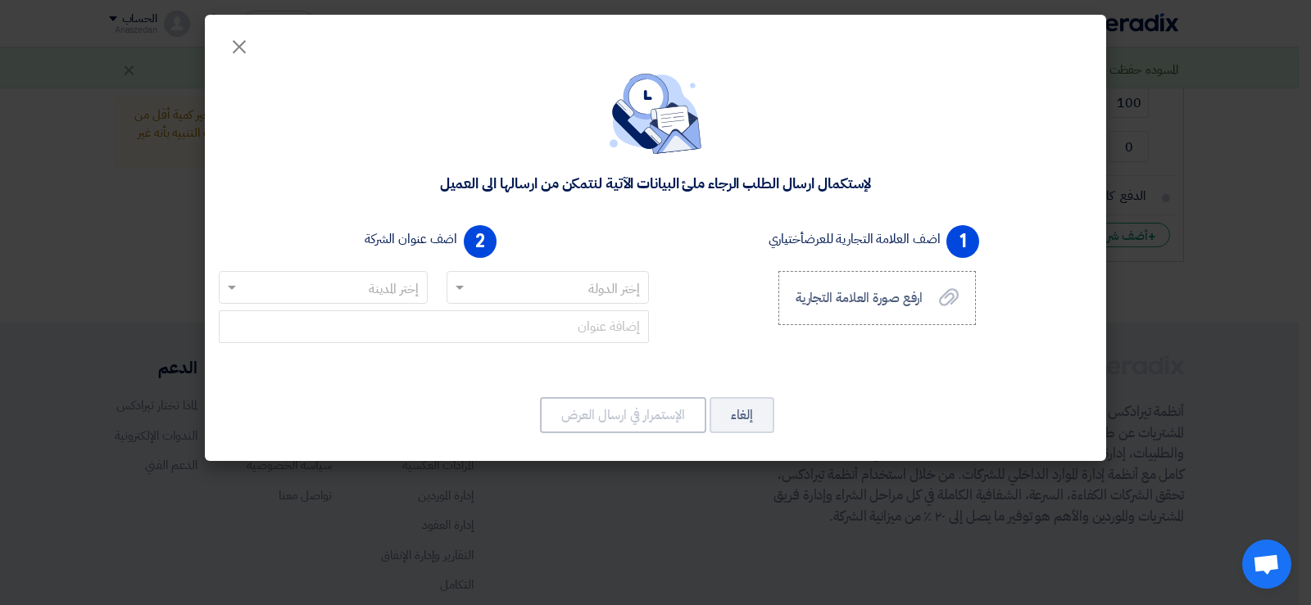
click at [523, 290] on input "text" at bounding box center [557, 288] width 170 height 27
type input "[GEOGRAPHIC_DATA]"
click at [405, 293] on input "text" at bounding box center [332, 288] width 176 height 27
type input "القاهره"
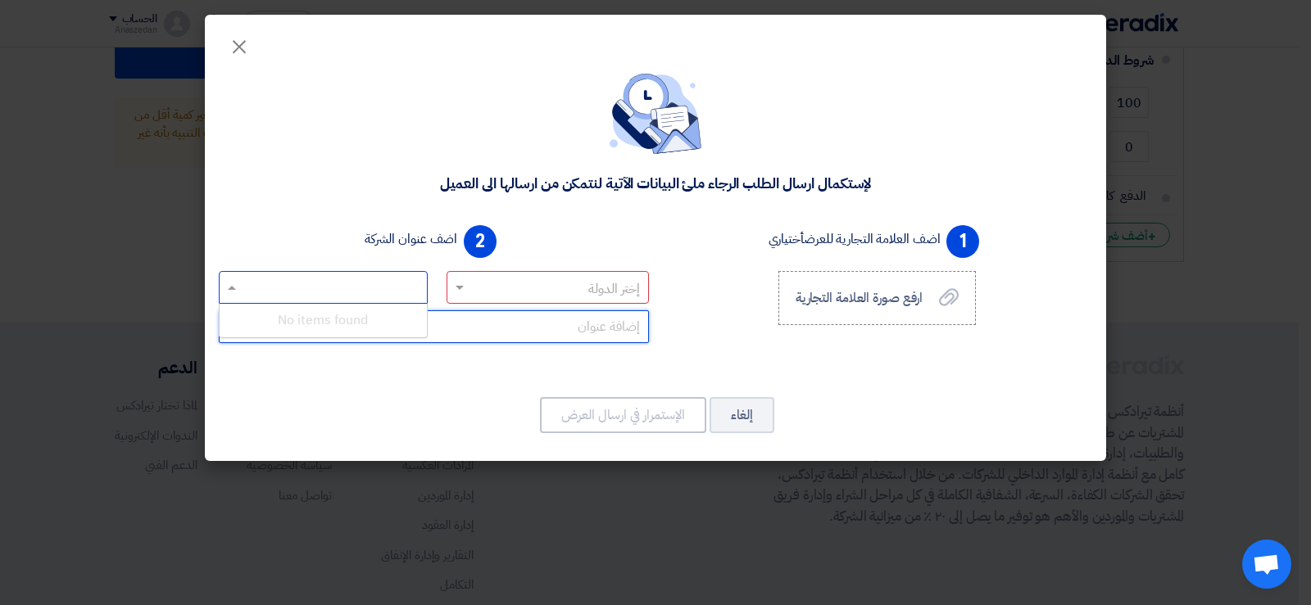
click at [568, 325] on input "text" at bounding box center [434, 326] width 430 height 33
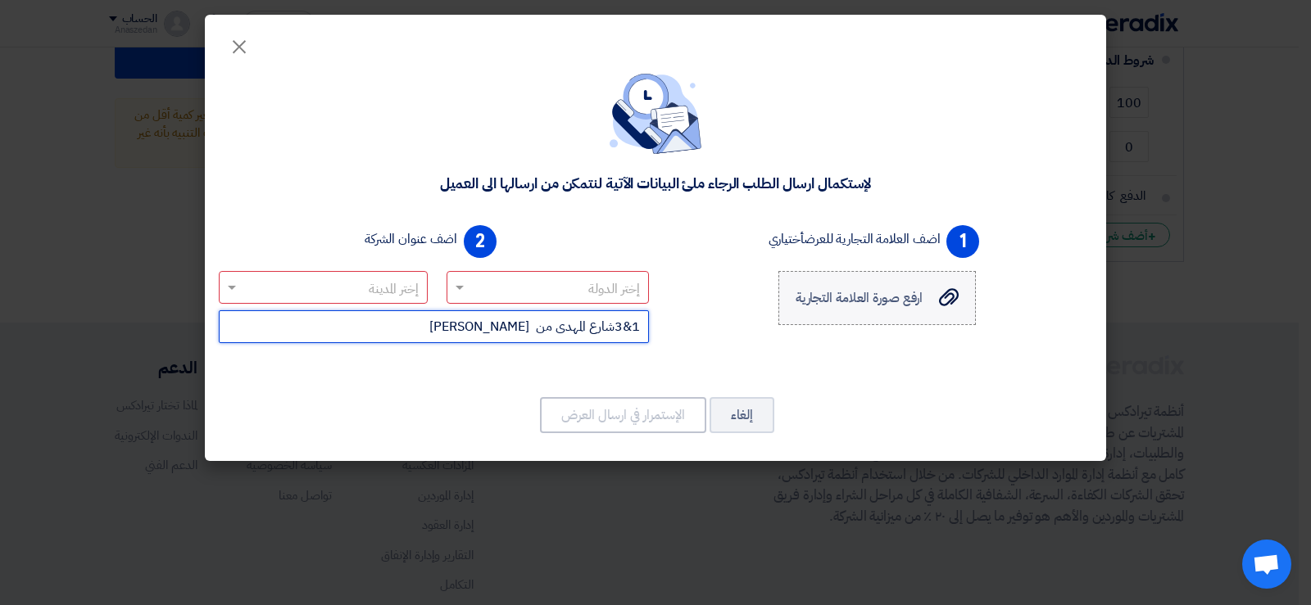
type input "1&3شارع المهدى من [PERSON_NAME]"
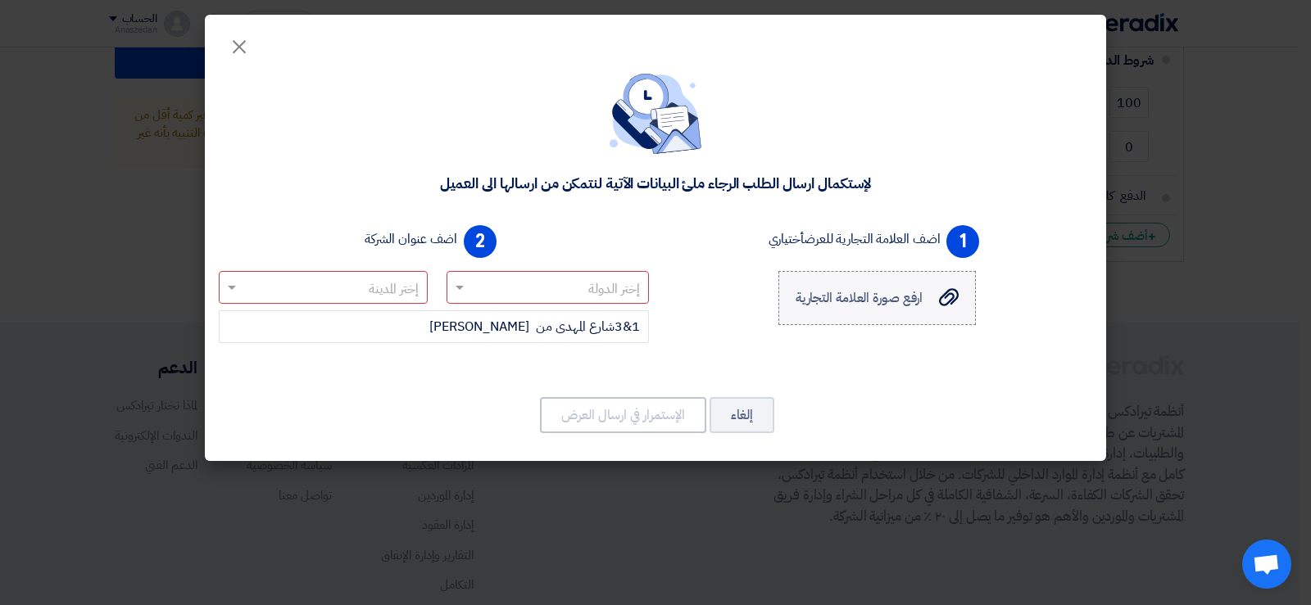
click at [842, 296] on span "ارفع صورة العلامة التجارية" at bounding box center [859, 298] width 128 height 20
click at [0, 0] on input "ارفع صورة العلامة التجارية ارفع صورة العلامة التجارية" at bounding box center [0, 0] width 0 height 0
click at [877, 306] on span "ارفع صورة العلامة التجارية" at bounding box center [859, 298] width 128 height 20
click at [0, 0] on input "ارفع صورة العلامة التجارية ارفع صورة العلامة التجارية" at bounding box center [0, 0] width 0 height 0
click at [842, 301] on span "ارفع صورة العلامة التجارية" at bounding box center [859, 298] width 128 height 20
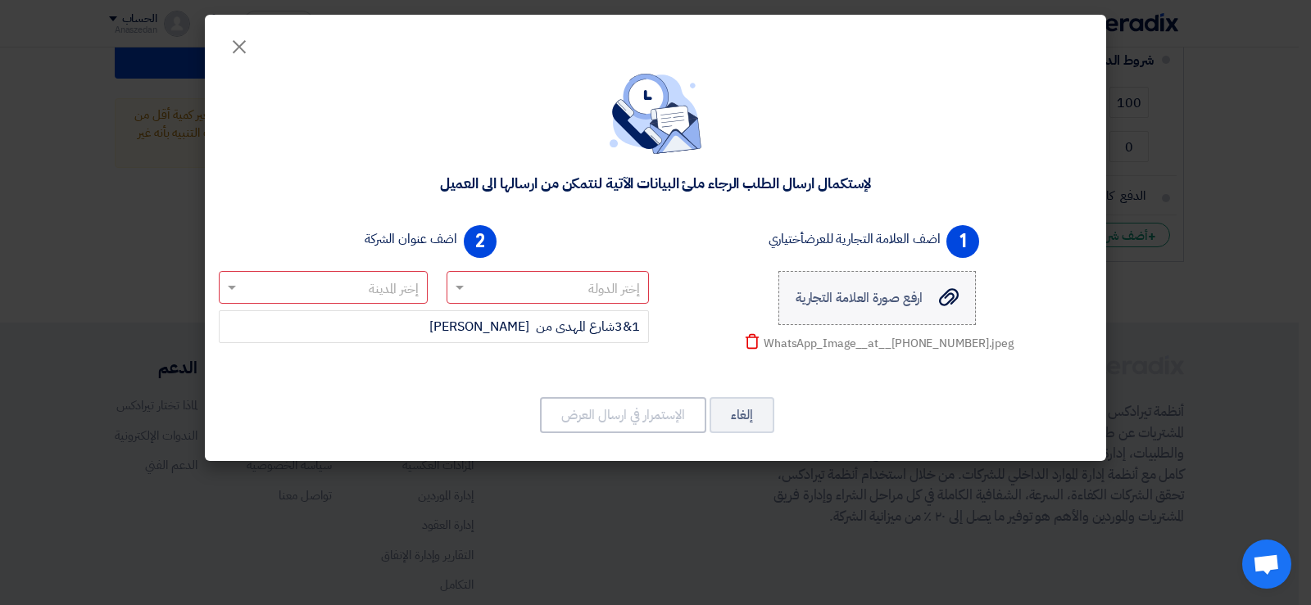
click at [0, 0] on input "ارفع صورة العلامة التجارية ارفع صورة العلامة التجارية" at bounding box center [0, 0] width 0 height 0
click at [940, 301] on use at bounding box center [949, 297] width 20 height 18
click at [0, 0] on input "ارفع صورة العلامة التجارية ارفع صورة العلامة التجارية" at bounding box center [0, 0] width 0 height 0
click at [958, 248] on span "1" at bounding box center [962, 241] width 33 height 33
click at [834, 297] on span "ارفع صورة العلامة التجارية" at bounding box center [859, 298] width 128 height 20
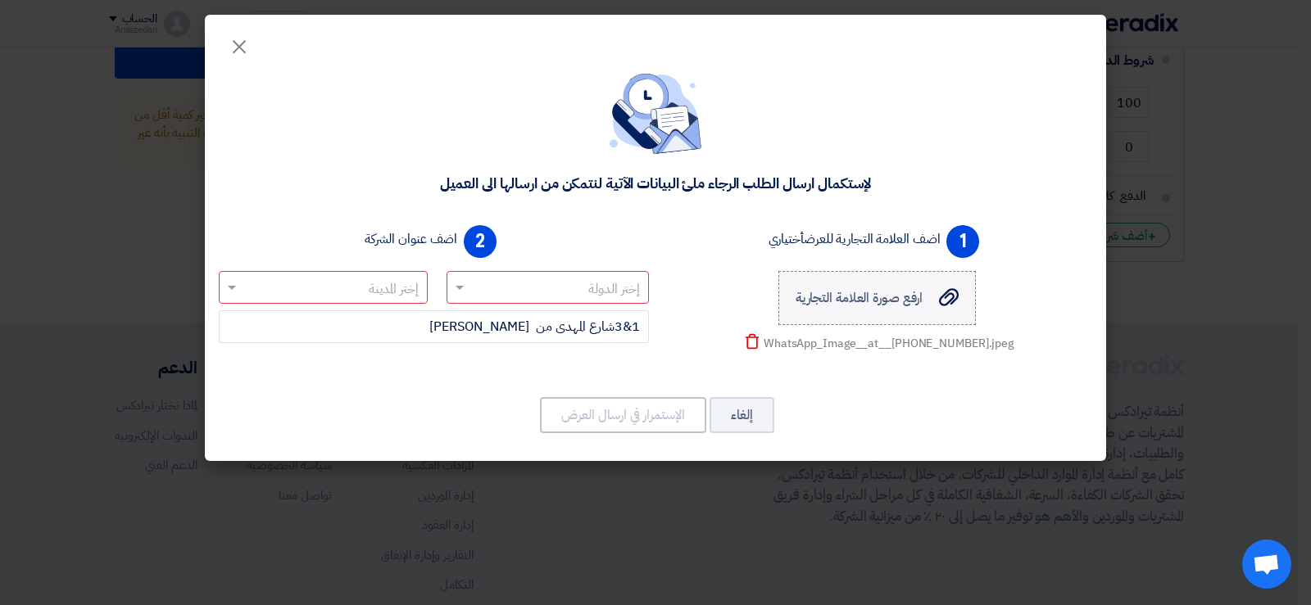
click at [0, 0] on input "ارفع صورة العلامة التجارية ارفع صورة العلامة التجارية" at bounding box center [0, 0] width 0 height 0
click at [759, 341] on icon "Delete" at bounding box center [752, 341] width 16 height 16
click at [946, 298] on use at bounding box center [949, 297] width 20 height 18
click at [0, 0] on input "ارفع صورة العلامة التجارية ارفع صورة العلامة التجارية" at bounding box center [0, 0] width 0 height 0
click at [861, 288] on span "ارفع صورة العلامة التجارية" at bounding box center [859, 298] width 128 height 20
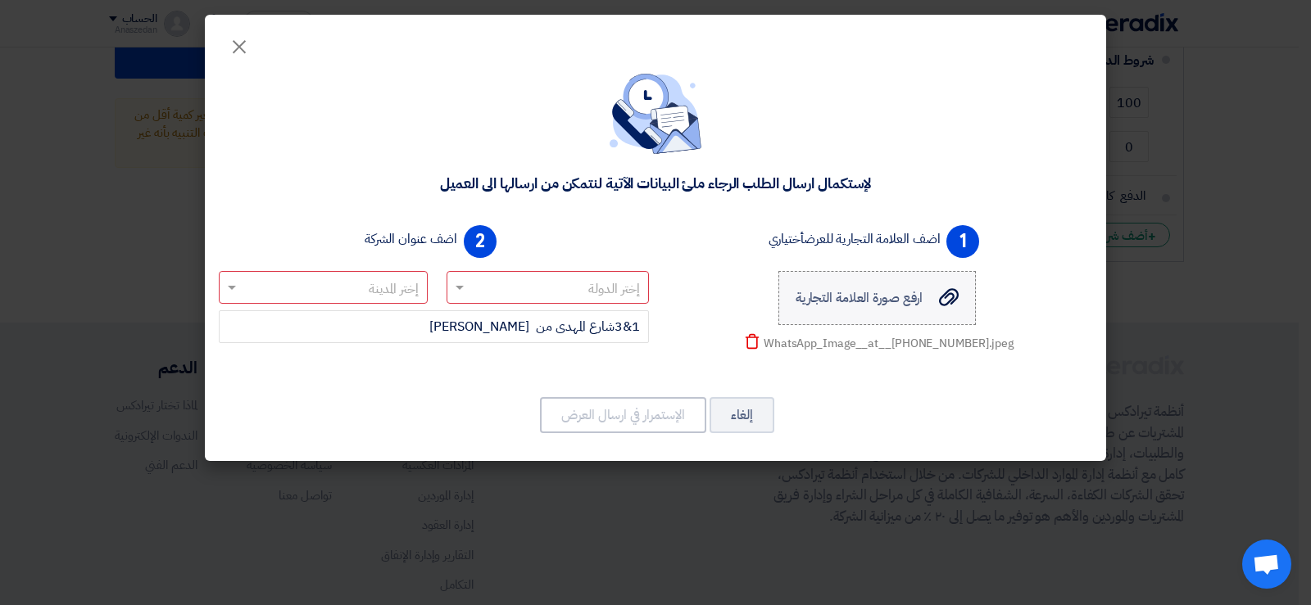
click at [0, 0] on input "ارفع صورة العلامة التجارية ارفع صورة العلامة التجارية" at bounding box center [0, 0] width 0 height 0
click at [953, 296] on icon "ارفع صورة العلامة التجارية" at bounding box center [949, 297] width 20 height 20
click at [0, 0] on input "ارفع صورة العلامة التجارية ارفع صورة العلامة التجارية" at bounding box center [0, 0] width 0 height 0
click at [372, 297] on input "text" at bounding box center [332, 288] width 176 height 27
click at [468, 277] on div at bounding box center [547, 287] width 201 height 27
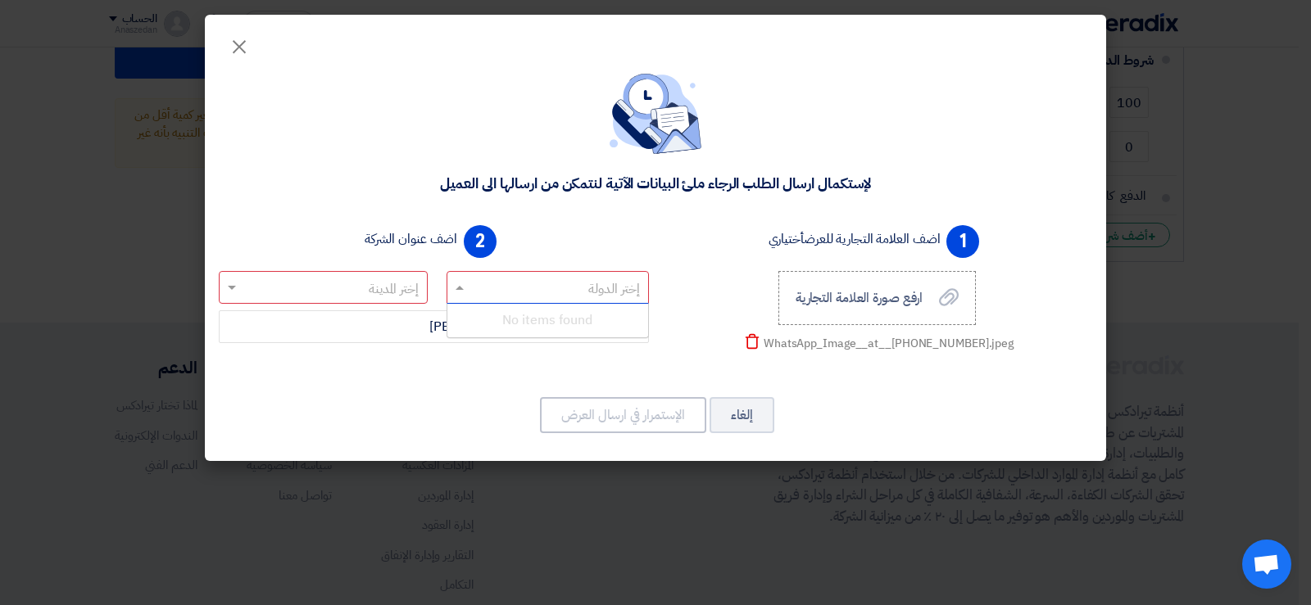
click at [458, 283] on span at bounding box center [457, 288] width 20 height 20
type input "م"
type input "[GEOGRAPHIC_DATA]"
click at [398, 281] on input "text" at bounding box center [332, 288] width 176 height 27
type input "القاهره"
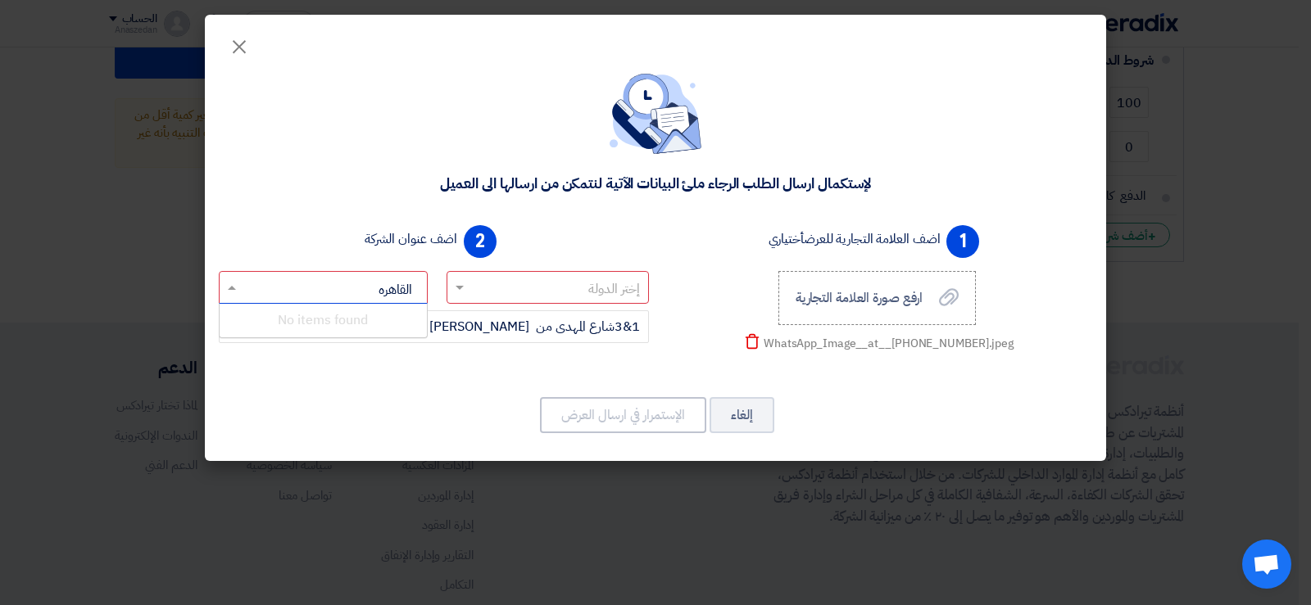
click at [551, 252] on div "2 اضف عنوان الشركة إختر الدولة إختر المدينة القاهره × No items found 1&3شارع ال…" at bounding box center [433, 294] width 443 height 151
click at [459, 238] on div "2 اضف عنوان الشركة" at bounding box center [433, 242] width 139 height 46
click at [479, 235] on span "2" at bounding box center [480, 241] width 33 height 33
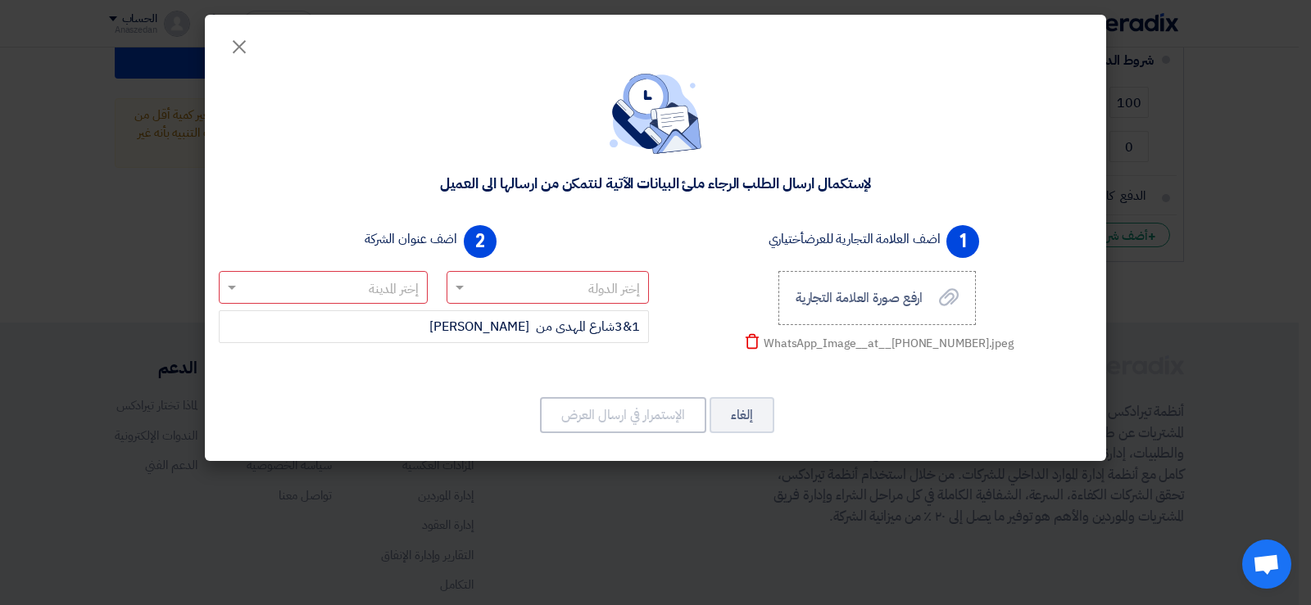
click at [479, 235] on span "2" at bounding box center [480, 241] width 33 height 33
click at [529, 388] on div "لإستكمال ارسال الطلب الرجاء ملئ البيانات الآتية لنتمكن من ارسالها الى العميل 1 …" at bounding box center [655, 256] width 901 height 409
click at [245, 42] on span "×" at bounding box center [239, 45] width 20 height 49
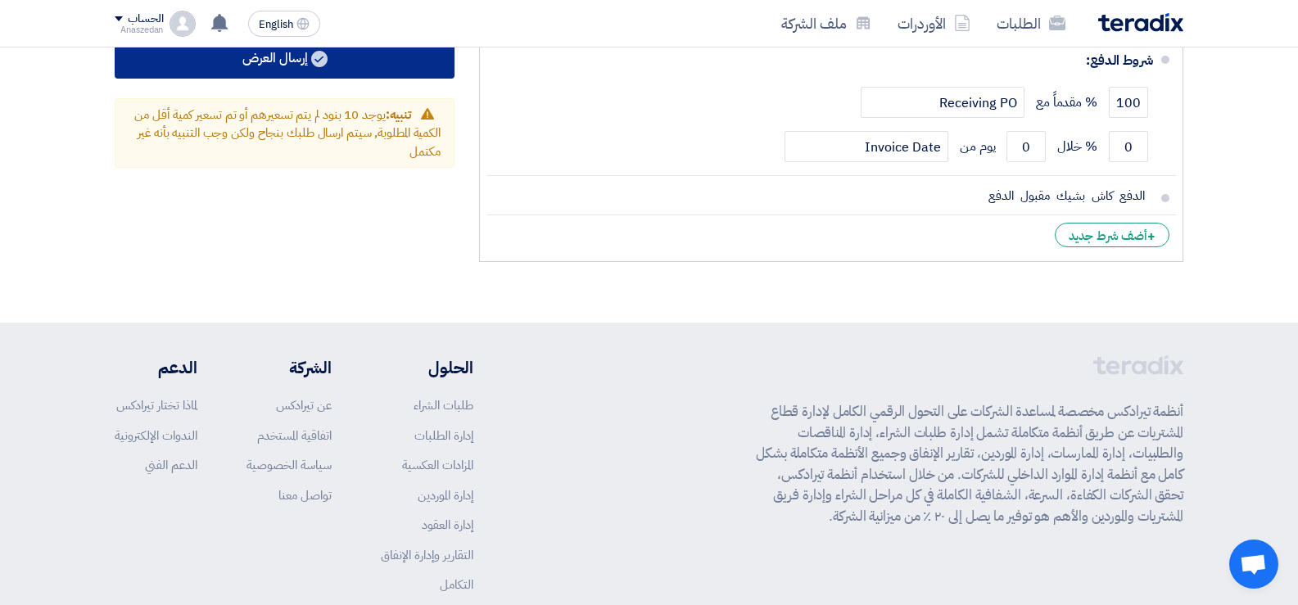
click at [266, 66] on button "إرسال العرض" at bounding box center [285, 58] width 340 height 39
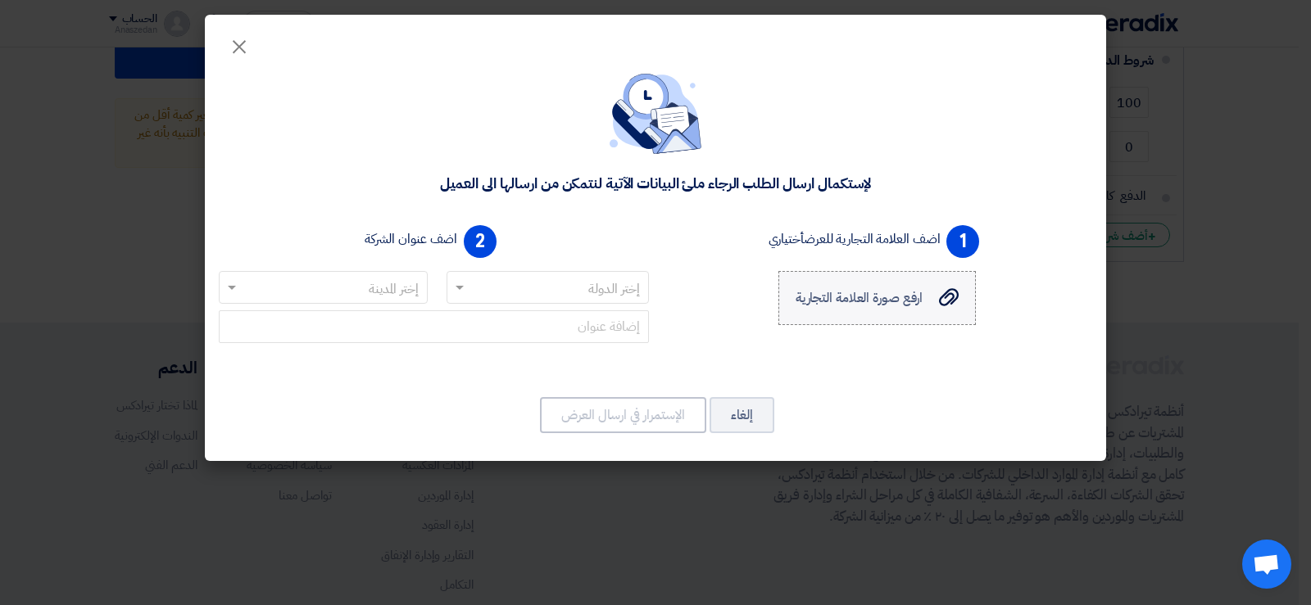
click at [958, 299] on icon "ارفع صورة العلامة التجارية" at bounding box center [949, 297] width 20 height 20
click at [0, 0] on input "ارفع صورة العلامة التجارية ارفع صورة العلامة التجارية" at bounding box center [0, 0] width 0 height 0
click at [536, 284] on input "text" at bounding box center [557, 288] width 170 height 27
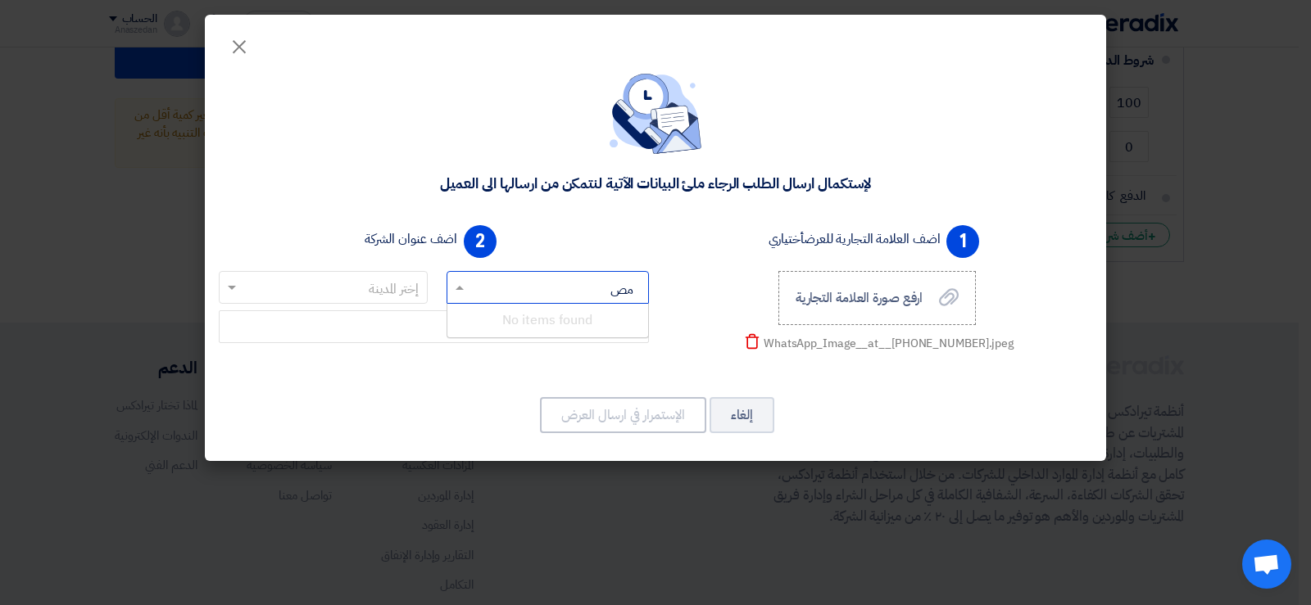
type input "[GEOGRAPHIC_DATA]"
click at [540, 290] on input "[GEOGRAPHIC_DATA]" at bounding box center [557, 288] width 170 height 27
click at [381, 283] on input "text" at bounding box center [332, 288] width 176 height 27
type input "القاهره"
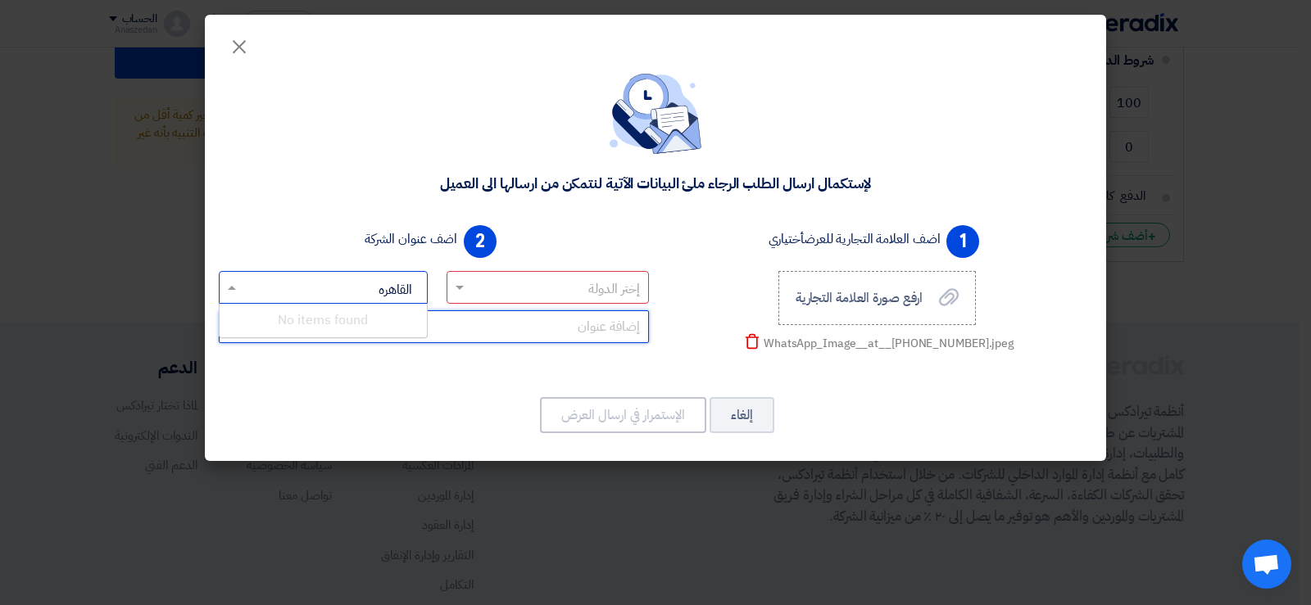
click at [464, 333] on input "text" at bounding box center [434, 326] width 430 height 33
type input "ن"
type input "1"
click at [593, 323] on input "2&3 [DEMOGRAPHIC_DATA]" at bounding box center [434, 326] width 430 height 33
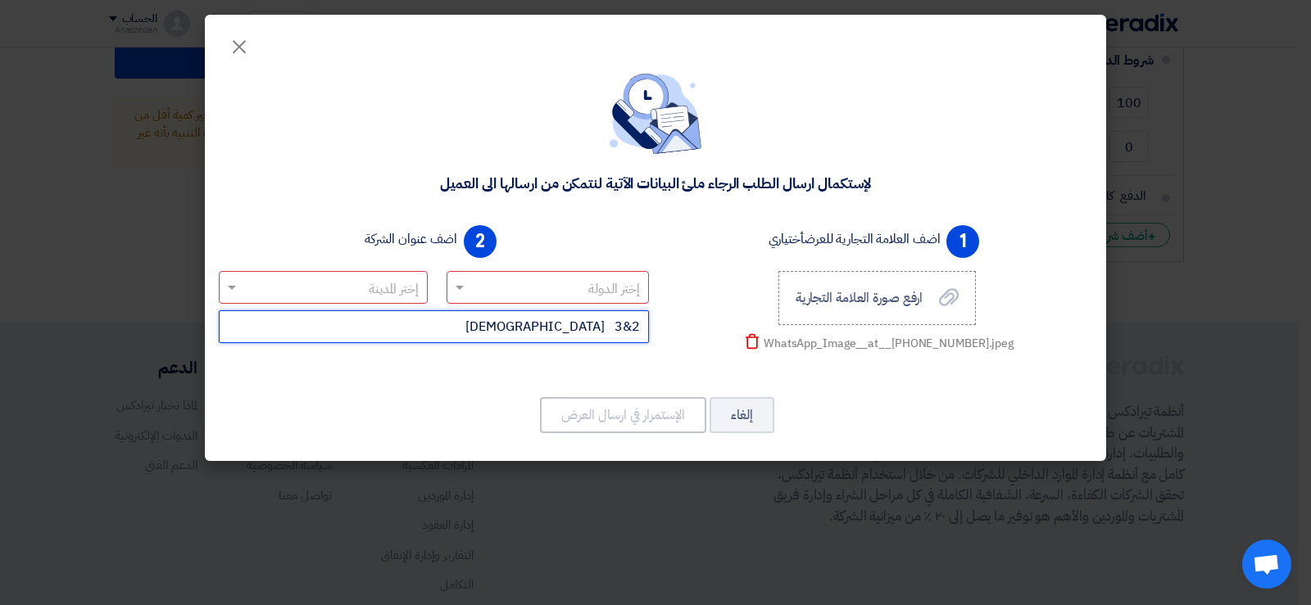
click at [593, 323] on input "2&3 [DEMOGRAPHIC_DATA]" at bounding box center [434, 326] width 430 height 33
drag, startPoint x: 573, startPoint y: 328, endPoint x: 605, endPoint y: 329, distance: 32.8
click at [605, 329] on input "2&3 [DEMOGRAPHIC_DATA]" at bounding box center [434, 326] width 430 height 33
type input "2&3 المهدى"
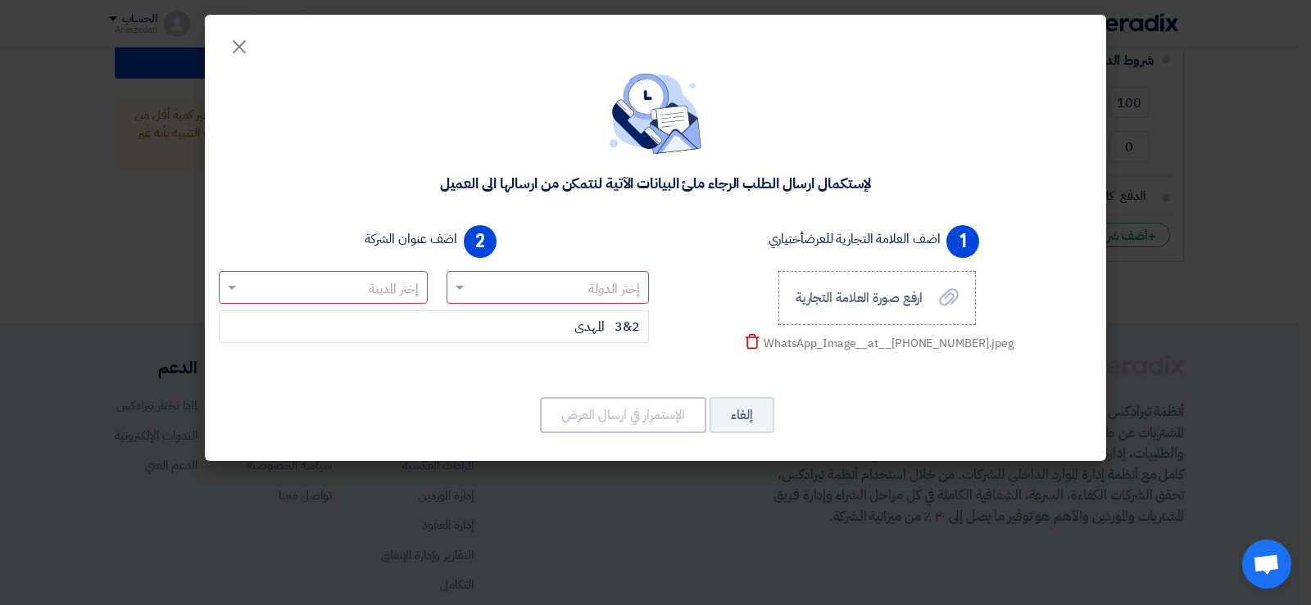
click at [684, 360] on div "1 اضف العلامة التجارية للعرض أختياري ارفع صورة العلامة التجارية ارفع صورة العلا…" at bounding box center [876, 294] width 443 height 151
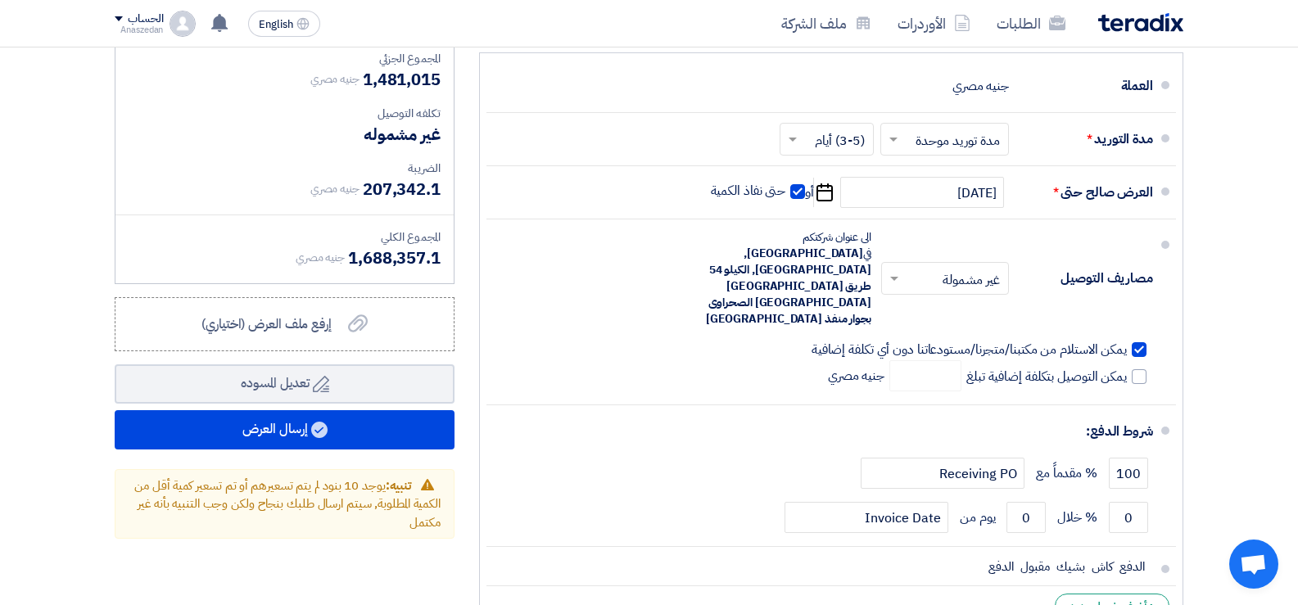
scroll to position [7126, 0]
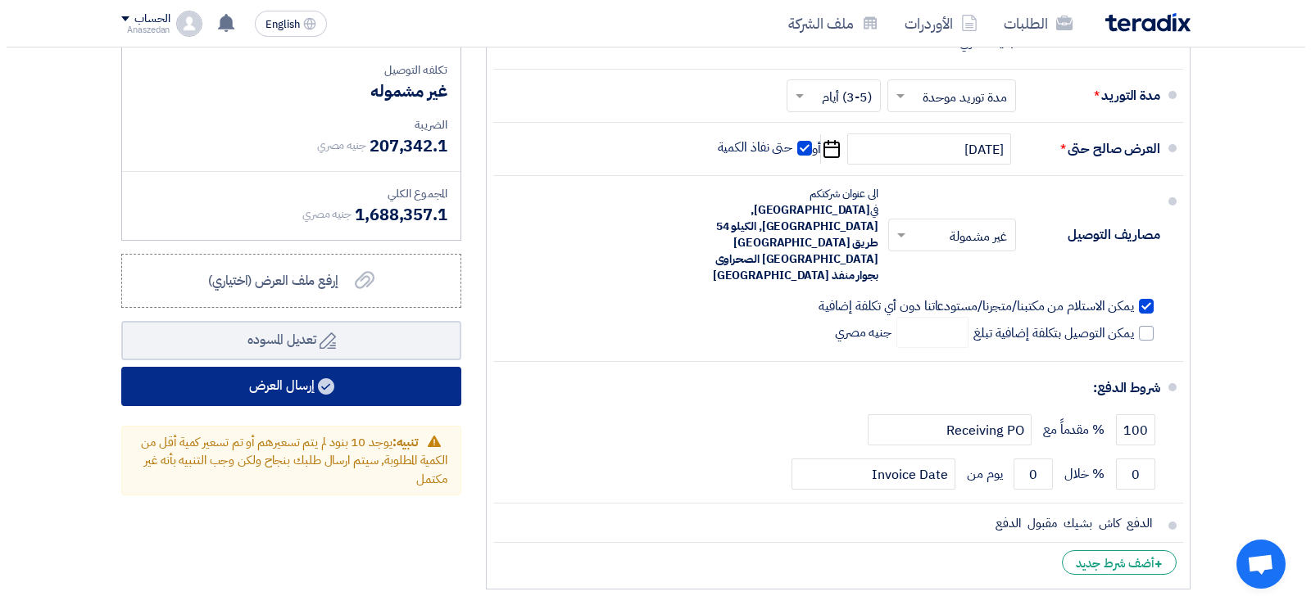
scroll to position [7290, 0]
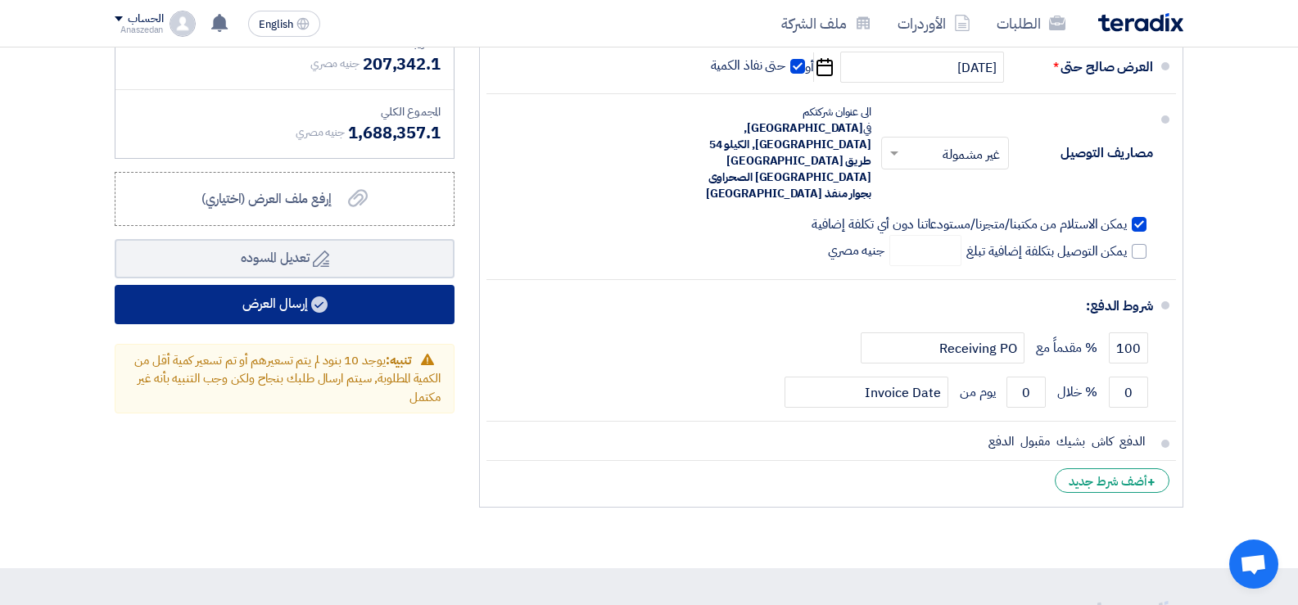
click at [274, 320] on button "إرسال العرض" at bounding box center [285, 304] width 340 height 39
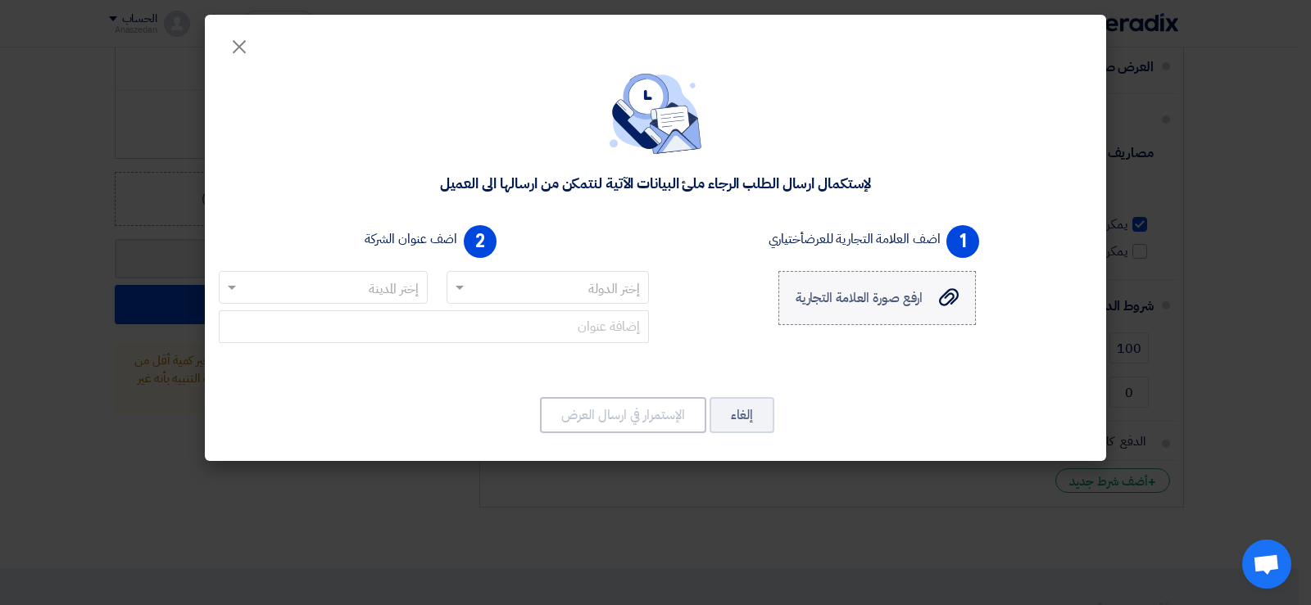
click at [946, 294] on use at bounding box center [949, 297] width 20 height 18
click at [0, 0] on input "ارفع صورة العلامة التجارية ارفع صورة العلامة التجارية" at bounding box center [0, 0] width 0 height 0
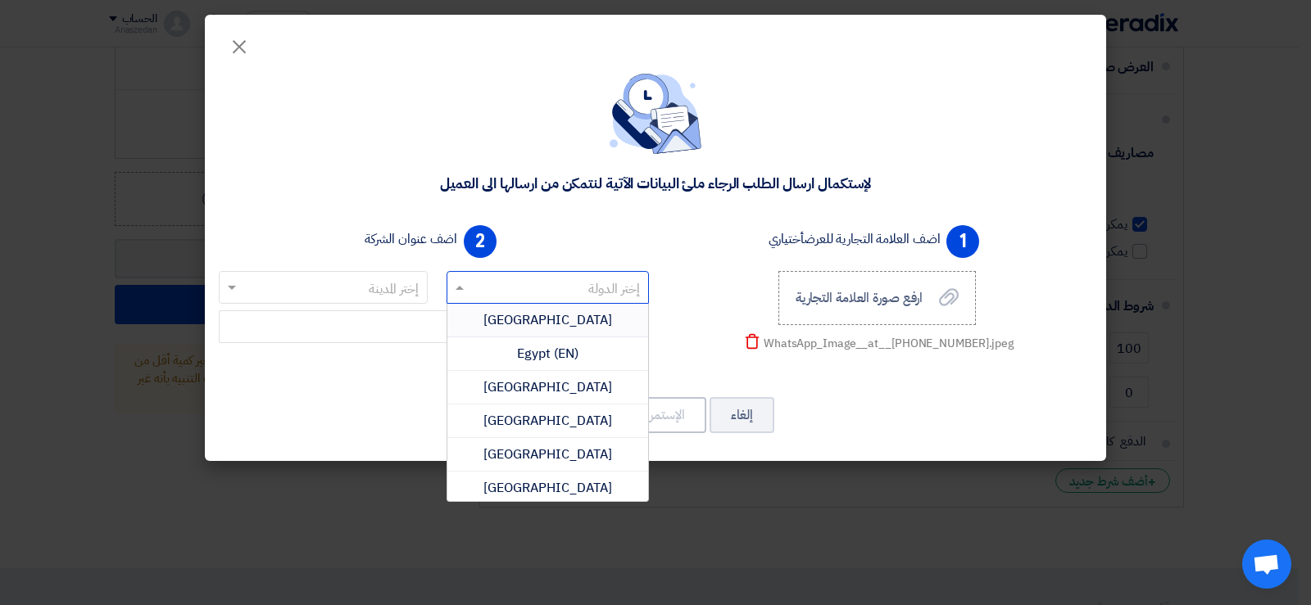
click at [482, 297] on input "text" at bounding box center [557, 288] width 170 height 27
click at [508, 323] on div "Egypt" at bounding box center [547, 321] width 201 height 34
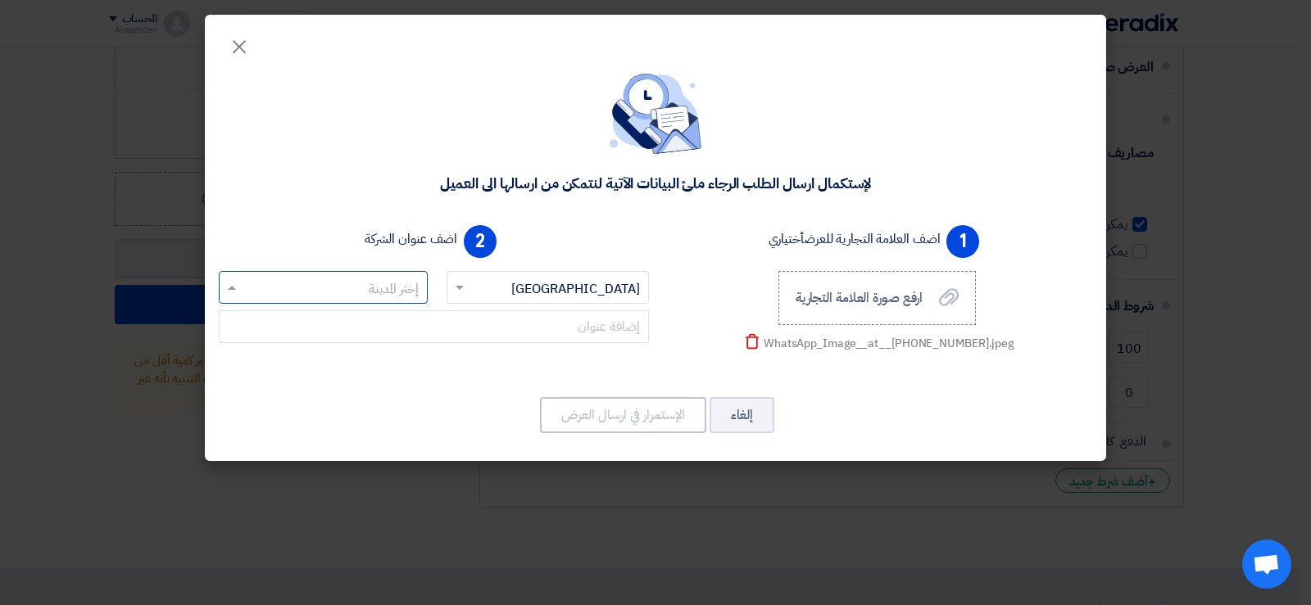
click at [387, 283] on input "text" at bounding box center [332, 288] width 176 height 27
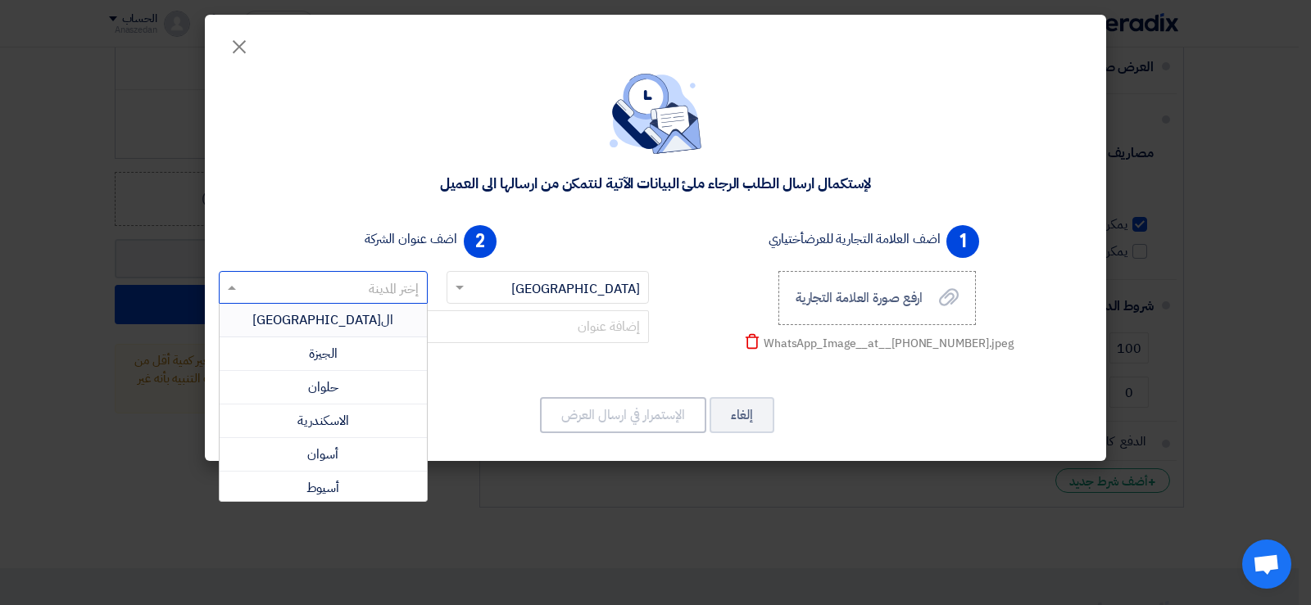
click at [351, 319] on div "القاهرة" at bounding box center [323, 321] width 207 height 34
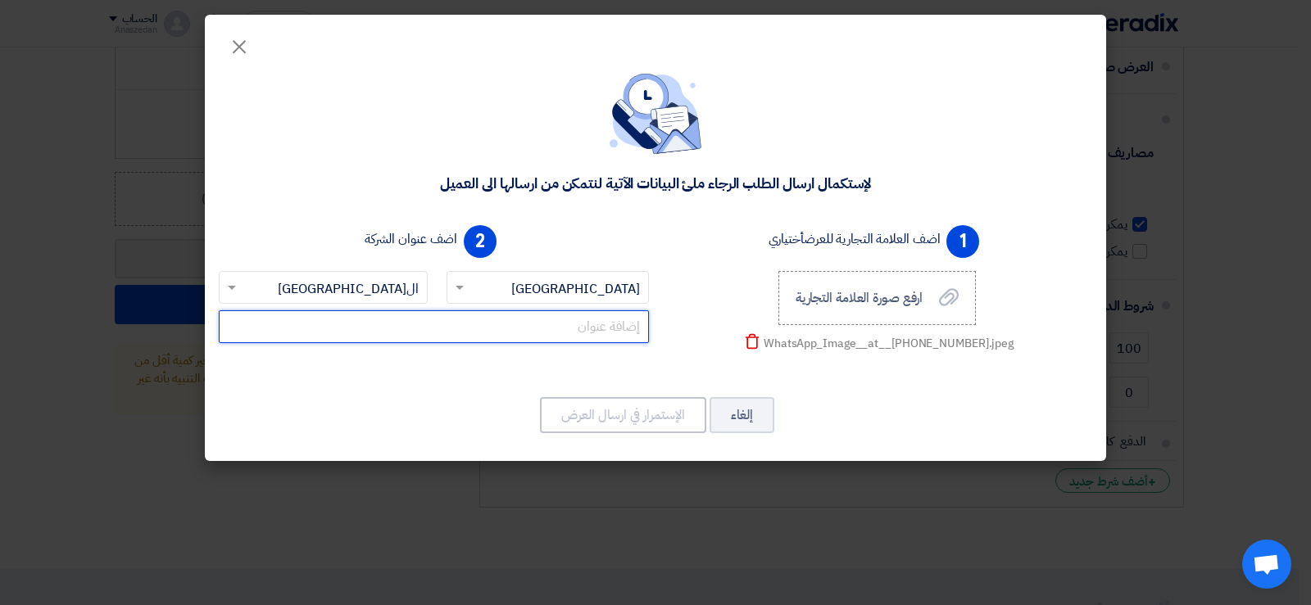
click at [579, 340] on input "text" at bounding box center [434, 326] width 430 height 33
type input "1&3شارع المهدى من [PERSON_NAME]"
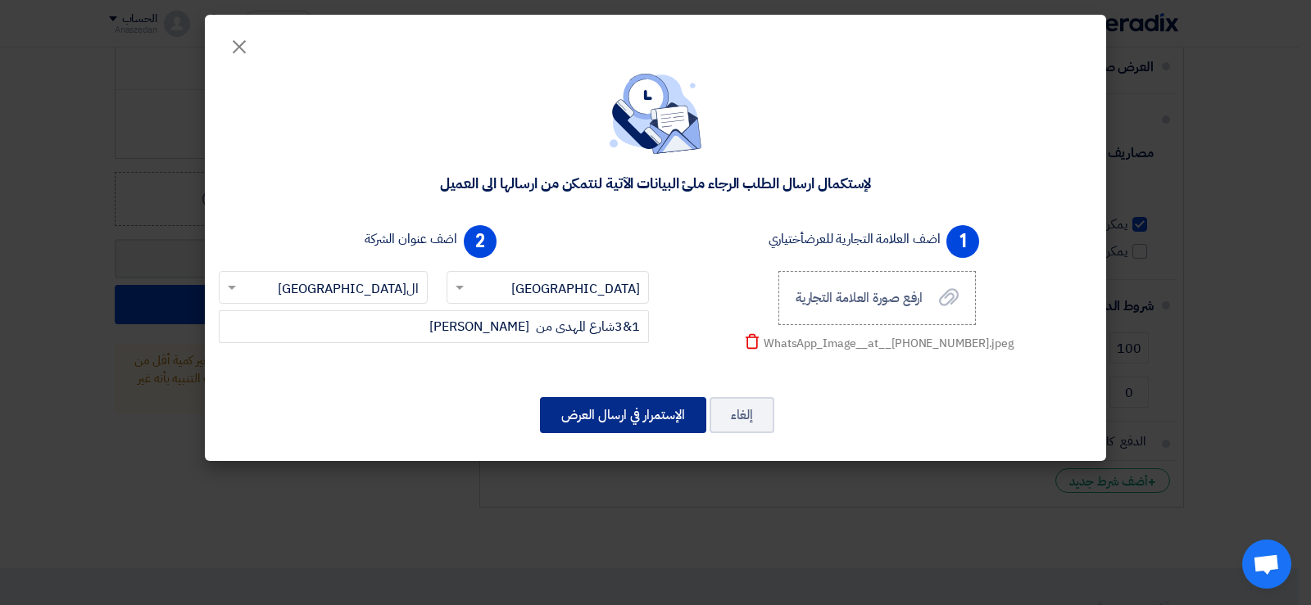
click at [577, 414] on button "الإستمرار في ارسال العرض" at bounding box center [623, 415] width 166 height 36
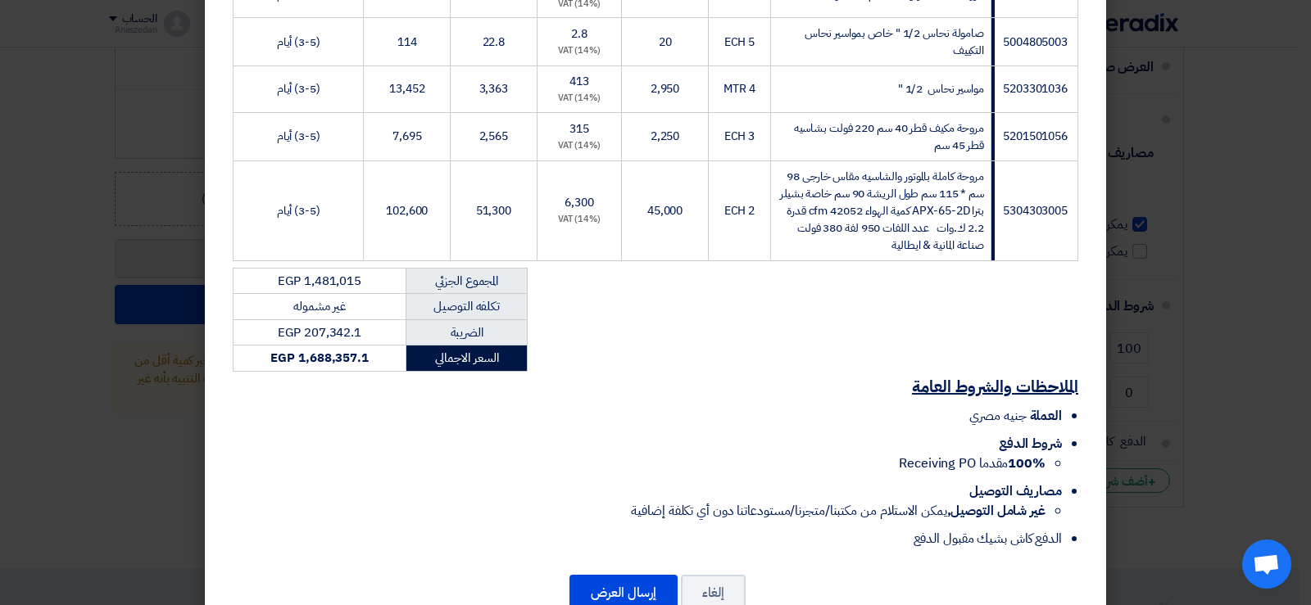
scroll to position [2955, 0]
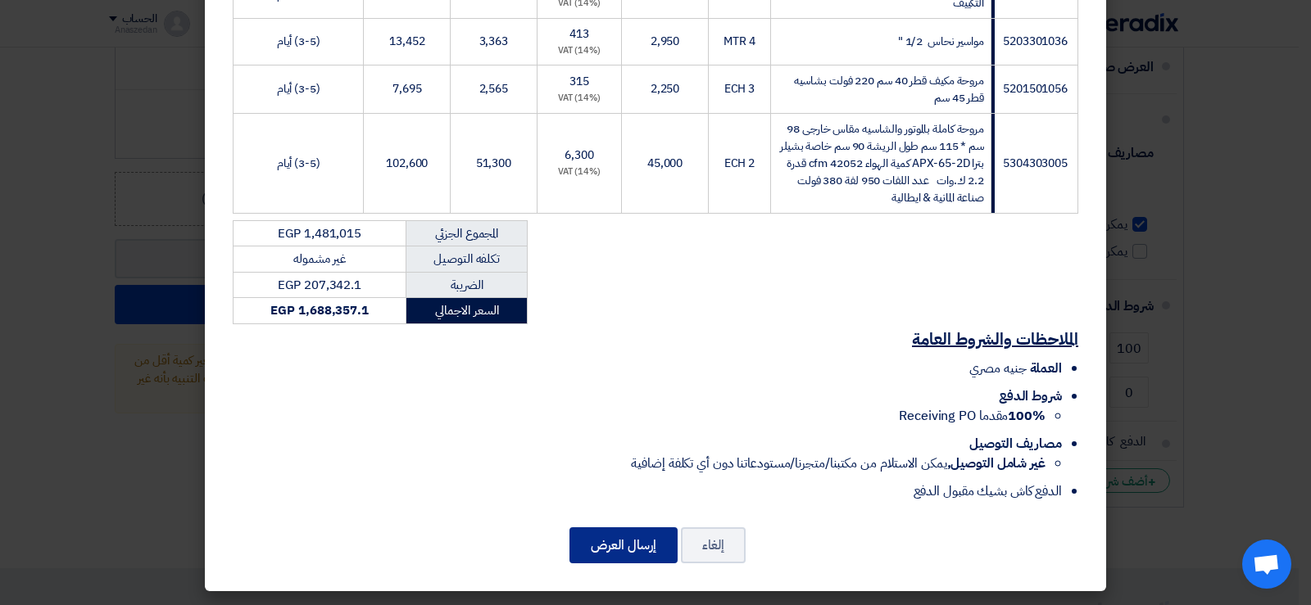
click at [646, 546] on button "إرسال العرض" at bounding box center [623, 545] width 108 height 36
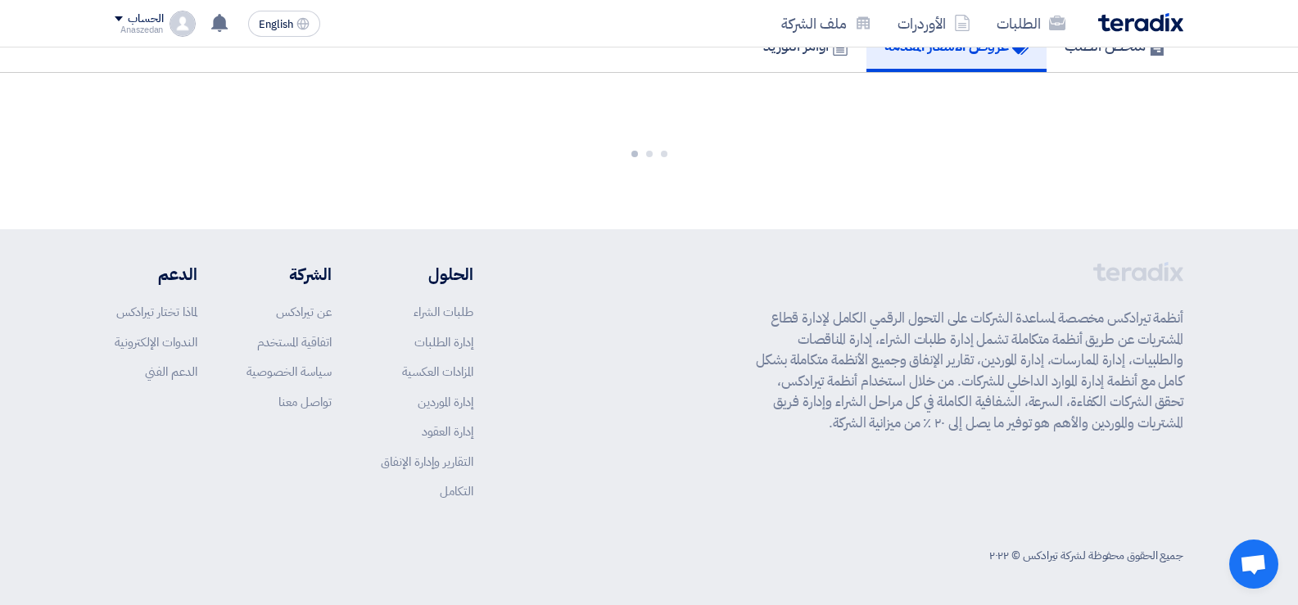
scroll to position [5317, 0]
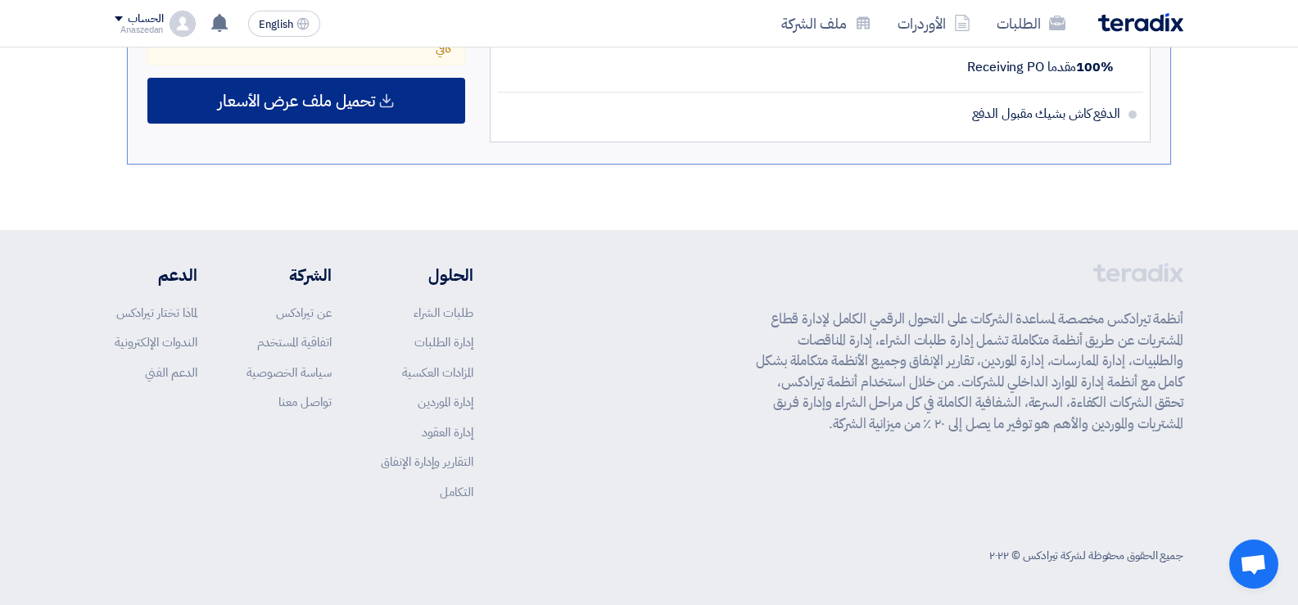
click at [317, 102] on span "تحميل ملف عرض الأسعار" at bounding box center [296, 100] width 157 height 15
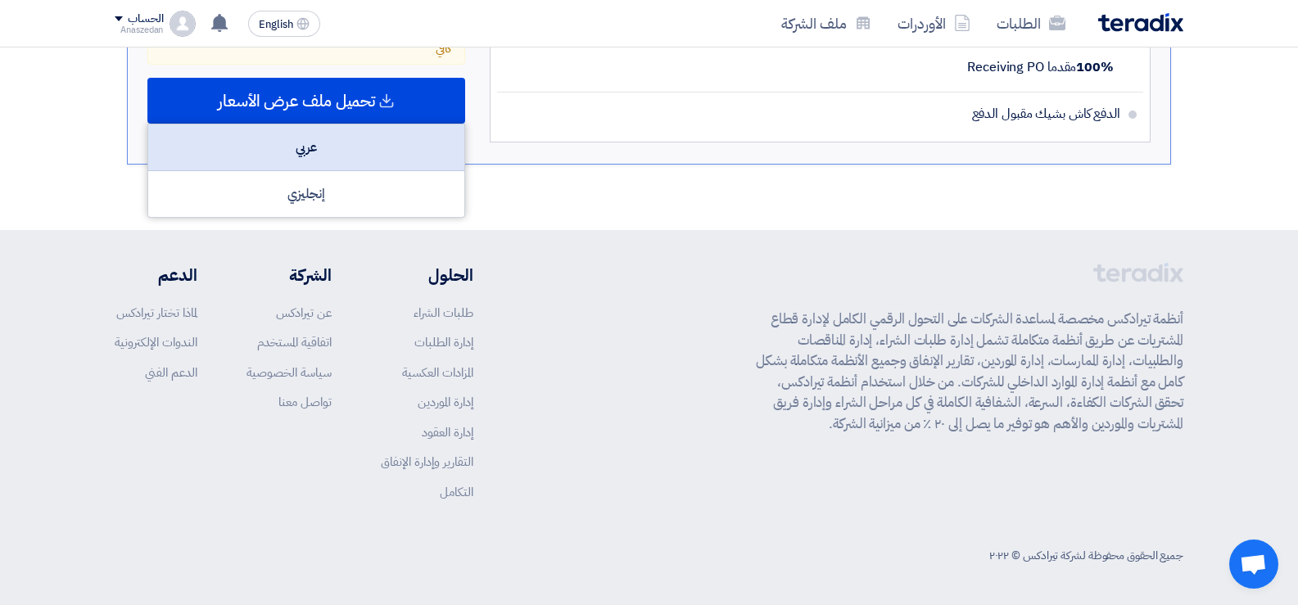
click at [306, 144] on div "عربي" at bounding box center [306, 147] width 316 height 47
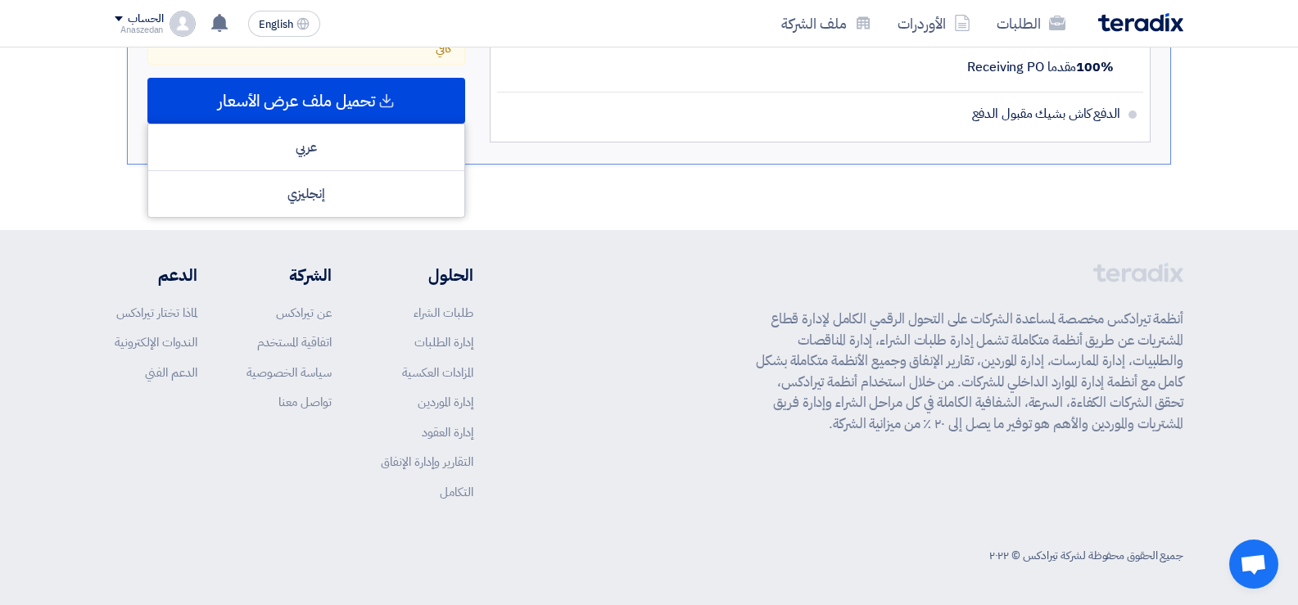
scroll to position [5071, 0]
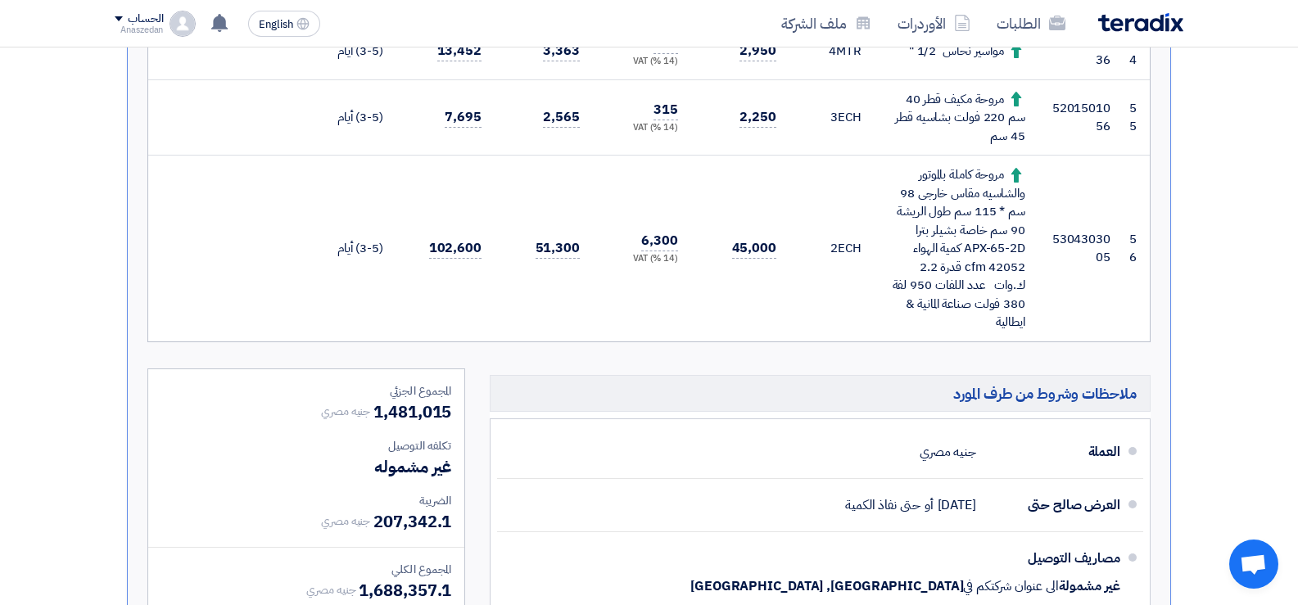
scroll to position [4661, 0]
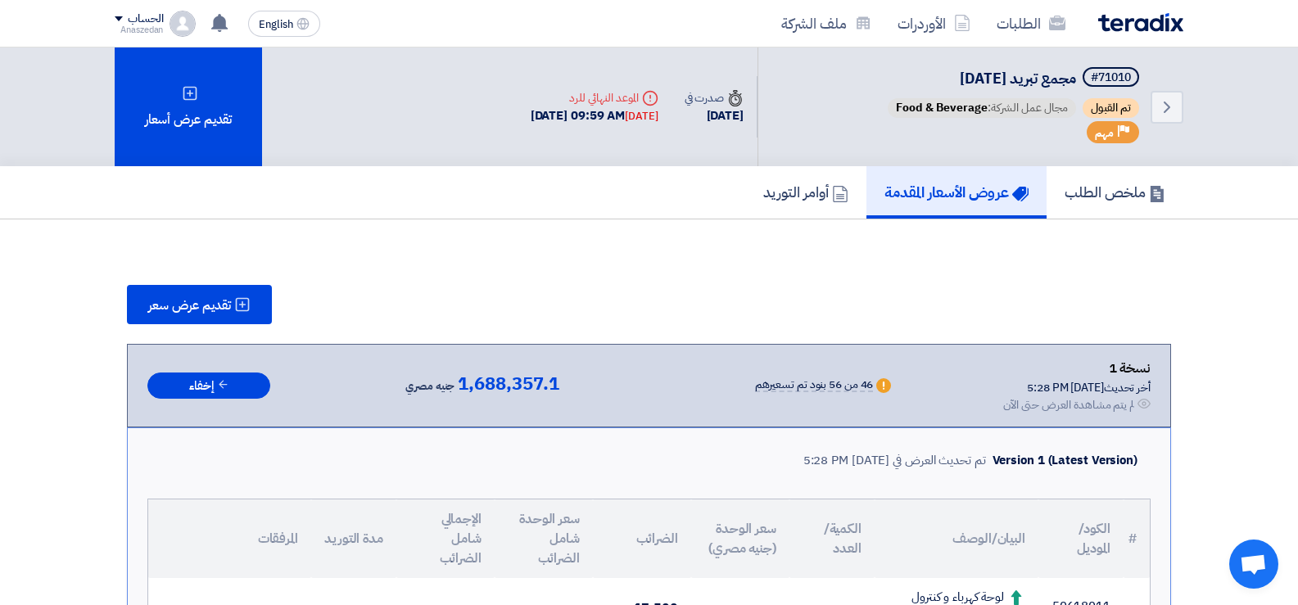
scroll to position [82, 0]
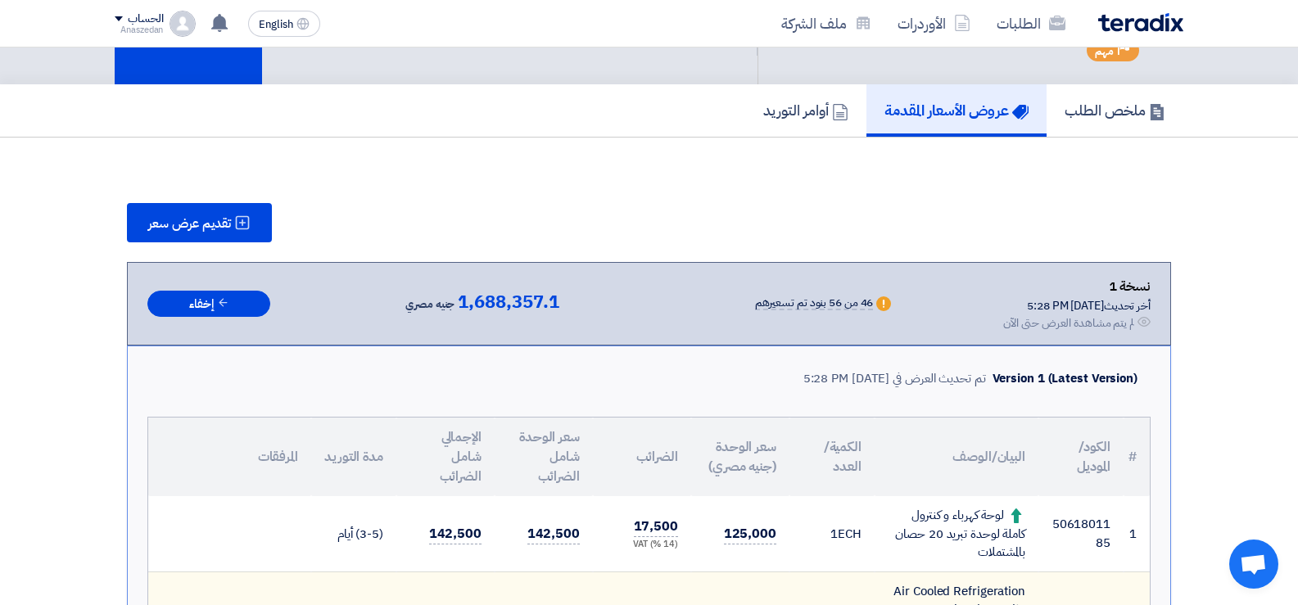
click at [1107, 312] on div "أخر تحديث 11 Aug 2025, 5:28 PM" at bounding box center [1076, 305] width 147 height 17
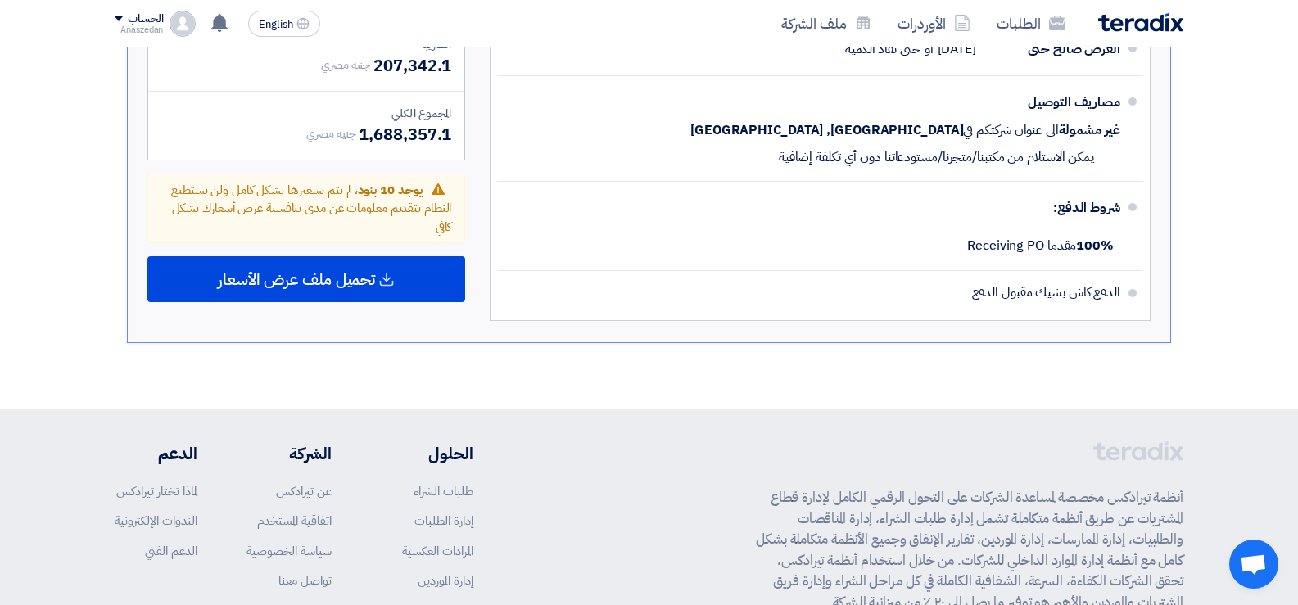
scroll to position [5071, 0]
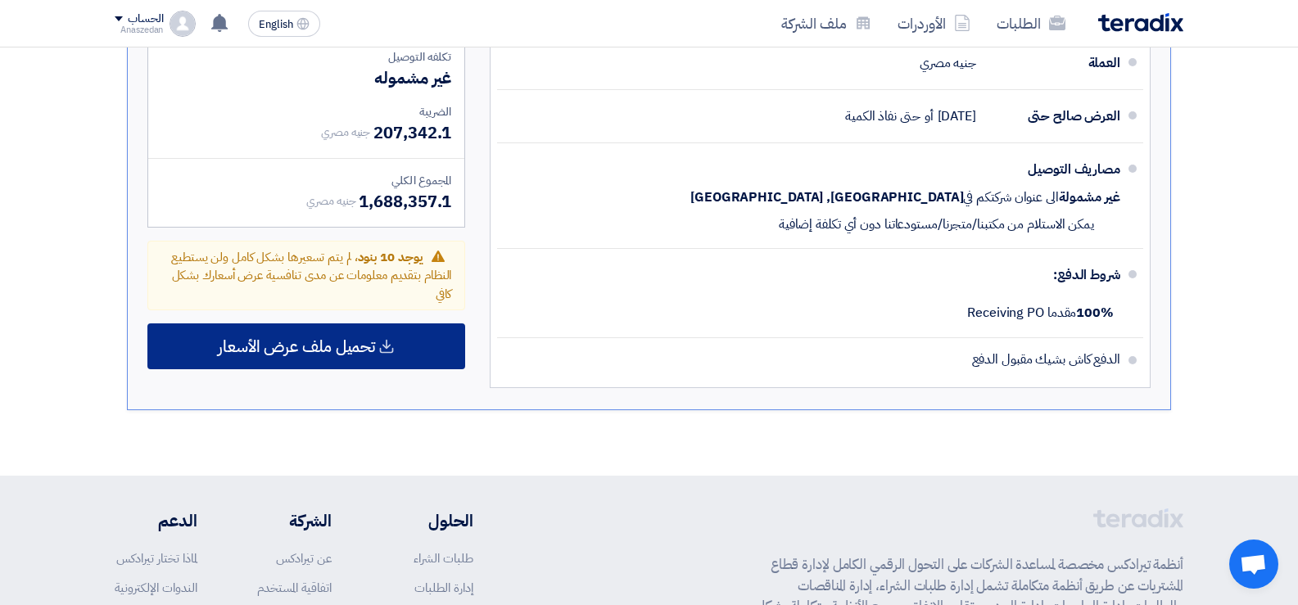
click at [372, 344] on span "تحميل ملف عرض الأسعار" at bounding box center [296, 346] width 157 height 15
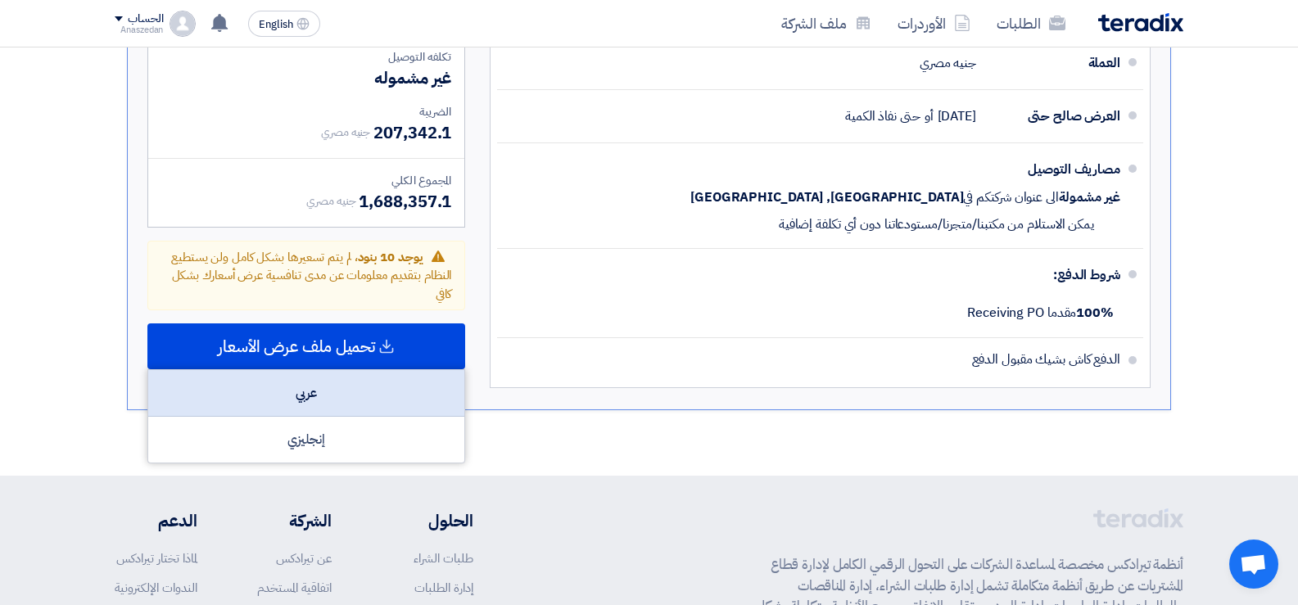
click at [295, 405] on div "عربي" at bounding box center [306, 393] width 316 height 47
